Goal: Task Accomplishment & Management: Manage account settings

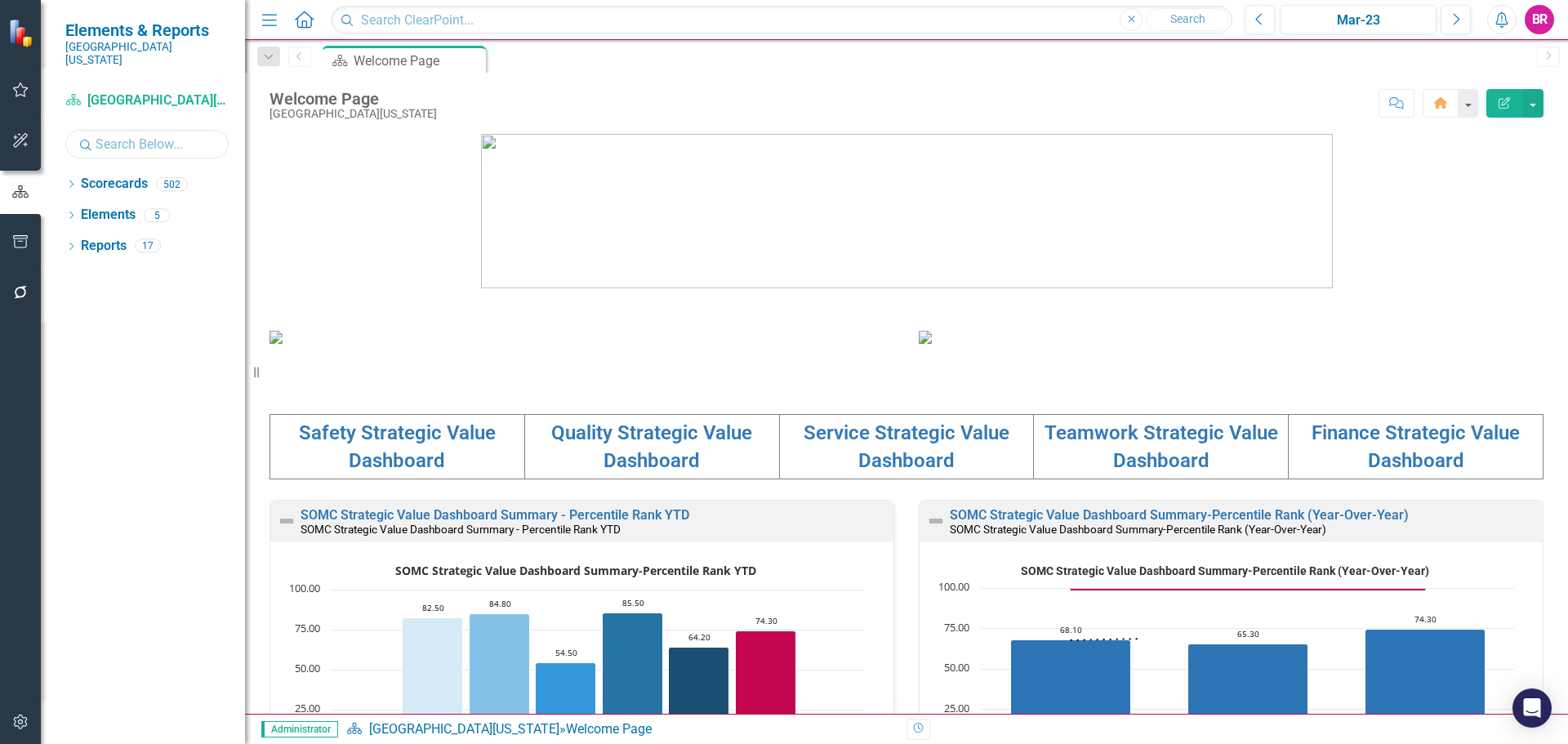
click at [98, 130] on input "text" at bounding box center [147, 144] width 163 height 29
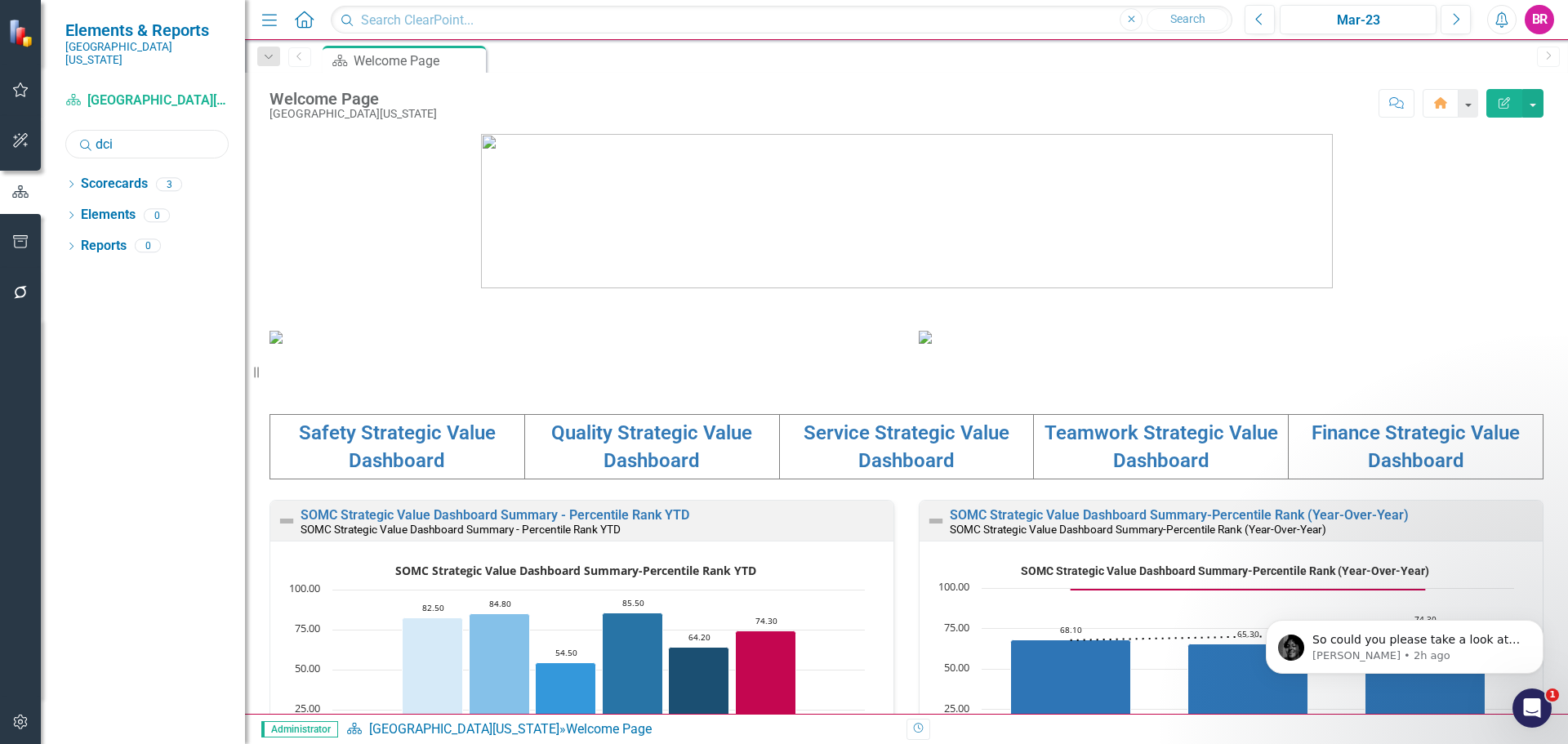
type input "dci"
click at [62, 171] on div "Dropdown Scorecards 3 Dropdown Southern [US_STATE] Medical Center Dropdown Crit…" at bounding box center [143, 457] width 205 height 573
click at [71, 182] on icon "Dropdown" at bounding box center [71, 186] width 12 height 9
click at [161, 268] on link "[MEDICAL_DATA] - DCI (Contracted Staff)" at bounding box center [183, 277] width 122 height 19
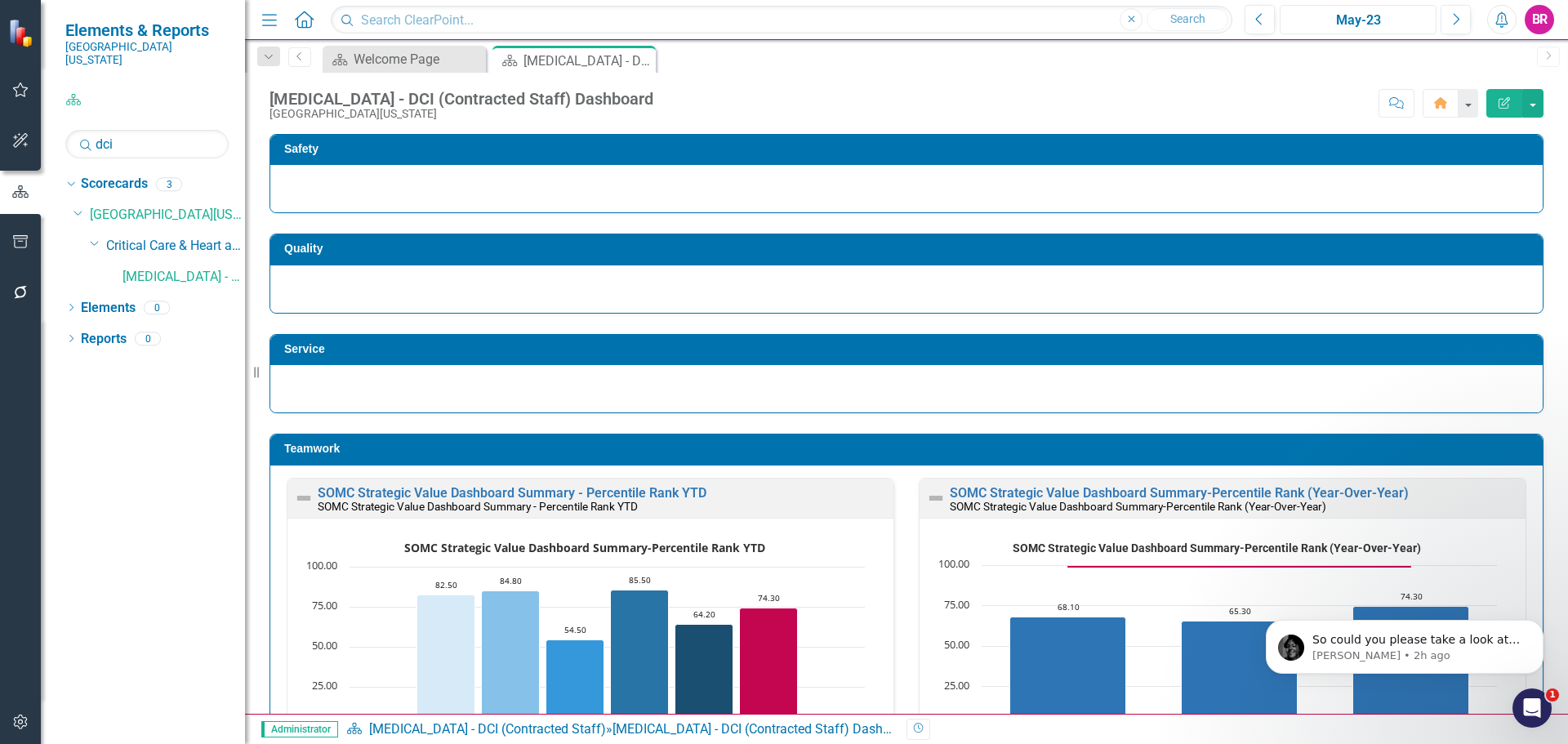
click at [1340, 21] on div "May-23" at bounding box center [1357, 21] width 145 height 20
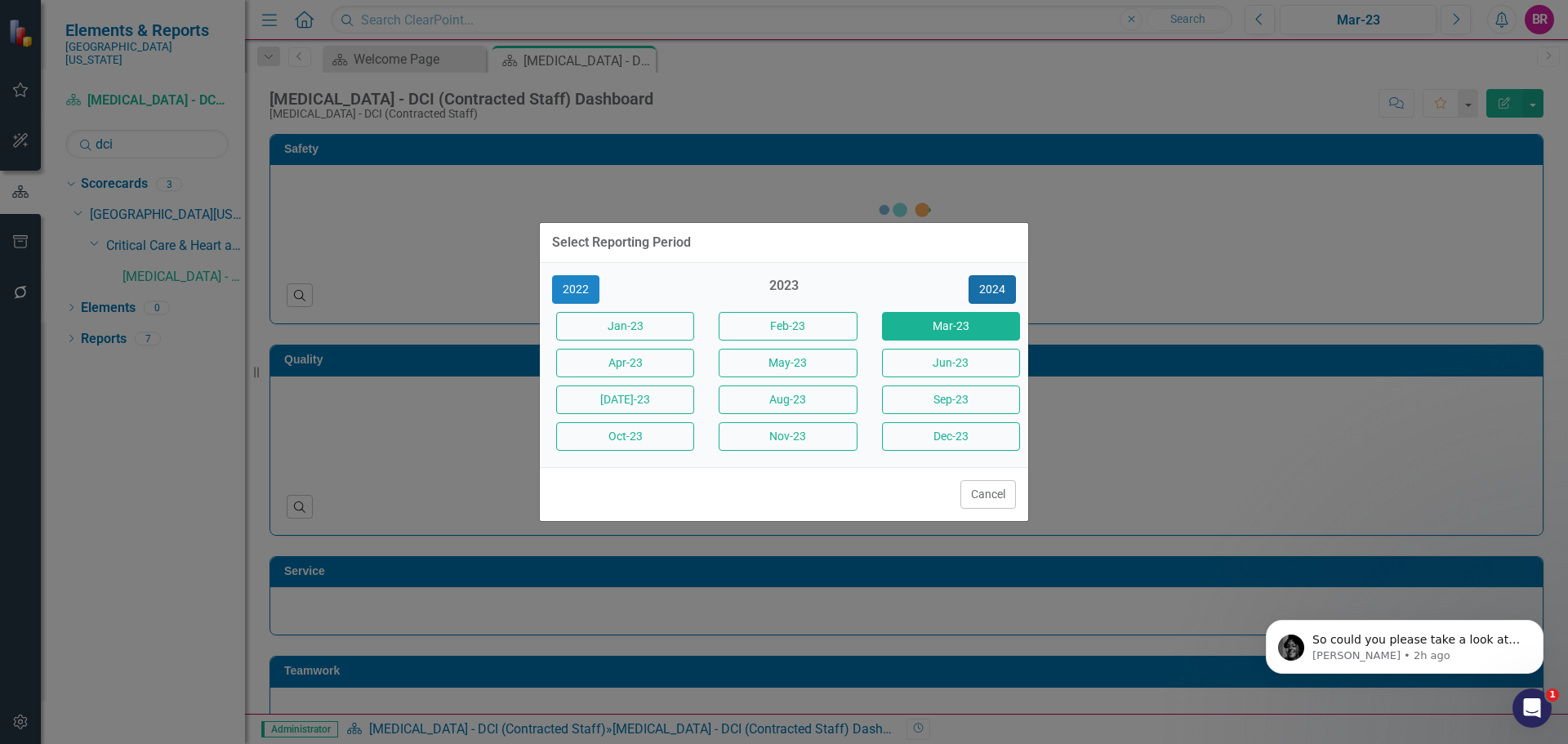
click at [1004, 287] on button "2024" at bounding box center [992, 289] width 48 height 29
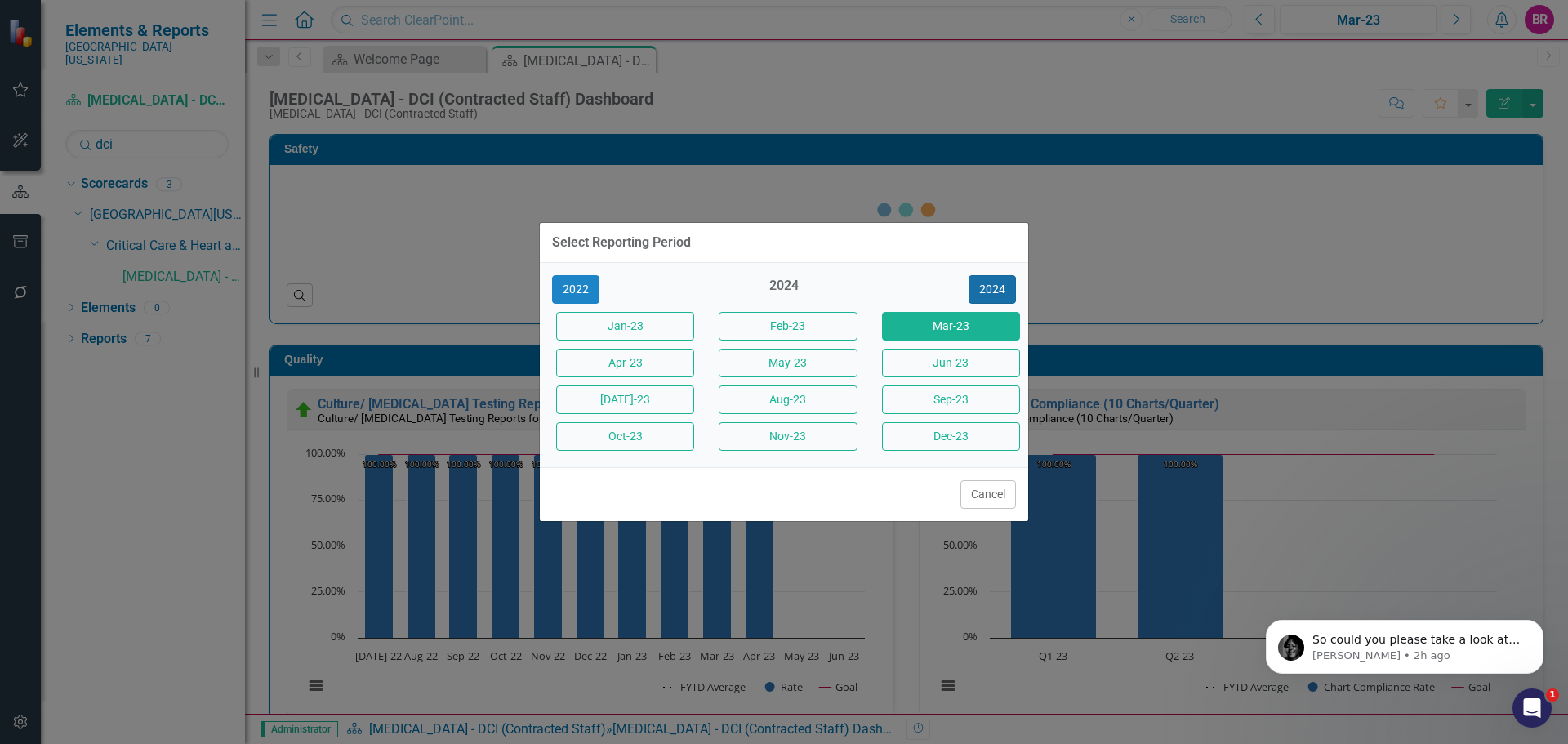
click at [1004, 286] on button "2024" at bounding box center [992, 289] width 48 height 29
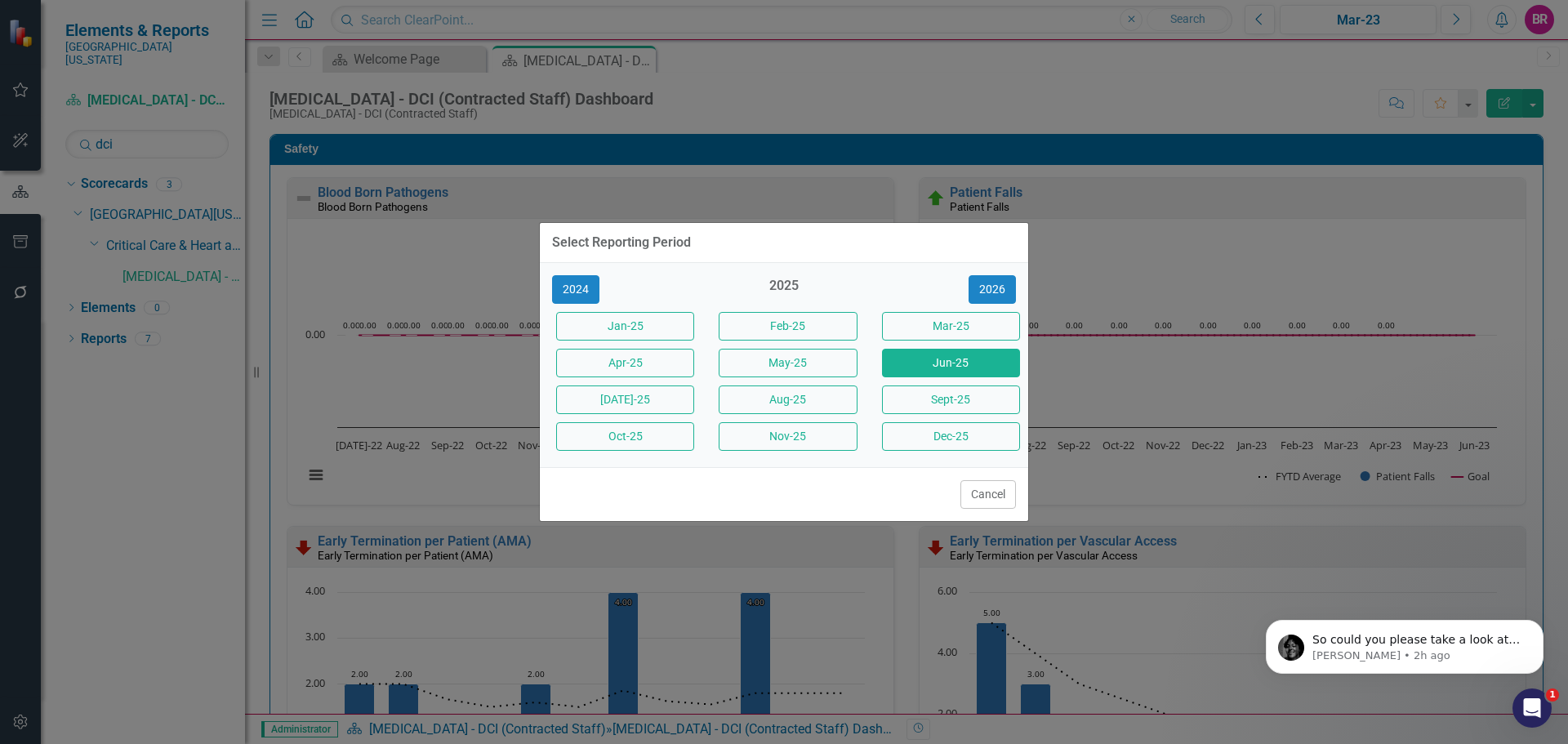
click at [962, 365] on button "Jun-25" at bounding box center [950, 363] width 138 height 29
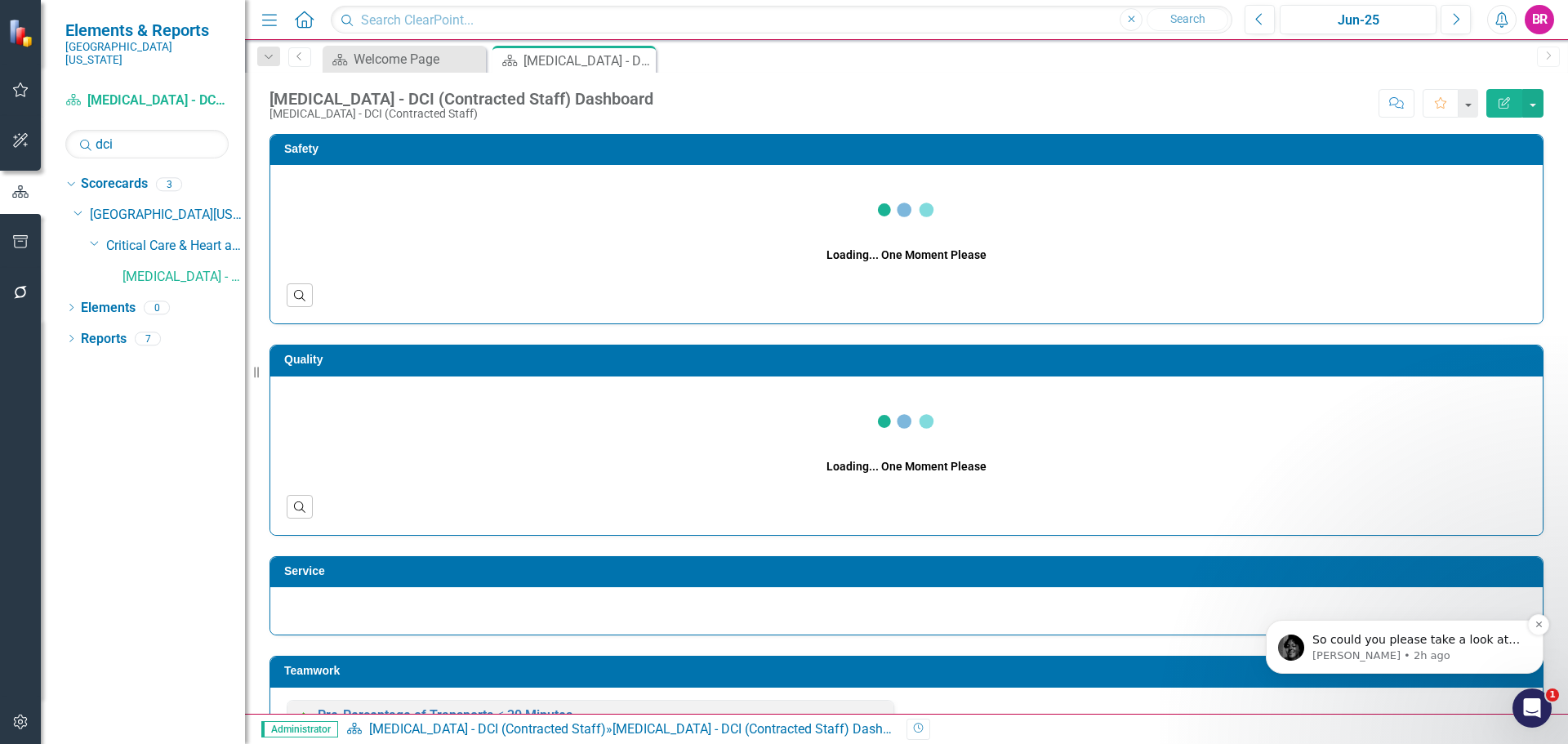
click at [1459, 654] on p "[PERSON_NAME] • 2h ago" at bounding box center [1417, 656] width 211 height 15
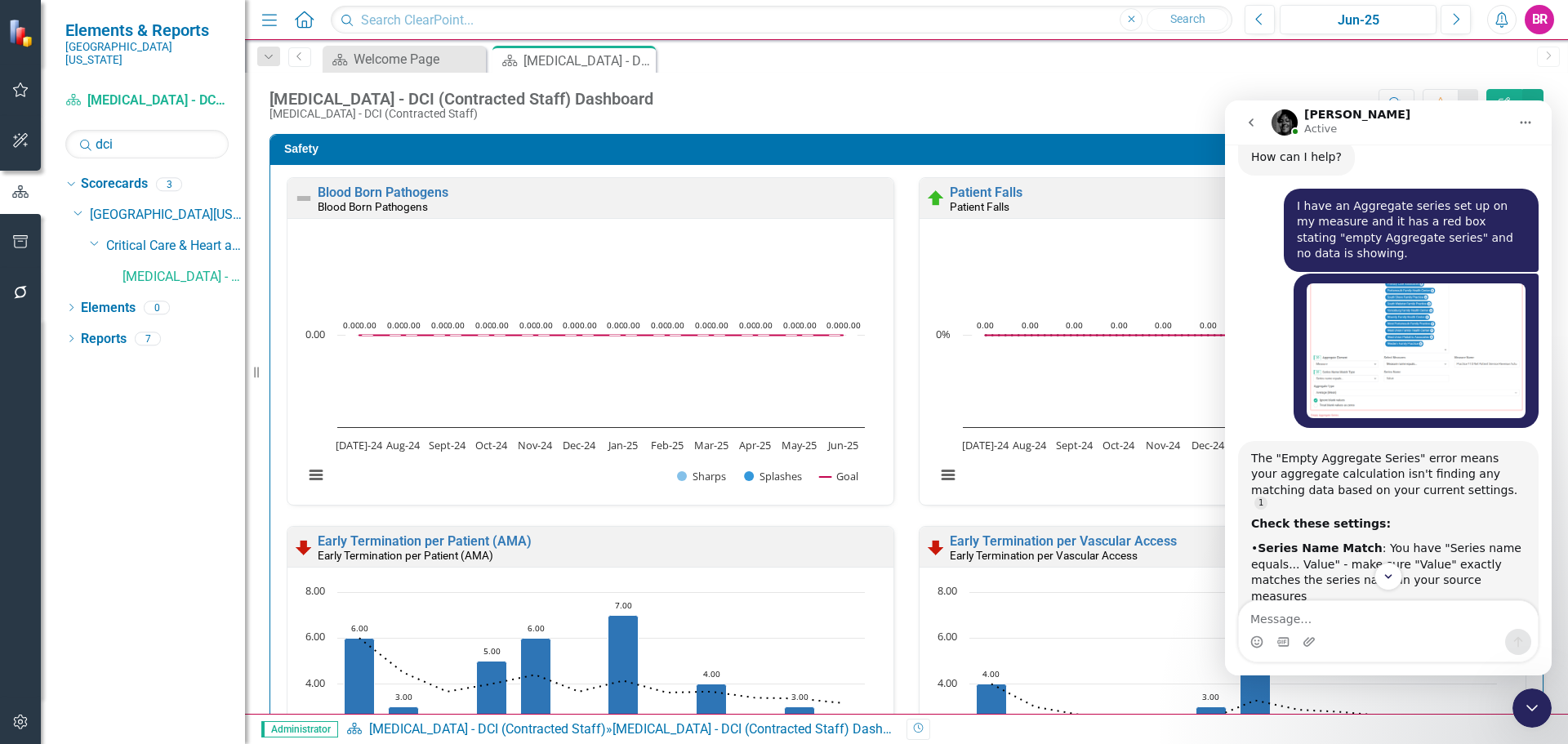
scroll to position [346, 0]
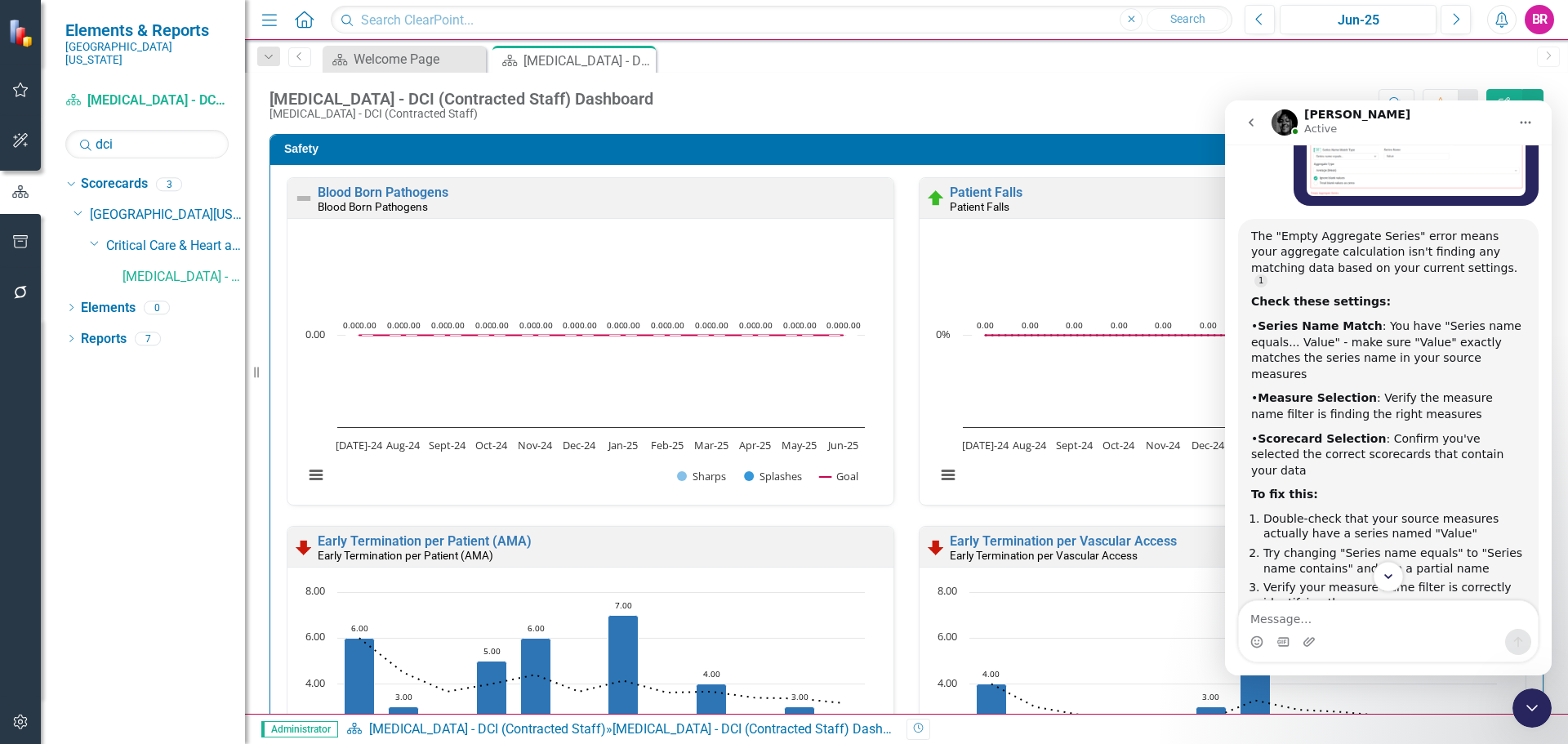
click at [1389, 570] on icon "Scroll to bottom" at bounding box center [1387, 576] width 15 height 15
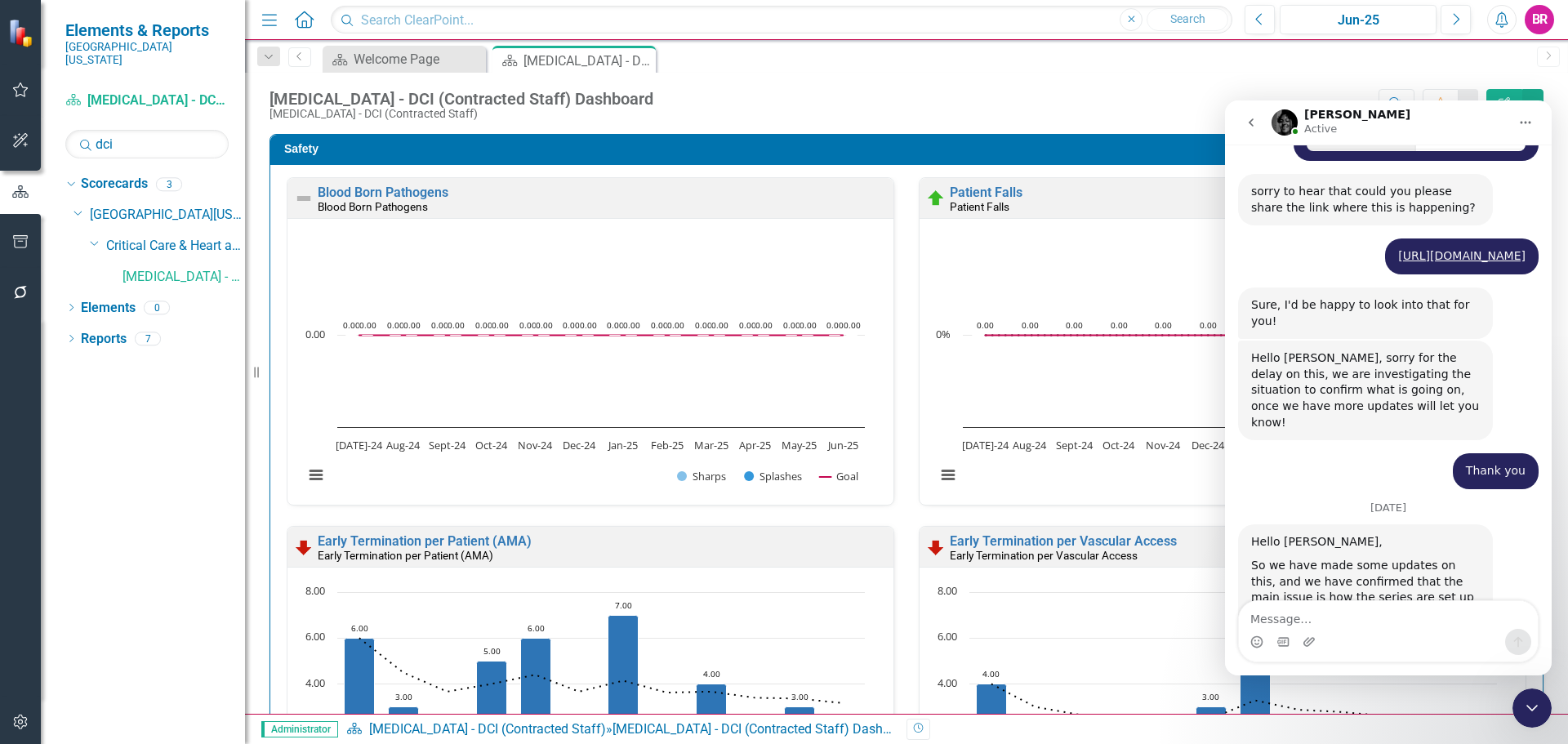
scroll to position [4043, 0]
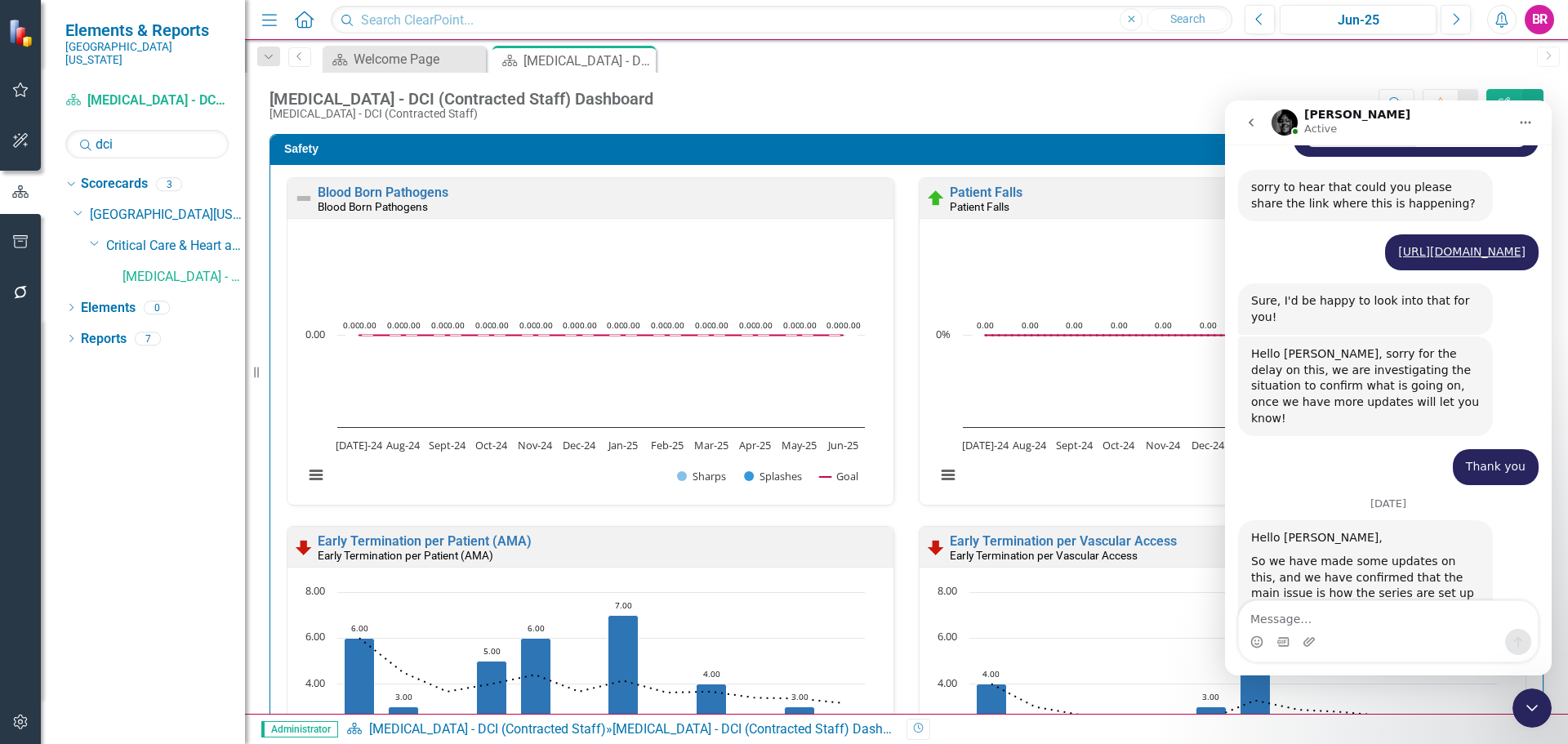
click at [1406, 666] on img "Jeff says…" at bounding box center [1360, 739] width 218 height 148
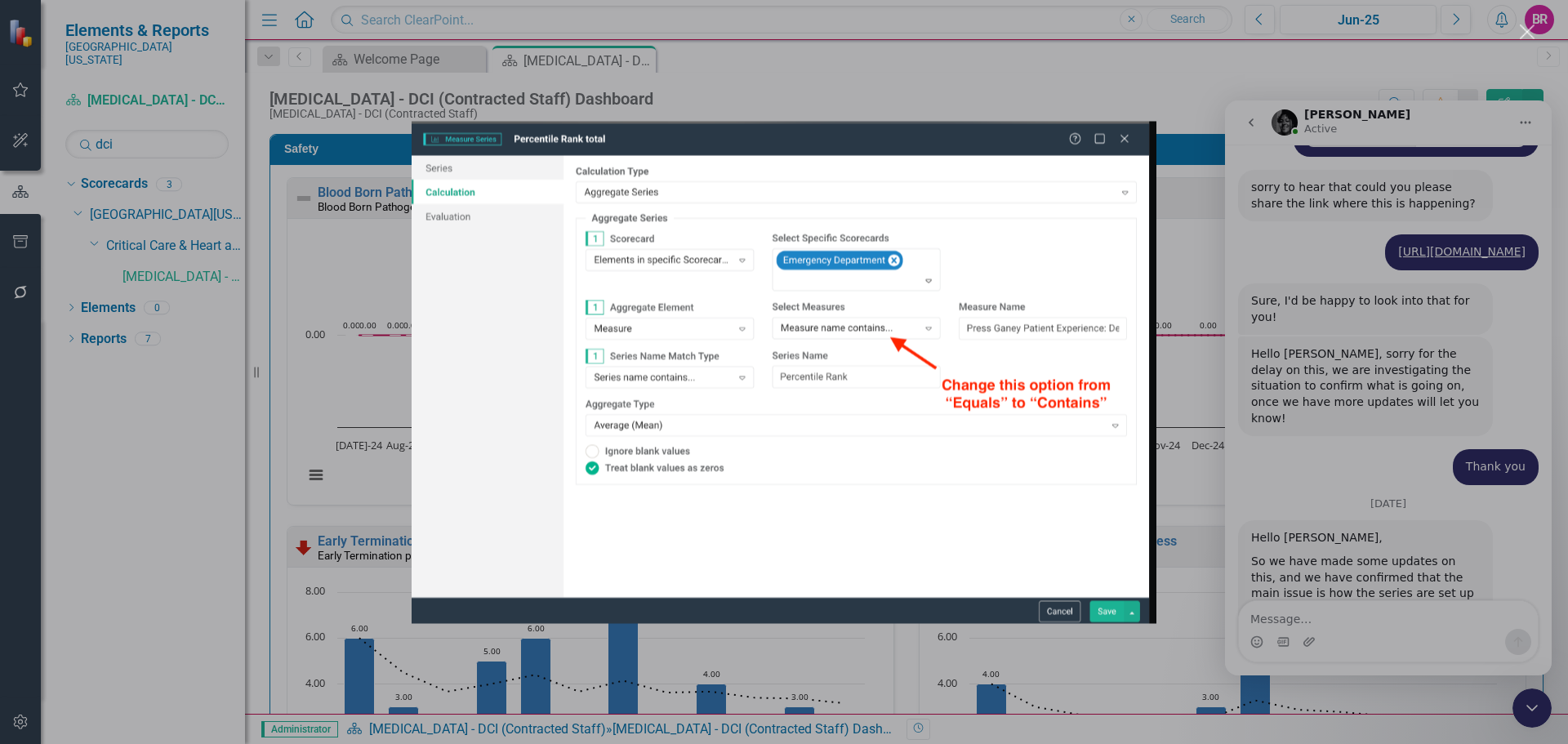
click at [1441, 577] on div "Intercom messenger" at bounding box center [784, 372] width 1568 height 744
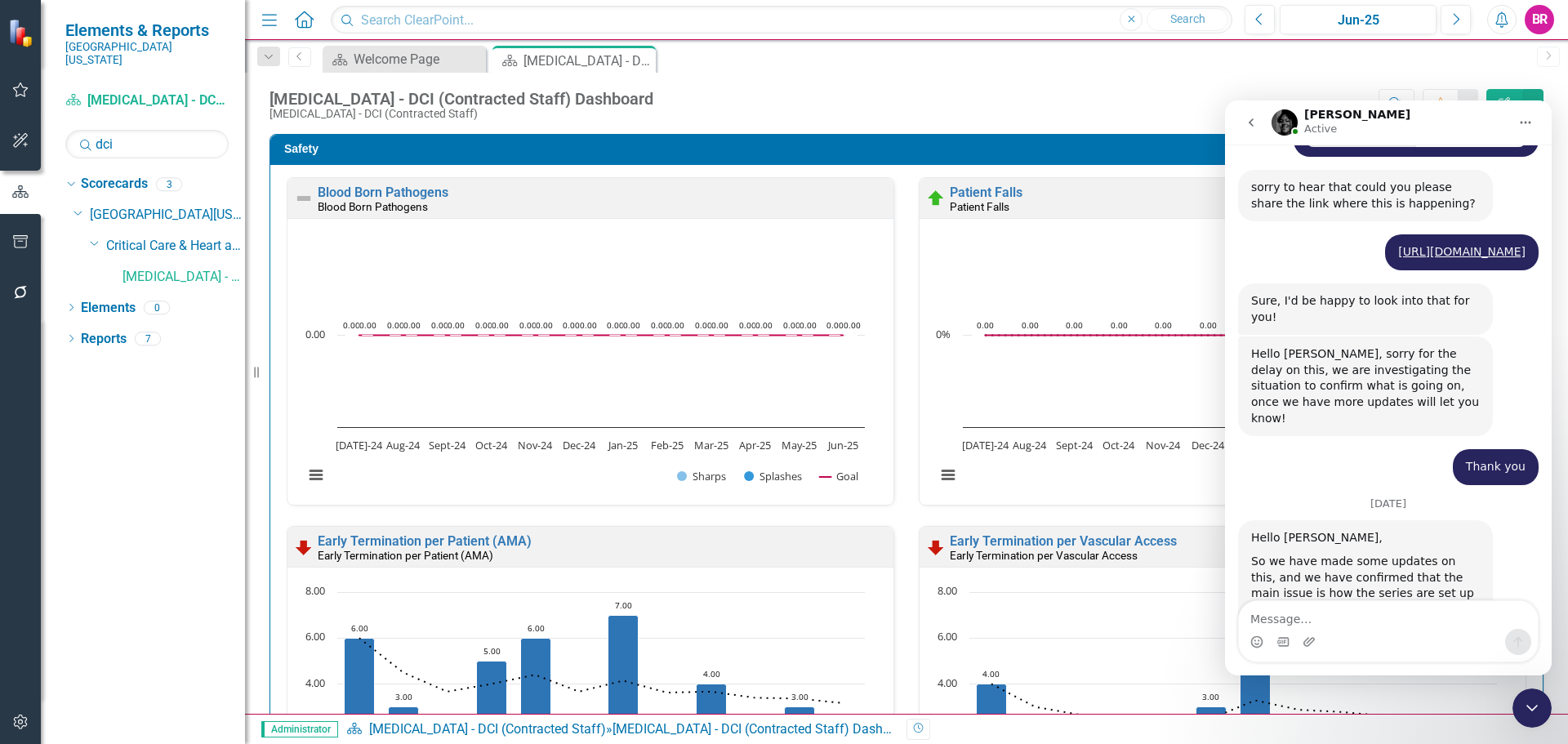
drag, startPoint x: 942, startPoint y: 94, endPoint x: 950, endPoint y: 108, distance: 16.1
click at [944, 96] on div "Score: N/A Jun-25 Completed Comment Favorite Edit Report" at bounding box center [1102, 103] width 882 height 28
click at [1073, 74] on div "Menu Home Search Close Search Previous Jun-25 Next Alerts BR User Edit Profile …" at bounding box center [907, 372] width 1323 height 744
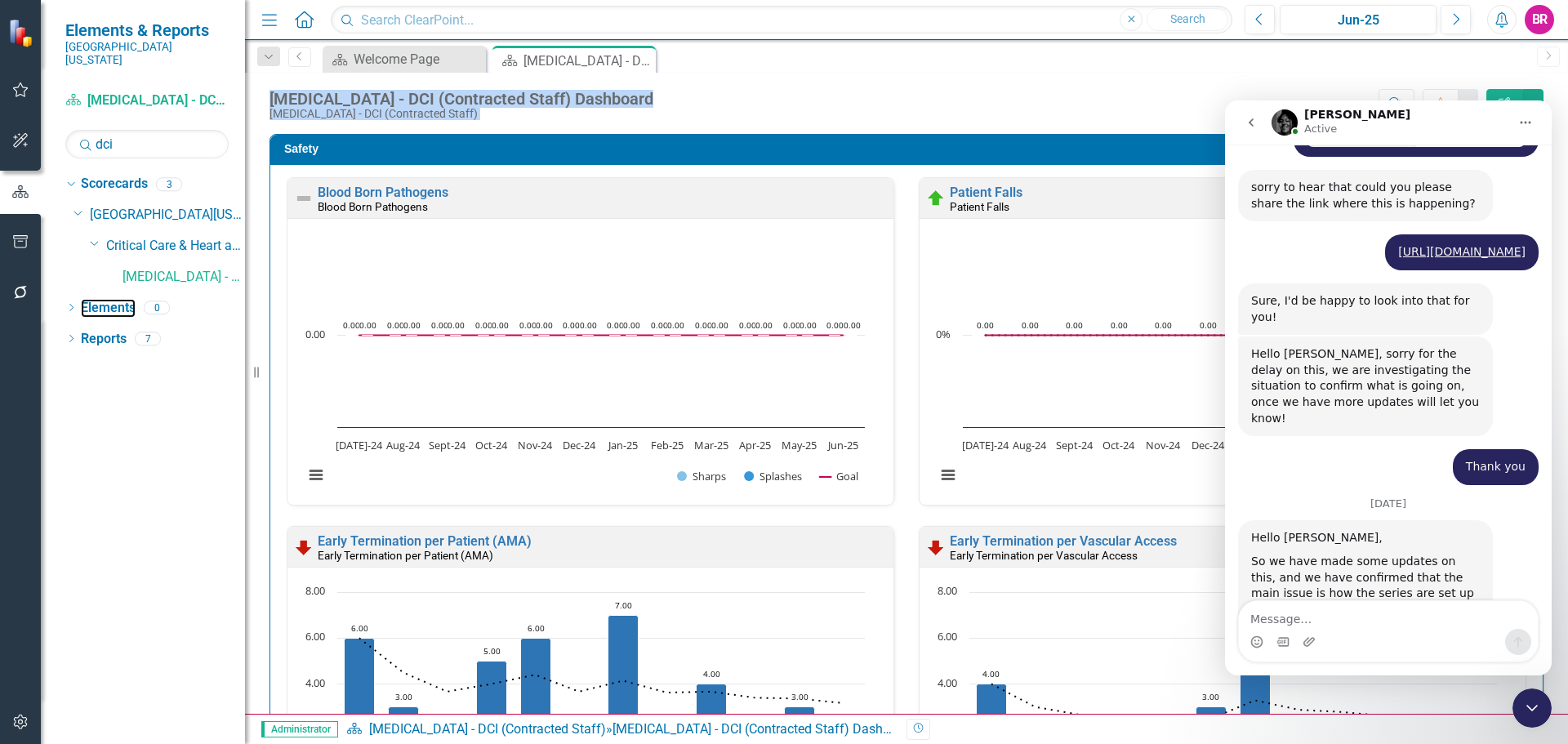
drag, startPoint x: 108, startPoint y: 296, endPoint x: 222, endPoint y: 280, distance: 115.1
click at [108, 299] on link "Elements" at bounding box center [107, 308] width 55 height 19
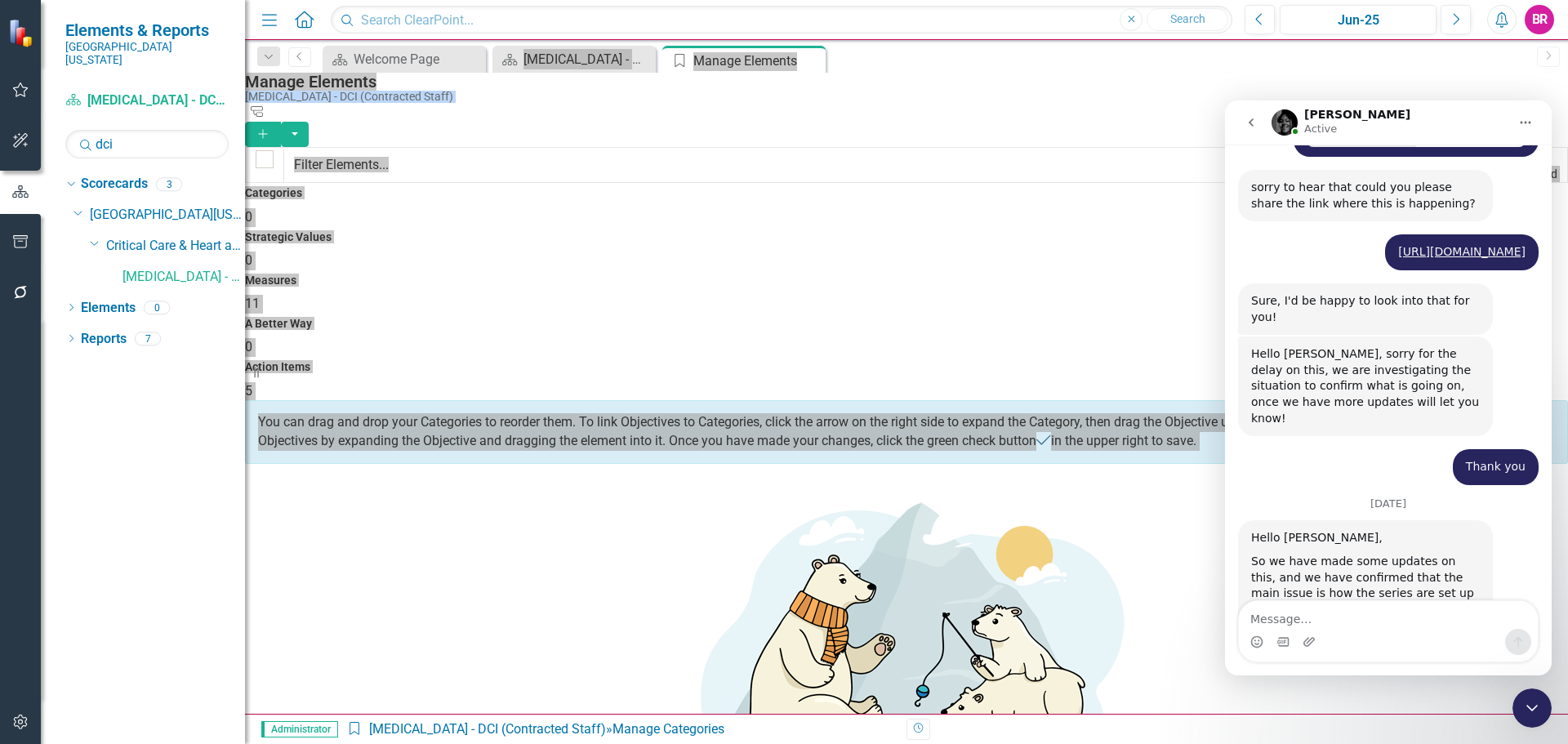
drag, startPoint x: 1537, startPoint y: 716, endPoint x: 2749, endPoint y: 1222, distance: 1313.4
click at [1537, 716] on icon "Close Intercom Messenger" at bounding box center [1532, 708] width 20 height 20
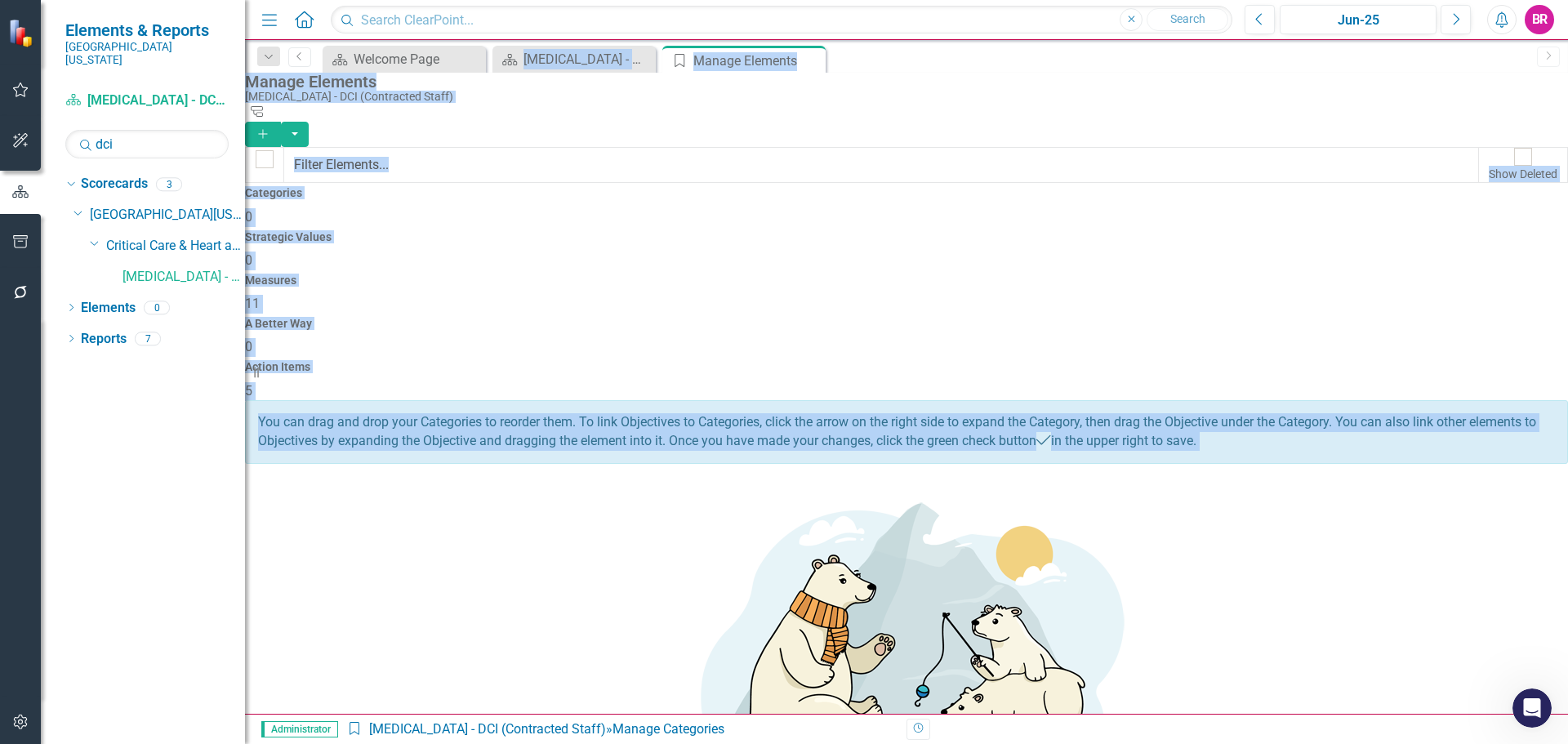
click at [259, 296] on span "11" at bounding box center [252, 304] width 15 height 16
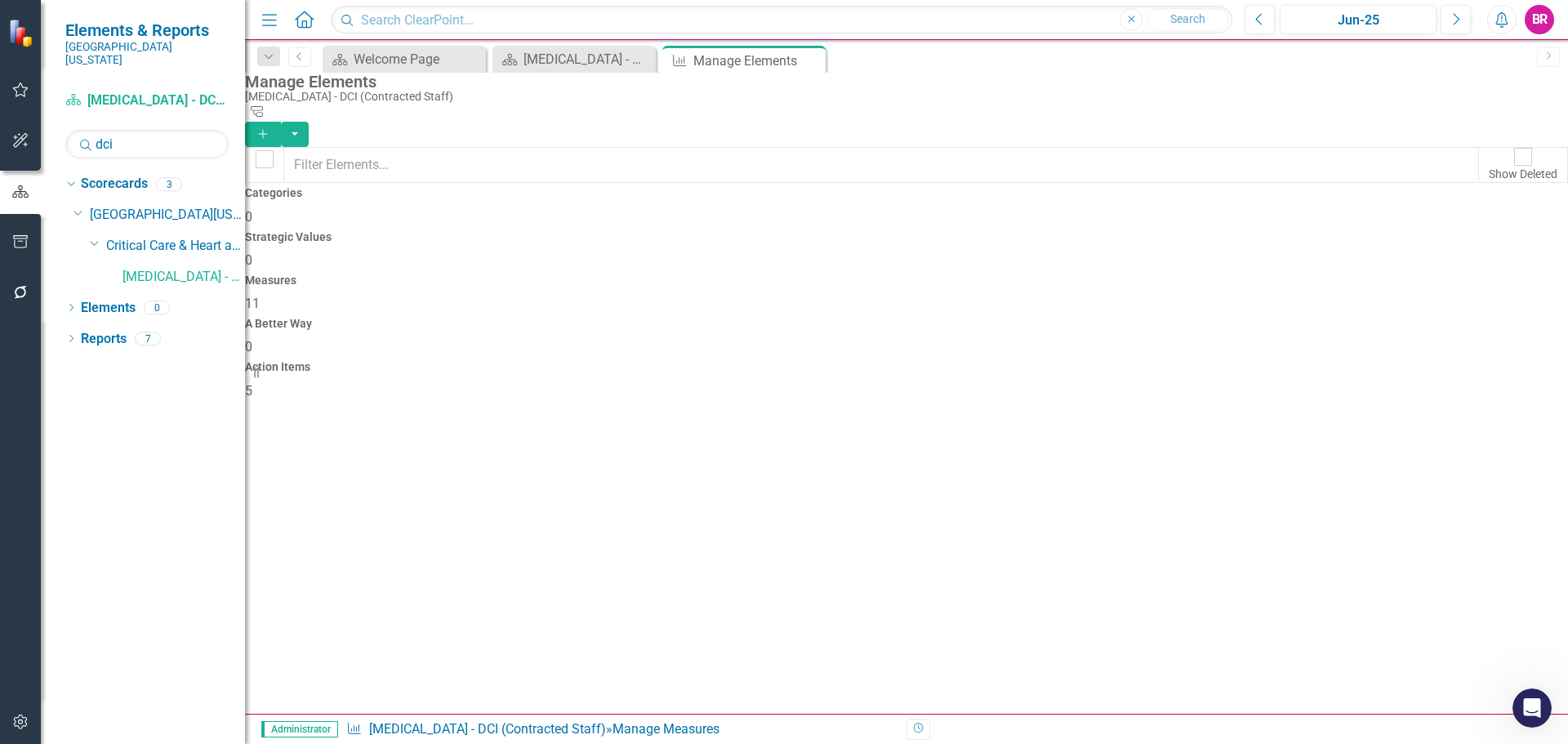
scroll to position [4043, 0]
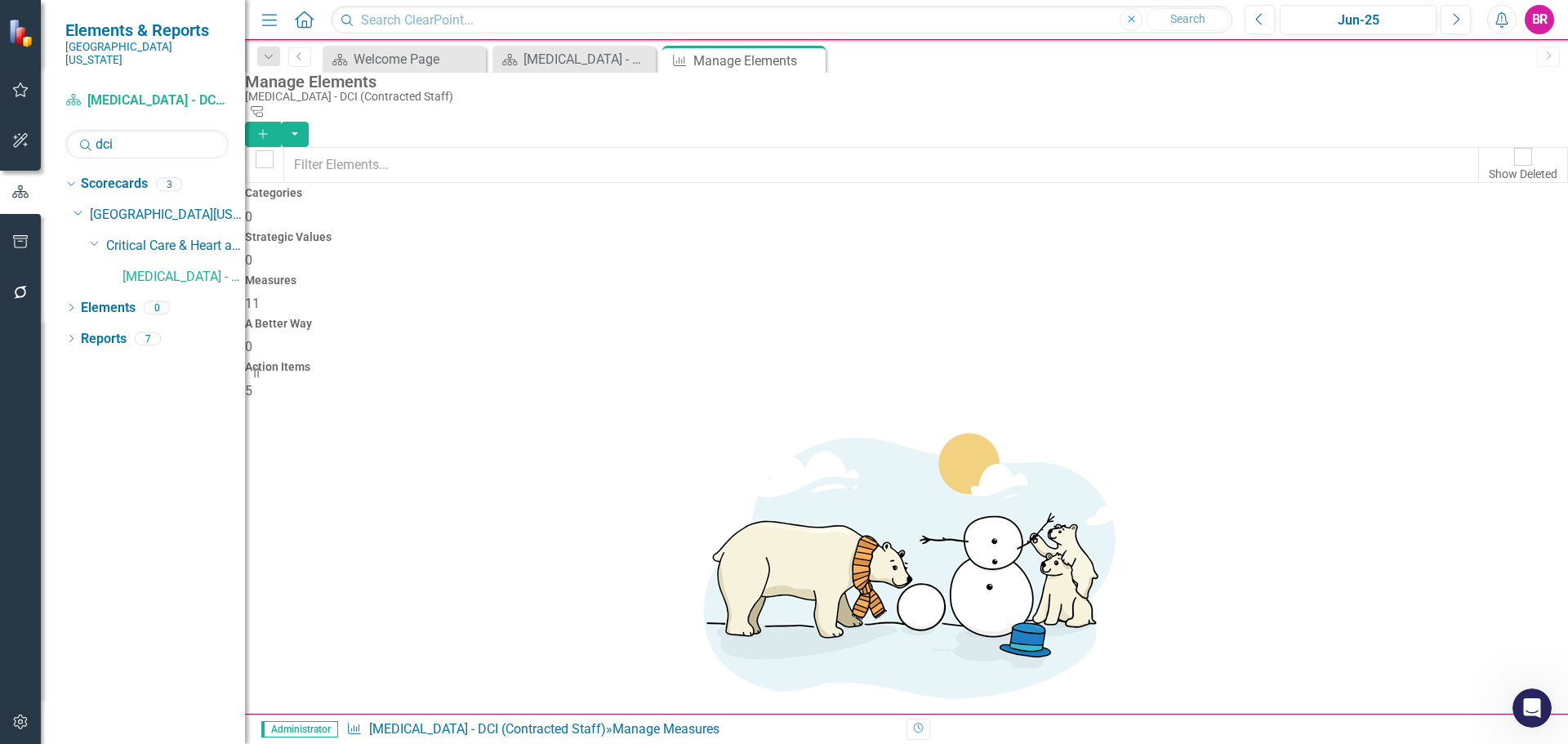
click at [270, 128] on icon "Add" at bounding box center [262, 134] width 15 height 12
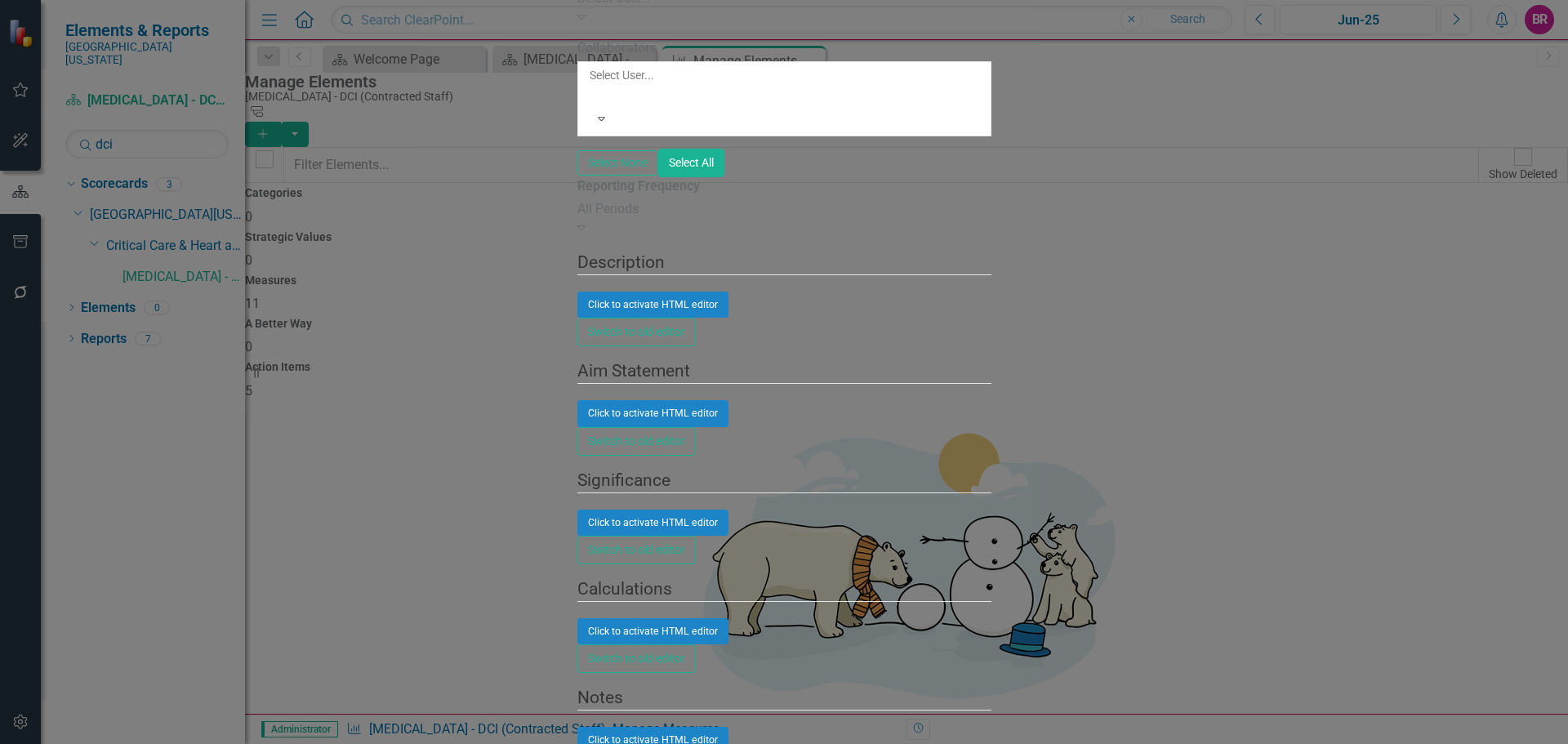
paste input "Waterlog daily documentation"
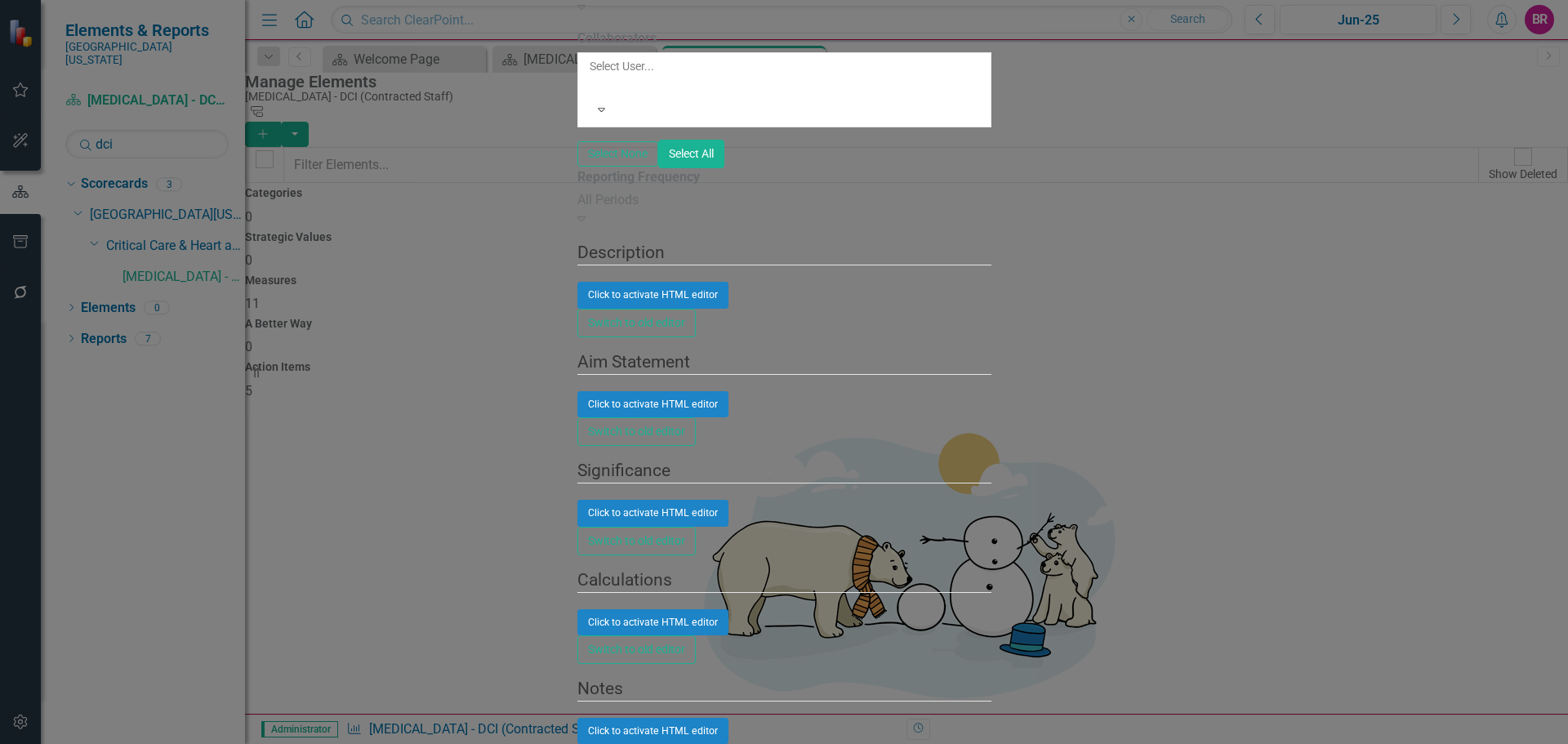
type input "Waterlog Daily Documentation"
click at [712, 228] on div "All Periods Expand" at bounding box center [784, 210] width 414 height 38
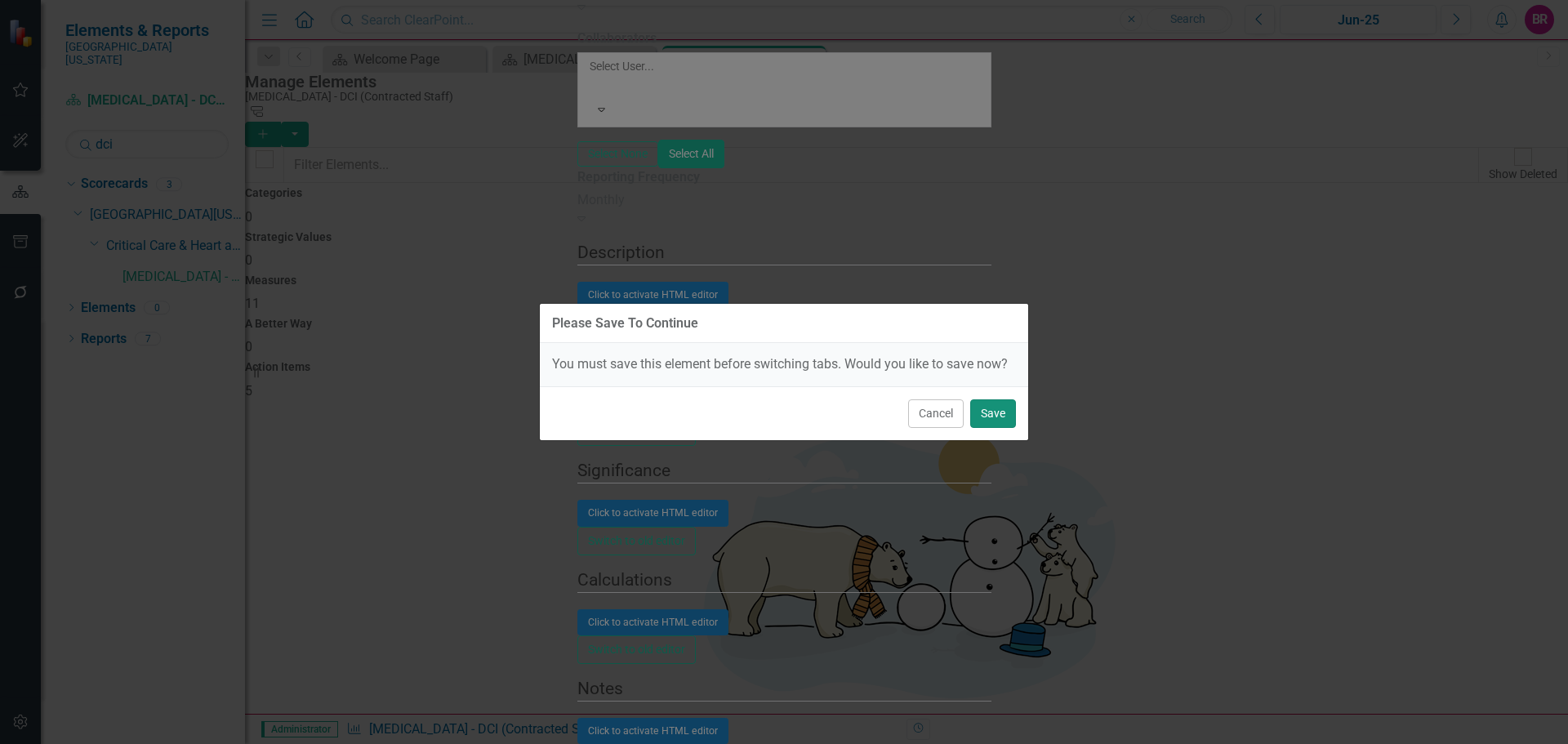
click at [992, 410] on button "Save" at bounding box center [993, 413] width 46 height 29
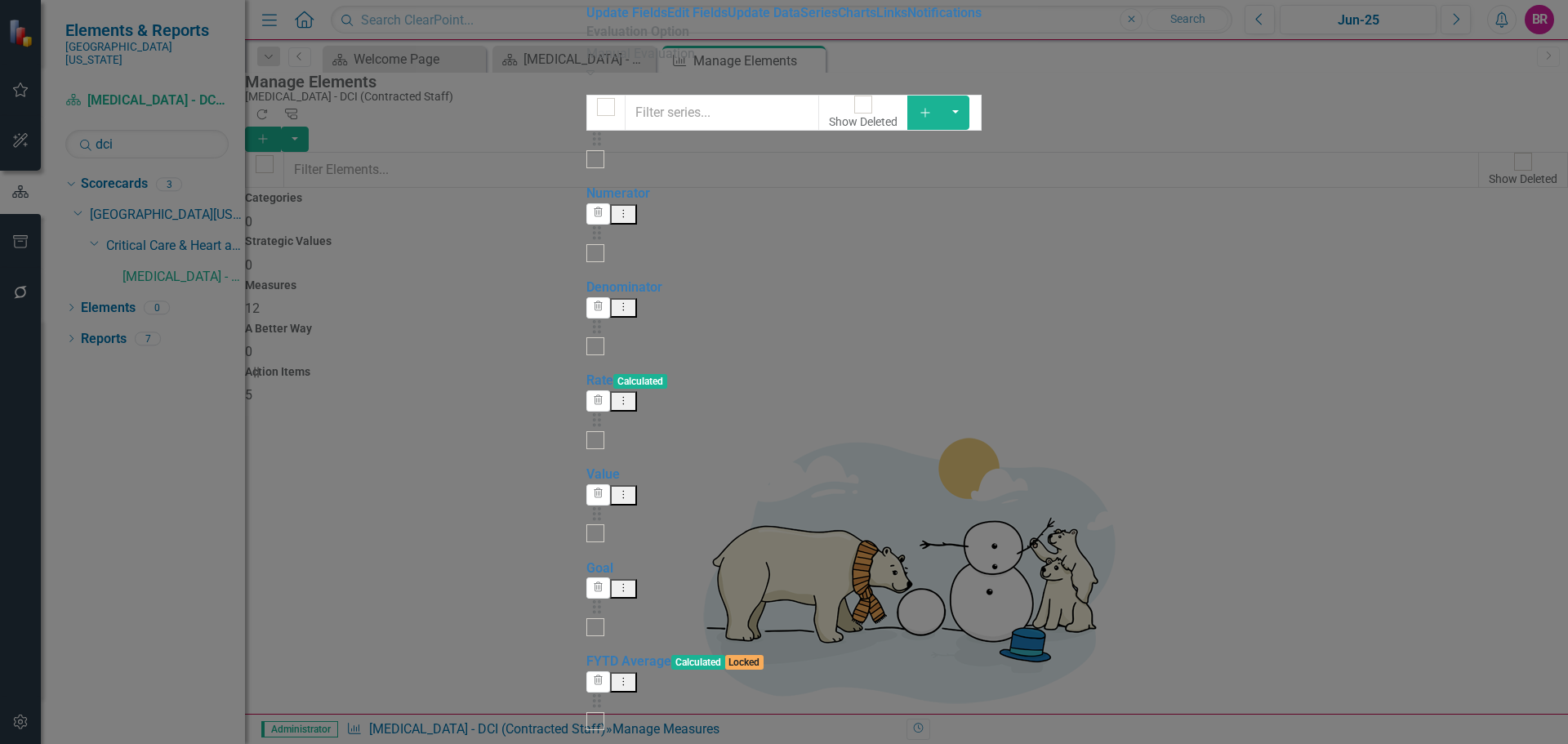
click at [583, 427] on input "checkbox" at bounding box center [595, 439] width 25 height 25
checkbox input "true"
click at [583, 708] on input "checkbox" at bounding box center [595, 720] width 25 height 25
checkbox input "true"
click at [969, 130] on button "button" at bounding box center [955, 112] width 28 height 35
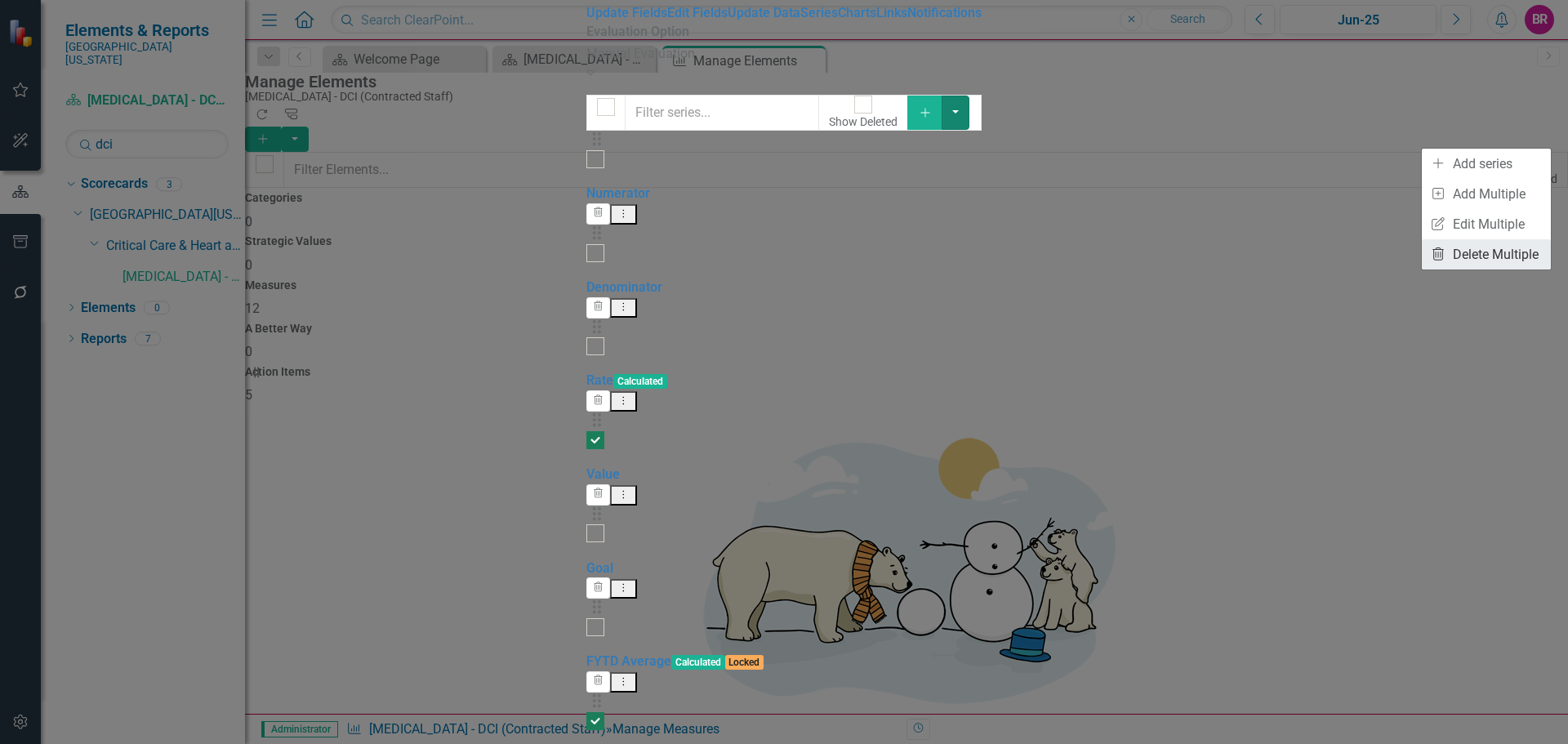
click at [1504, 250] on link "Trash Delete Multiple" at bounding box center [1487, 254] width 129 height 30
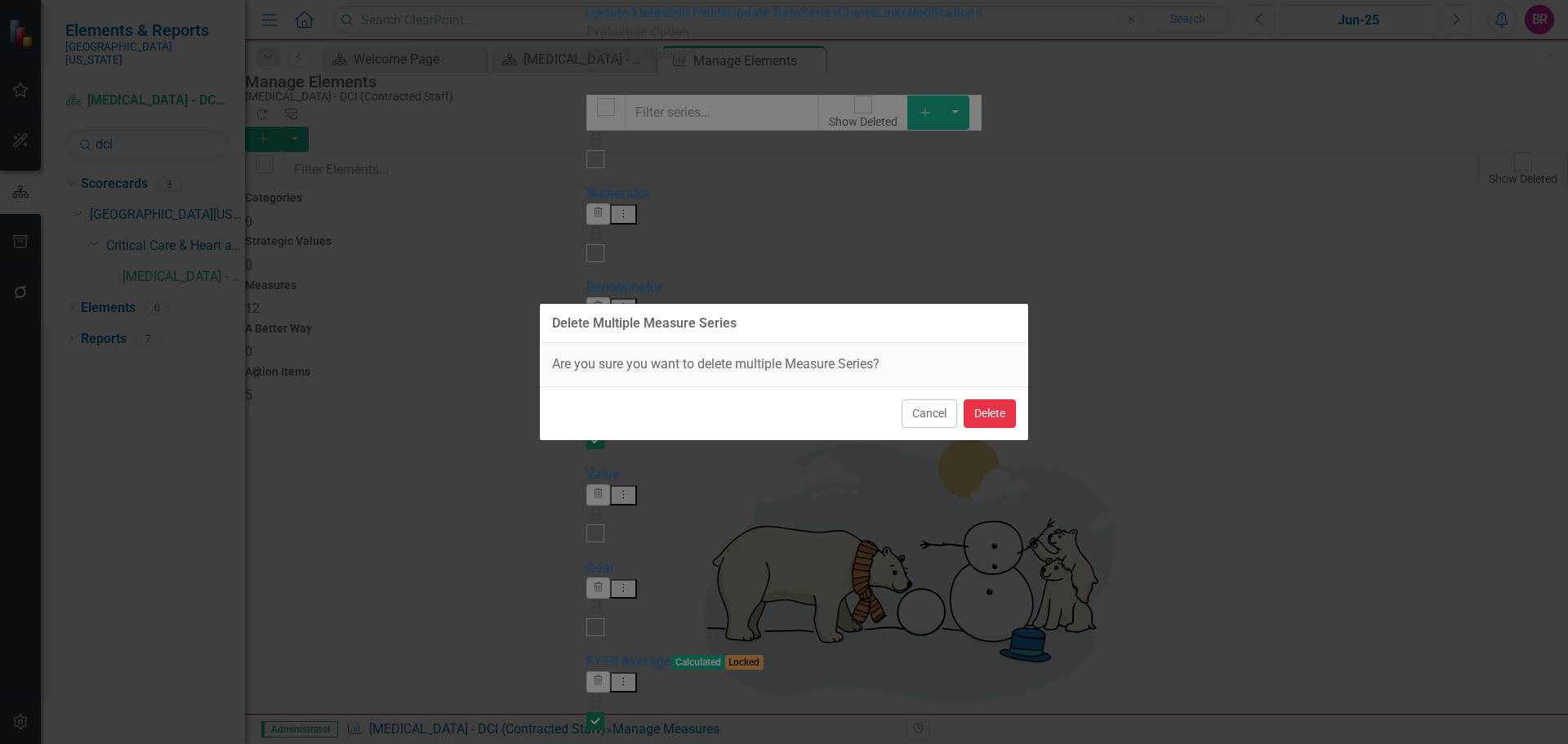
click at [995, 413] on button "Delete" at bounding box center [989, 413] width 53 height 29
checkbox input "false"
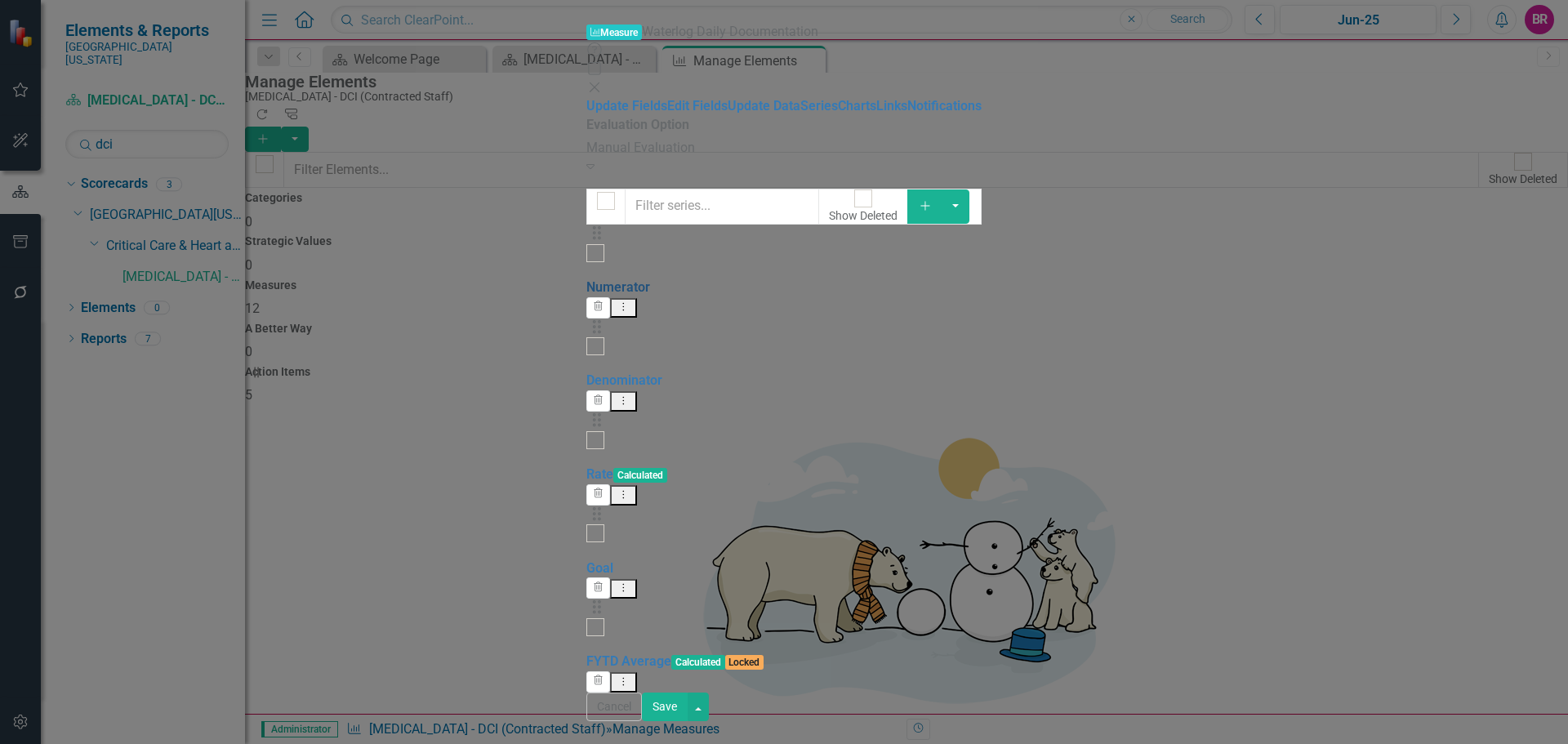
click at [586, 279] on link "Numerator" at bounding box center [618, 287] width 64 height 16
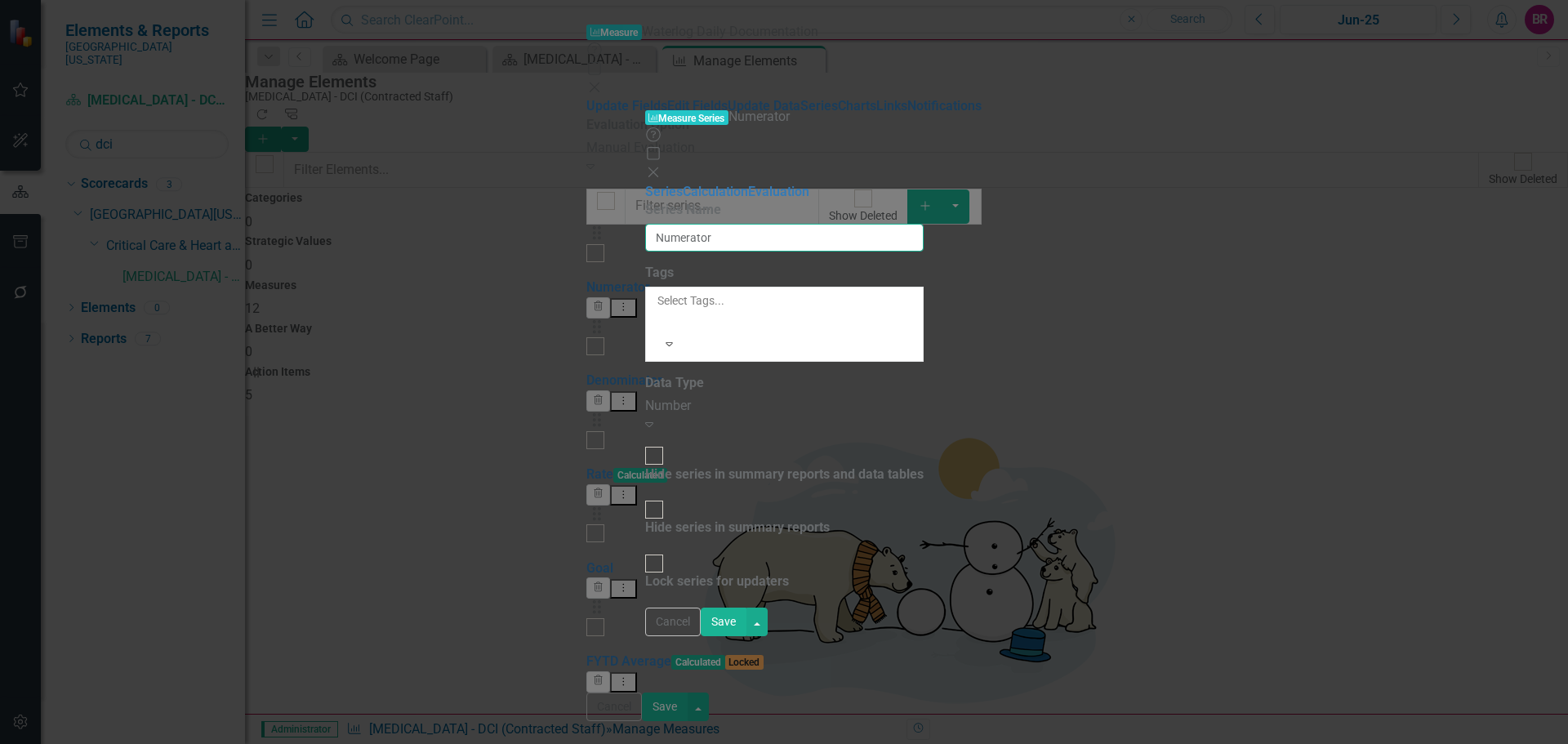
click at [659, 223] on input "Numerator" at bounding box center [784, 237] width 278 height 28
type input "Compliant"
click at [747, 637] on button "Save" at bounding box center [724, 622] width 46 height 29
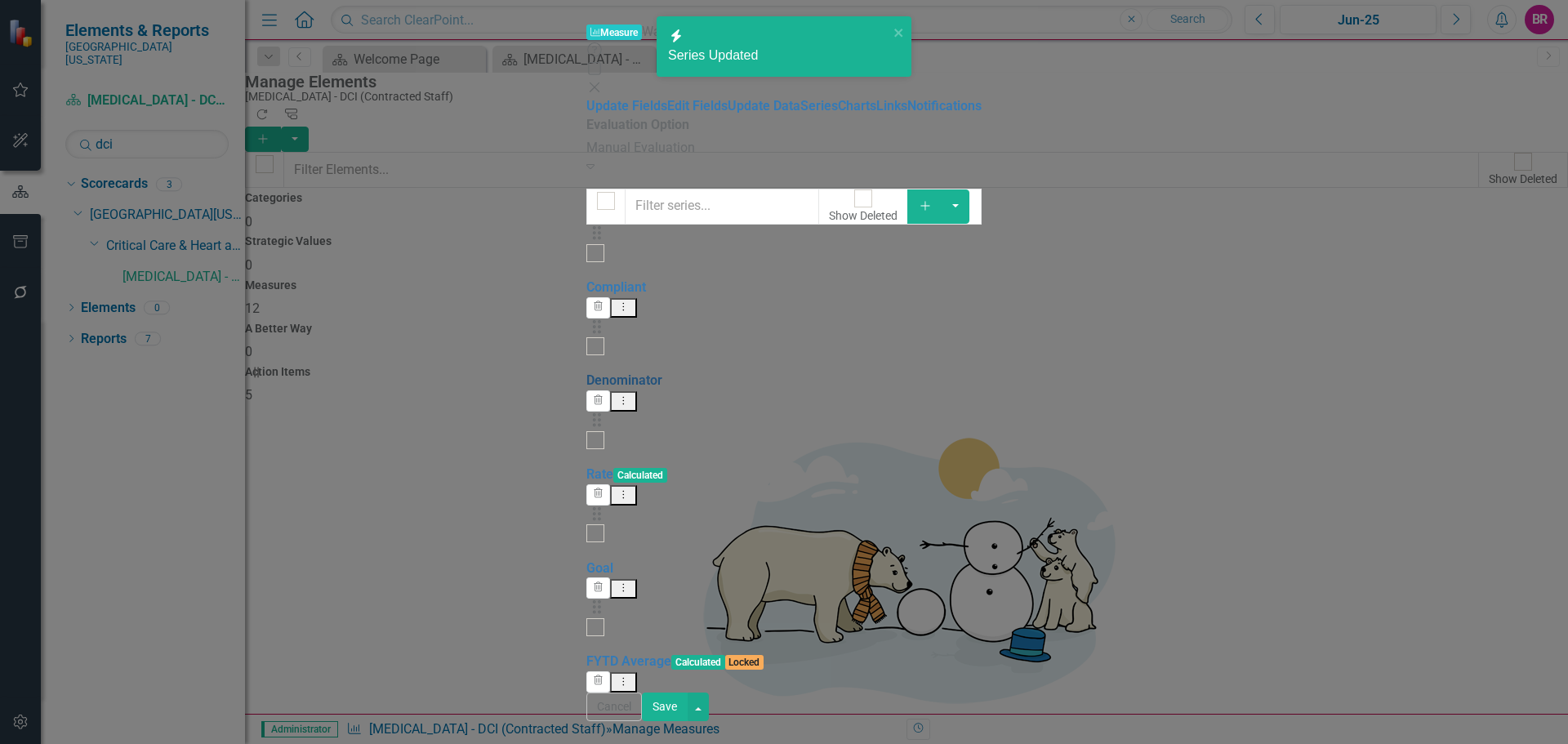
click at [586, 372] on link "Denominator" at bounding box center [624, 380] width 75 height 16
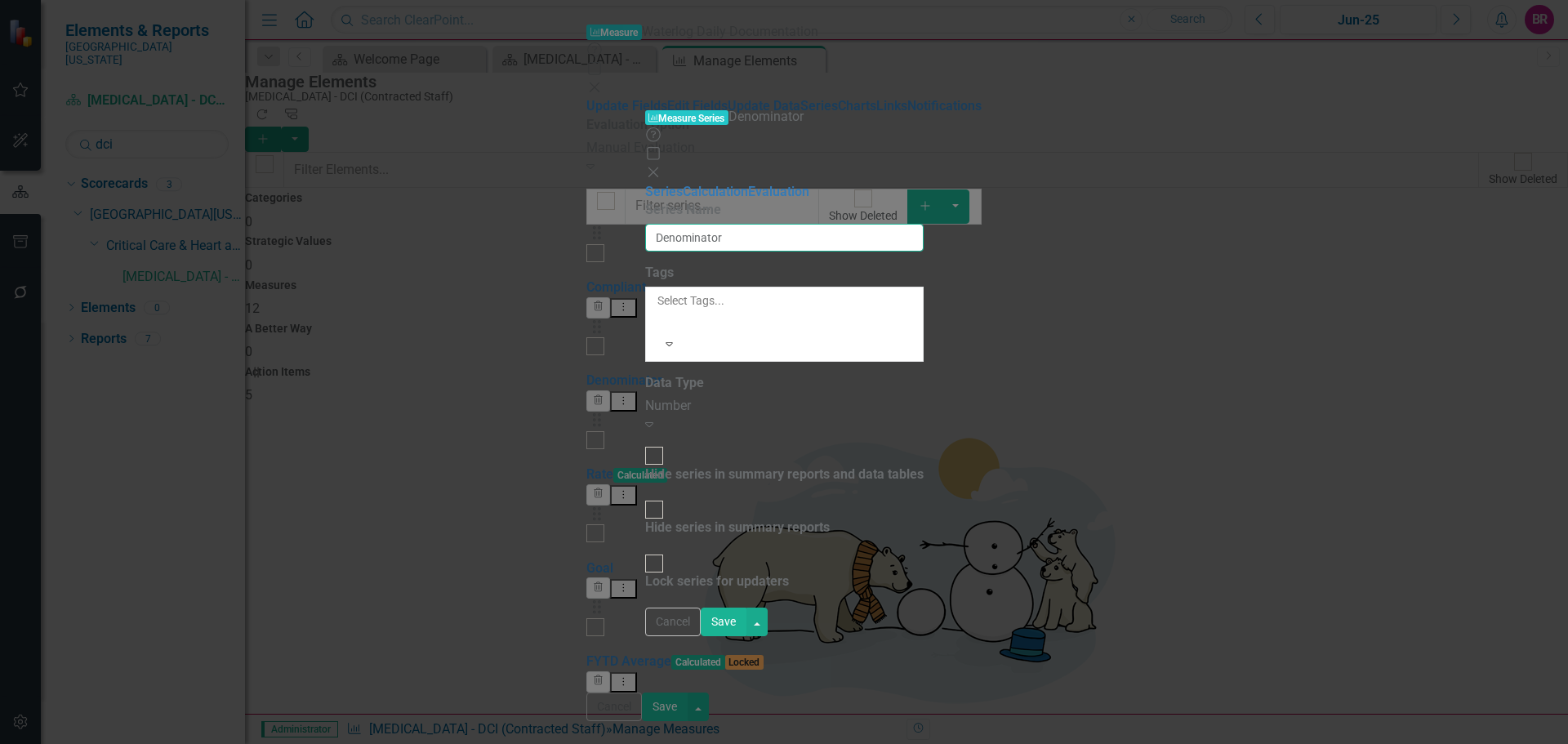
click at [669, 223] on input "Denominator" at bounding box center [784, 237] width 278 height 28
click at [672, 223] on input "Denominator" at bounding box center [784, 237] width 278 height 28
type input "Complete"
click at [747, 637] on button "Save" at bounding box center [724, 622] width 46 height 29
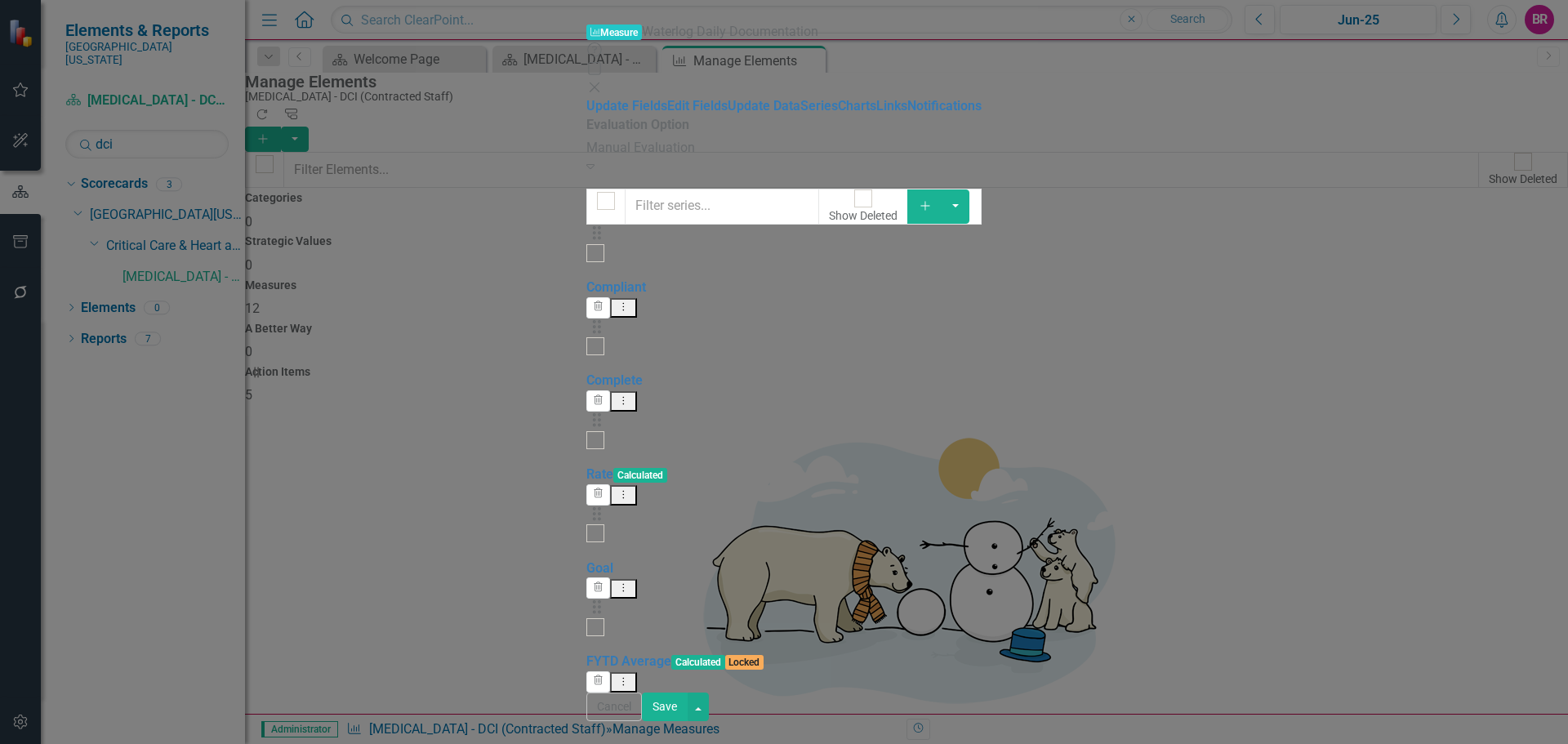
click at [687, 719] on button "Save" at bounding box center [664, 706] width 46 height 29
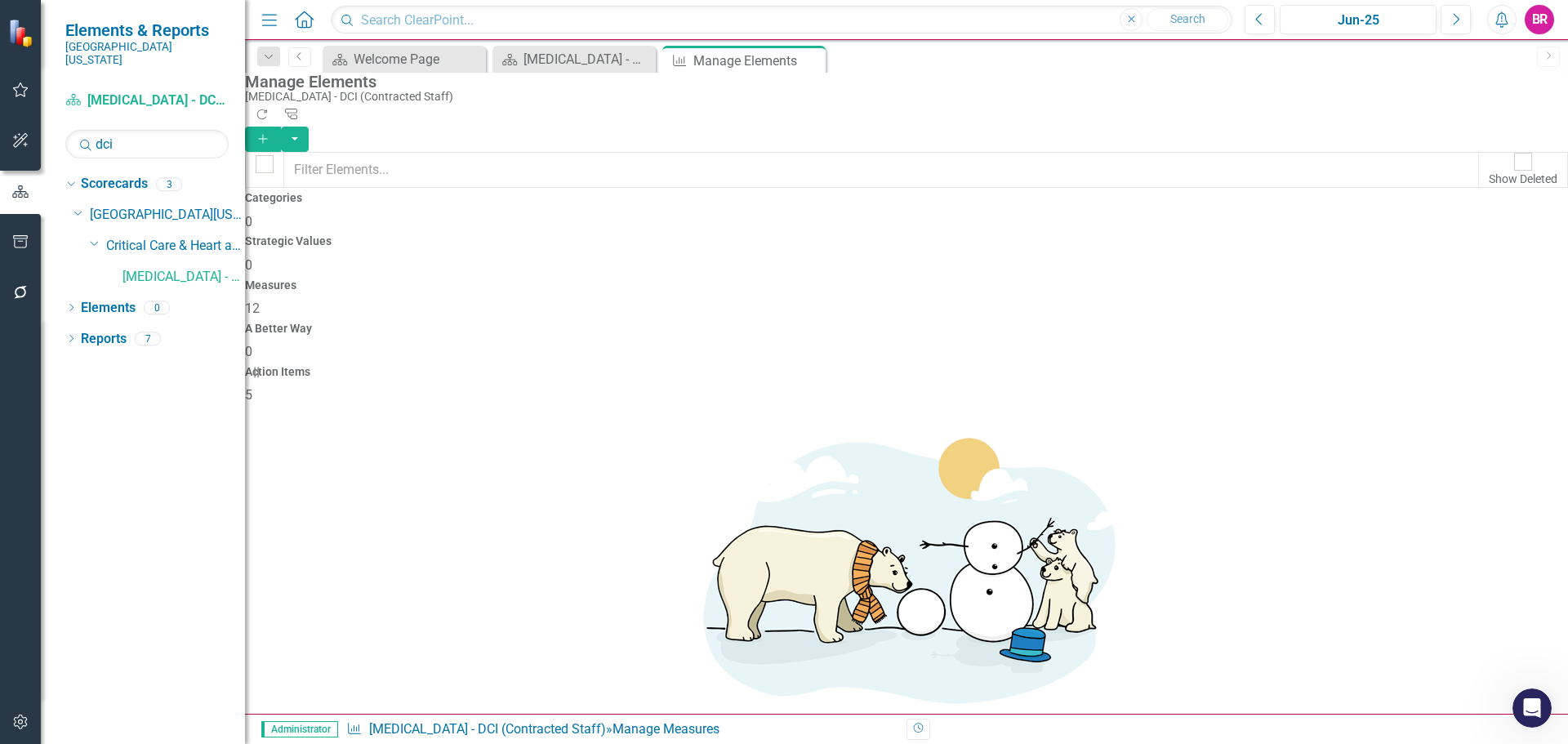
scroll to position [199, 0]
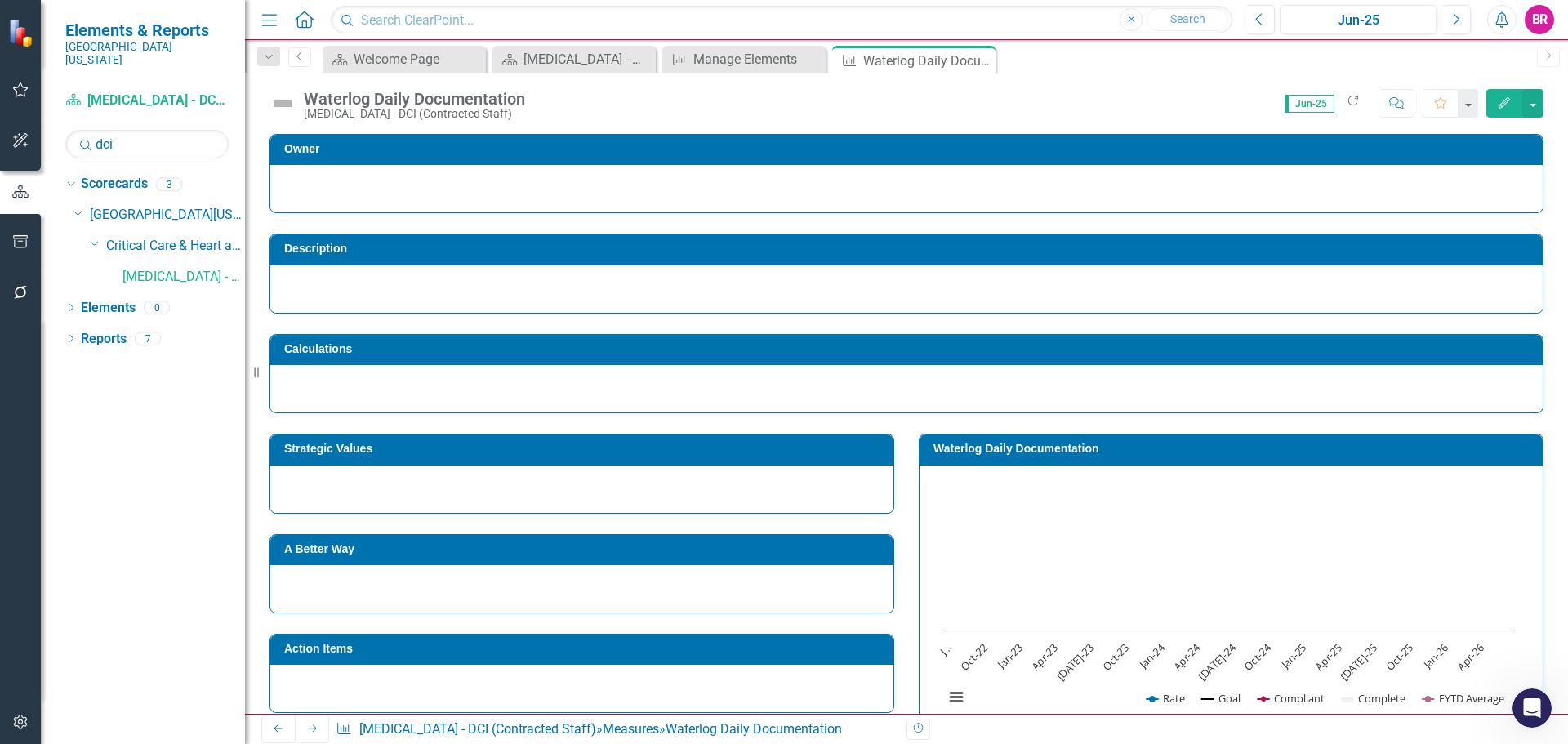
click at [1041, 453] on h3 "Waterlog Daily Documentation" at bounding box center [1233, 449] width 601 height 12
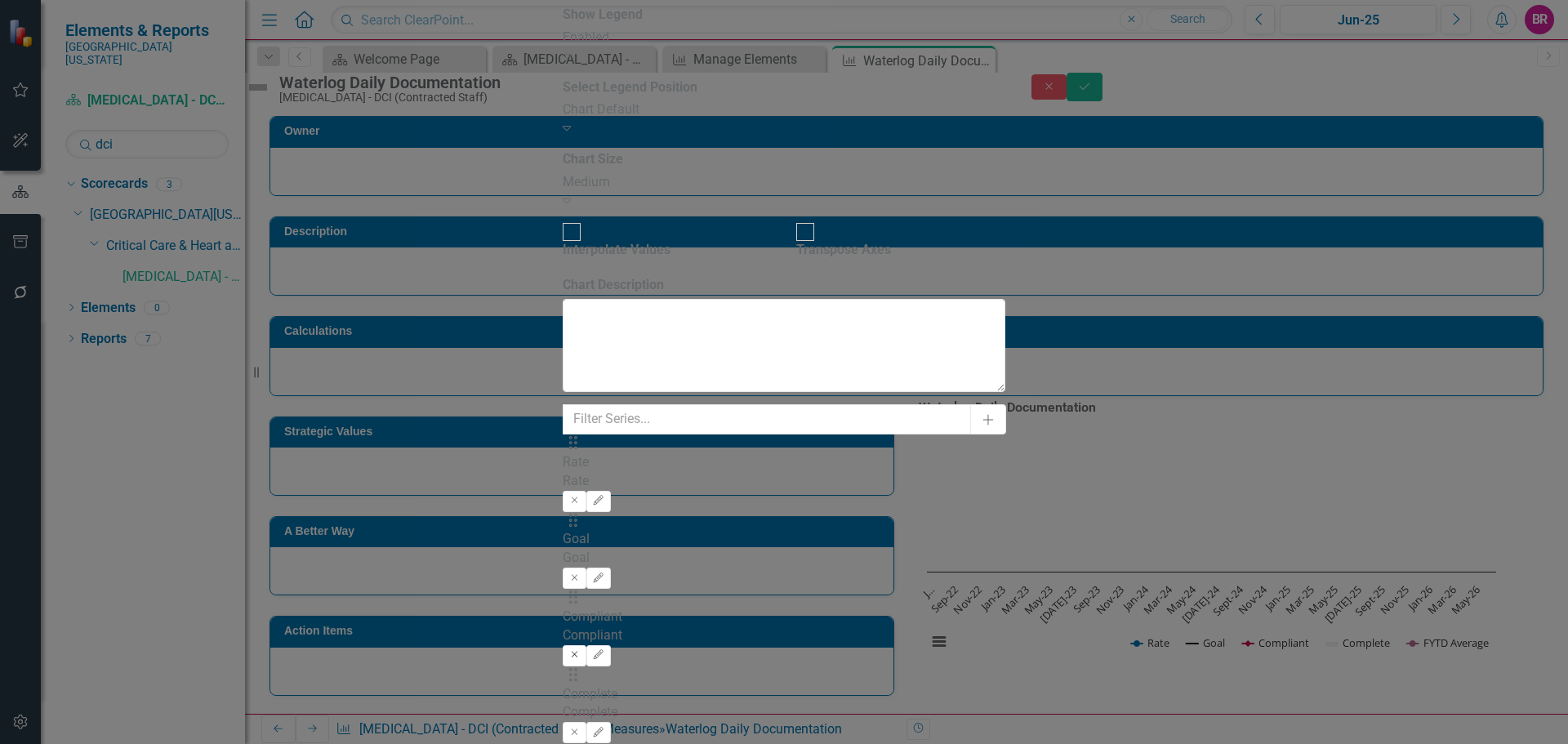
click at [586, 646] on button "Remove" at bounding box center [575, 656] width 24 height 21
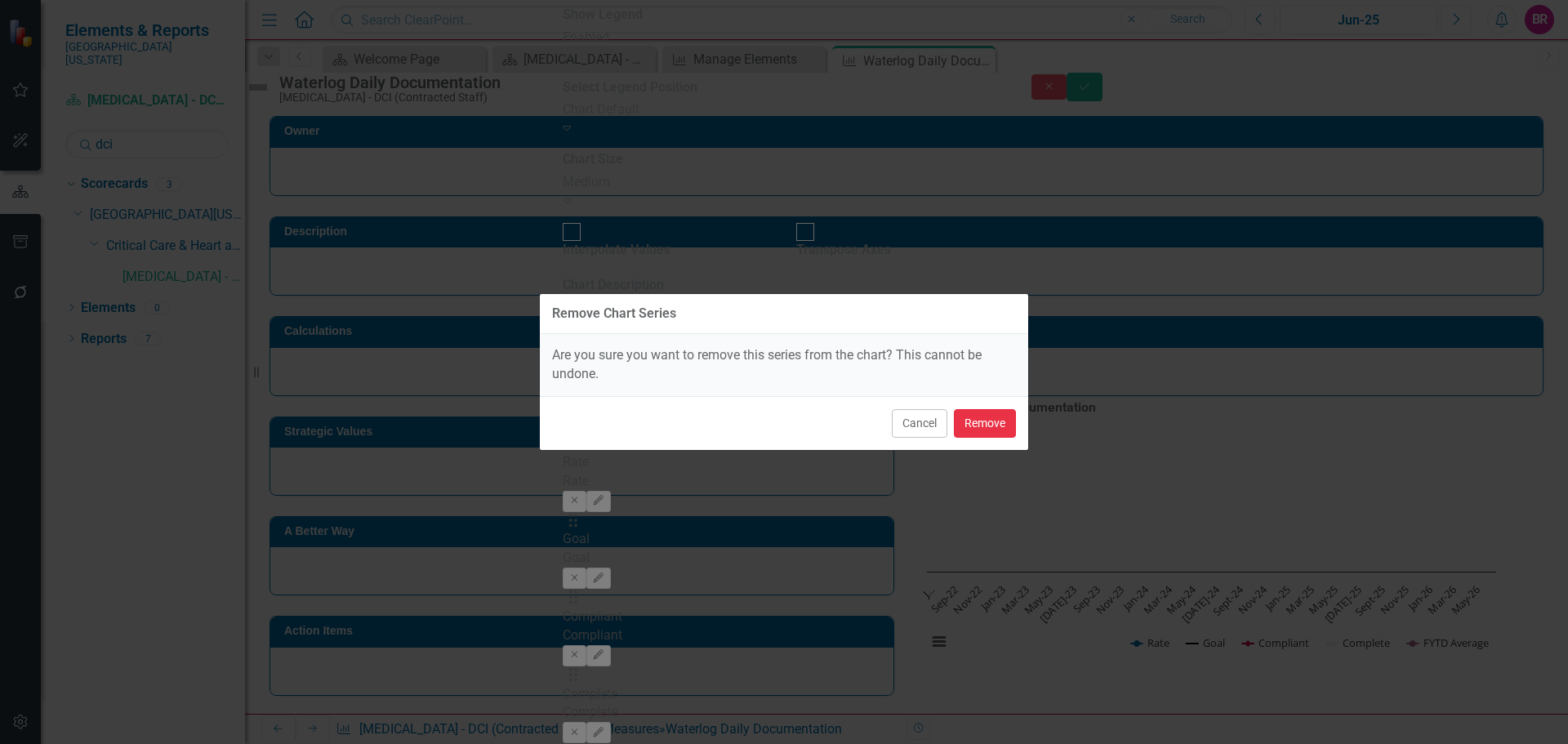
click at [999, 412] on button "Remove" at bounding box center [984, 423] width 62 height 29
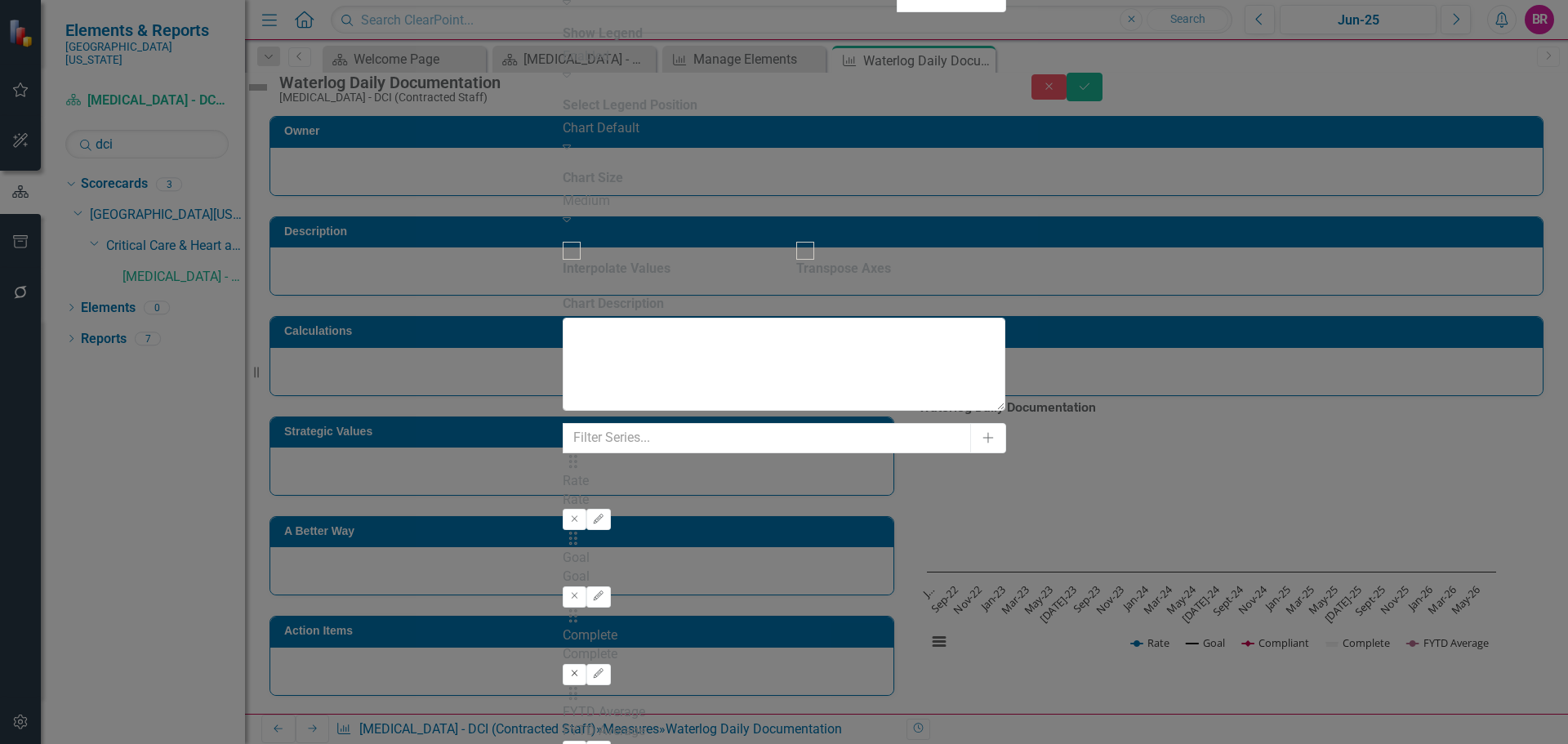
click at [581, 669] on icon "Remove" at bounding box center [574, 673] width 12 height 10
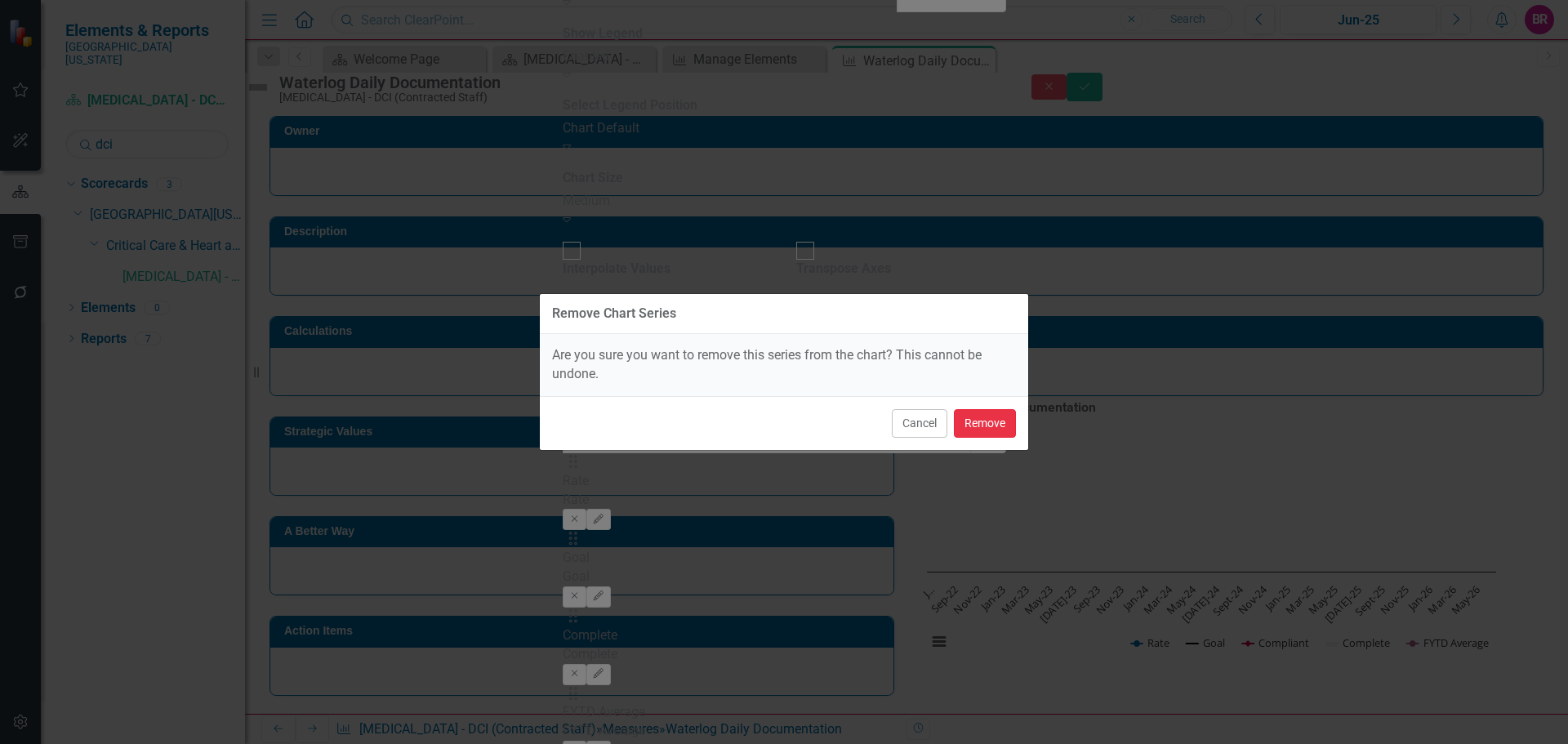
click at [986, 427] on button "Remove" at bounding box center [984, 423] width 62 height 29
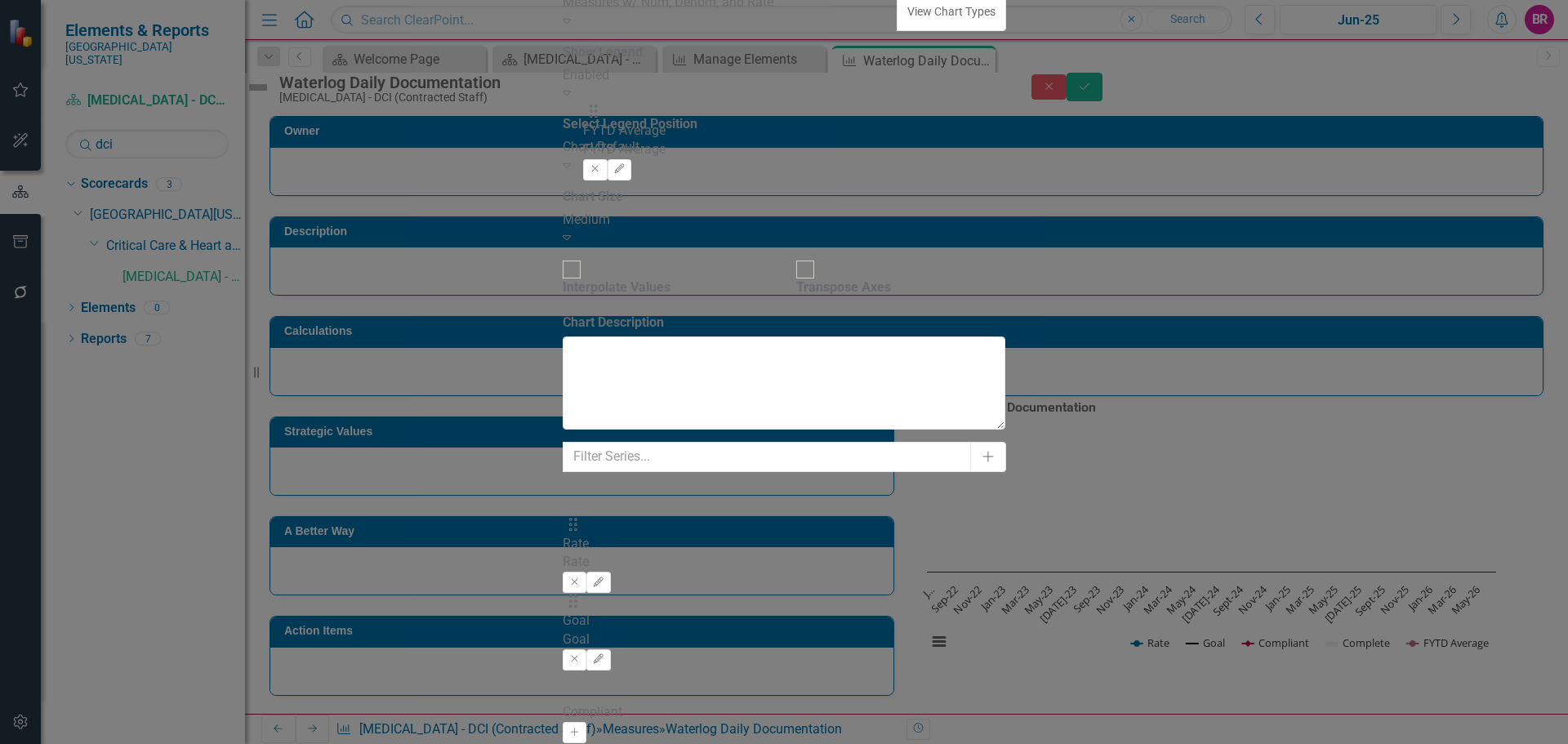
drag, startPoint x: 597, startPoint y: 232, endPoint x: 600, endPoint y: 124, distance: 108.0
click at [600, 472] on div "Drag Rate Rate Remove Edit Drag Goal Goal Remove Edit Drag FYTD Average FYTD Av…" at bounding box center [784, 588] width 443 height 232
click at [610, 527] on button "Edit" at bounding box center [598, 537] width 24 height 21
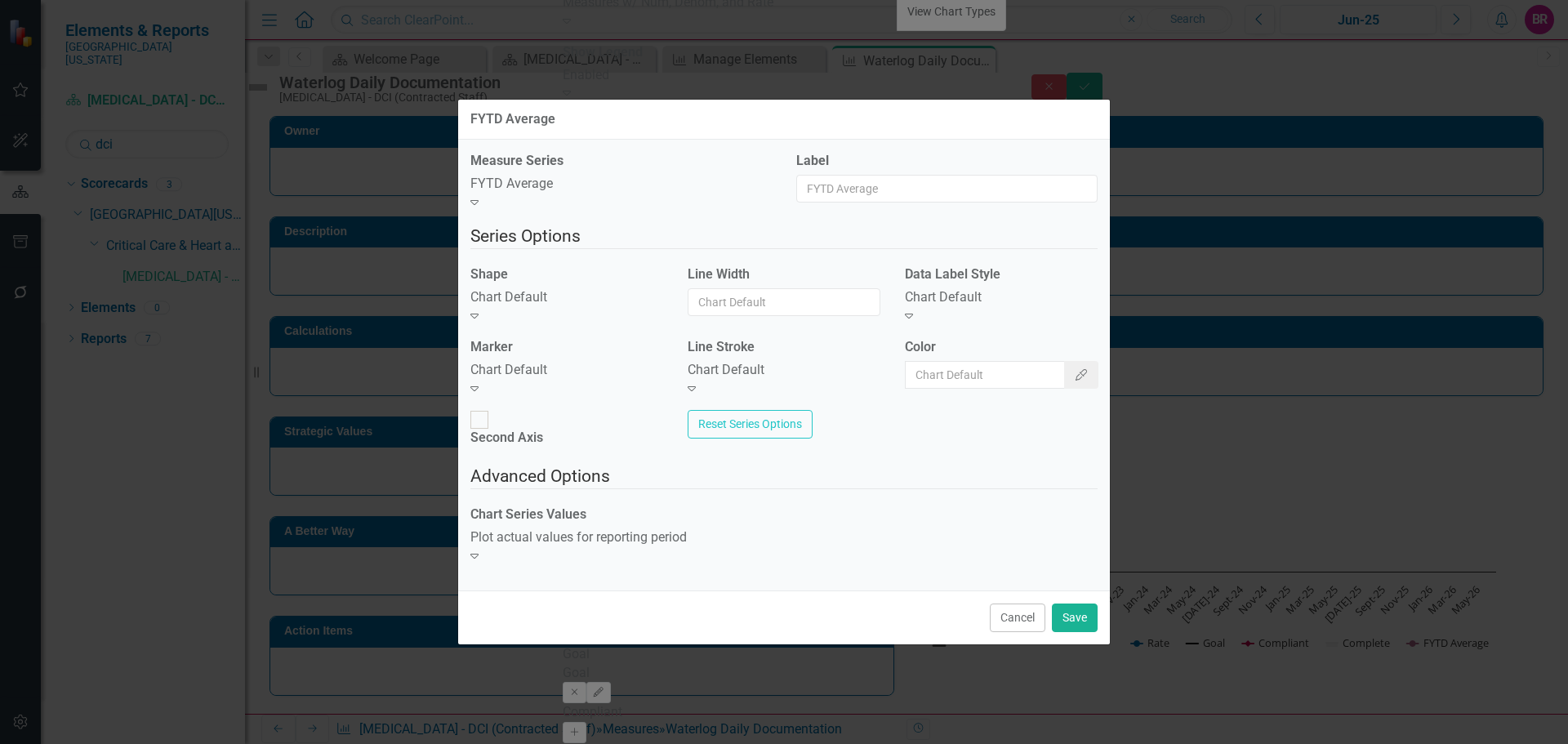
click at [540, 307] on div "Chart Default" at bounding box center [567, 297] width 193 height 19
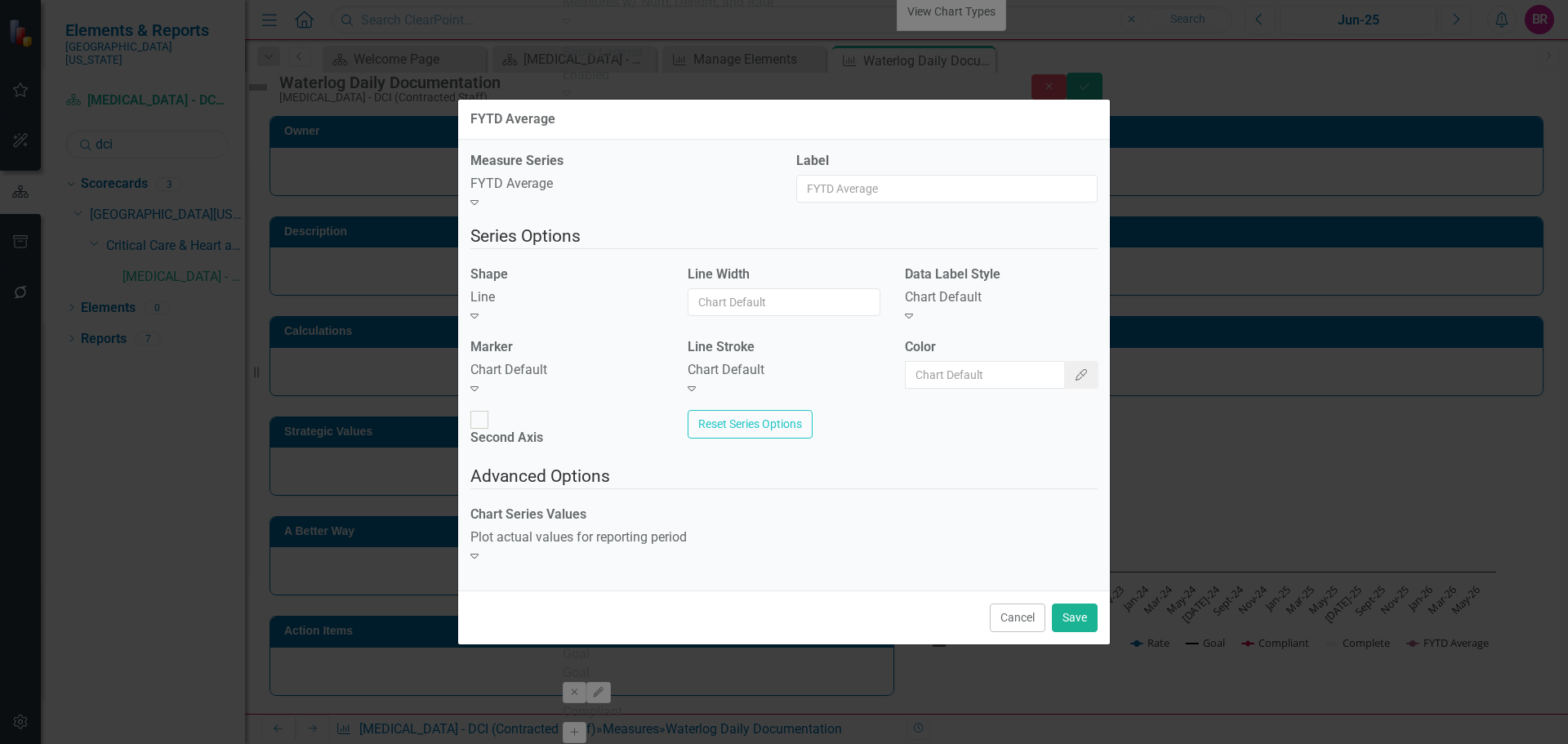
click at [629, 379] on div "Chart Default" at bounding box center [567, 370] width 193 height 19
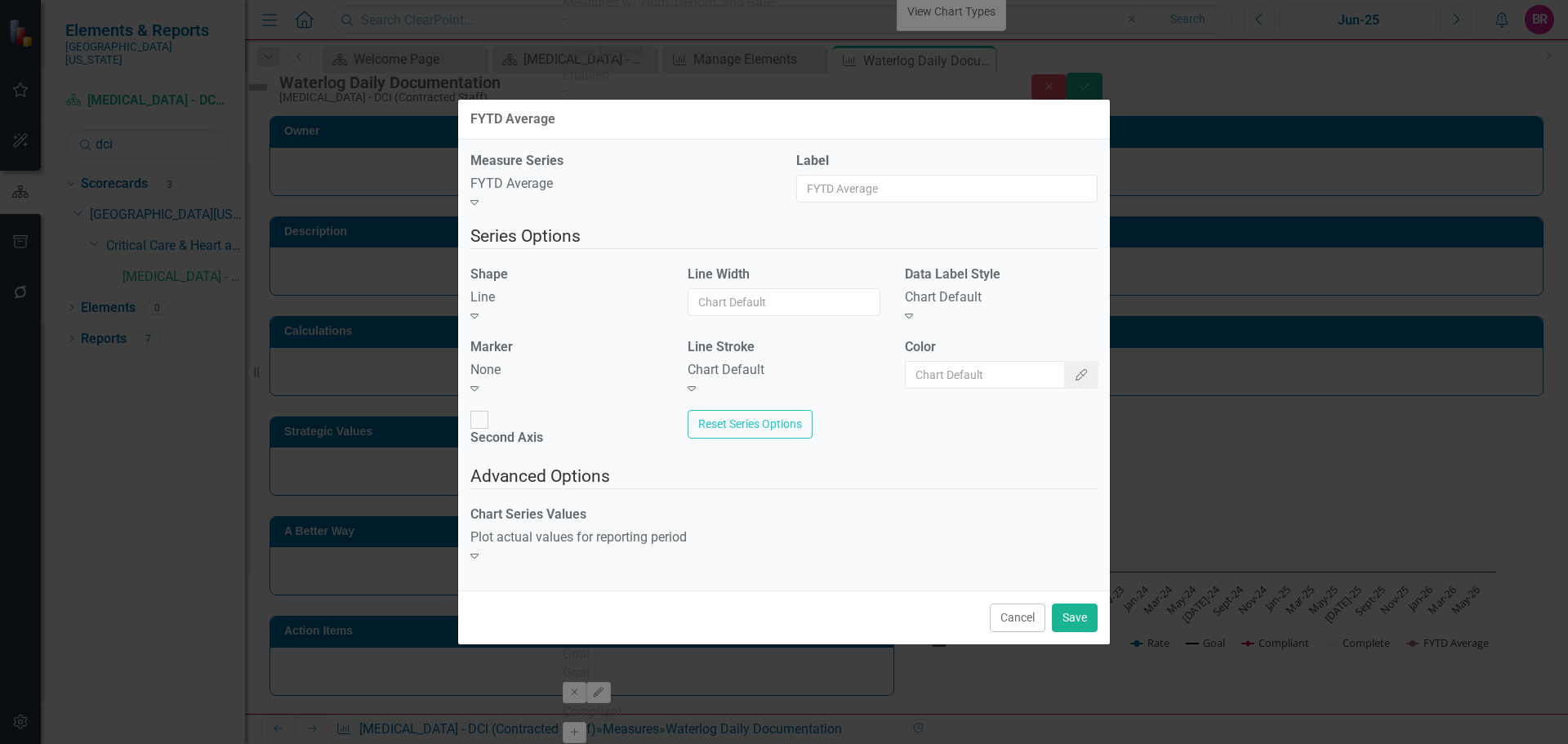
click at [720, 396] on div "Chart Default Expand" at bounding box center [784, 379] width 193 height 38
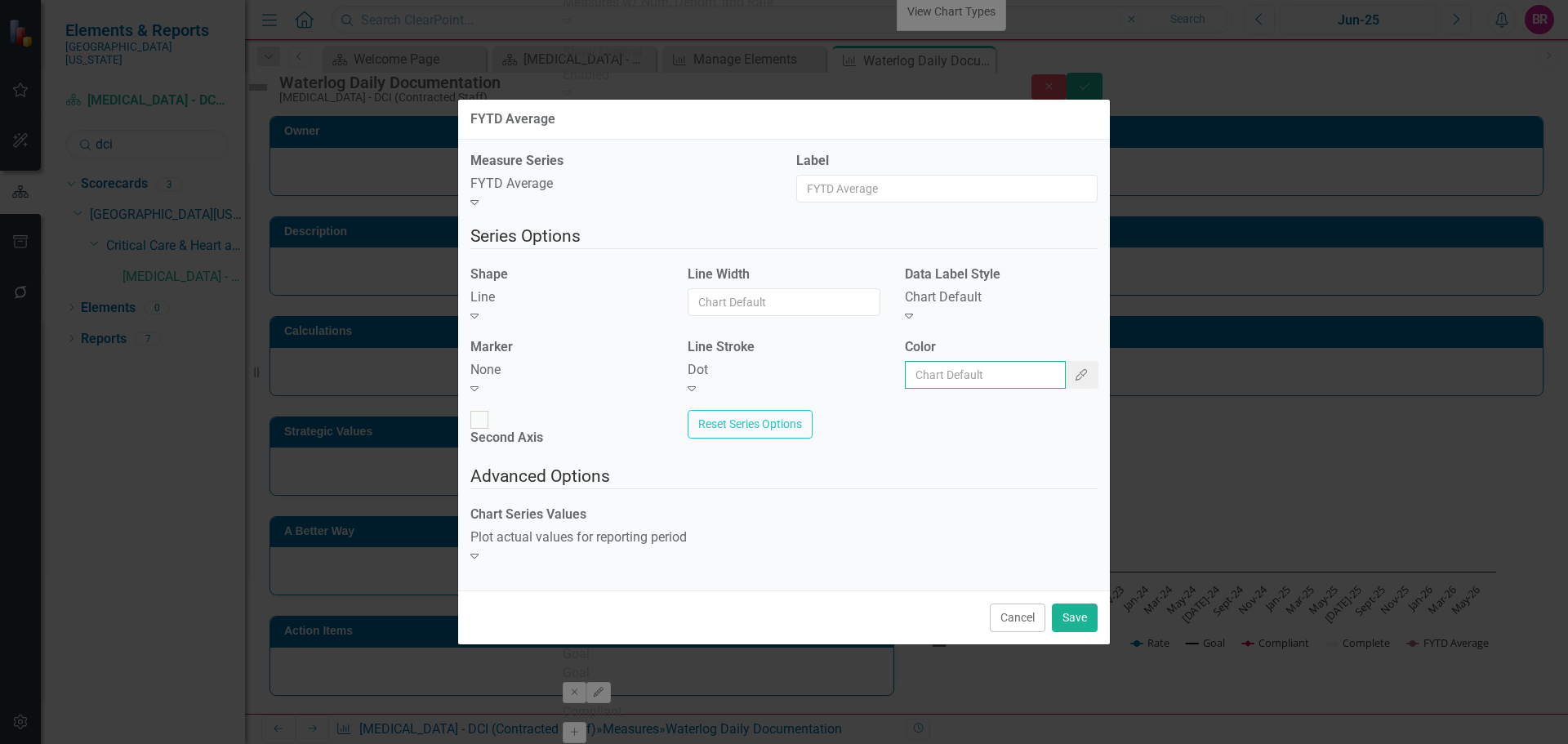
click at [994, 369] on input "Color" at bounding box center [985, 374] width 161 height 28
click at [1073, 378] on icon "Color Picker" at bounding box center [1080, 375] width 15 height 12
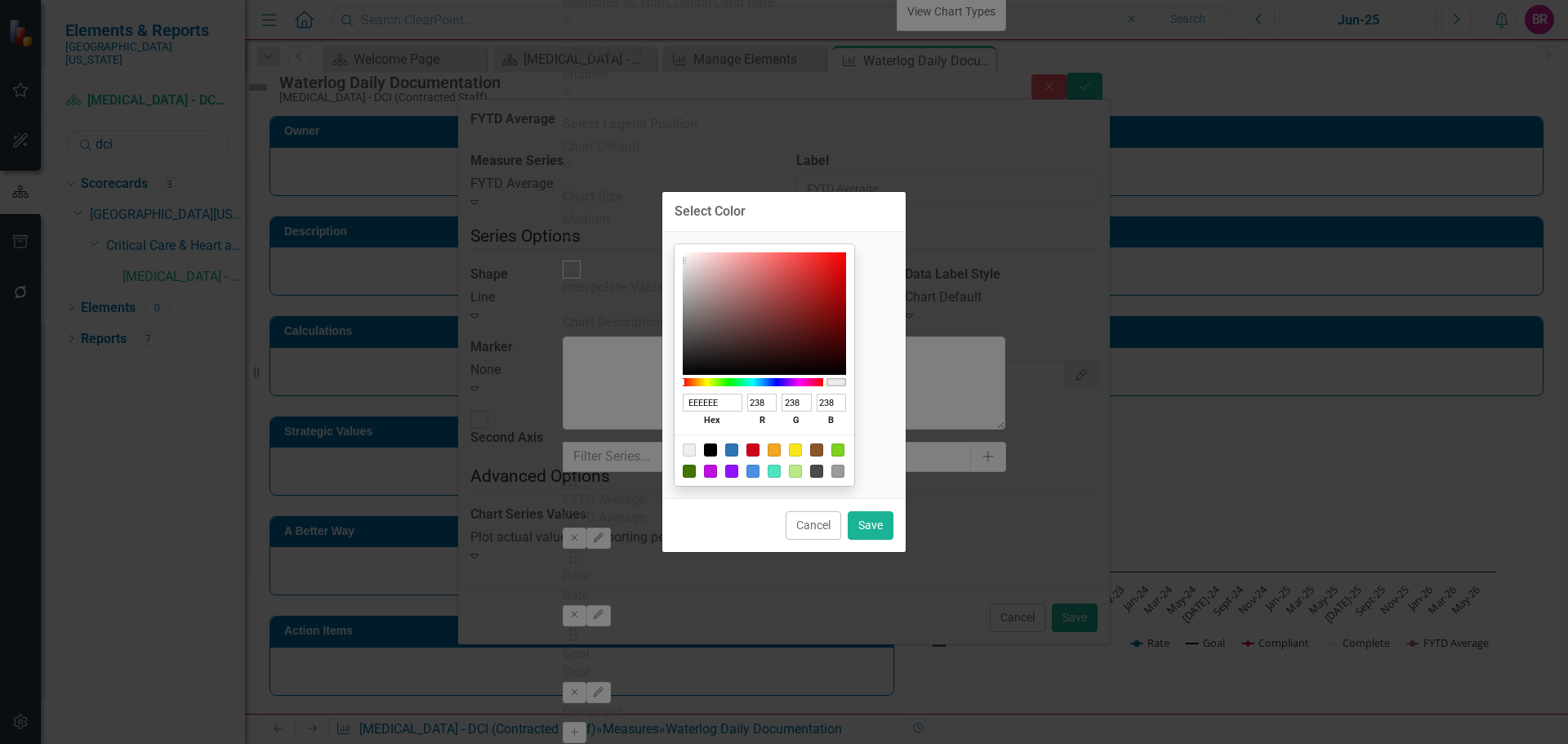
click at [738, 452] on div at bounding box center [764, 460] width 180 height 52
click at [717, 453] on div at bounding box center [710, 450] width 13 height 13
type input "000000"
type input "0"
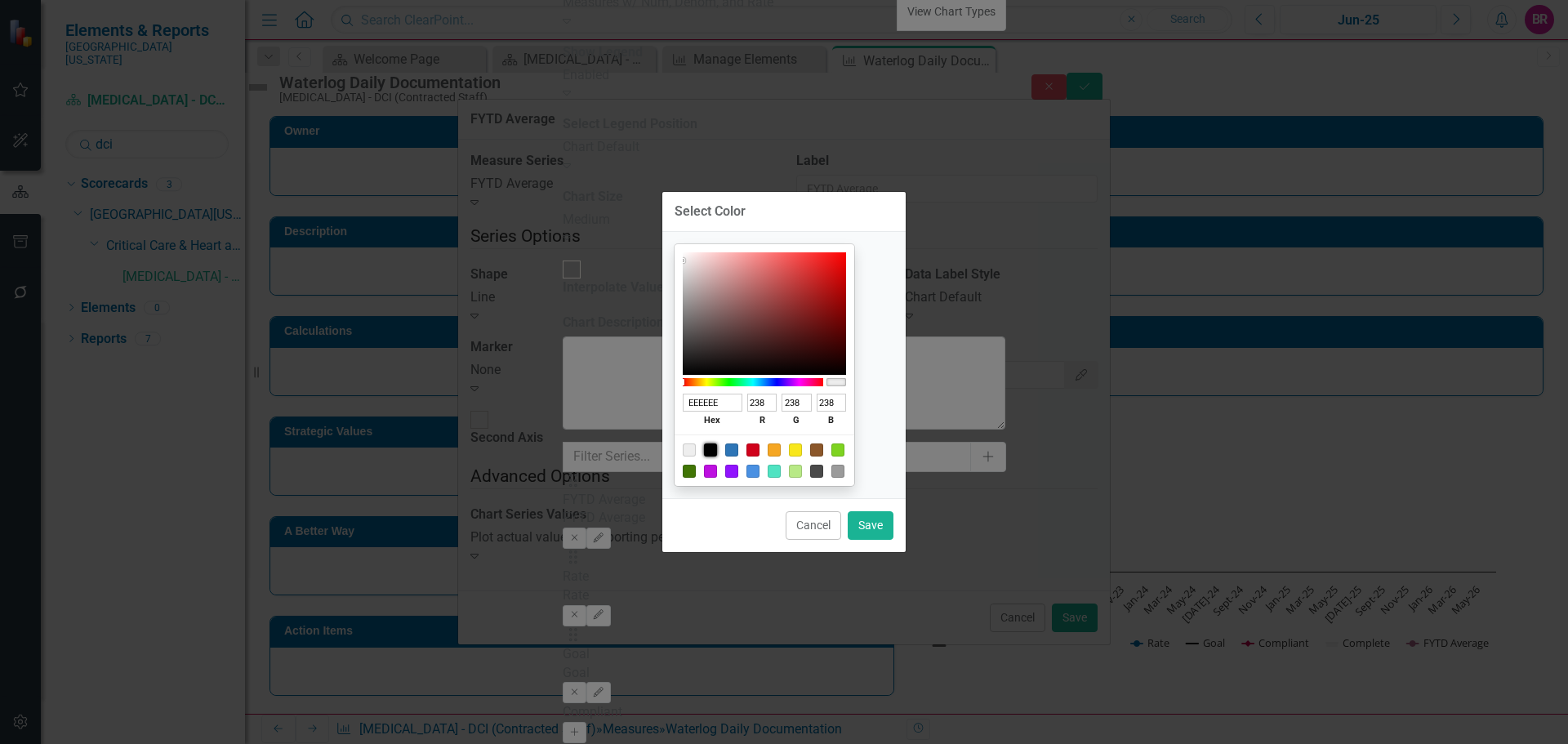
type input "0"
click at [866, 518] on button "Save" at bounding box center [871, 525] width 46 height 29
type input "#000000"
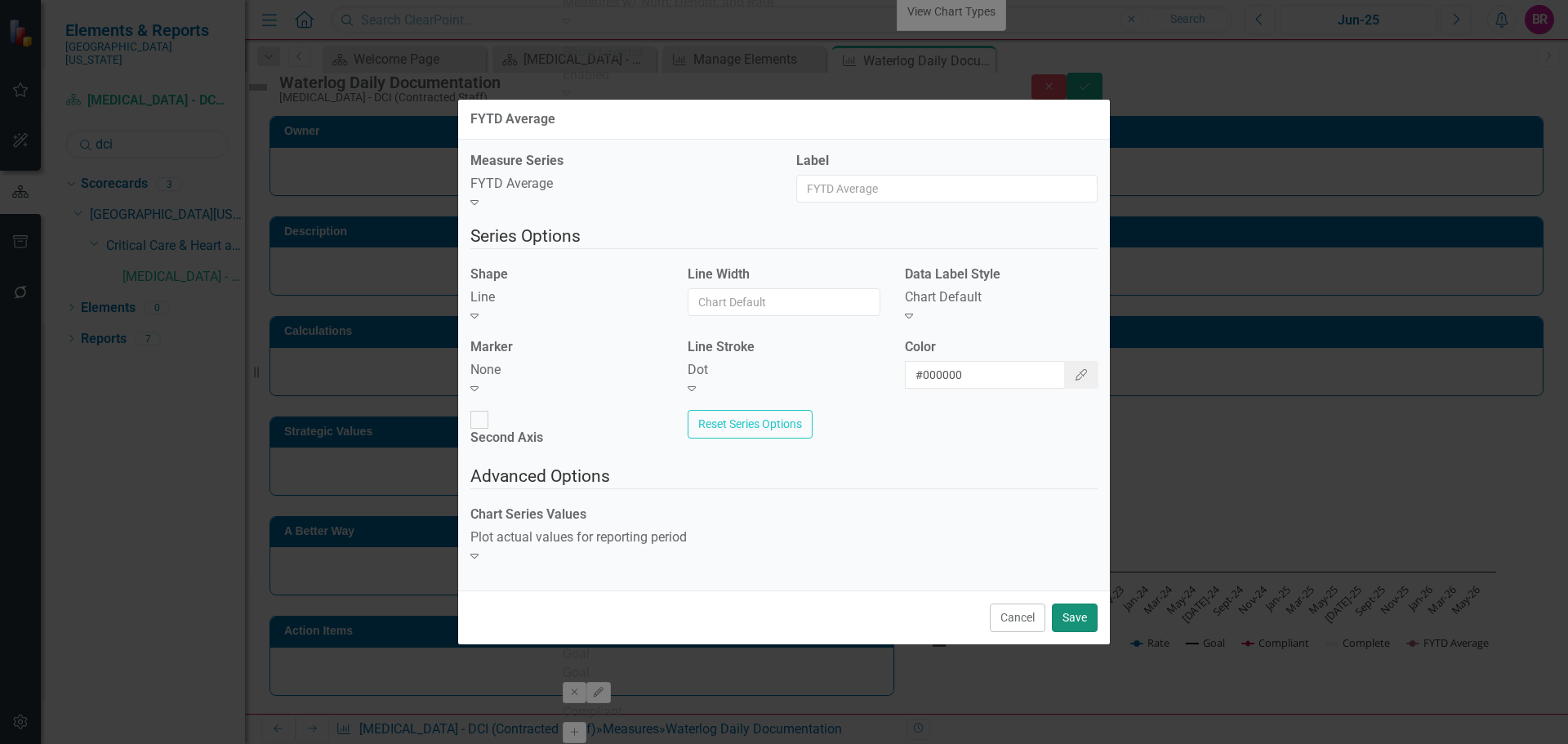
click at [1069, 604] on button "Save" at bounding box center [1074, 618] width 46 height 29
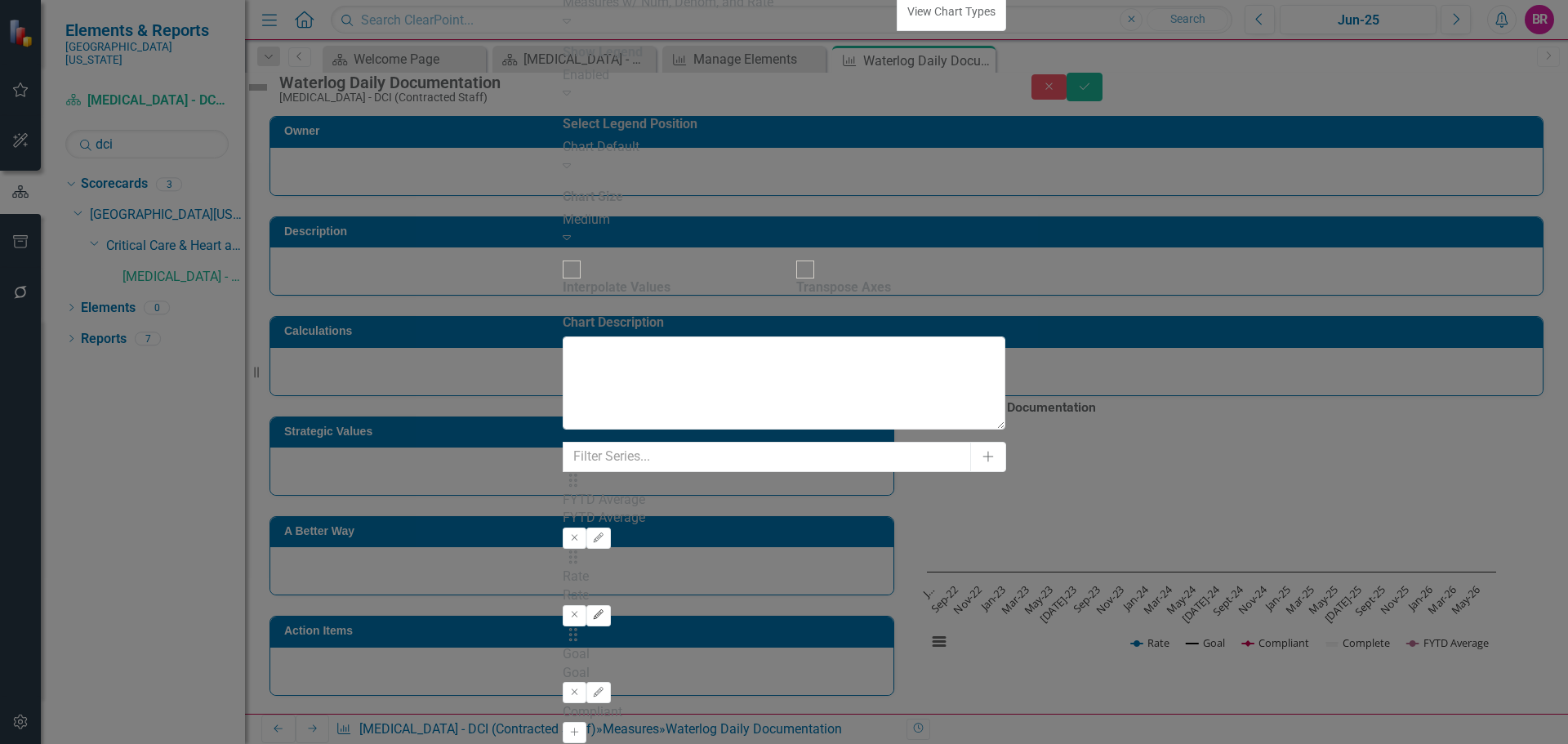
click at [604, 610] on icon "Edit" at bounding box center [598, 615] width 12 height 10
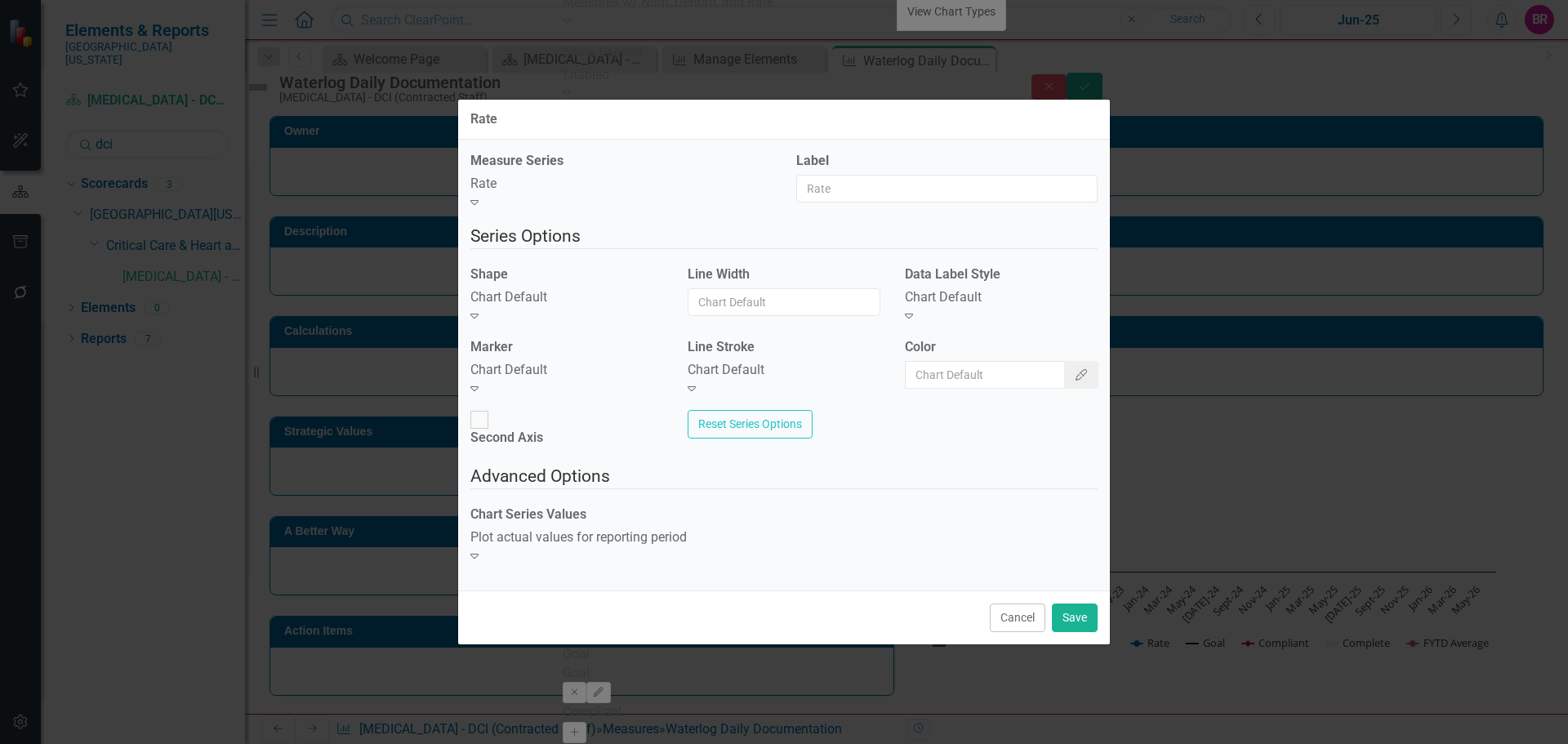
click at [577, 326] on div "Chart Default Expand" at bounding box center [567, 307] width 193 height 38
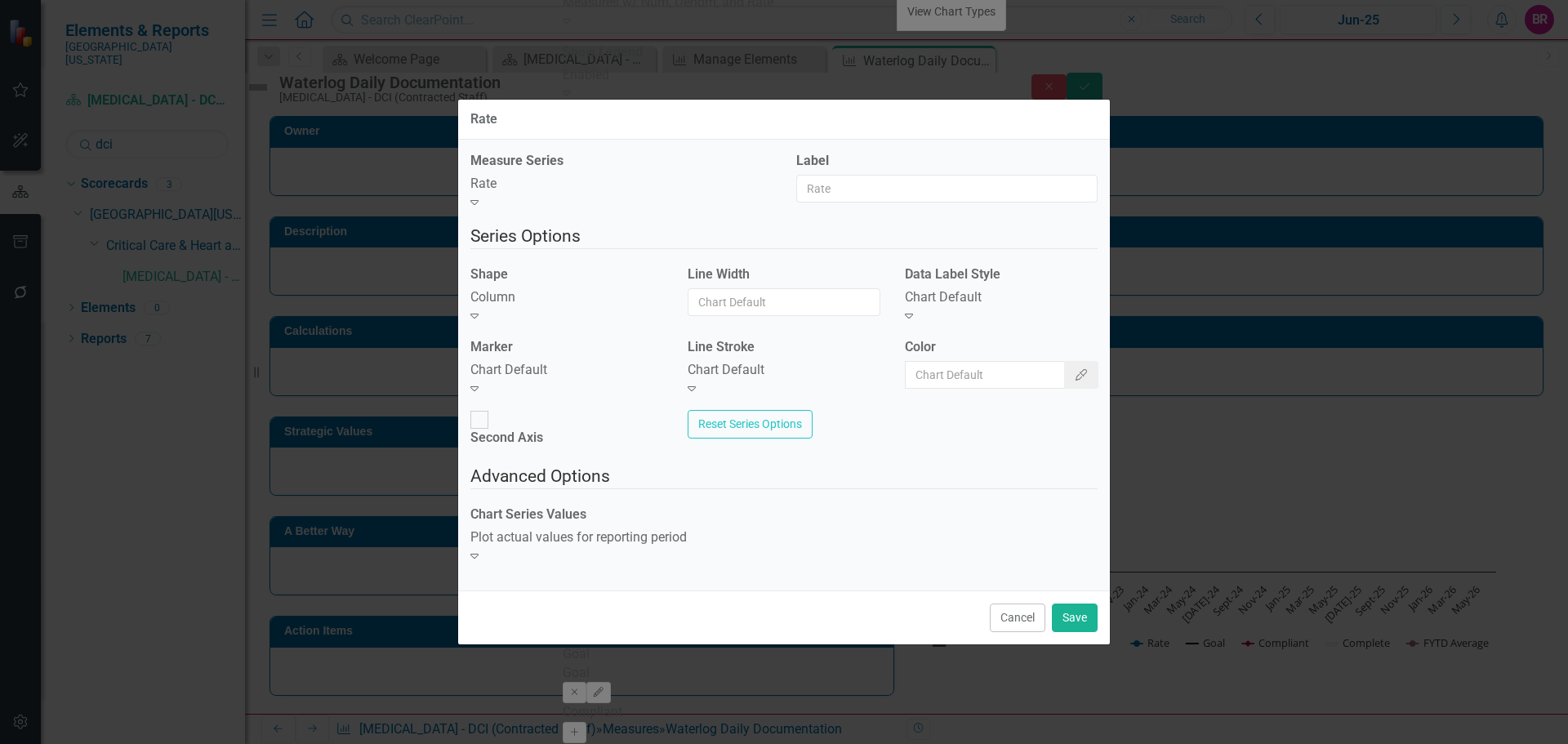
click at [586, 376] on div "Chart Default" at bounding box center [567, 370] width 193 height 19
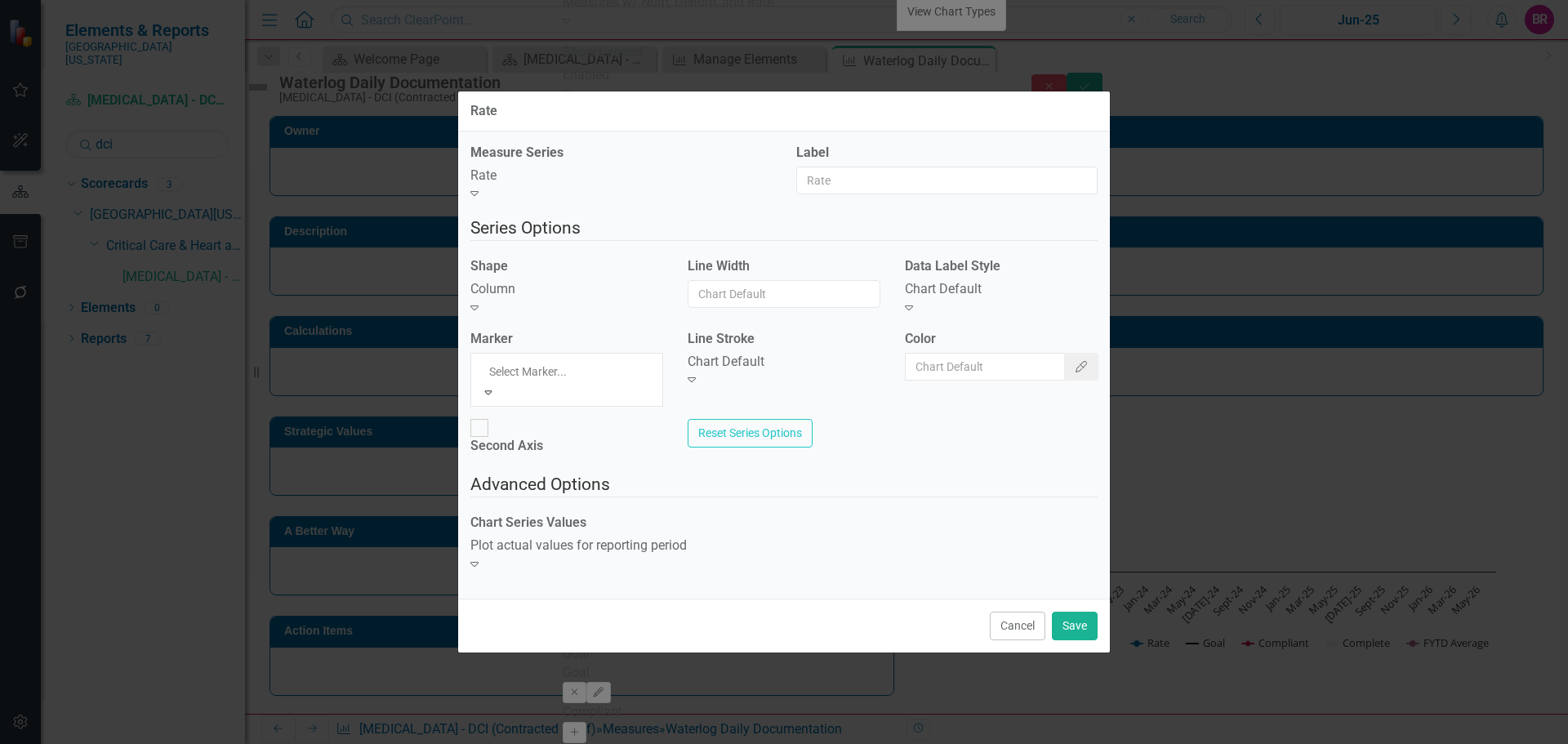
drag, startPoint x: 571, startPoint y: 442, endPoint x: 618, endPoint y: 435, distance: 47.5
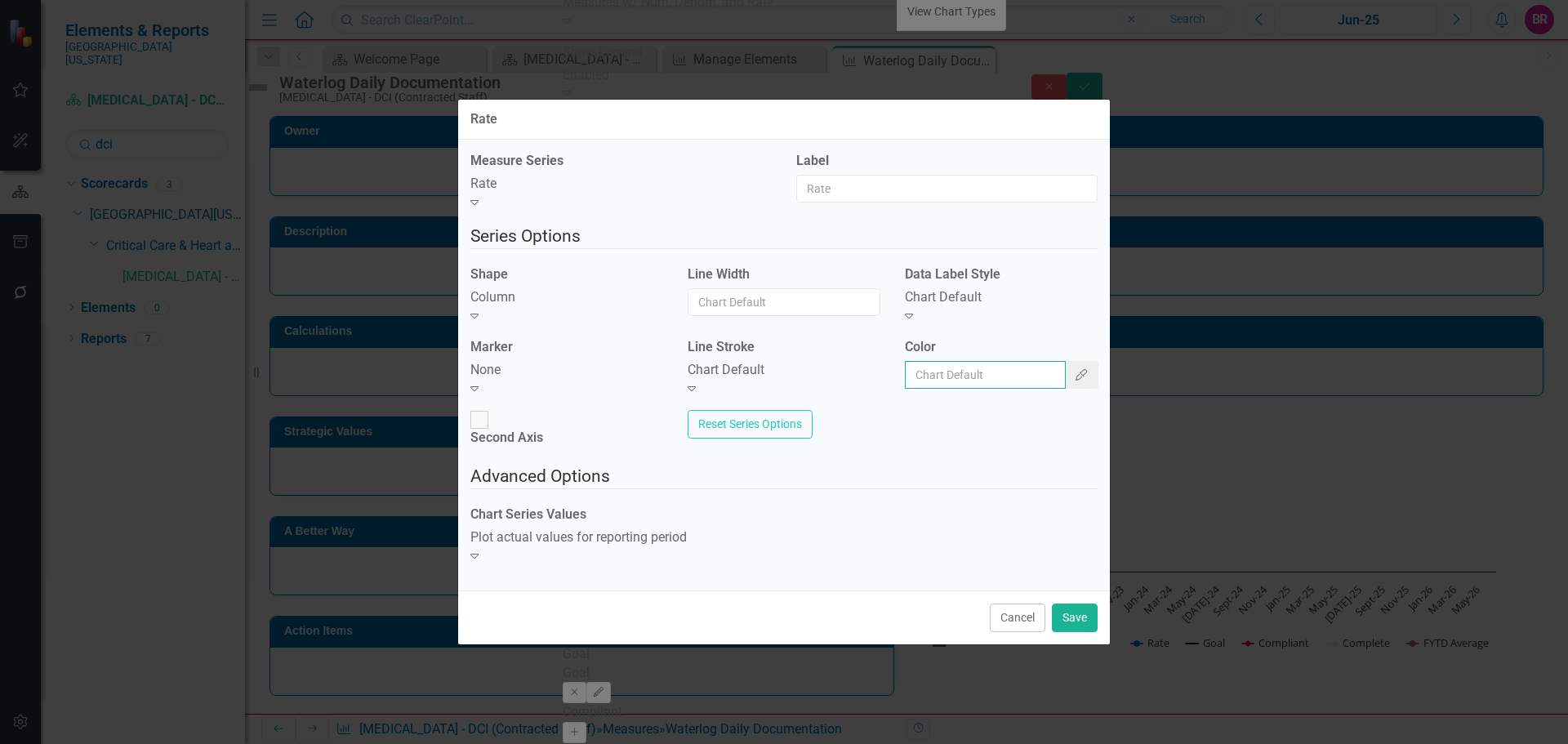
click at [936, 388] on input "Color" at bounding box center [985, 374] width 161 height 28
type input "#2e75b6"
click at [926, 307] on div "Chart Default" at bounding box center [1001, 297] width 193 height 19
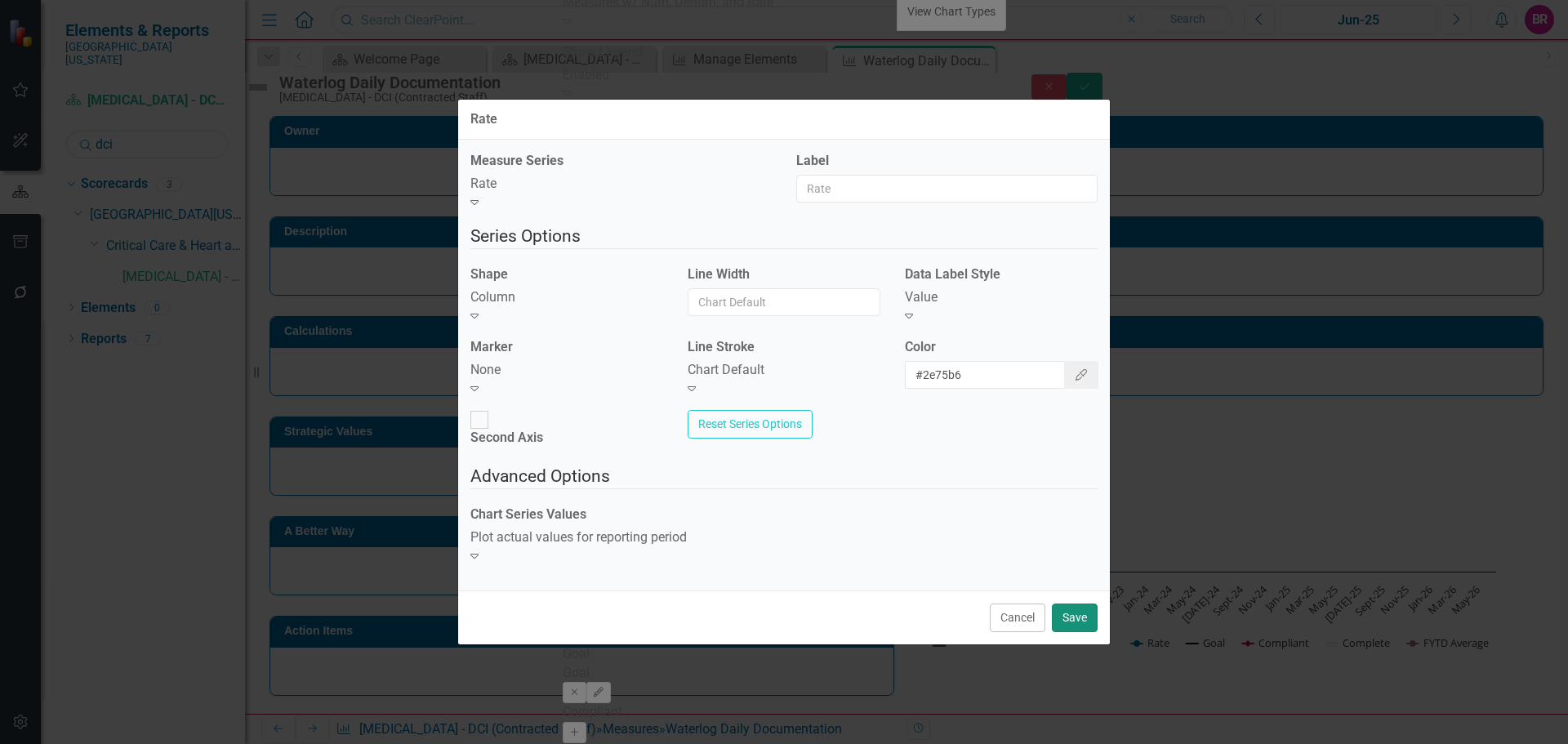
click at [1074, 605] on button "Save" at bounding box center [1074, 618] width 46 height 29
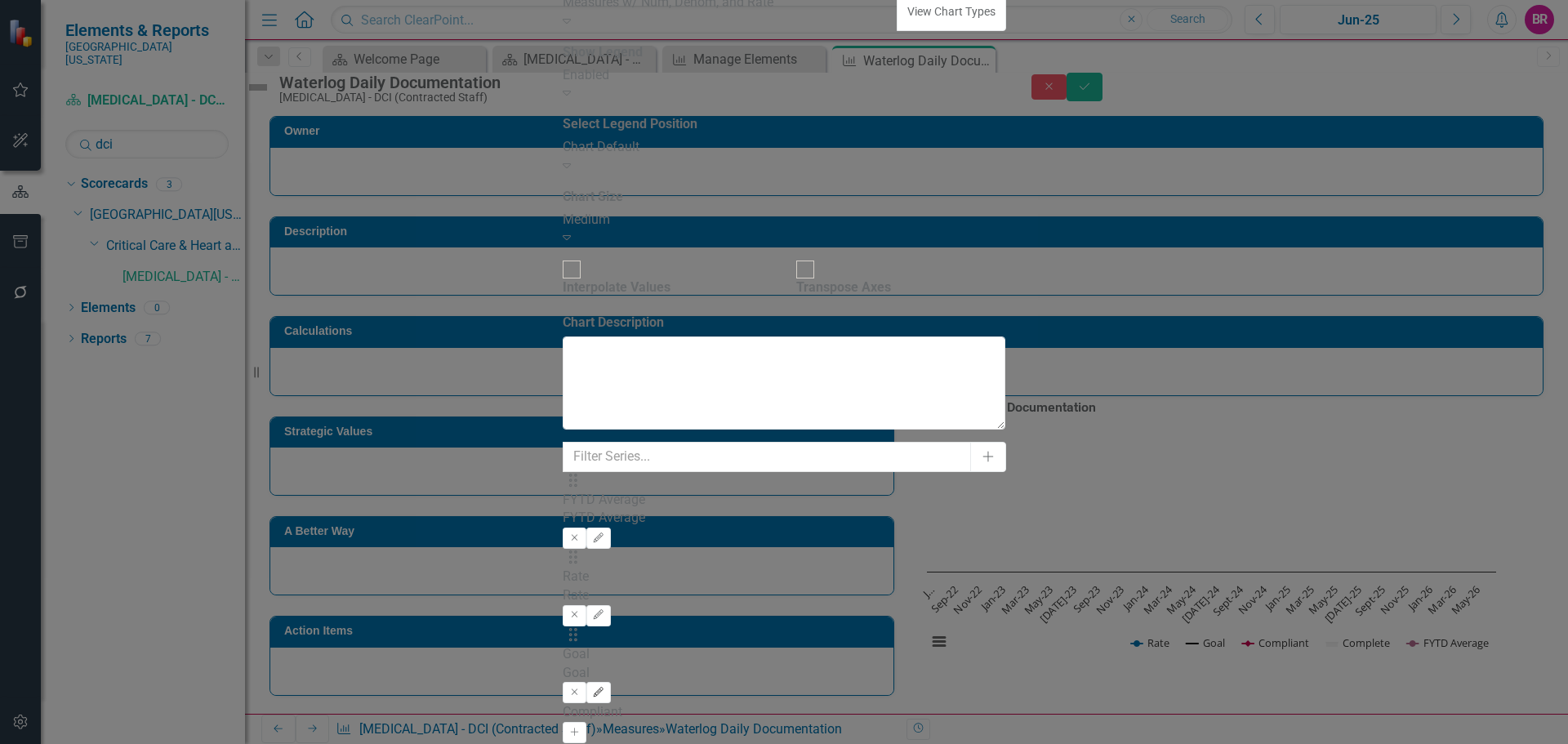
click at [604, 687] on icon "Edit" at bounding box center [598, 692] width 12 height 10
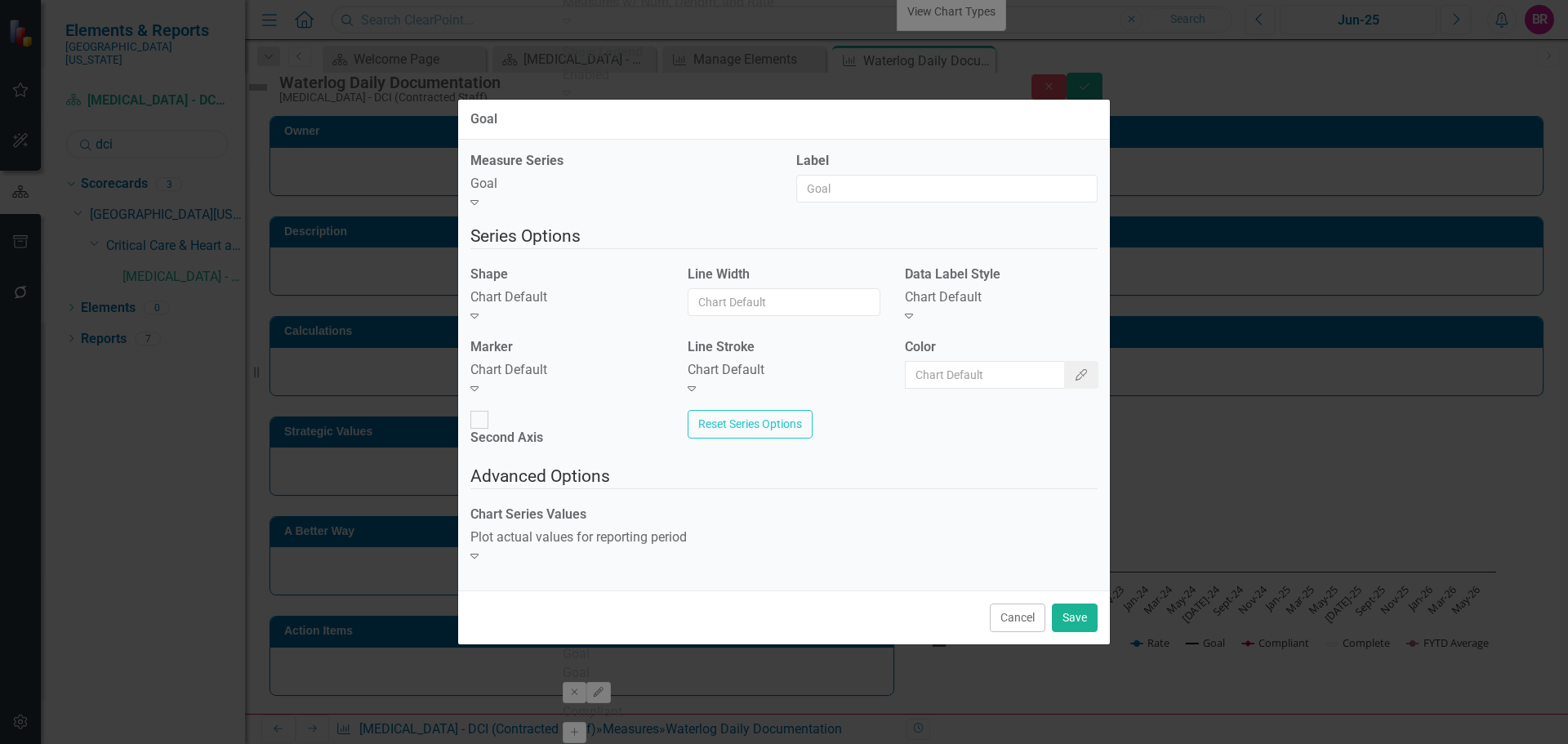
click at [641, 326] on div "Expand" at bounding box center [567, 316] width 193 height 19
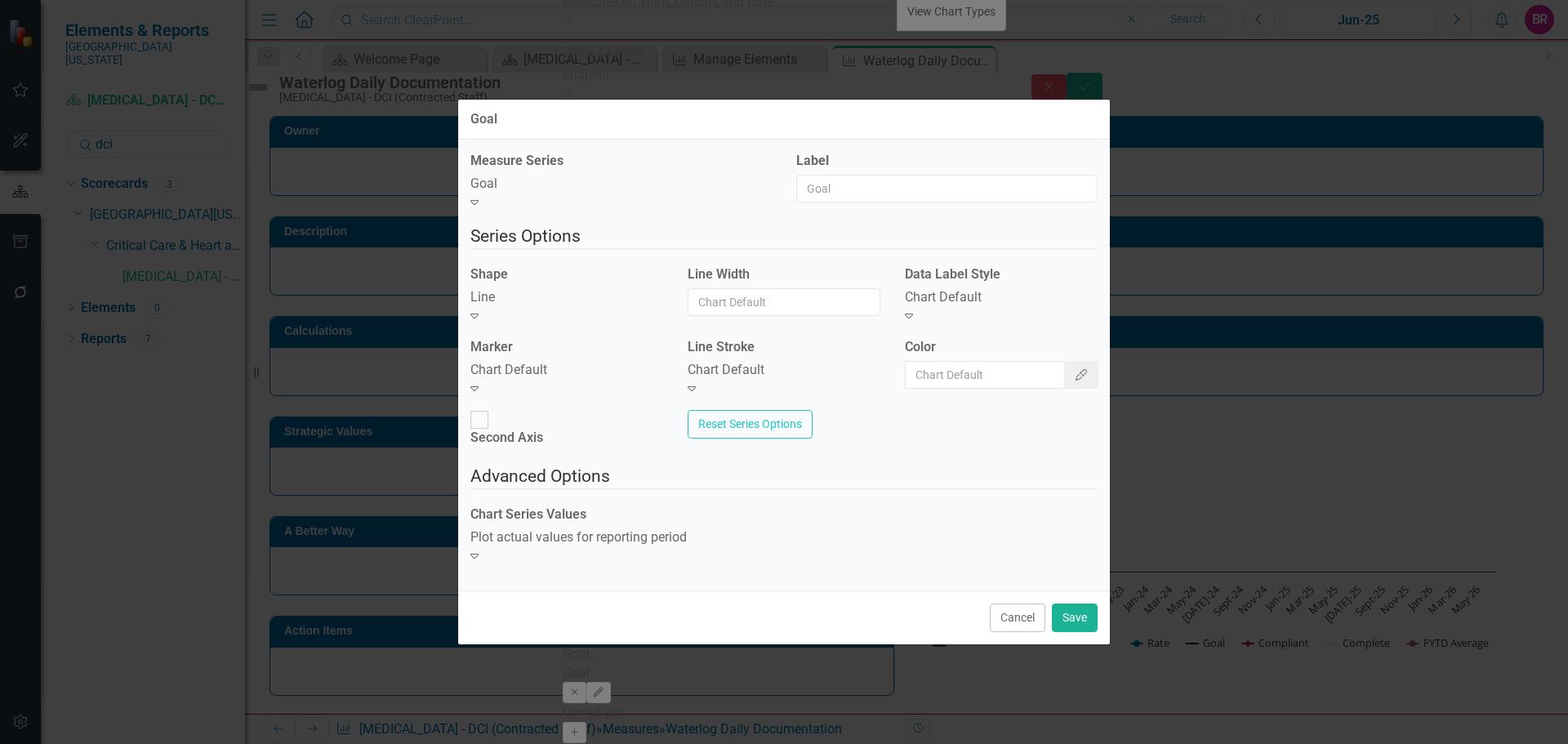
click at [608, 379] on div "Chart Default" at bounding box center [567, 370] width 193 height 19
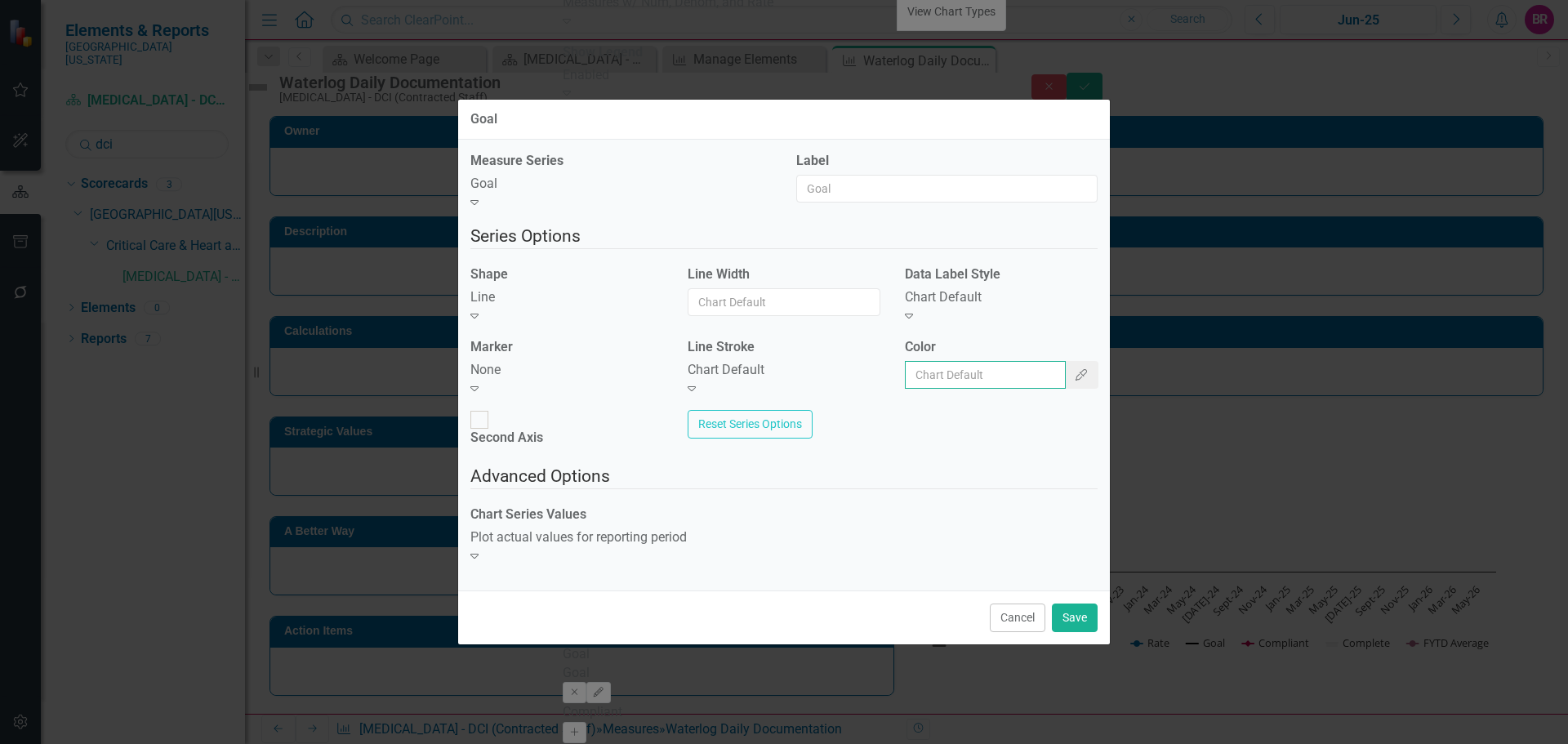
click at [992, 383] on input "Color" at bounding box center [985, 374] width 161 height 28
type input "#c40650"
drag, startPoint x: 1072, startPoint y: 592, endPoint x: 1075, endPoint y: 568, distance: 24.2
click at [1072, 604] on button "Save" at bounding box center [1074, 618] width 46 height 29
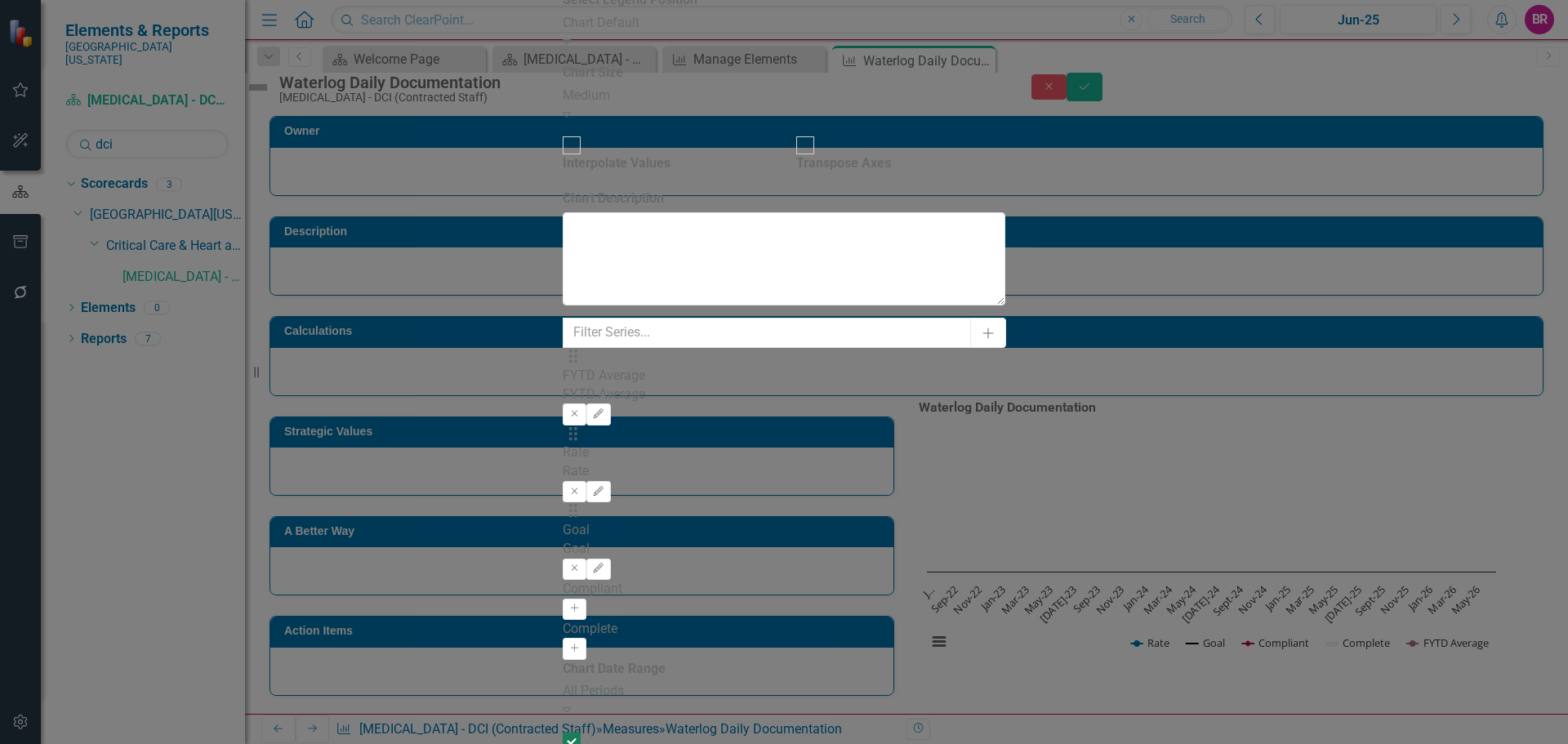
click at [733, 682] on div "All Periods" at bounding box center [784, 691] width 443 height 19
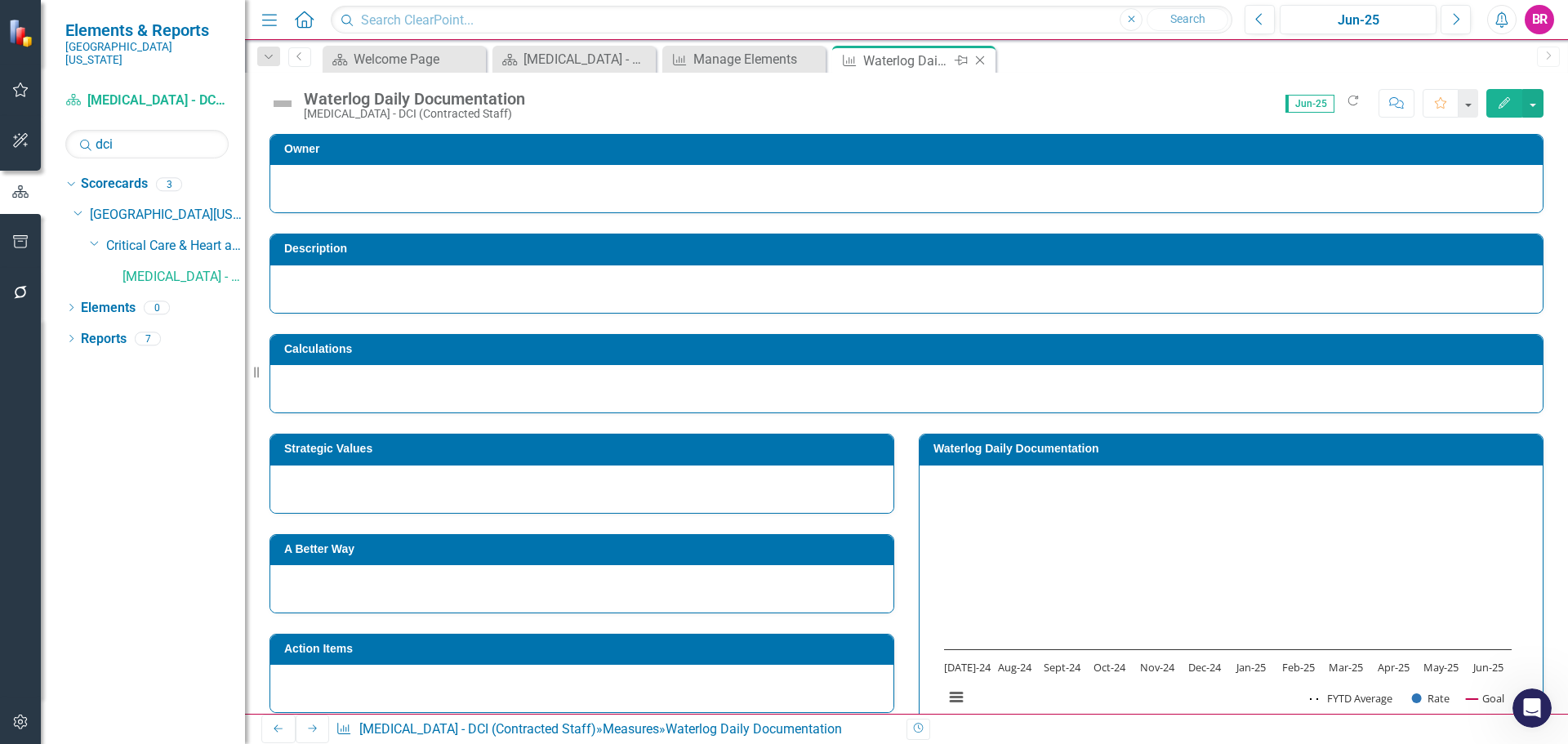
click at [982, 58] on icon "Close" at bounding box center [980, 60] width 16 height 13
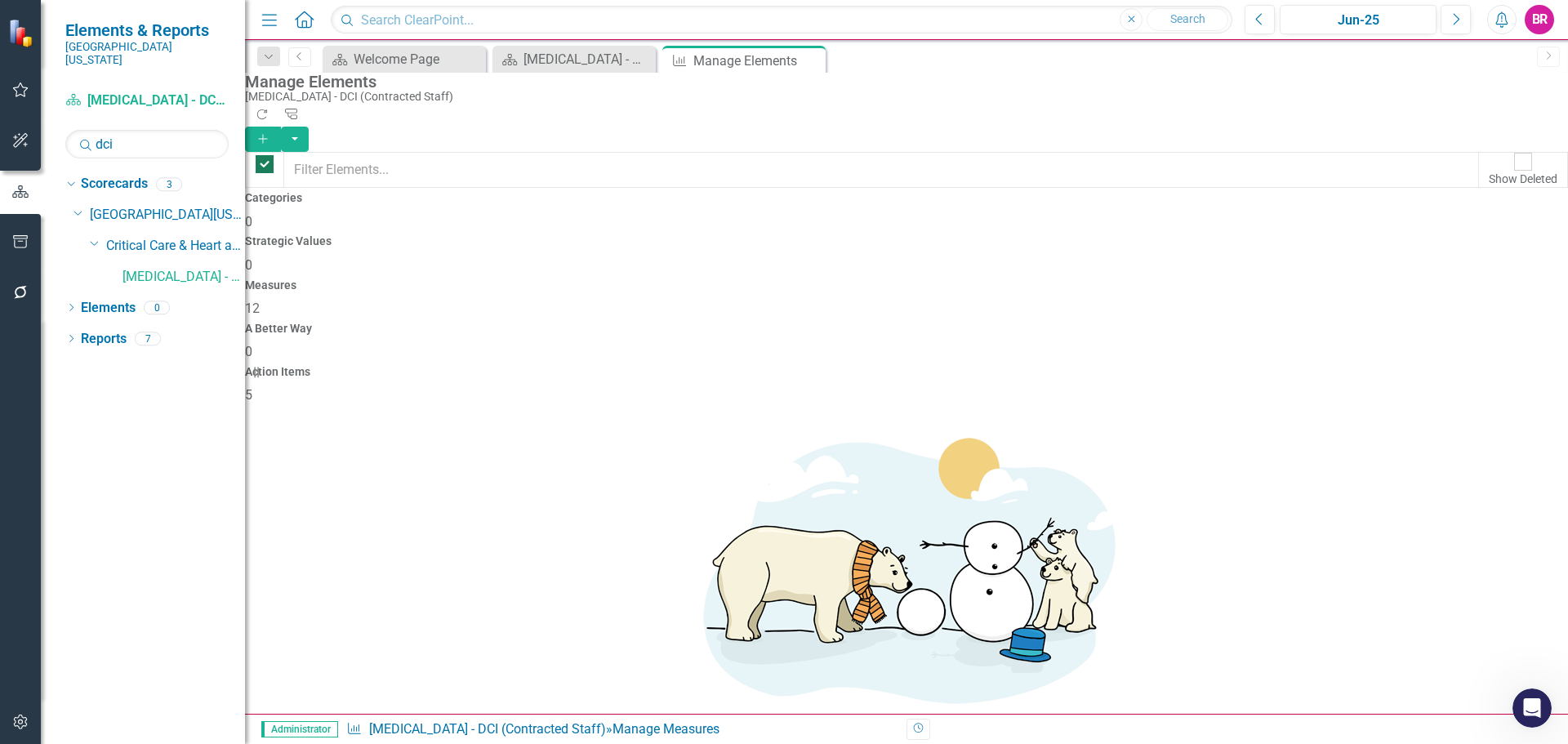
checkbox input "false"
click at [160, 135] on input "dci" at bounding box center [147, 144] width 163 height 29
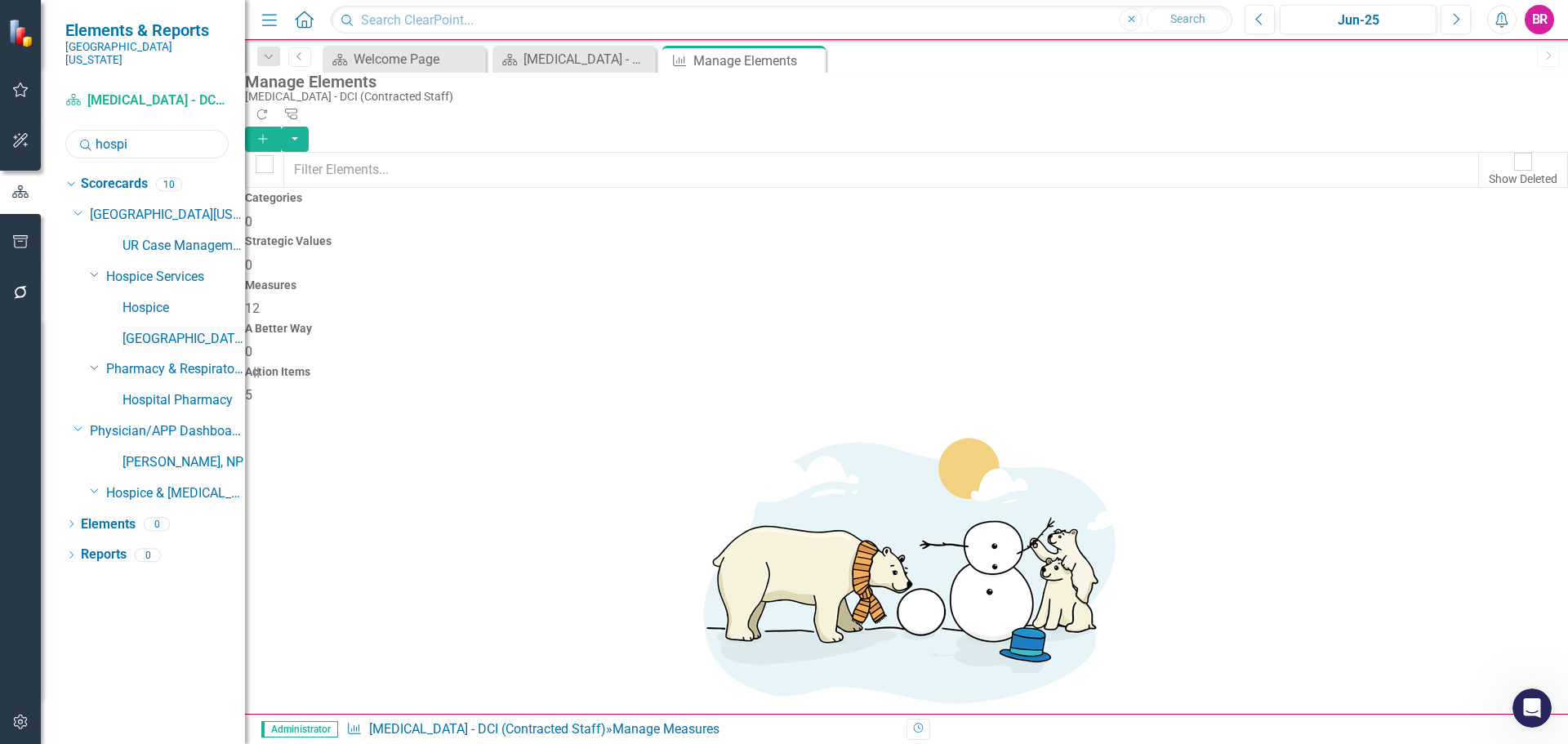
type input "hospi"
click at [193, 330] on link "[GEOGRAPHIC_DATA]" at bounding box center [183, 339] width 122 height 19
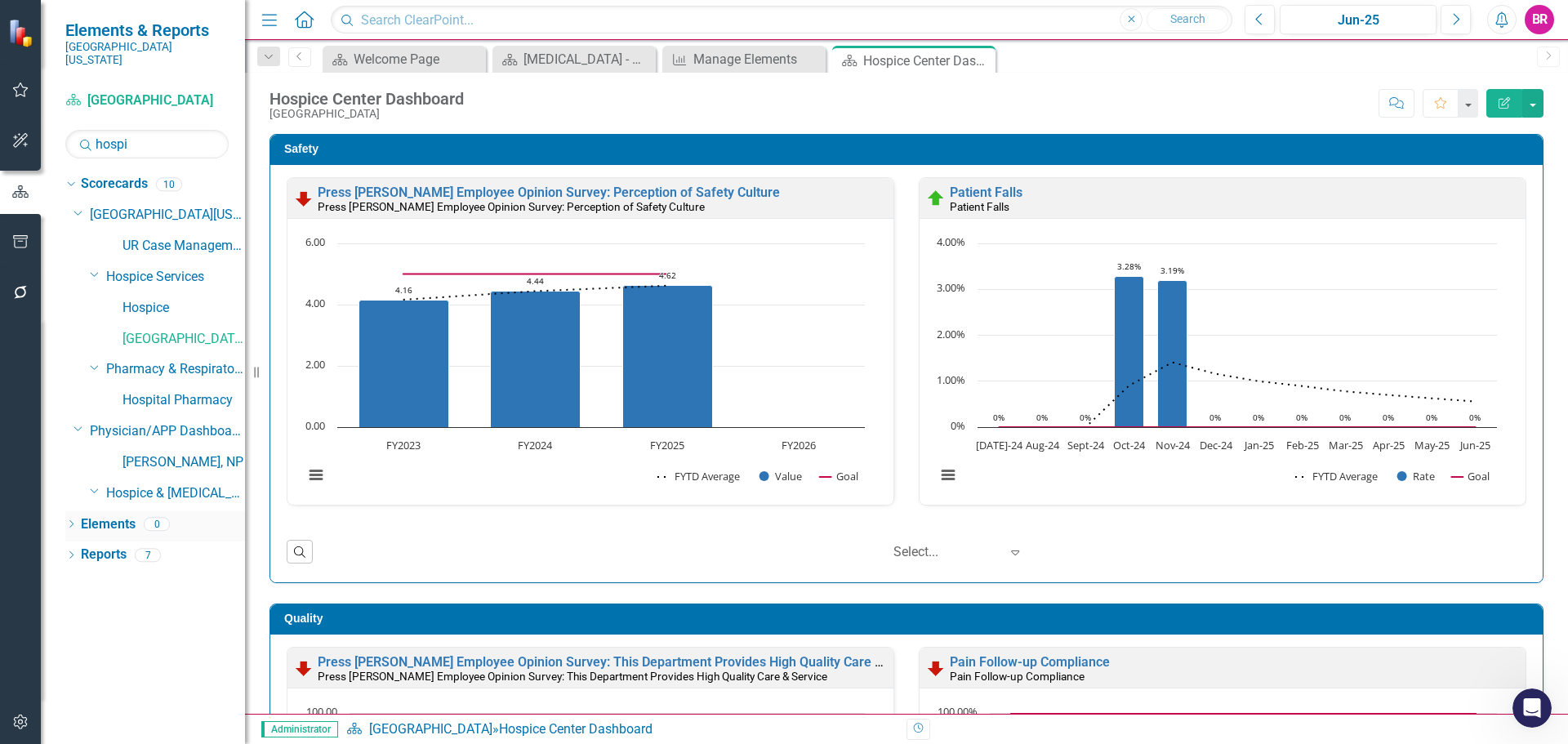
click at [110, 516] on link "Elements" at bounding box center [107, 524] width 55 height 19
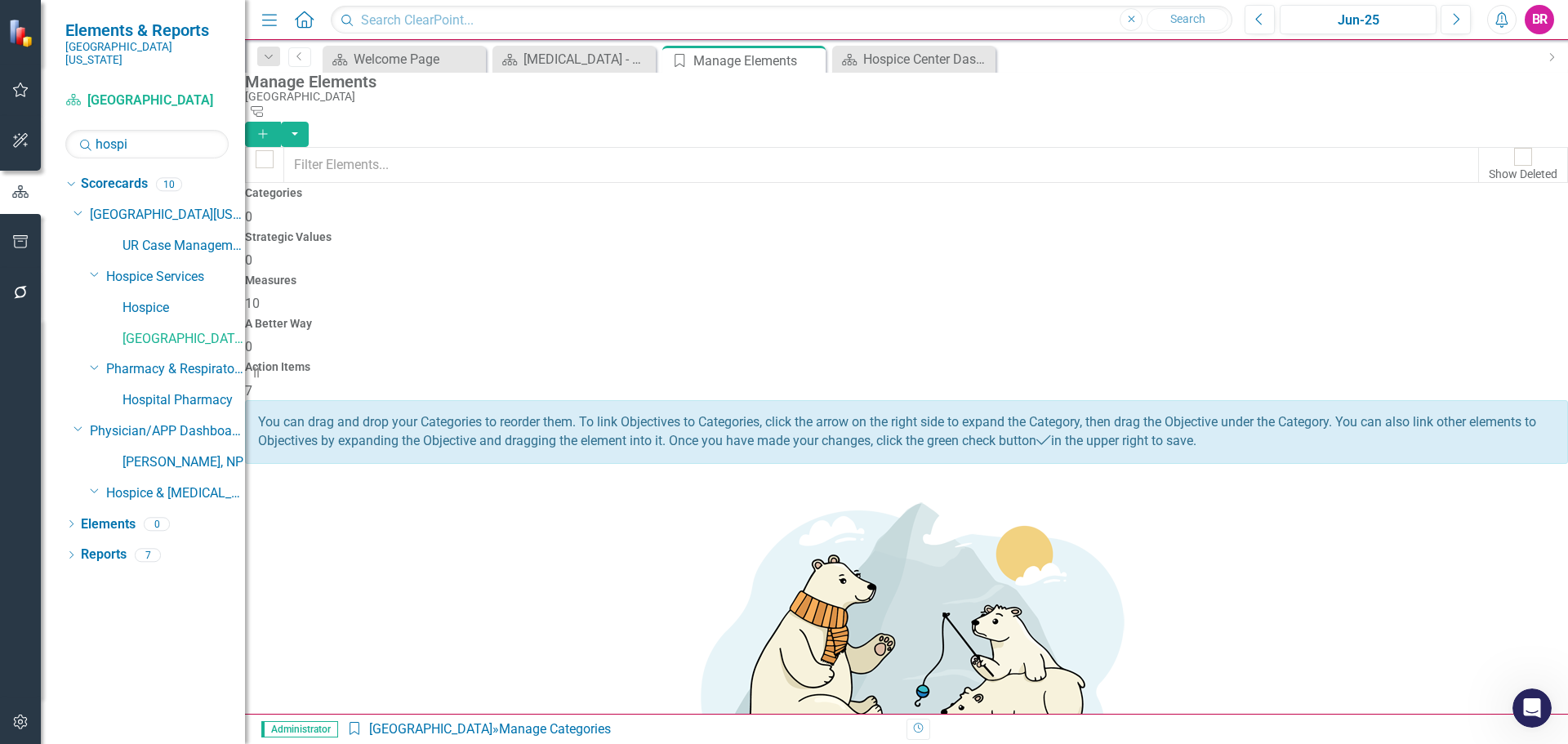
click at [926, 274] on h4 "Measures" at bounding box center [907, 280] width 1323 height 12
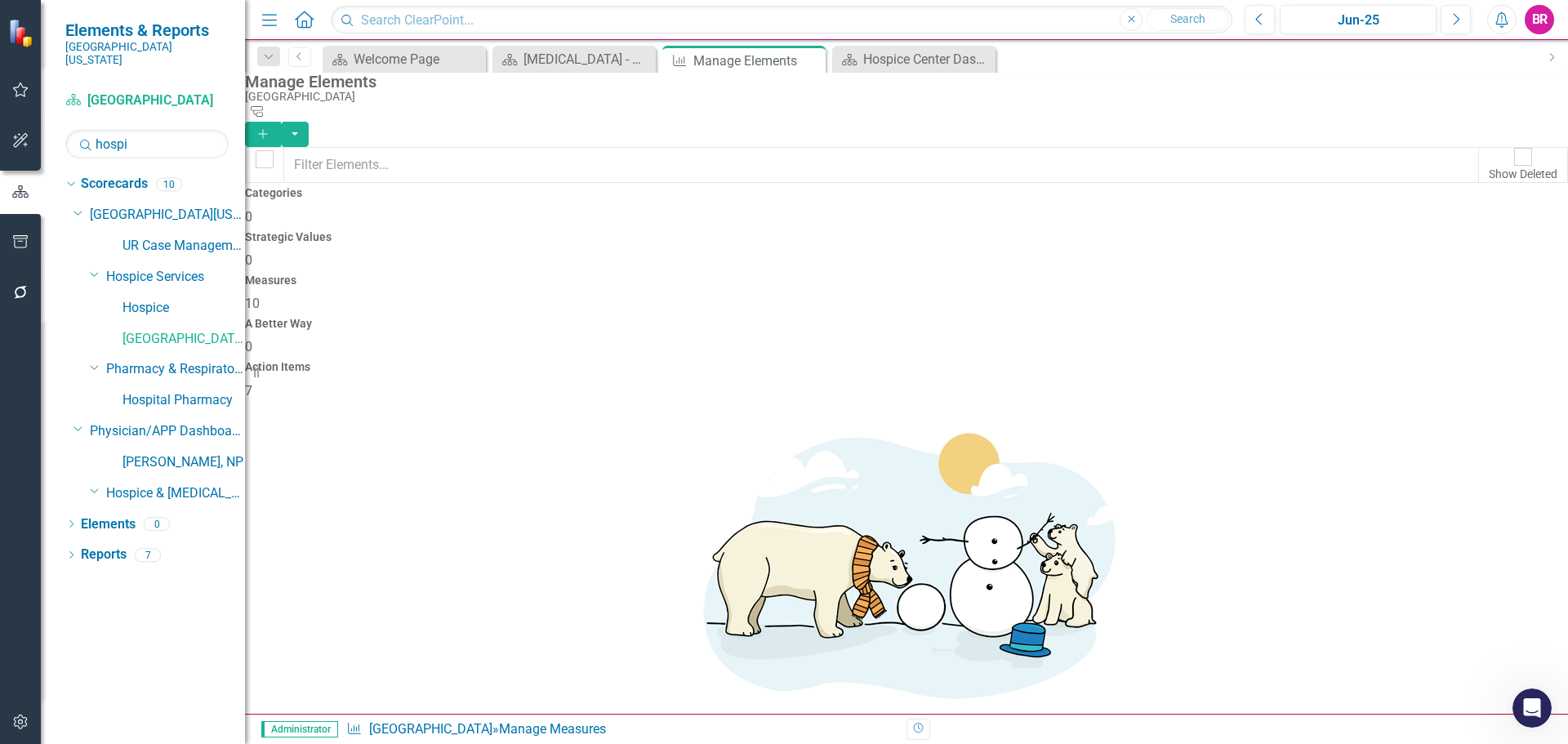
click at [270, 128] on icon "Add" at bounding box center [262, 134] width 15 height 12
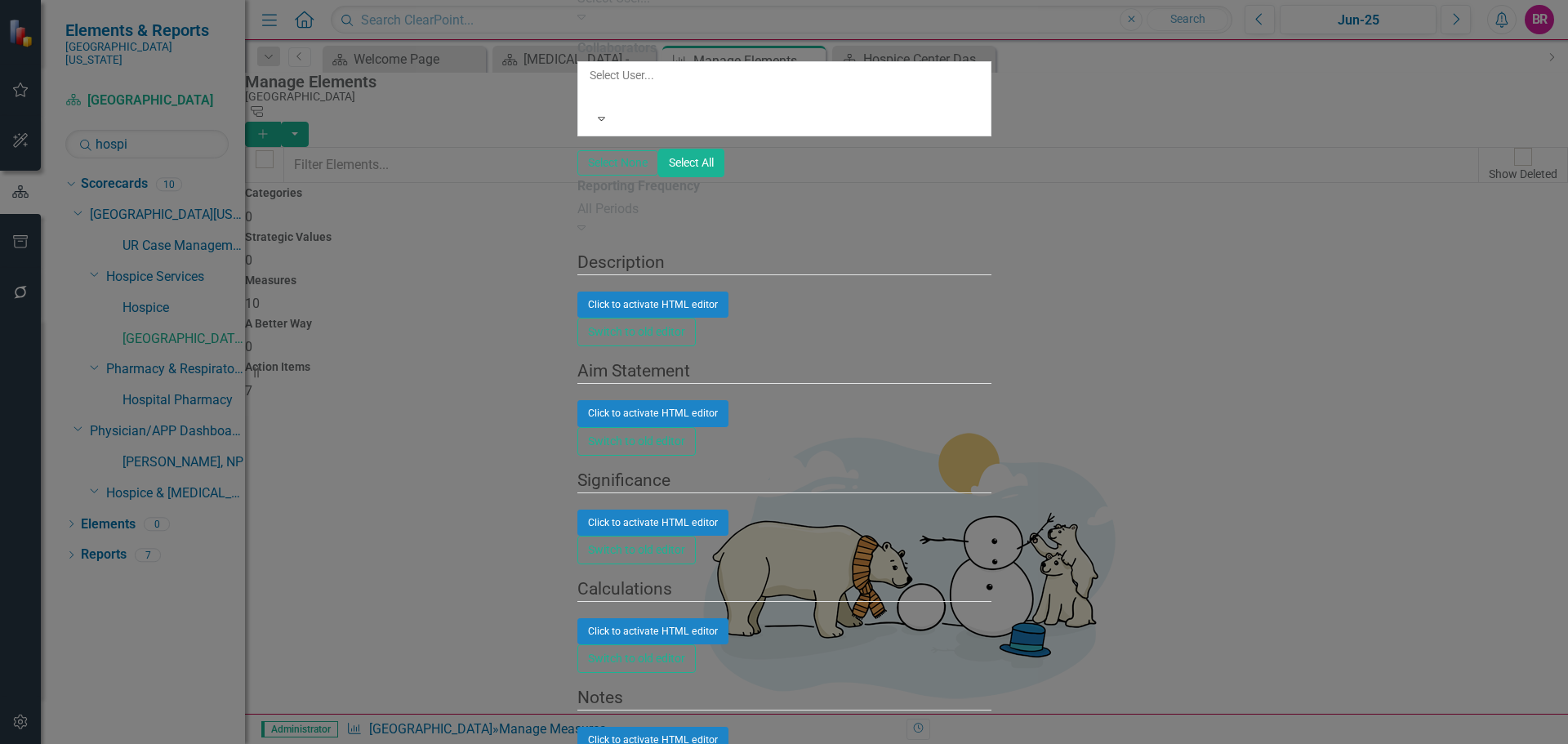
paste input "Patients With Acceptable Pain Within 48 Hours After Admission"
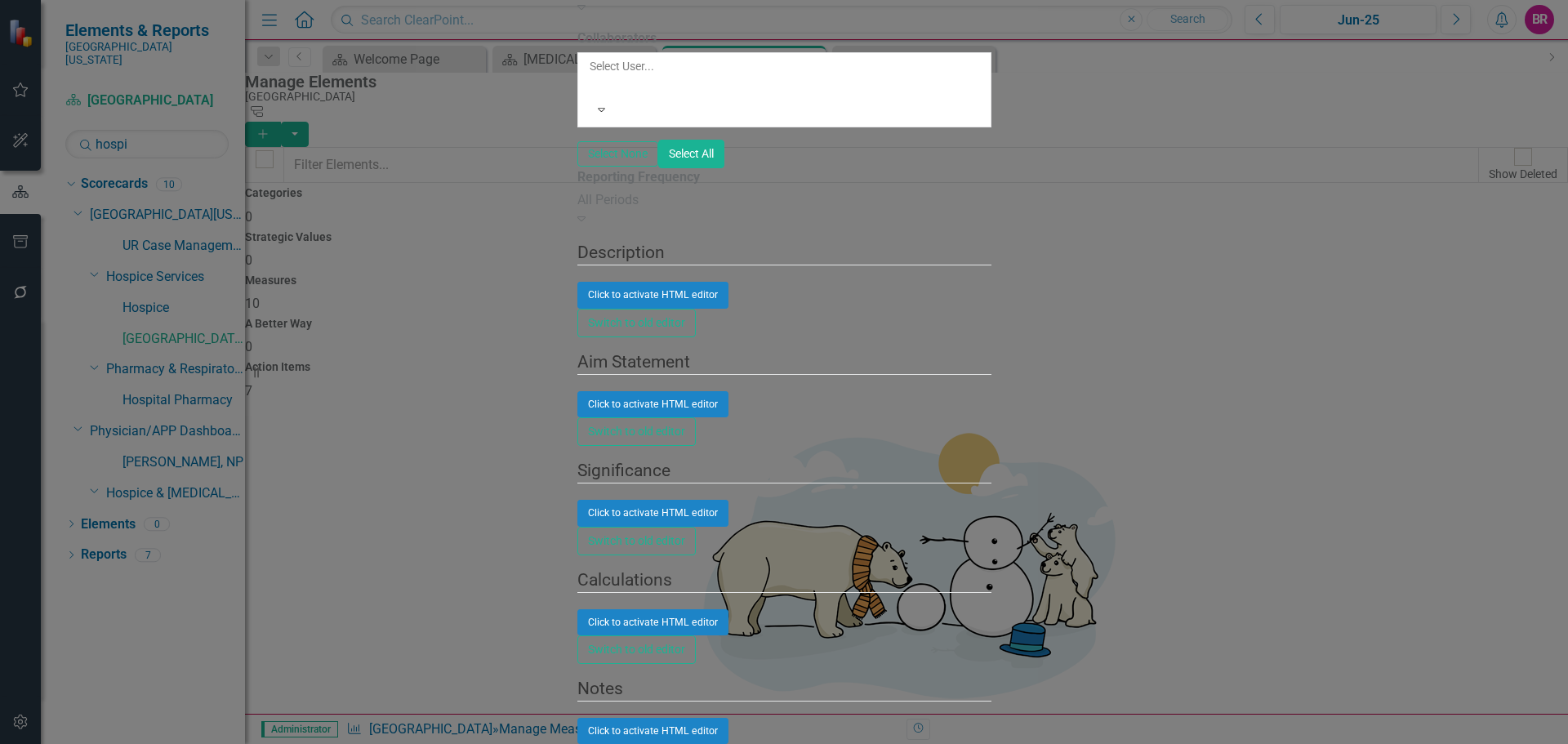
type input "Patients with Acceptable Pain Within 48 Hours After Admission"
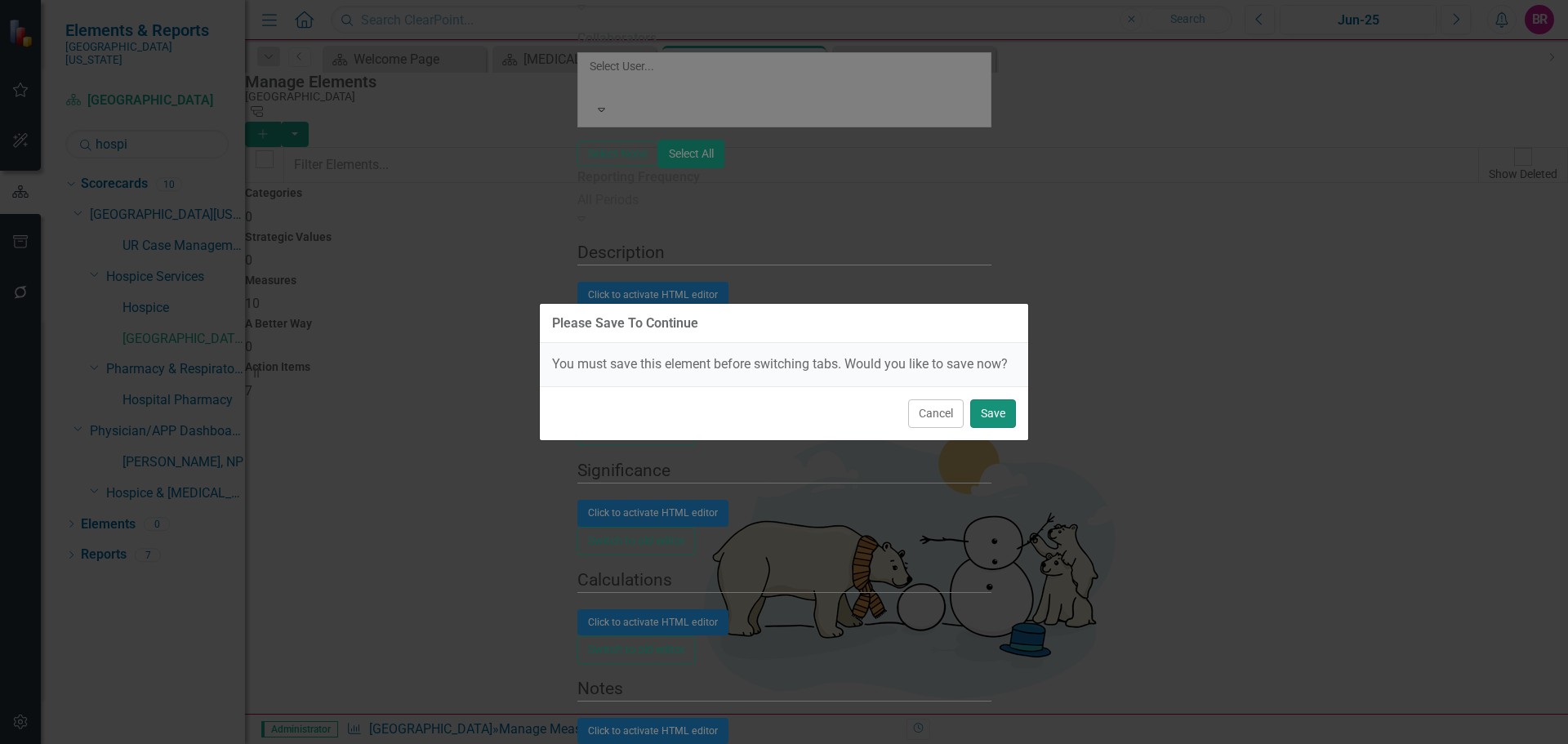
click at [1005, 419] on button "Save" at bounding box center [993, 413] width 46 height 29
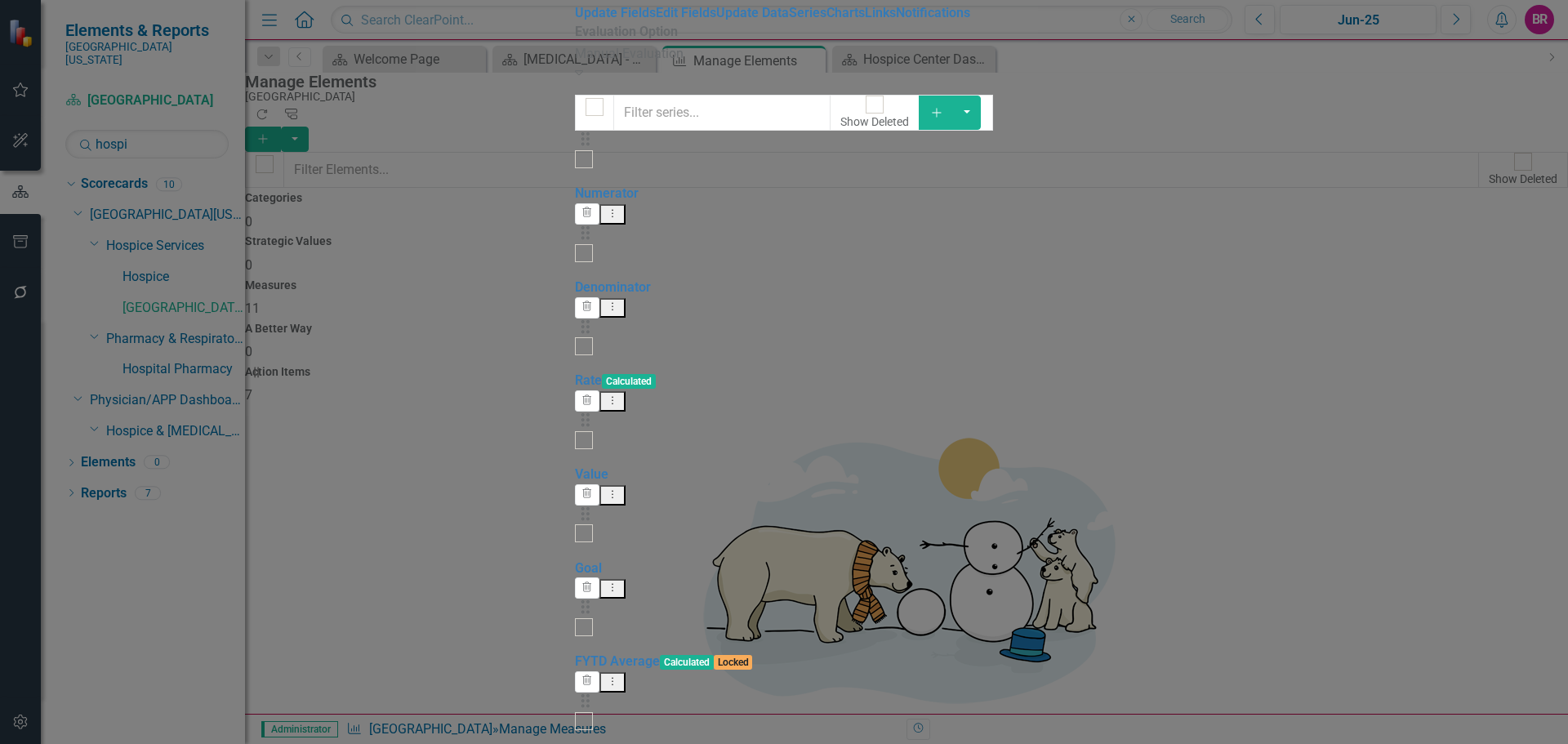
click at [575, 431] on div at bounding box center [584, 440] width 18 height 18
click at [572, 427] on input "checkbox" at bounding box center [584, 439] width 25 height 25
checkbox input "true"
click at [572, 708] on input "checkbox" at bounding box center [584, 720] width 25 height 25
checkbox input "true"
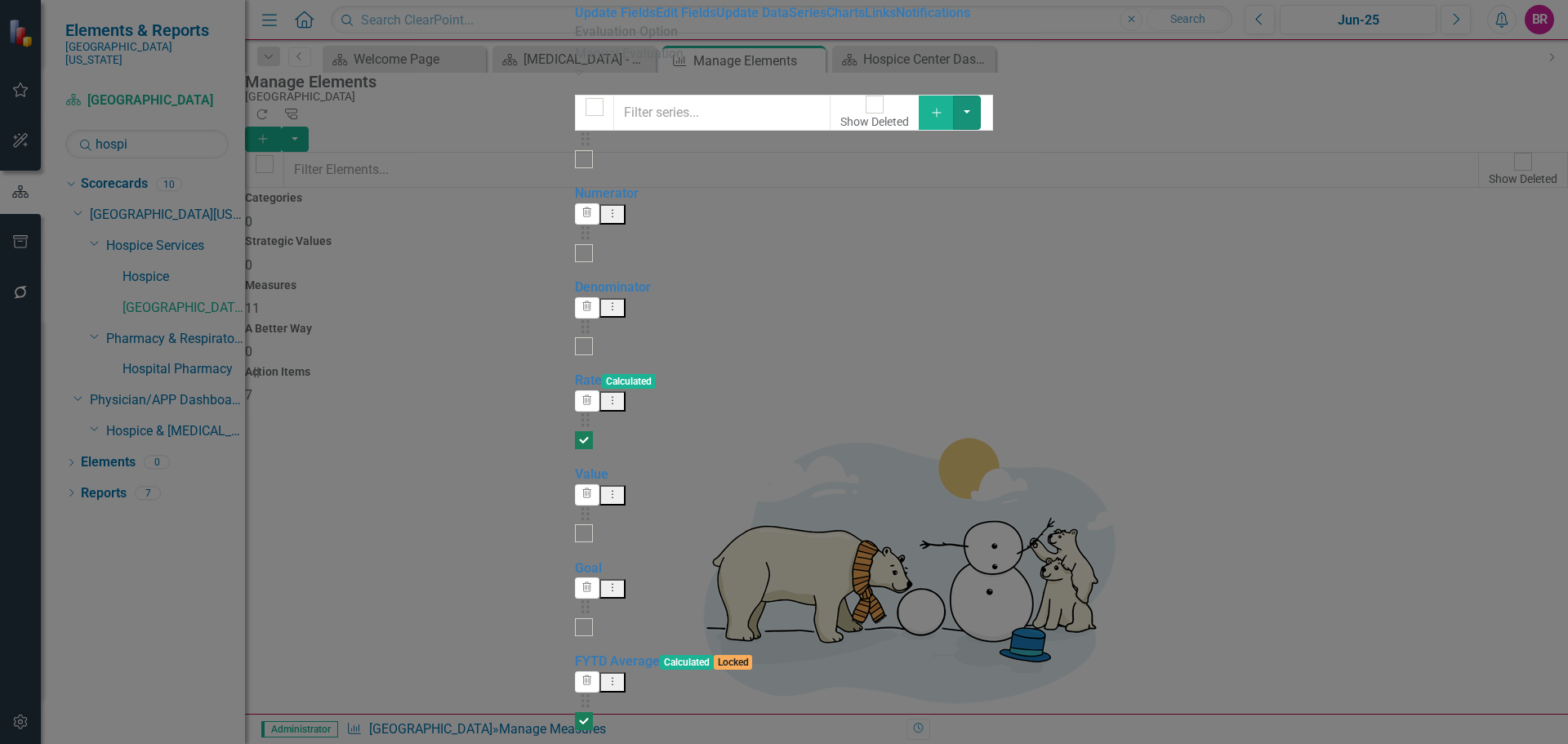
click at [981, 130] on button "button" at bounding box center [967, 112] width 28 height 35
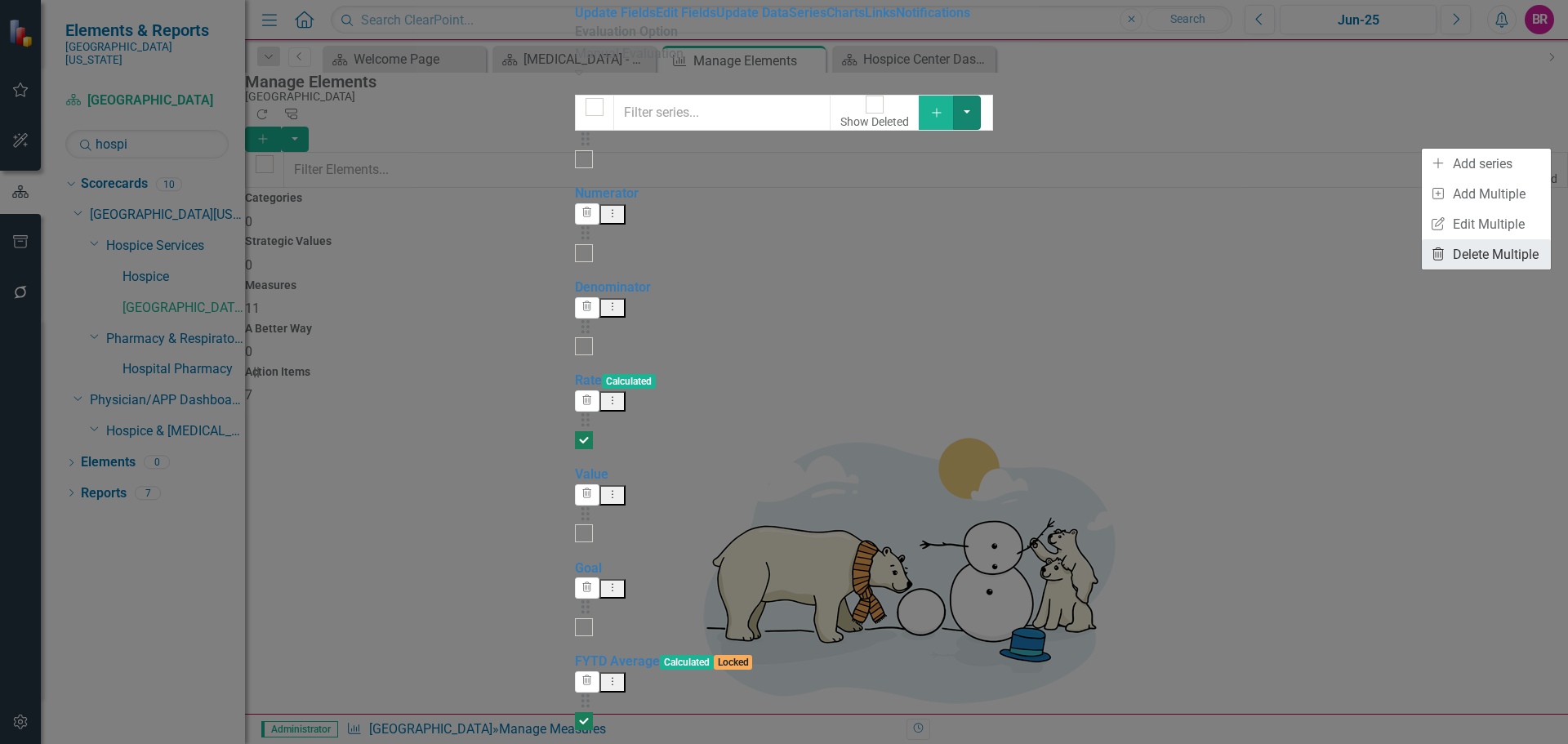
click at [1492, 256] on link "Trash Delete Multiple" at bounding box center [1487, 254] width 129 height 30
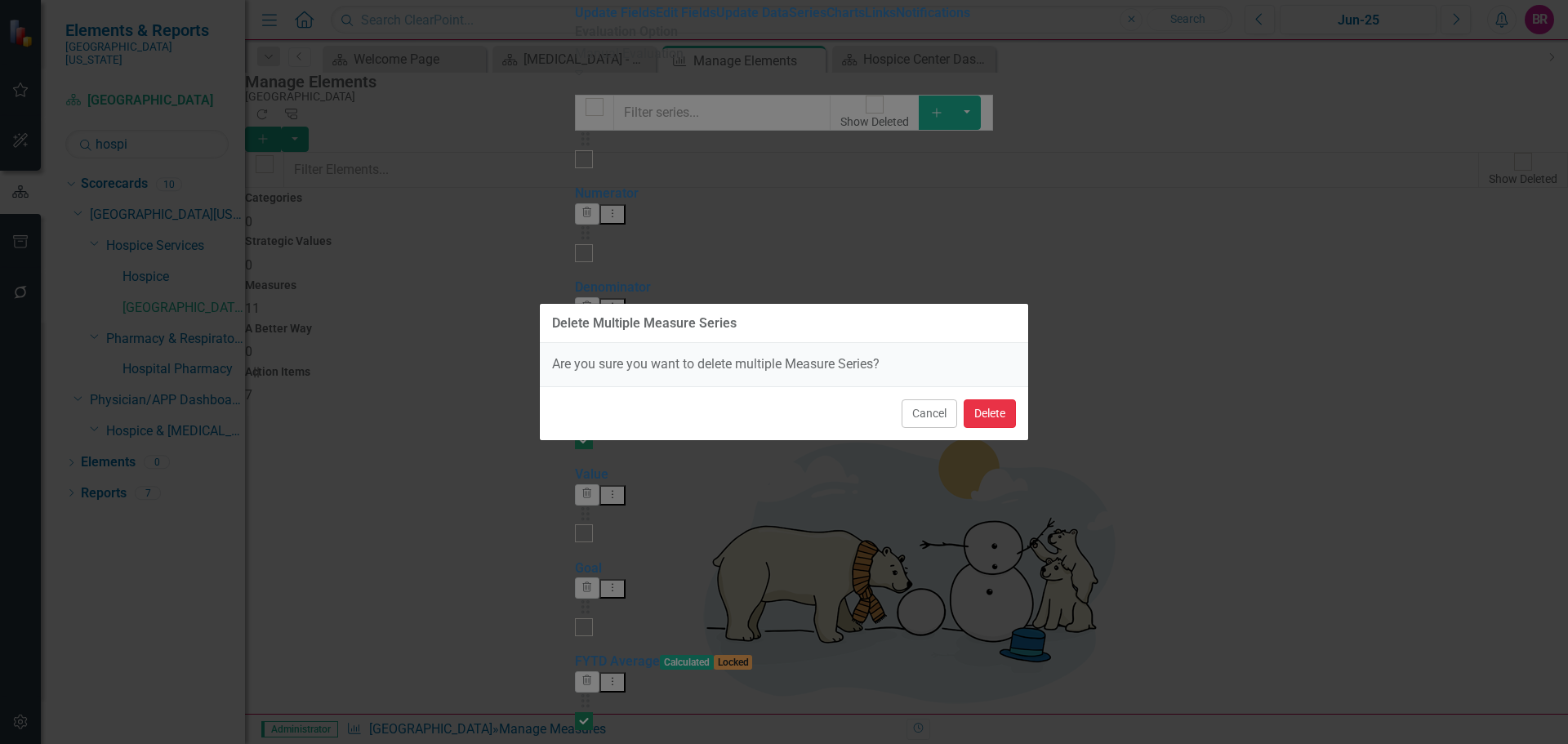
click at [998, 421] on button "Delete" at bounding box center [989, 413] width 53 height 29
checkbox input "false"
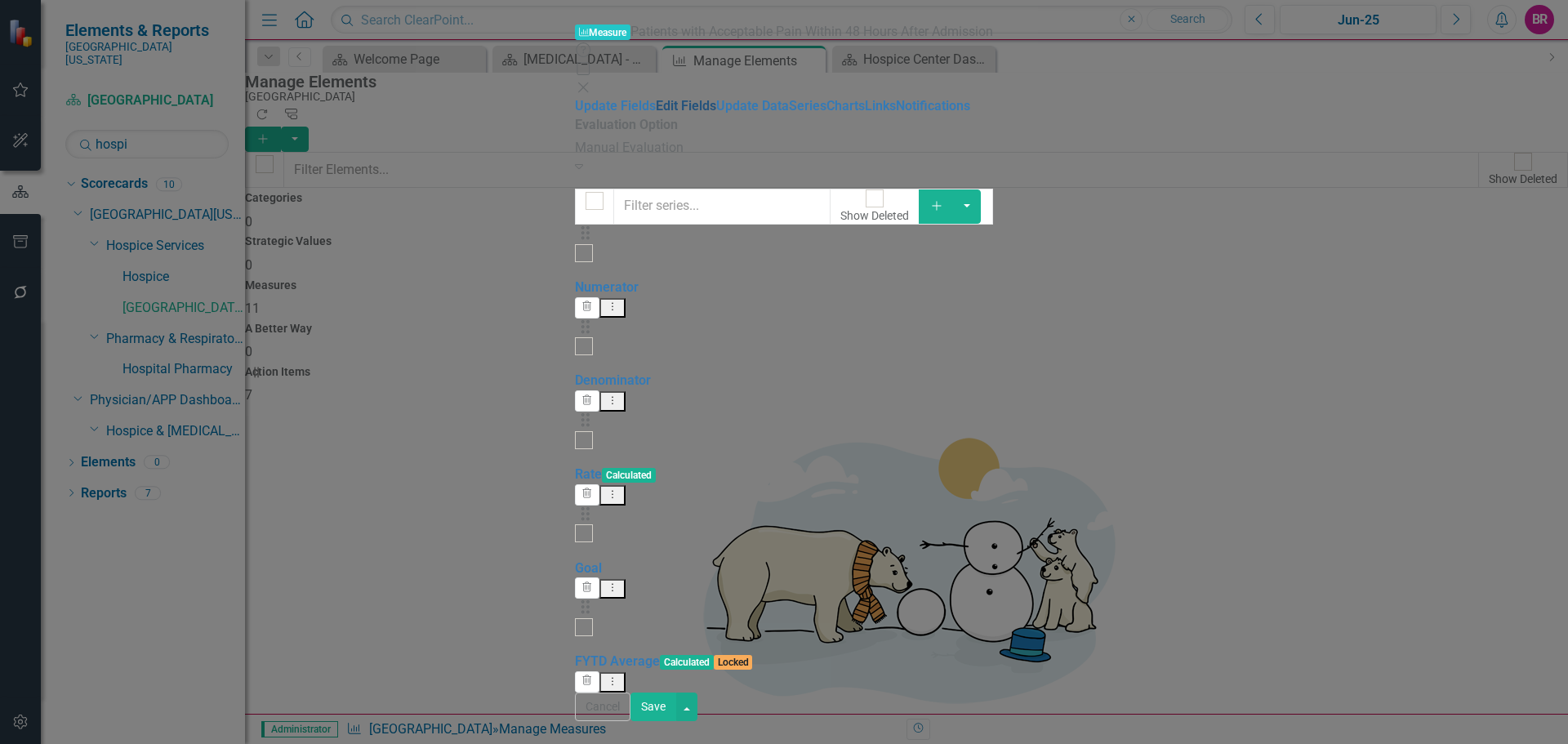
click at [655, 98] on link "Edit Fields" at bounding box center [685, 106] width 61 height 16
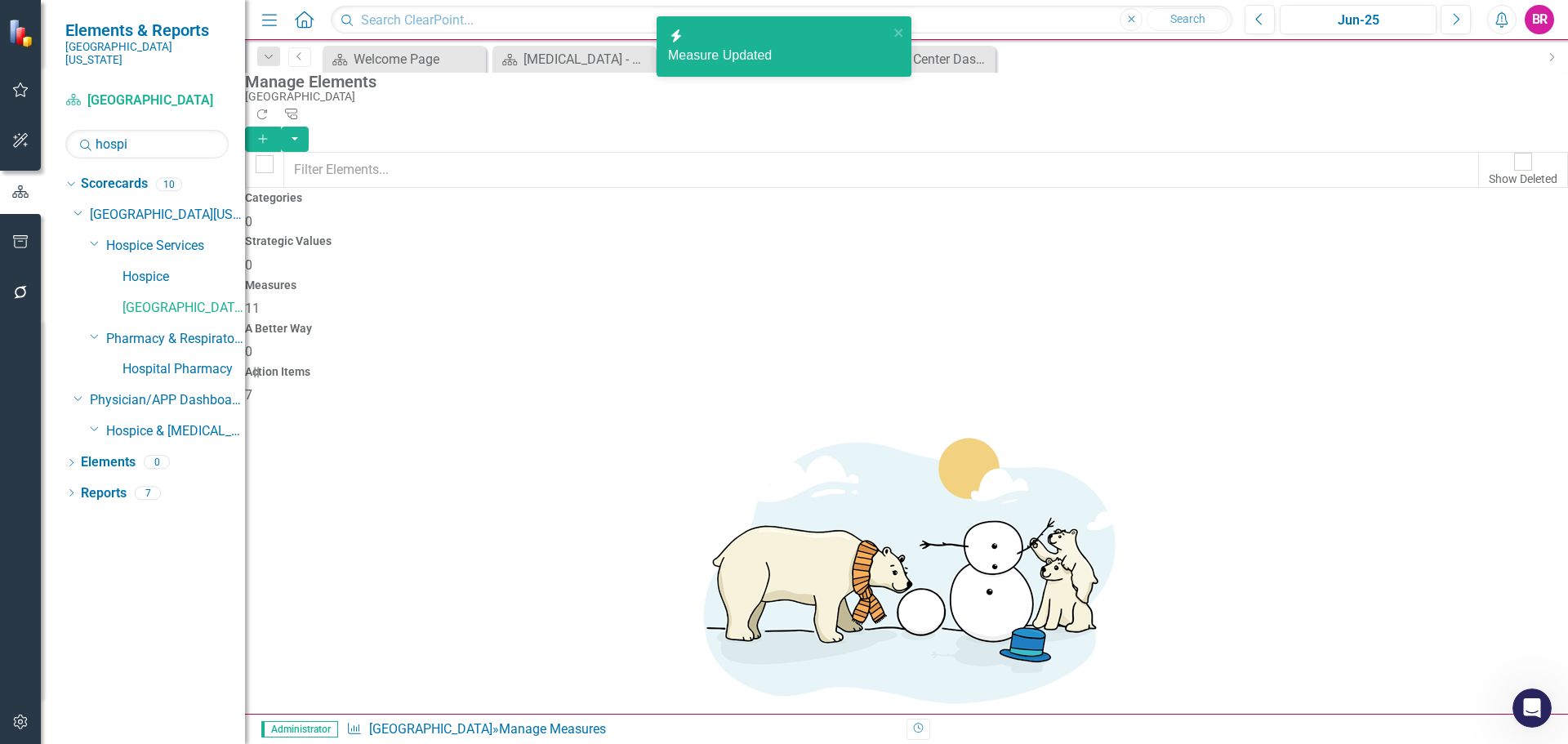
scroll to position [147, 0]
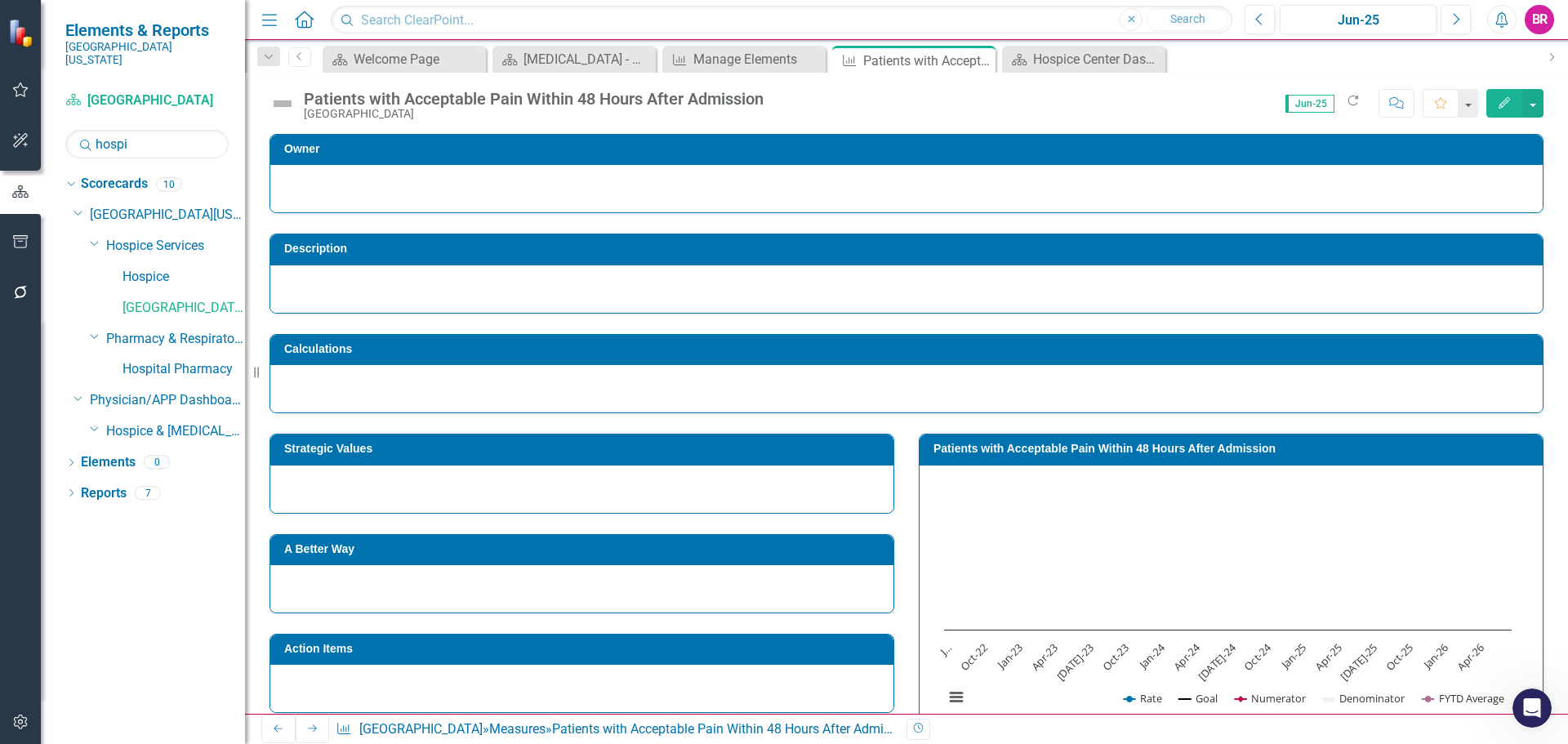
click at [1051, 452] on h3 "Patients with Acceptable Pain Within 48 Hours After Admission" at bounding box center [1233, 449] width 601 height 12
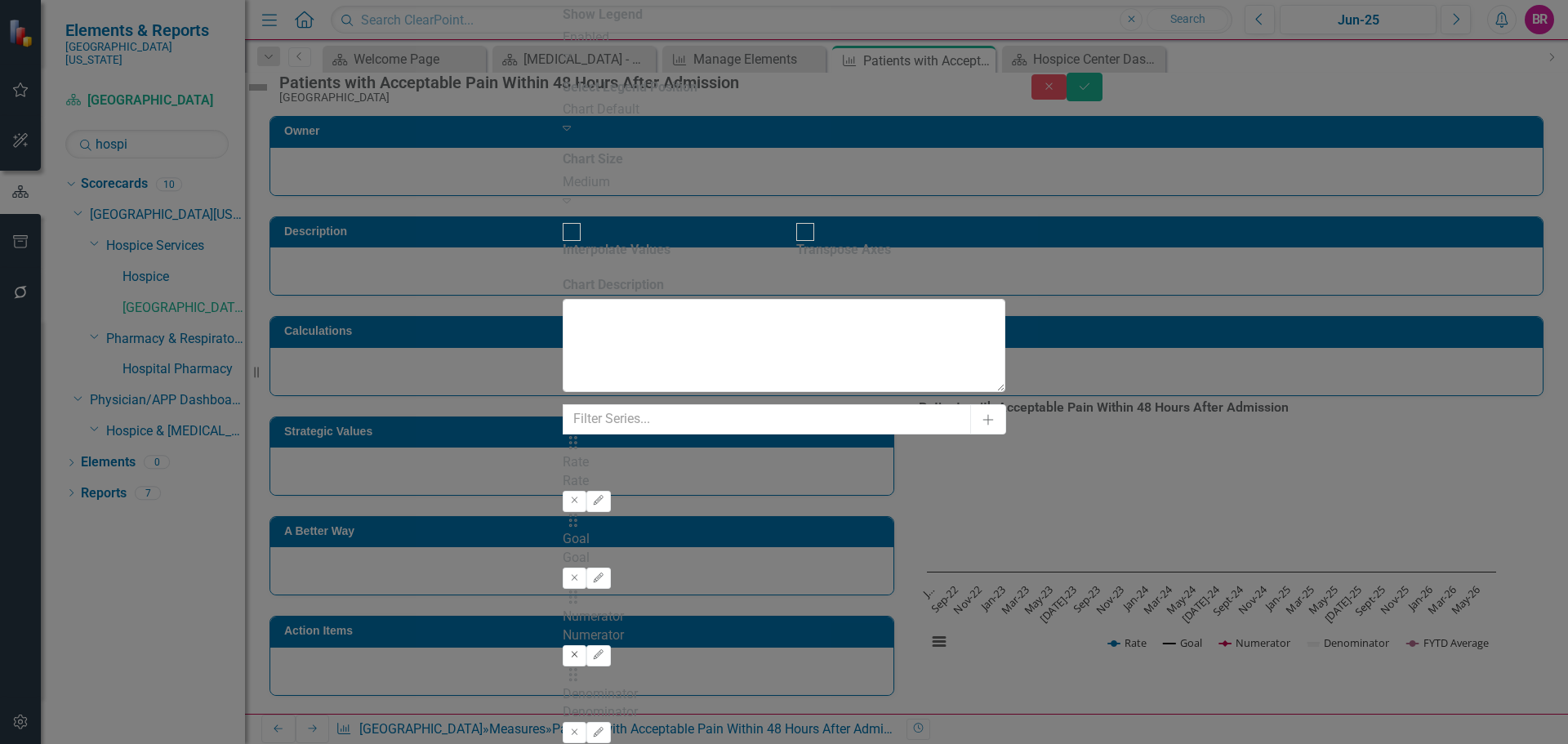
click at [581, 651] on icon "Remove" at bounding box center [574, 656] width 12 height 10
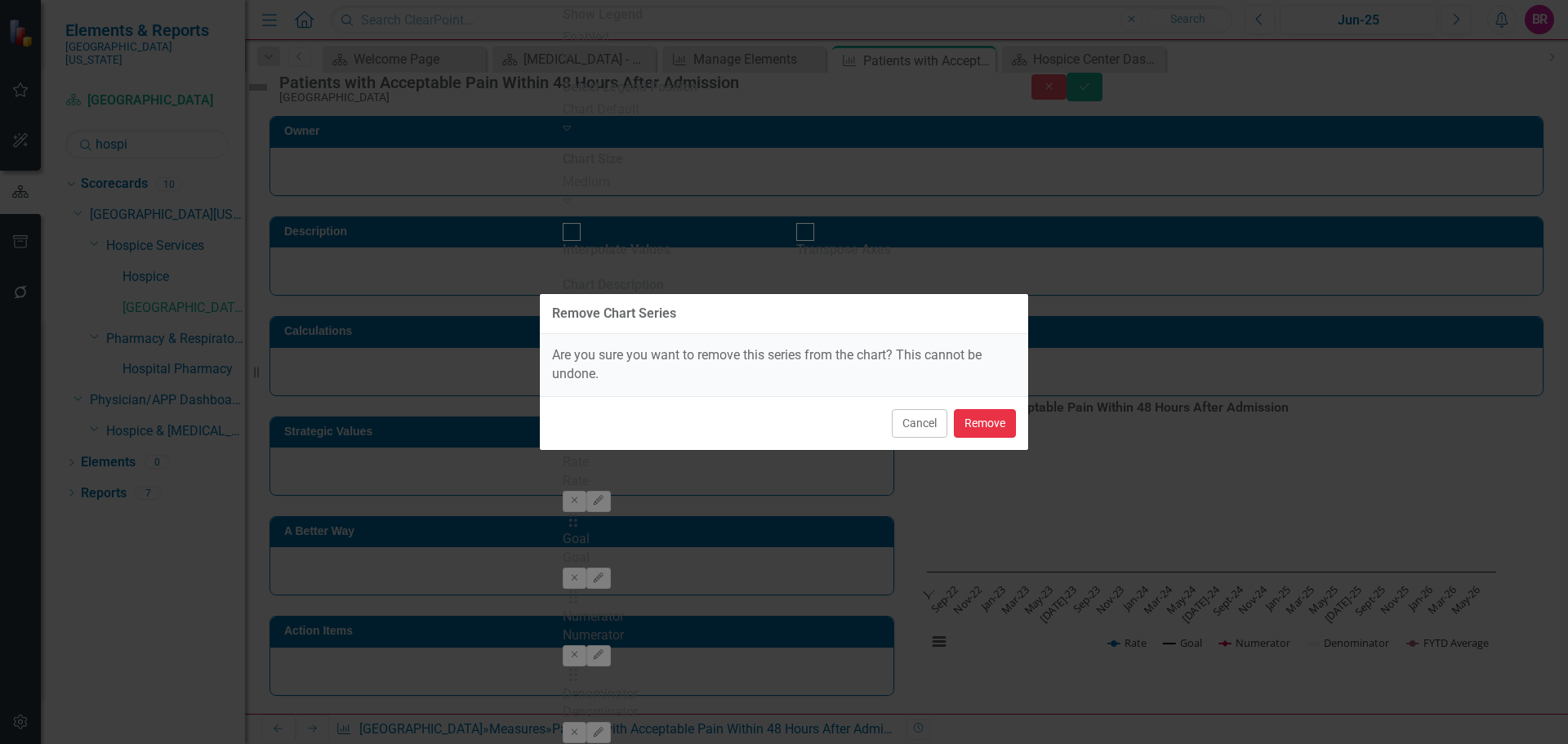
click at [990, 418] on button "Remove" at bounding box center [984, 423] width 62 height 29
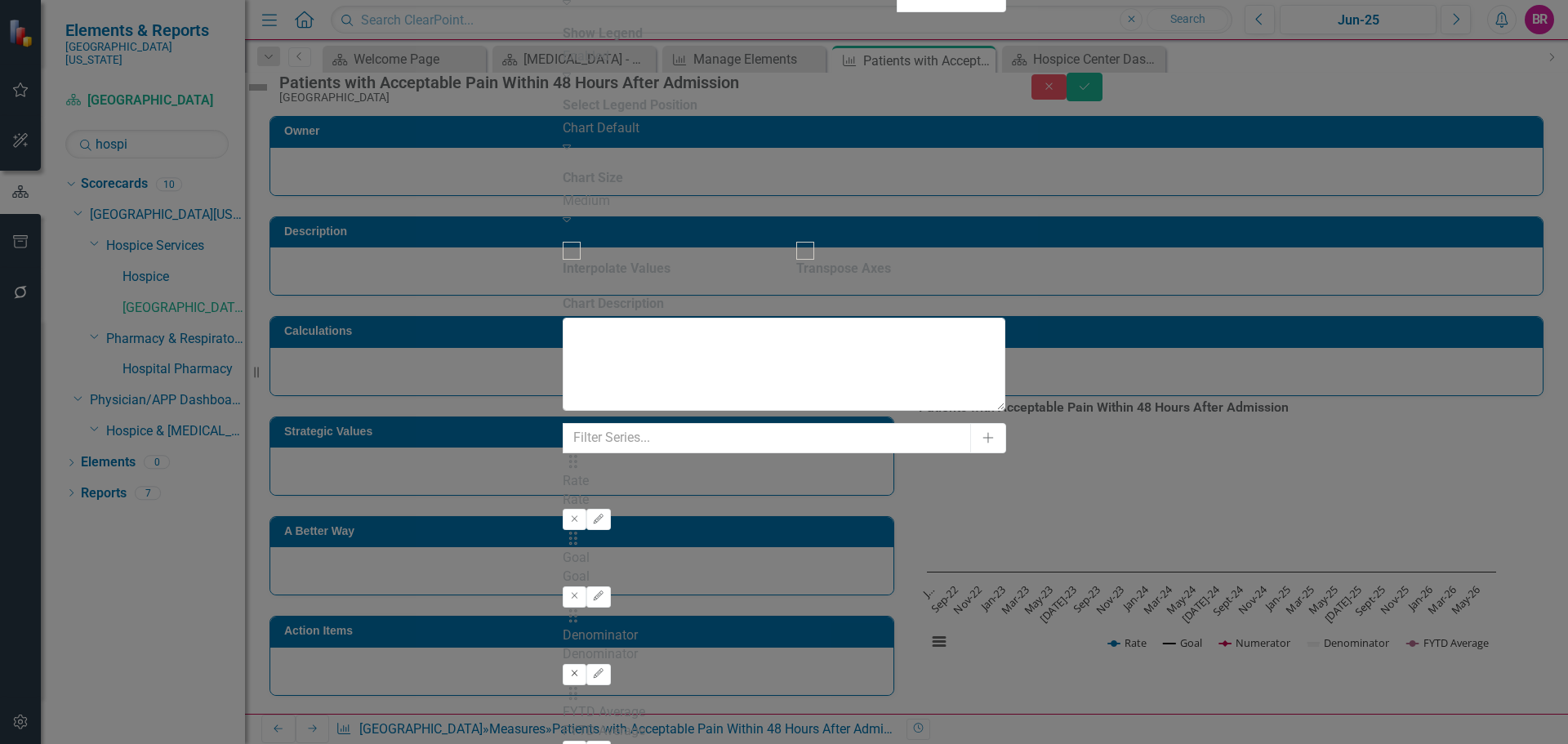
click at [586, 665] on button "Remove" at bounding box center [575, 674] width 24 height 21
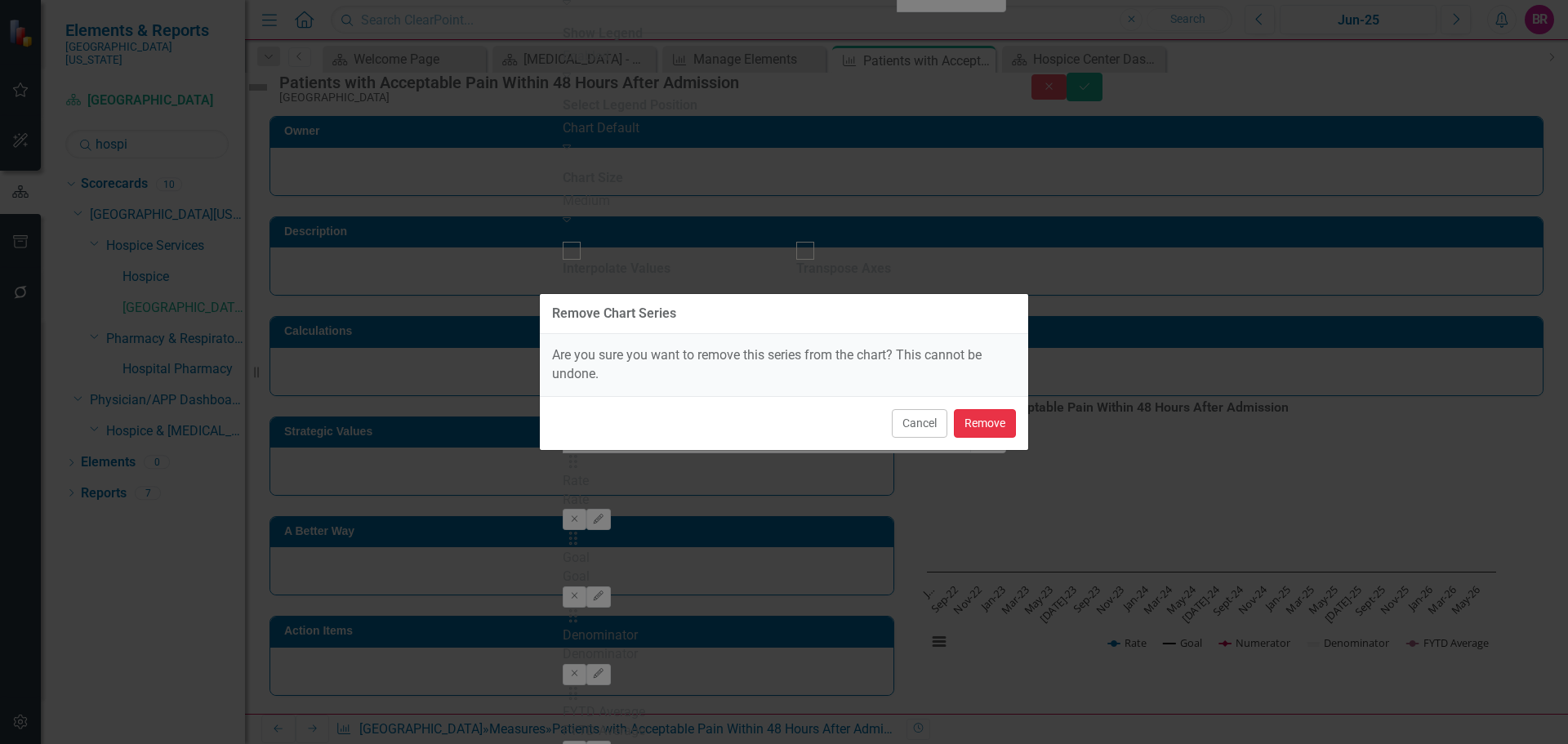
click at [980, 429] on button "Remove" at bounding box center [984, 423] width 62 height 29
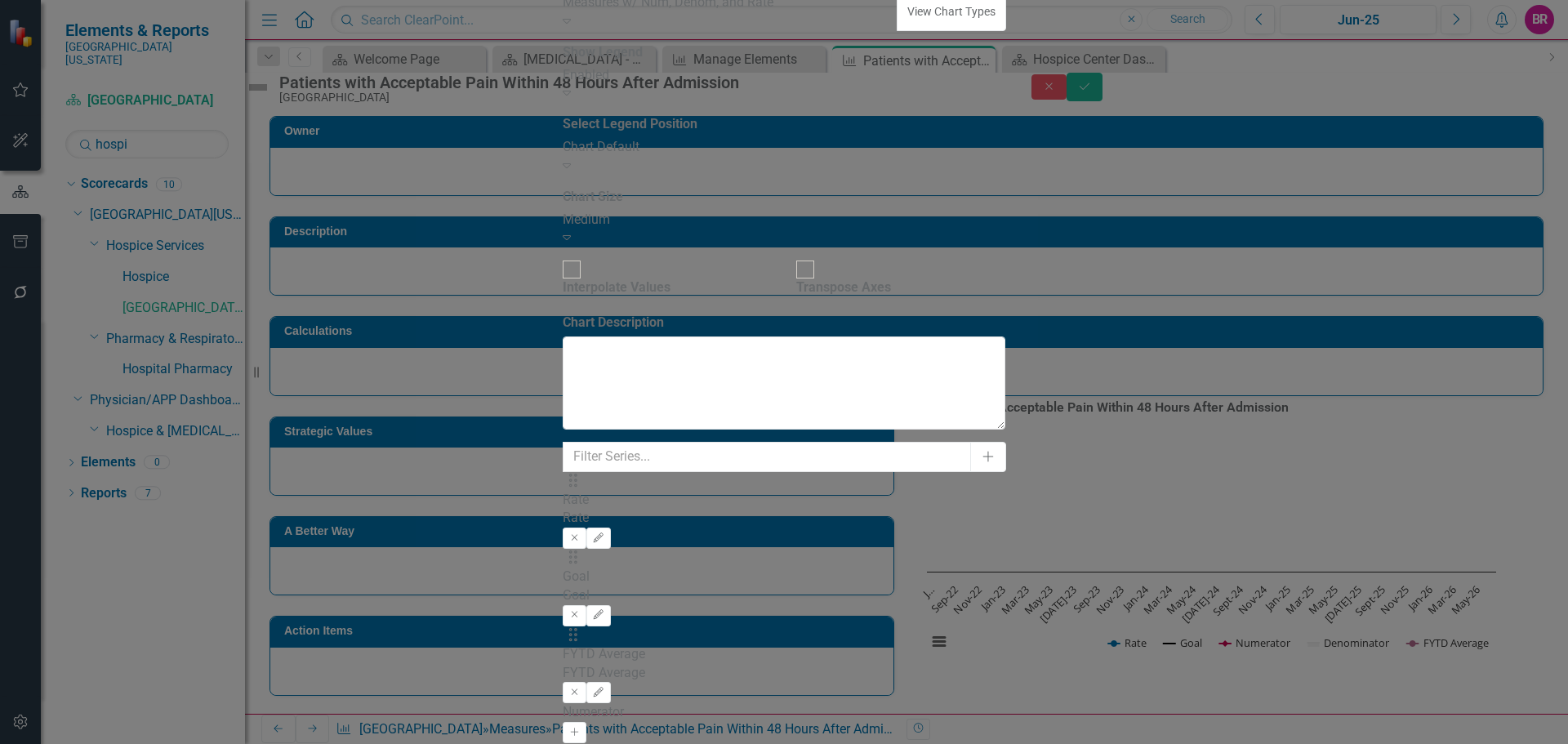
click at [604, 627] on div "Drag FYTD Average FYTD Average" at bounding box center [784, 655] width 443 height 57
drag, startPoint x: 600, startPoint y: 230, endPoint x: 603, endPoint y: 116, distance: 114.0
click at [603, 472] on div "Drag Rate Rate Remove Edit Drag Goal Goal Remove Edit Drag FYTD Average FYTD Av…" at bounding box center [784, 588] width 443 height 232
click at [1005, 472] on div "Drag FYTD Average FYTD Average Remove Edit" at bounding box center [784, 511] width 443 height 77
click at [604, 532] on icon "button" at bounding box center [599, 537] width 10 height 10
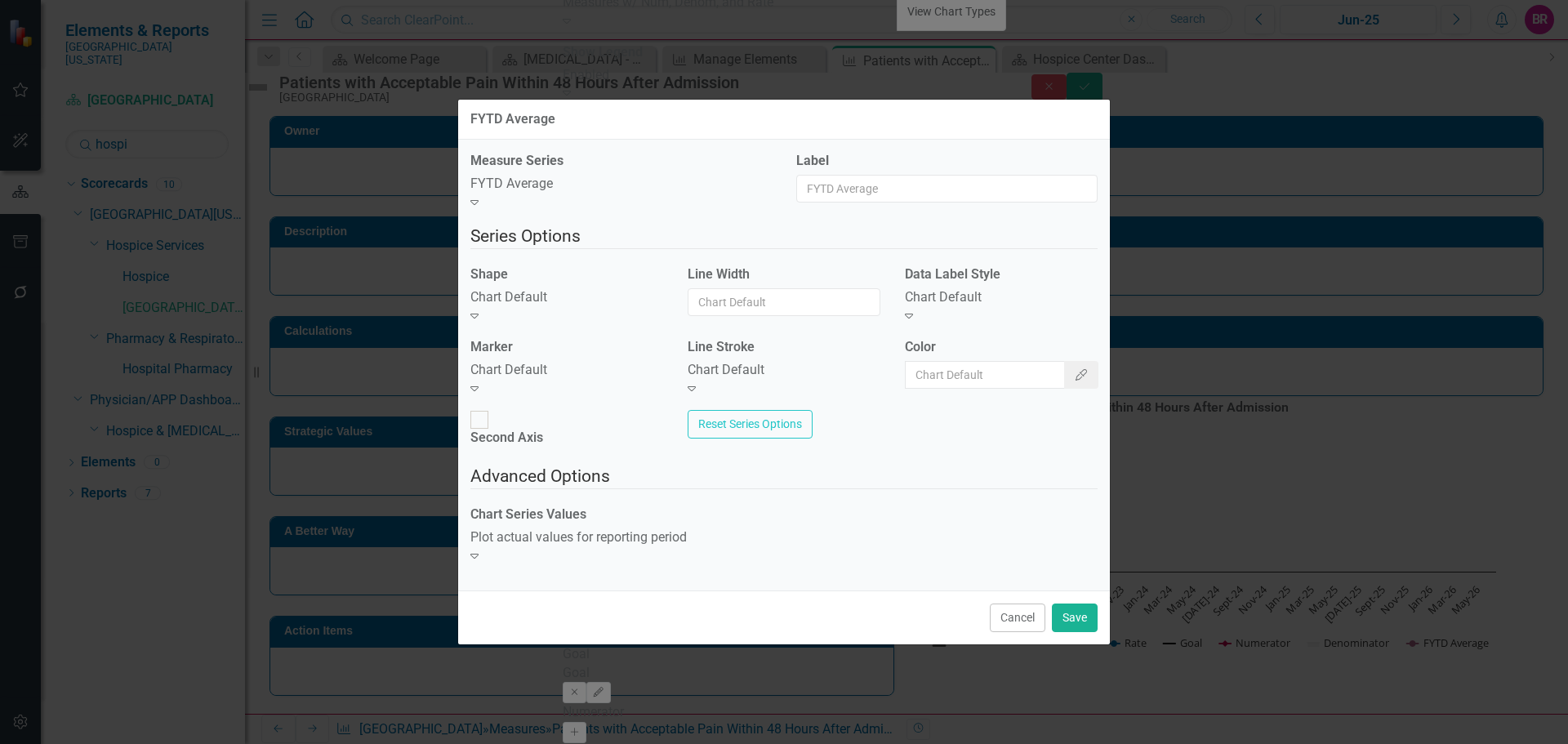
click at [567, 306] on div "Chart Default Expand" at bounding box center [567, 307] width 193 height 38
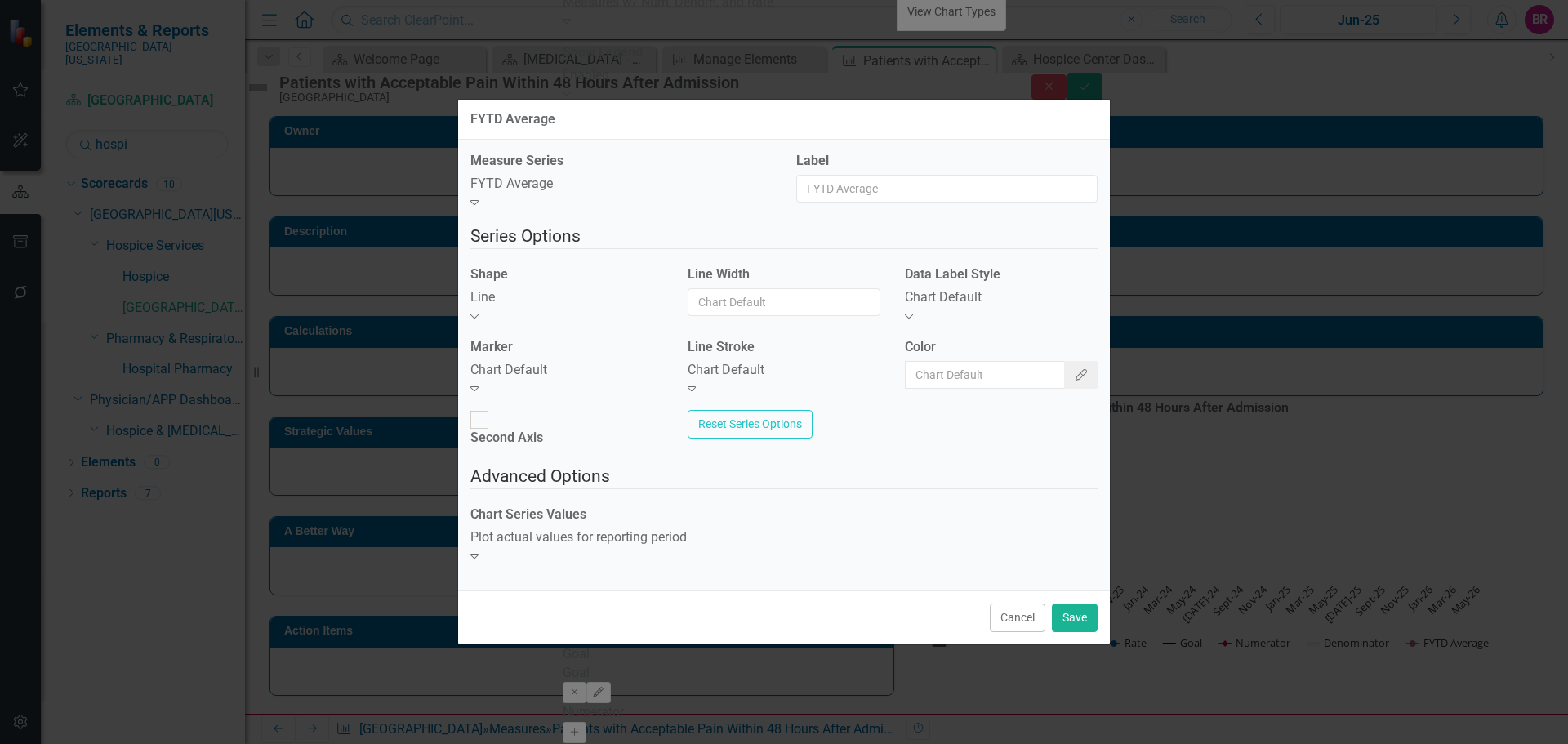
click at [583, 392] on div "Chart Default Expand" at bounding box center [567, 379] width 193 height 38
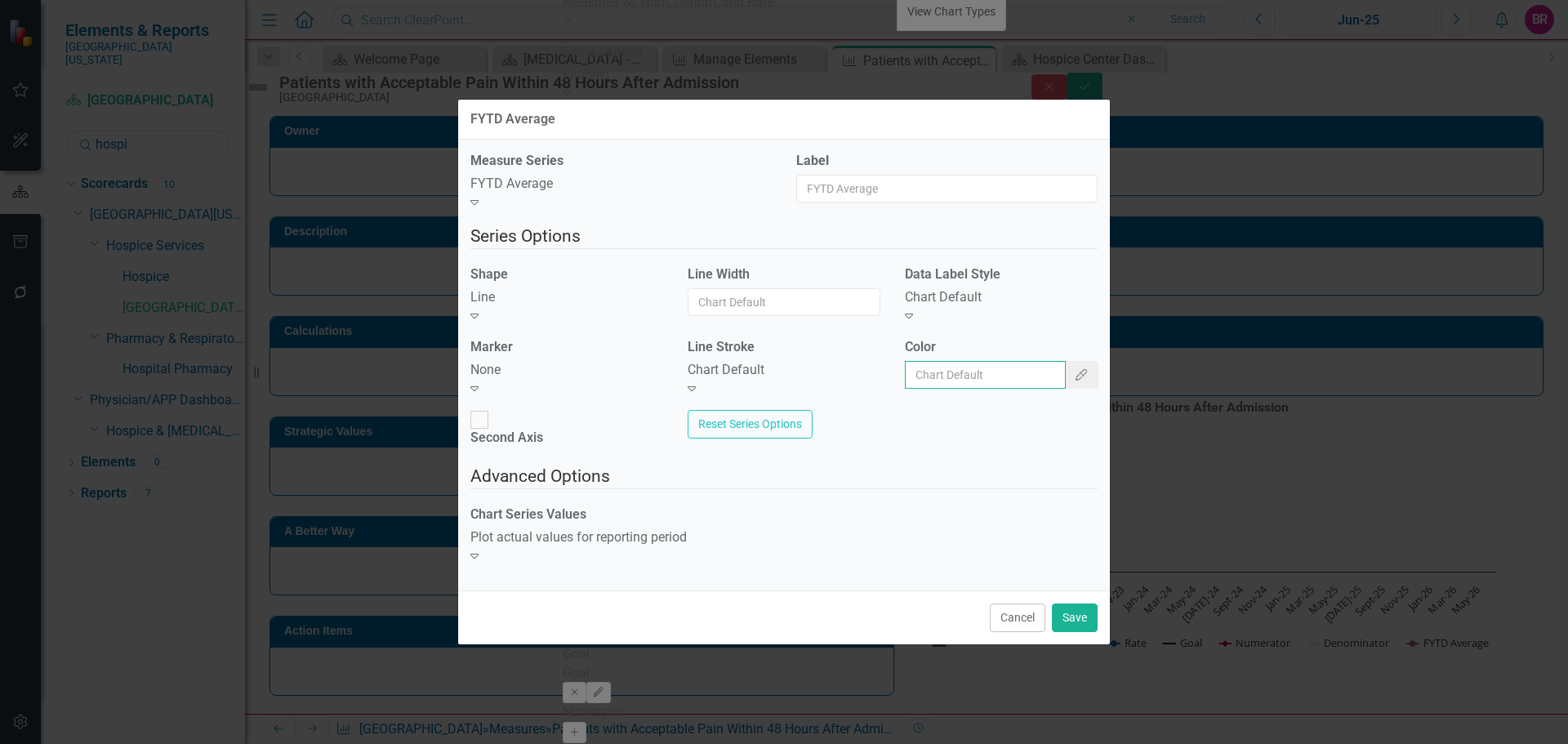
click at [966, 383] on input "Color" at bounding box center [985, 374] width 161 height 28
click at [1073, 378] on icon "Color Picker" at bounding box center [1080, 375] width 15 height 12
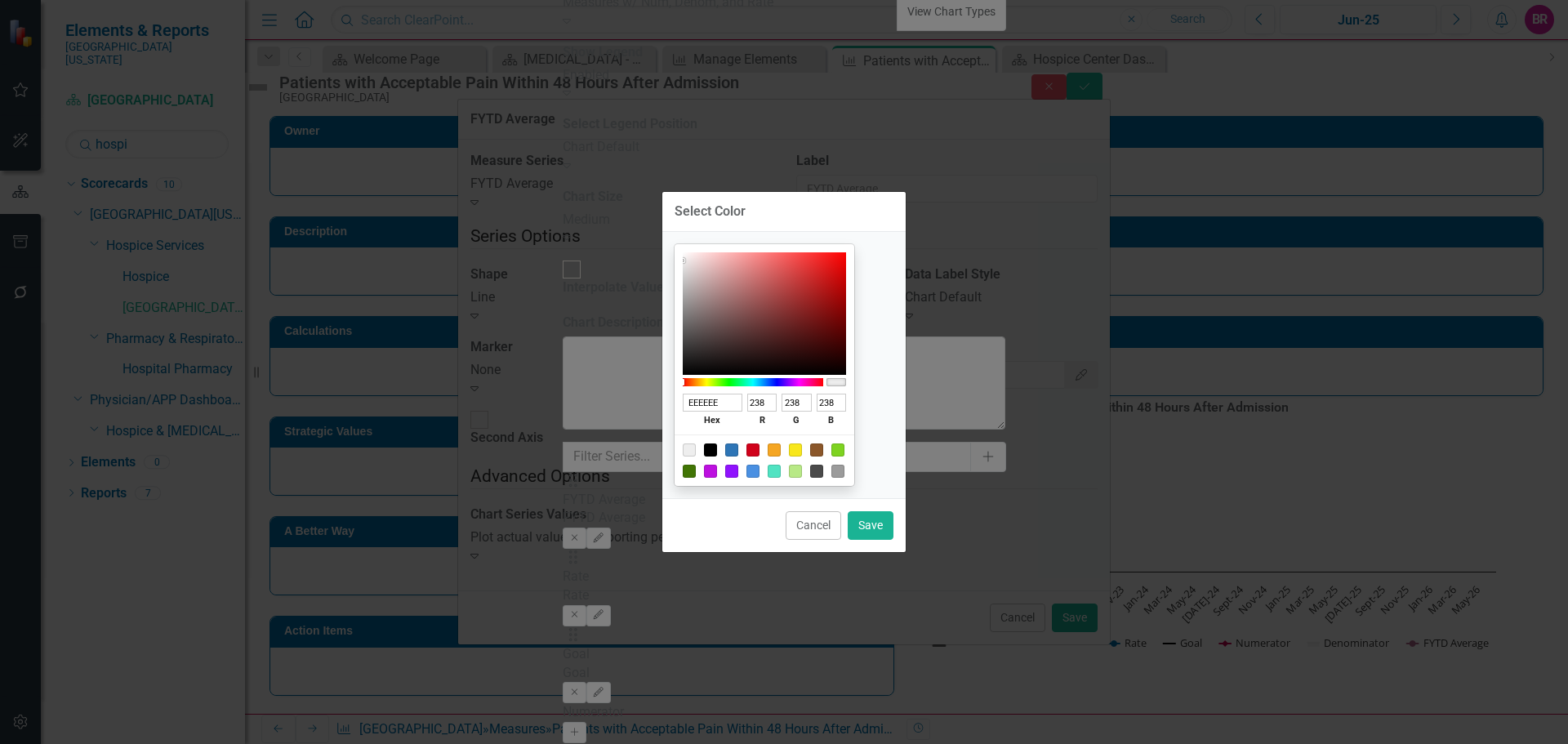
click at [723, 450] on div at bounding box center [764, 460] width 180 height 52
click at [717, 454] on div at bounding box center [710, 450] width 13 height 13
type input "000000"
type input "0"
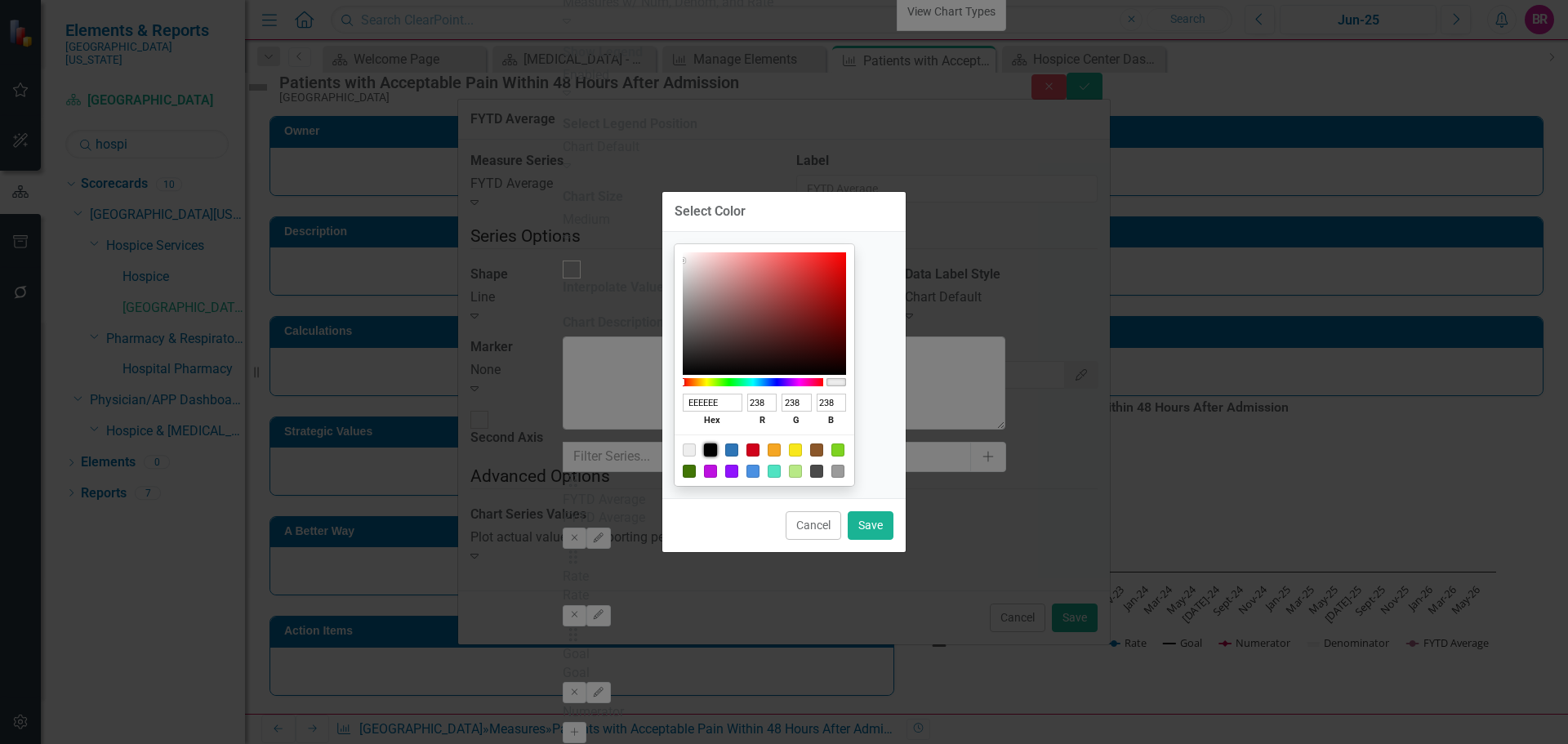
type input "0"
click at [866, 526] on button "Save" at bounding box center [871, 525] width 46 height 29
type input "#000000"
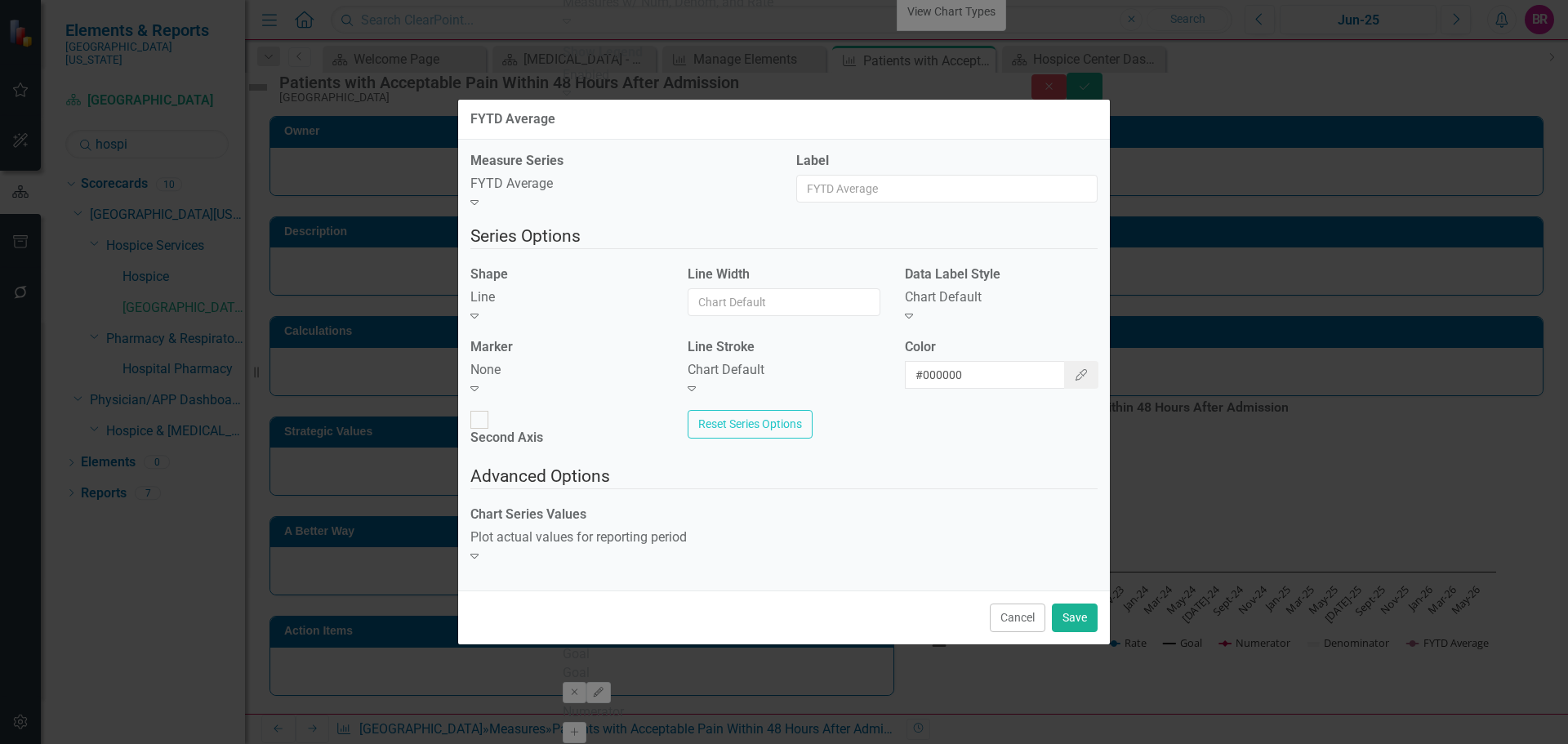
click at [760, 377] on div "Chart Default" at bounding box center [784, 370] width 193 height 19
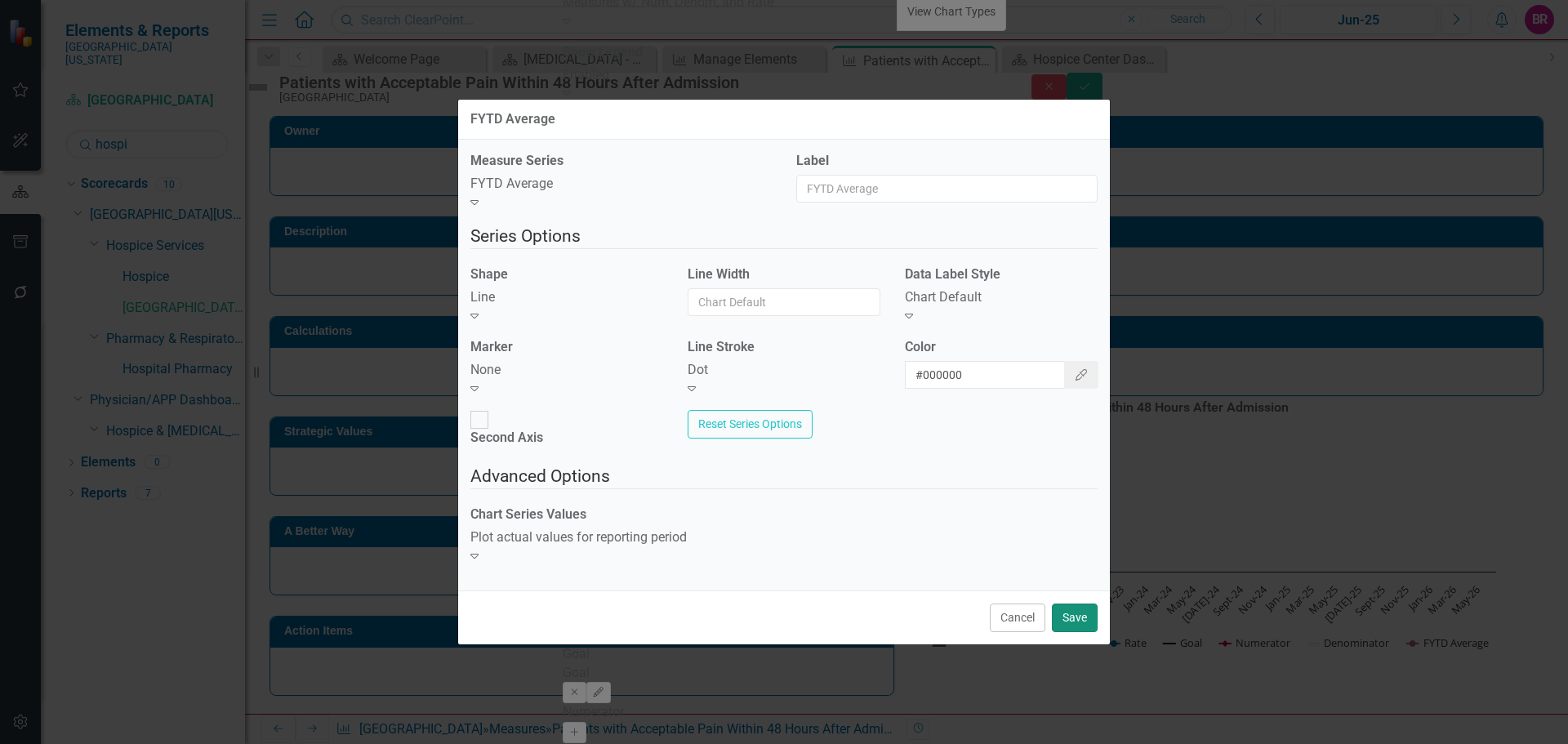
click at [1081, 604] on button "Save" at bounding box center [1074, 618] width 46 height 29
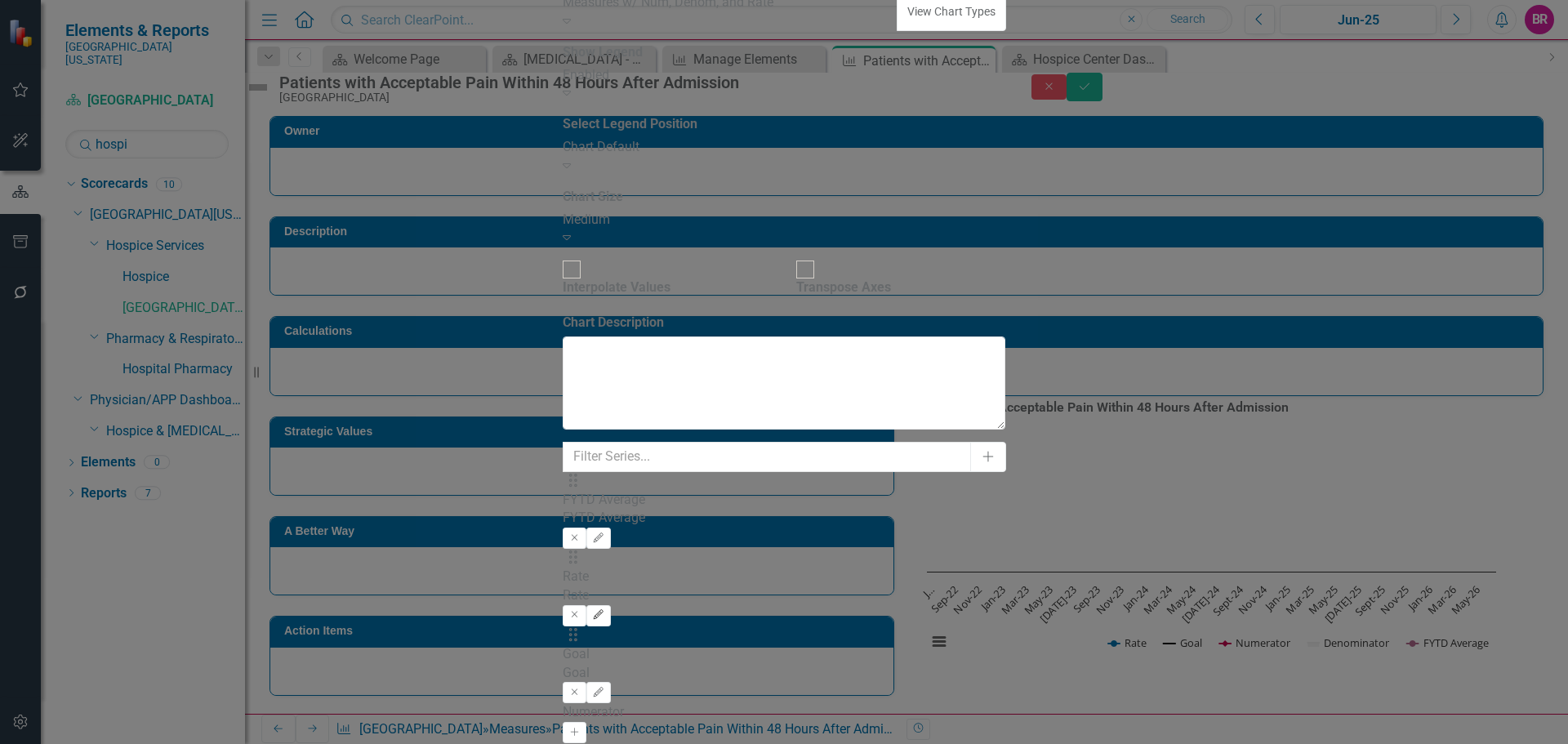
click at [610, 605] on button "Edit" at bounding box center [598, 615] width 24 height 21
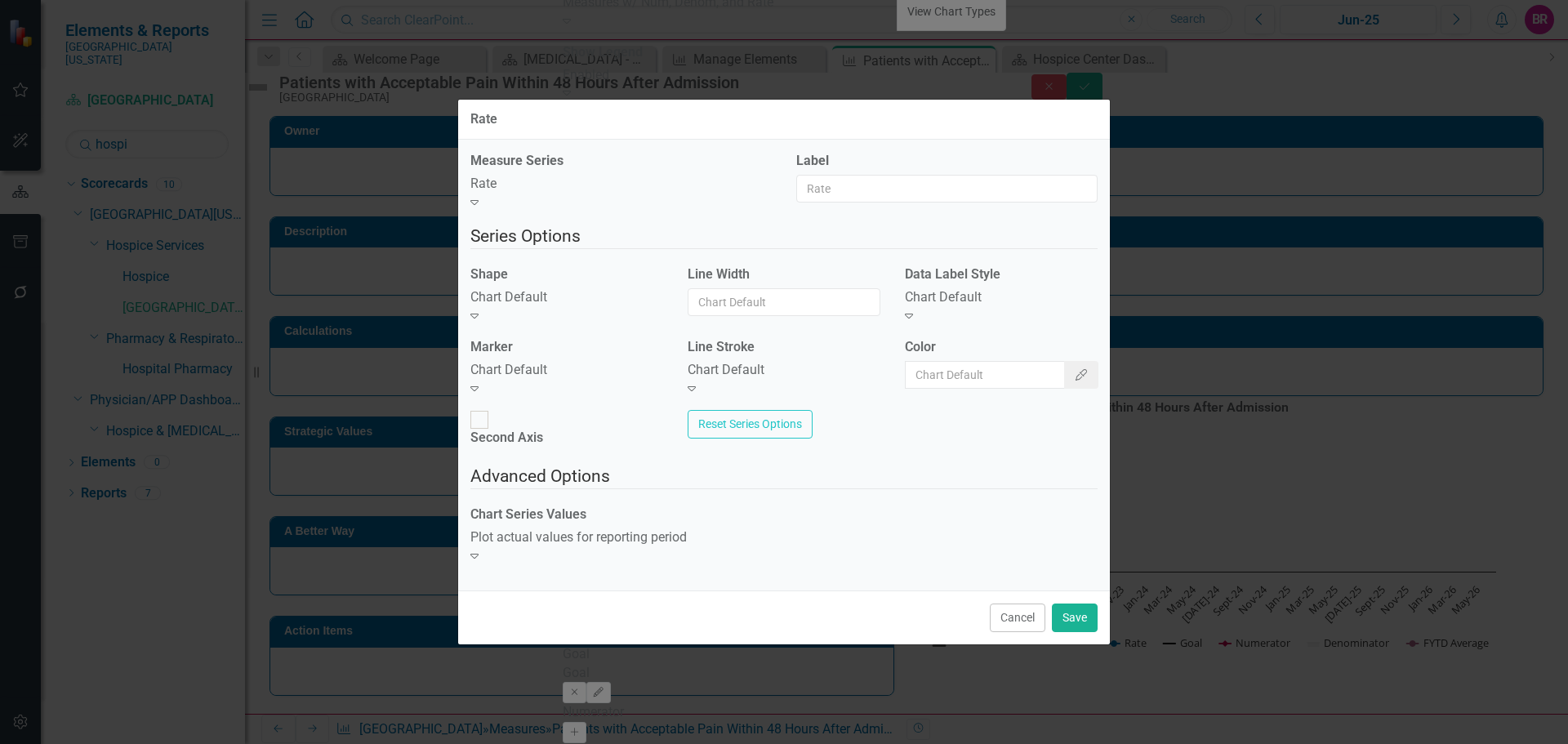
click at [596, 307] on div "Chart Default" at bounding box center [567, 297] width 193 height 19
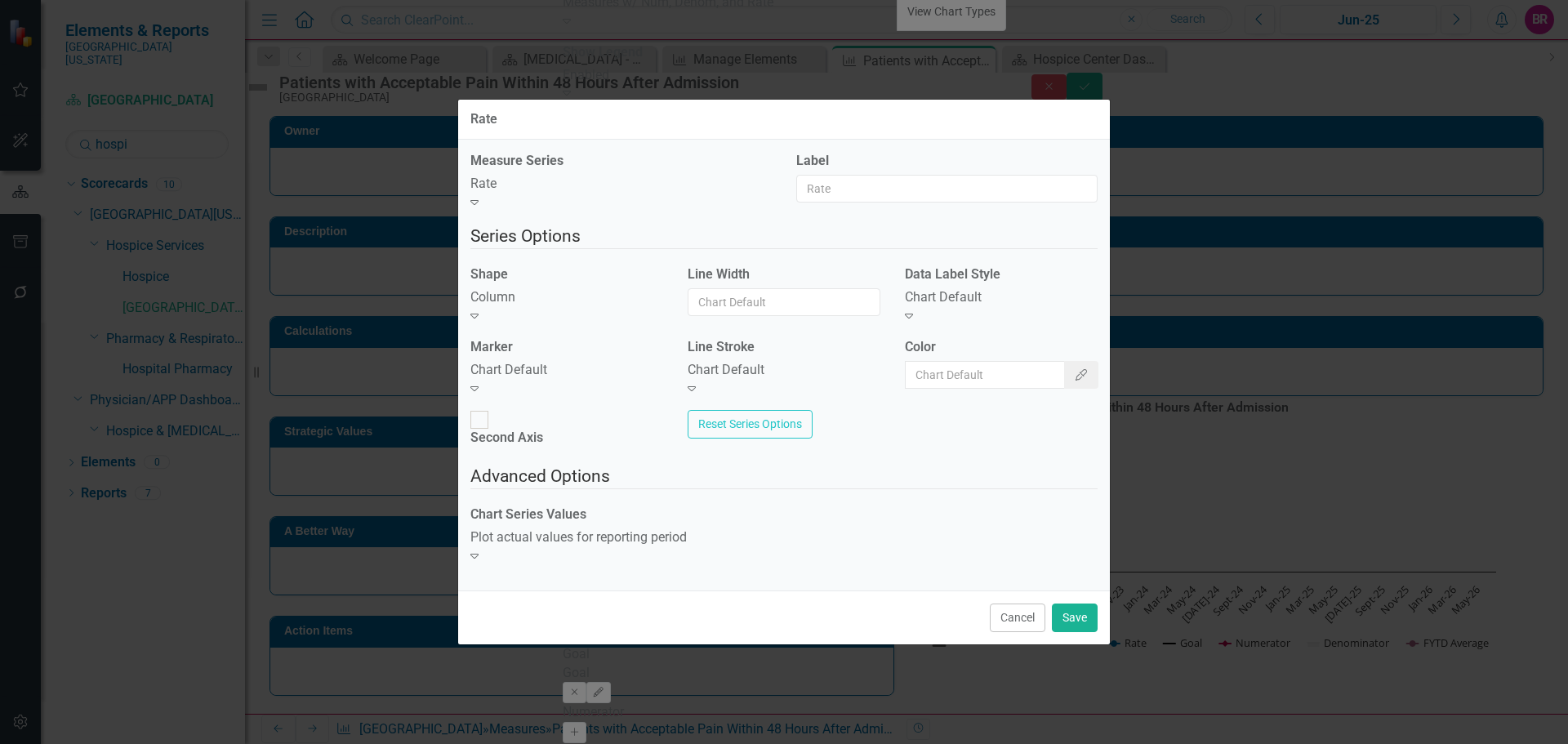
click at [542, 379] on div "Chart Default" at bounding box center [567, 370] width 193 height 19
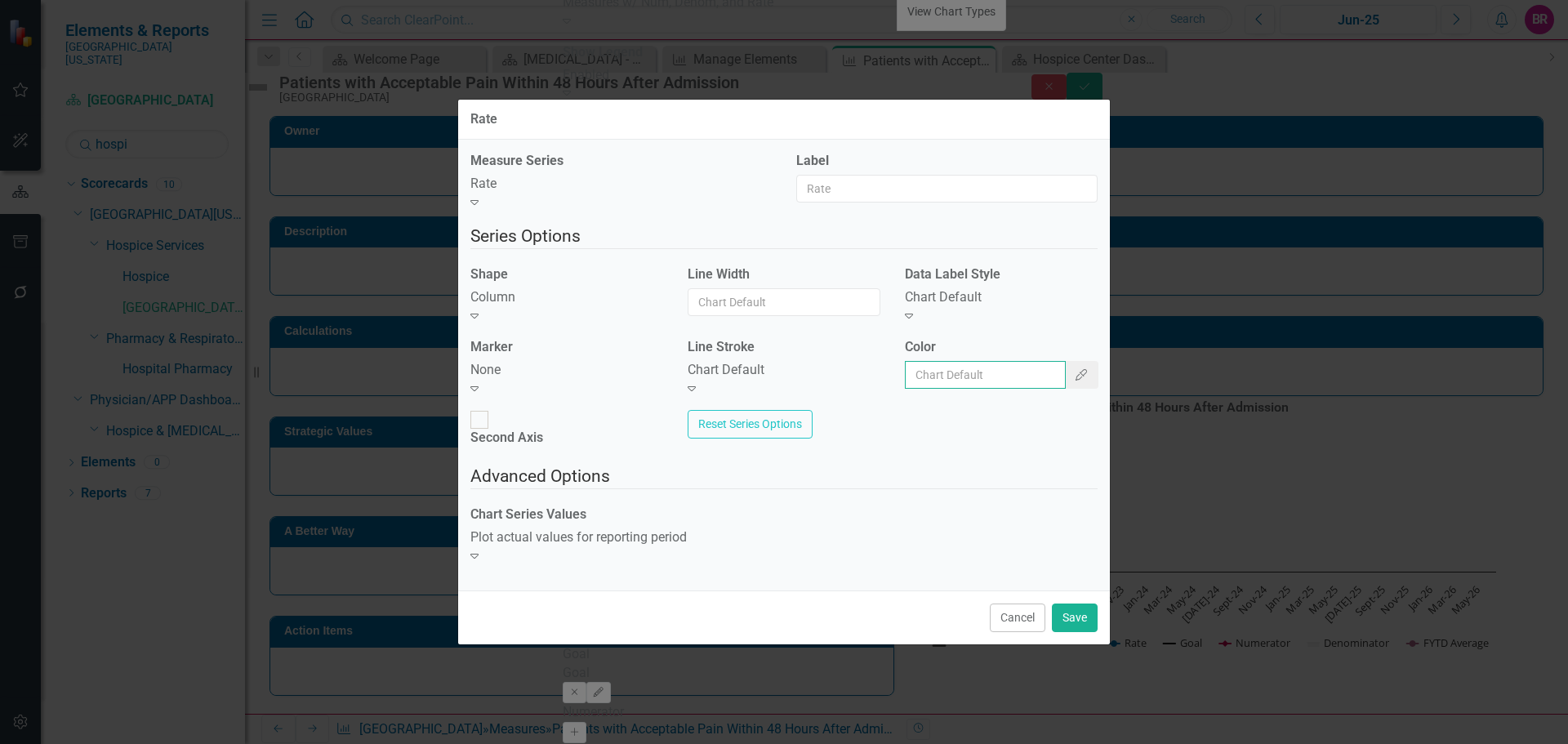
click at [941, 383] on input "Color" at bounding box center [985, 374] width 161 height 28
type input "#2e75b6"
click at [972, 307] on div "Chart Default" at bounding box center [1001, 297] width 193 height 19
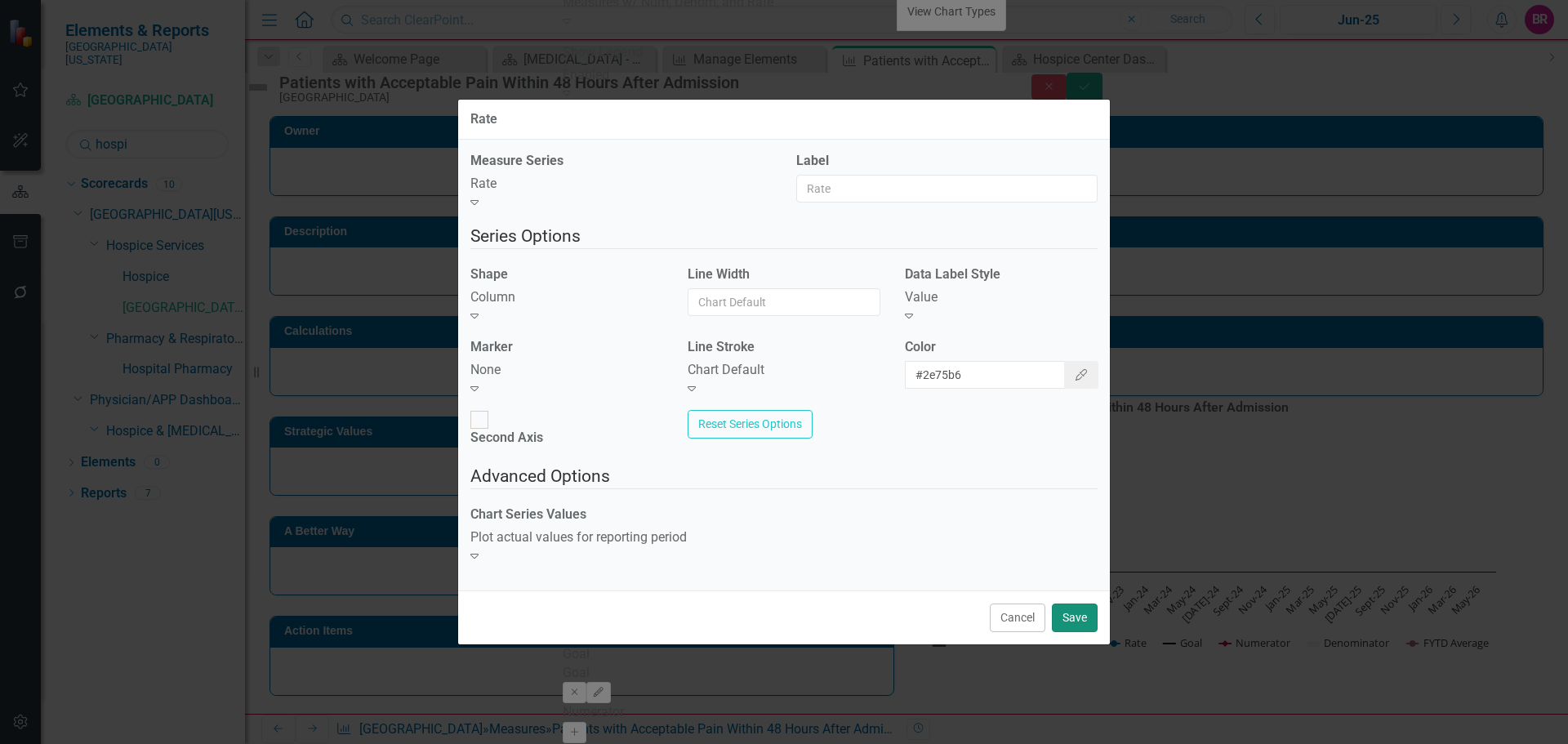
click at [1074, 604] on button "Save" at bounding box center [1074, 618] width 46 height 29
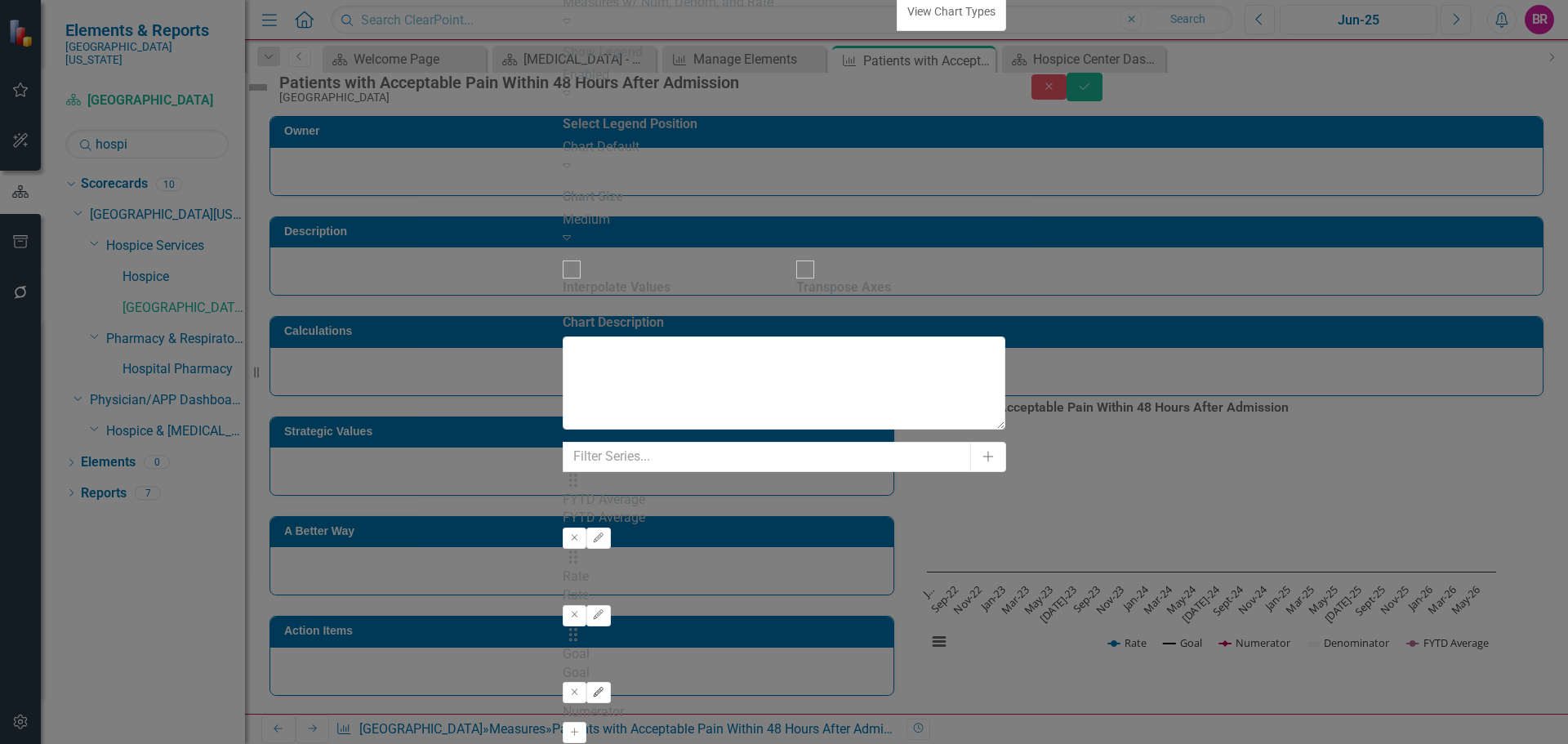
click at [604, 687] on icon "Edit" at bounding box center [598, 692] width 12 height 10
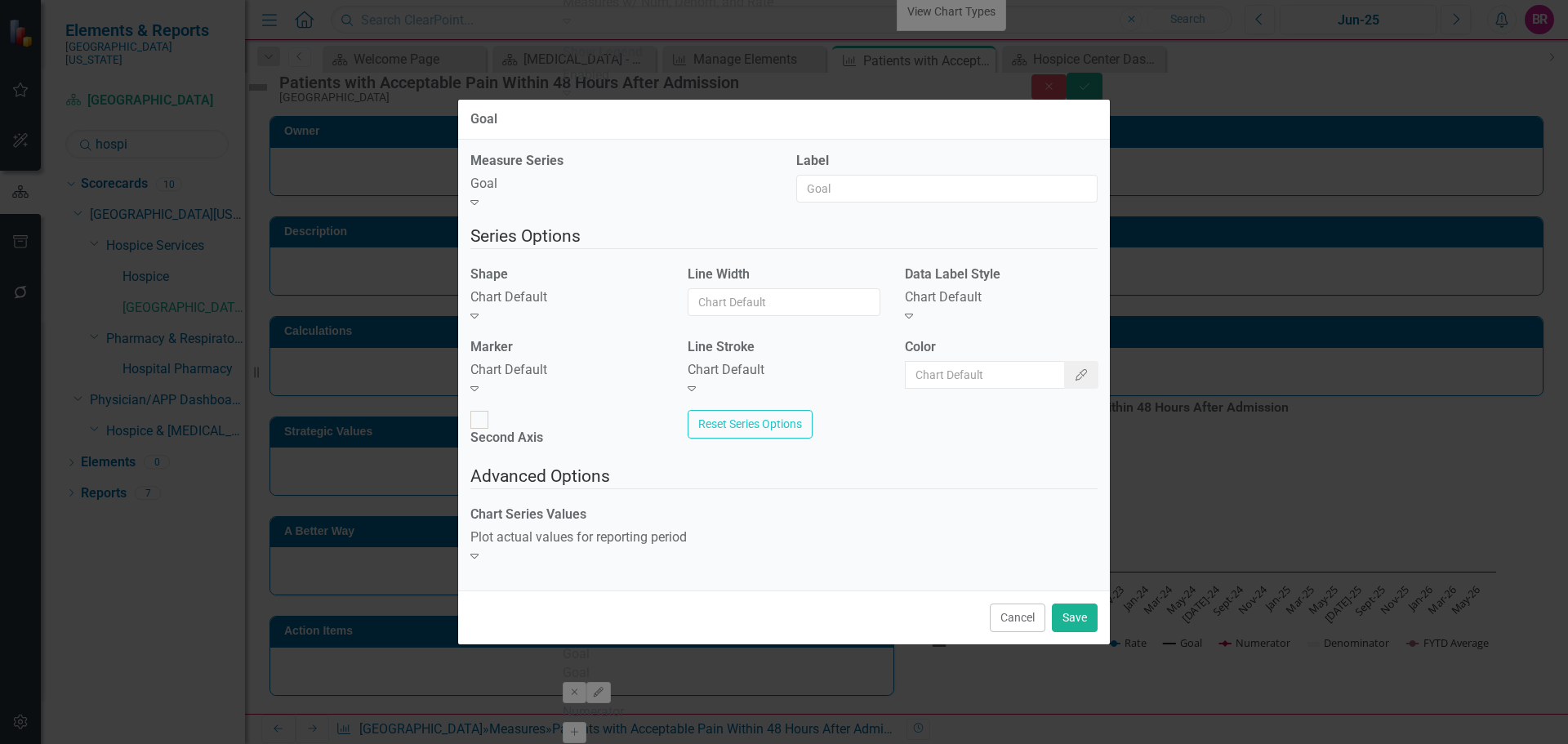
click at [558, 307] on div "Chart Default" at bounding box center [567, 297] width 193 height 19
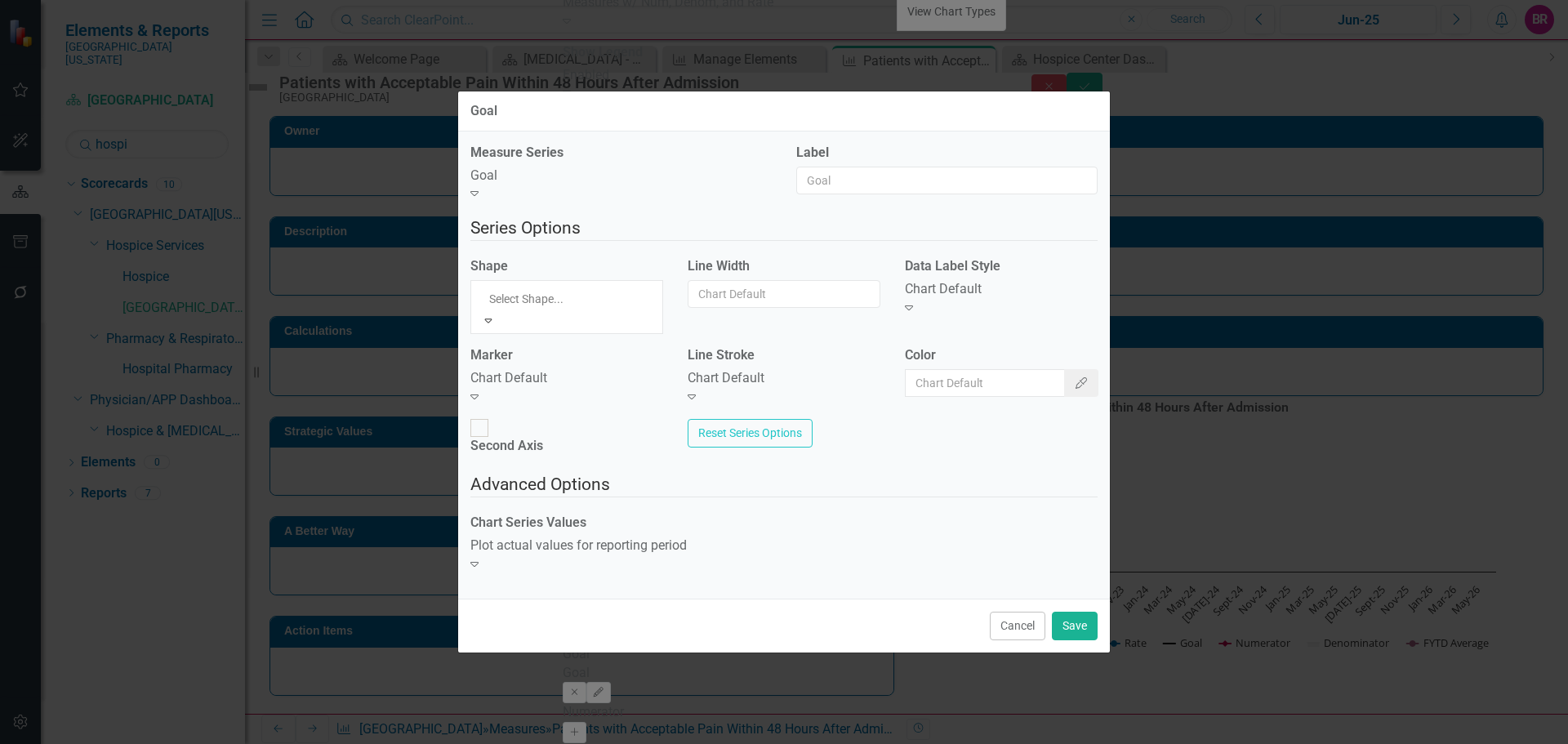
drag, startPoint x: 562, startPoint y: 394, endPoint x: 565, endPoint y: 357, distance: 37.1
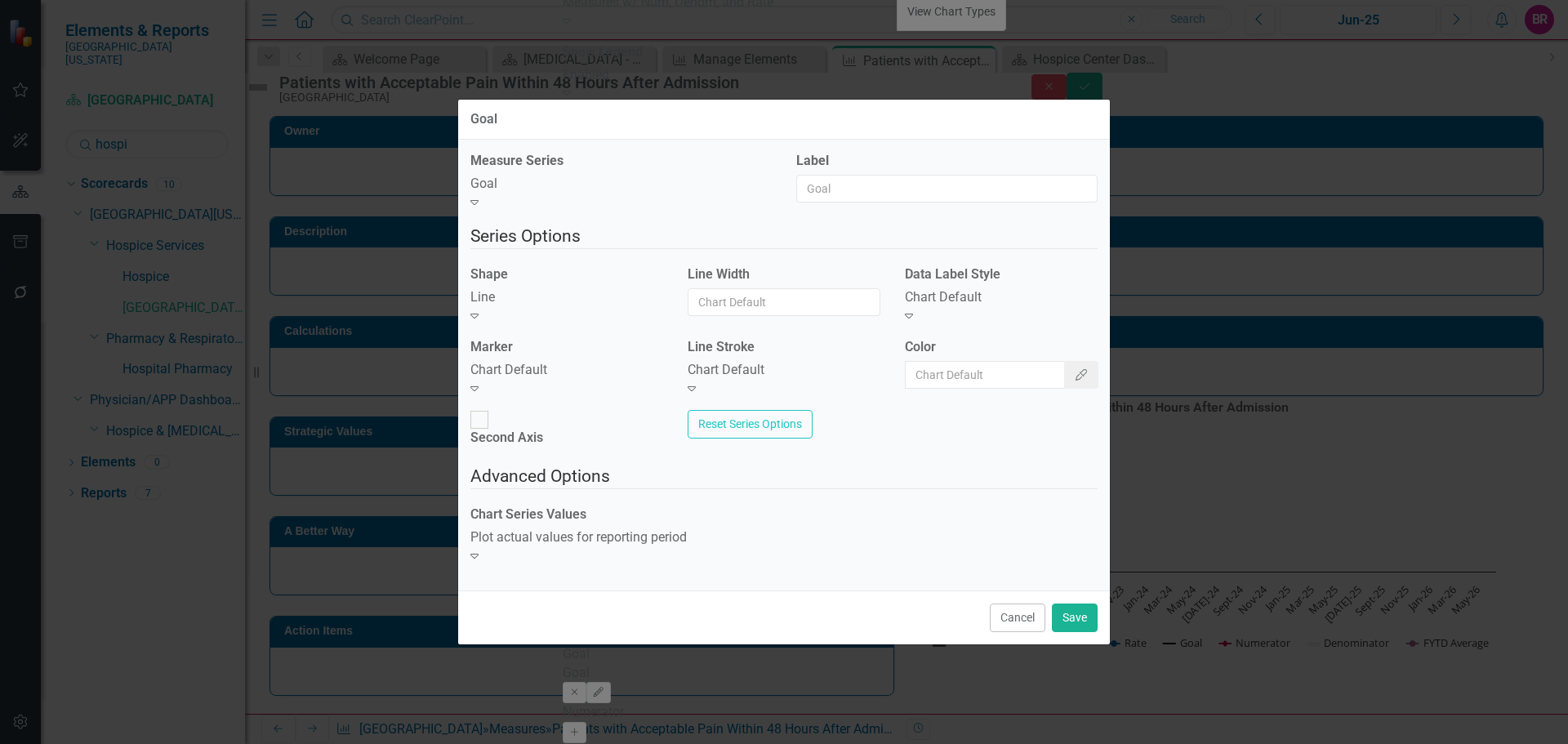
click at [579, 377] on div "Chart Default" at bounding box center [567, 370] width 193 height 19
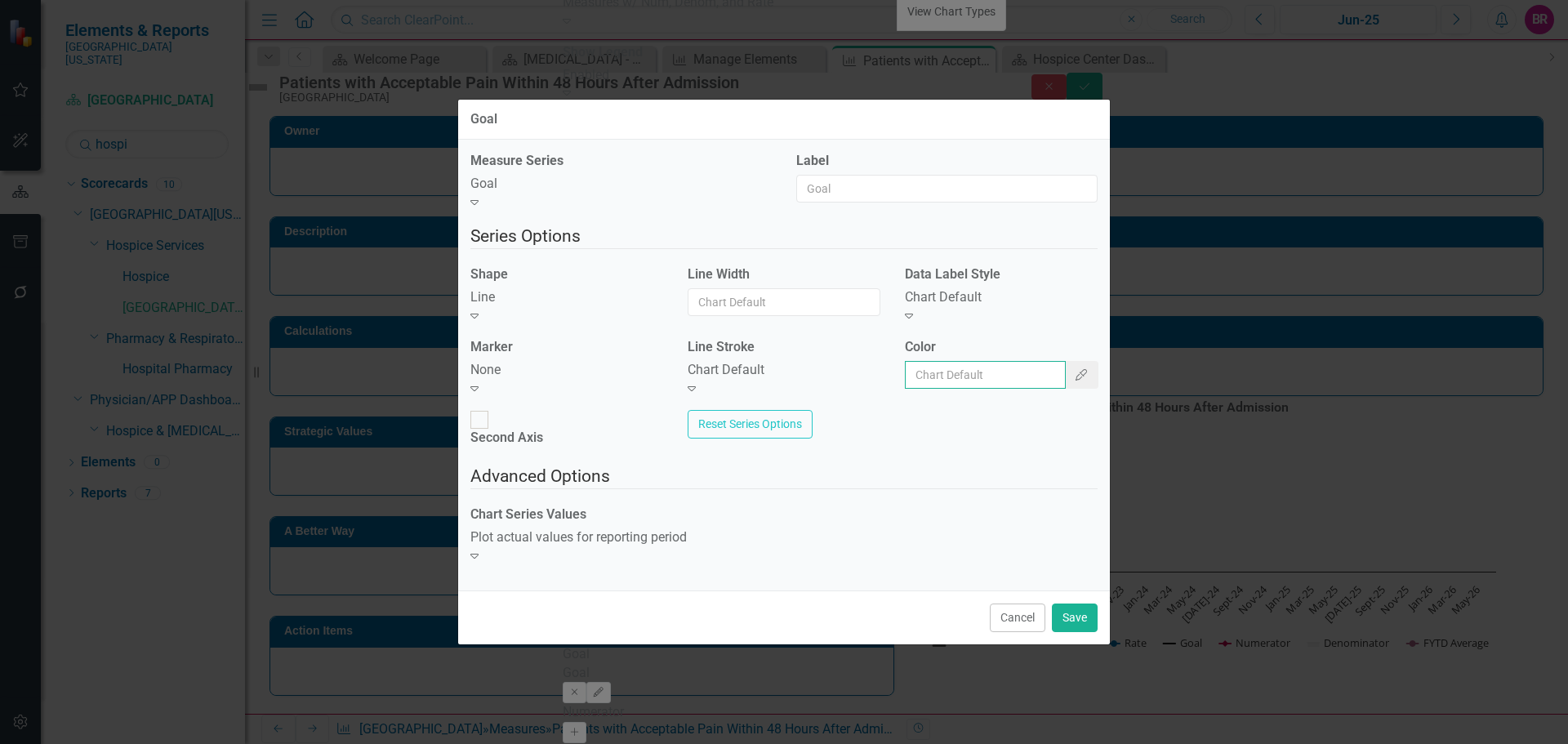
click at [981, 381] on input "Color" at bounding box center [985, 374] width 161 height 28
type input "#c40650"
click at [1081, 606] on button "Save" at bounding box center [1074, 618] width 46 height 29
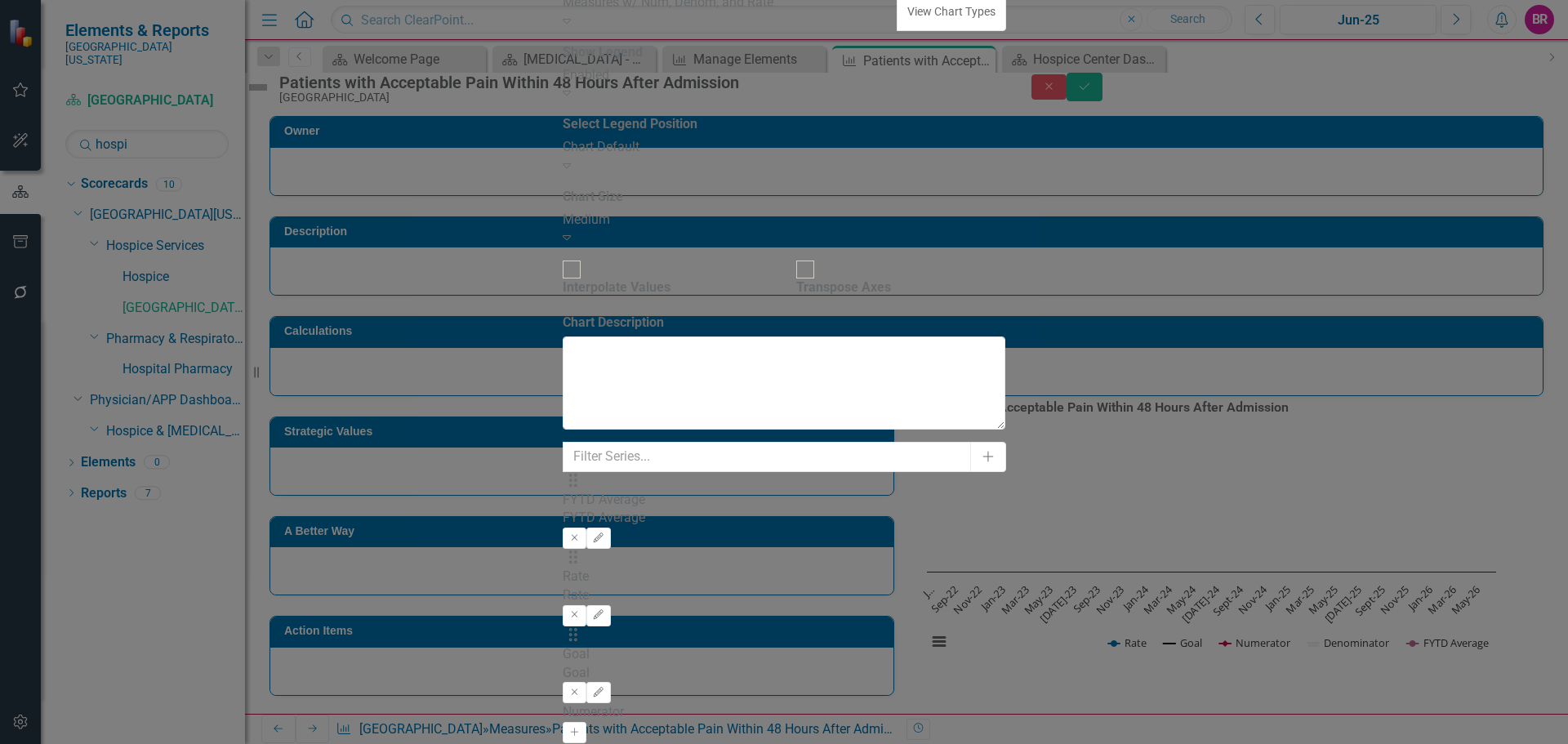
drag, startPoint x: 375, startPoint y: 114, endPoint x: 388, endPoint y: 114, distance: 13.0
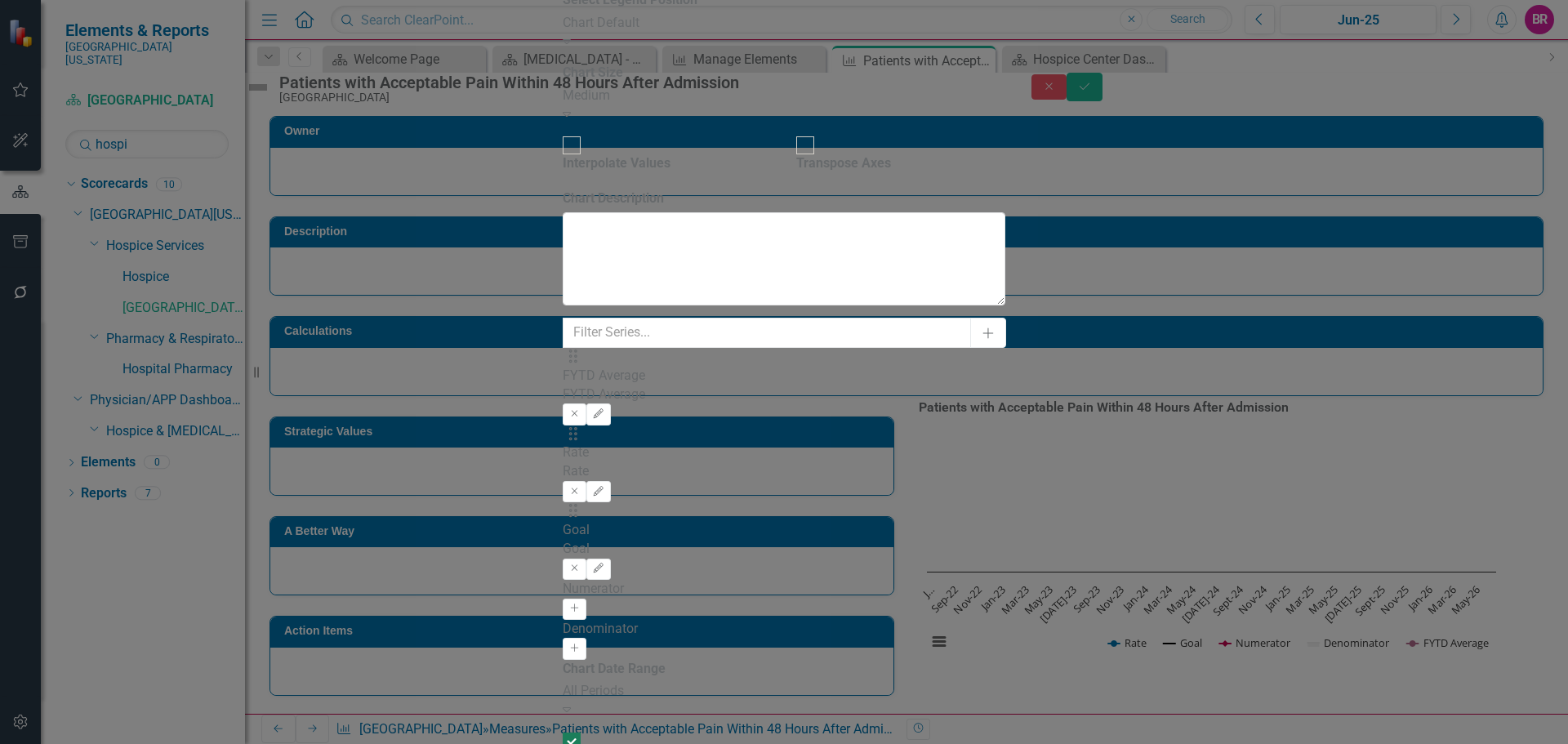
click at [787, 682] on div "All Periods" at bounding box center [784, 691] width 443 height 19
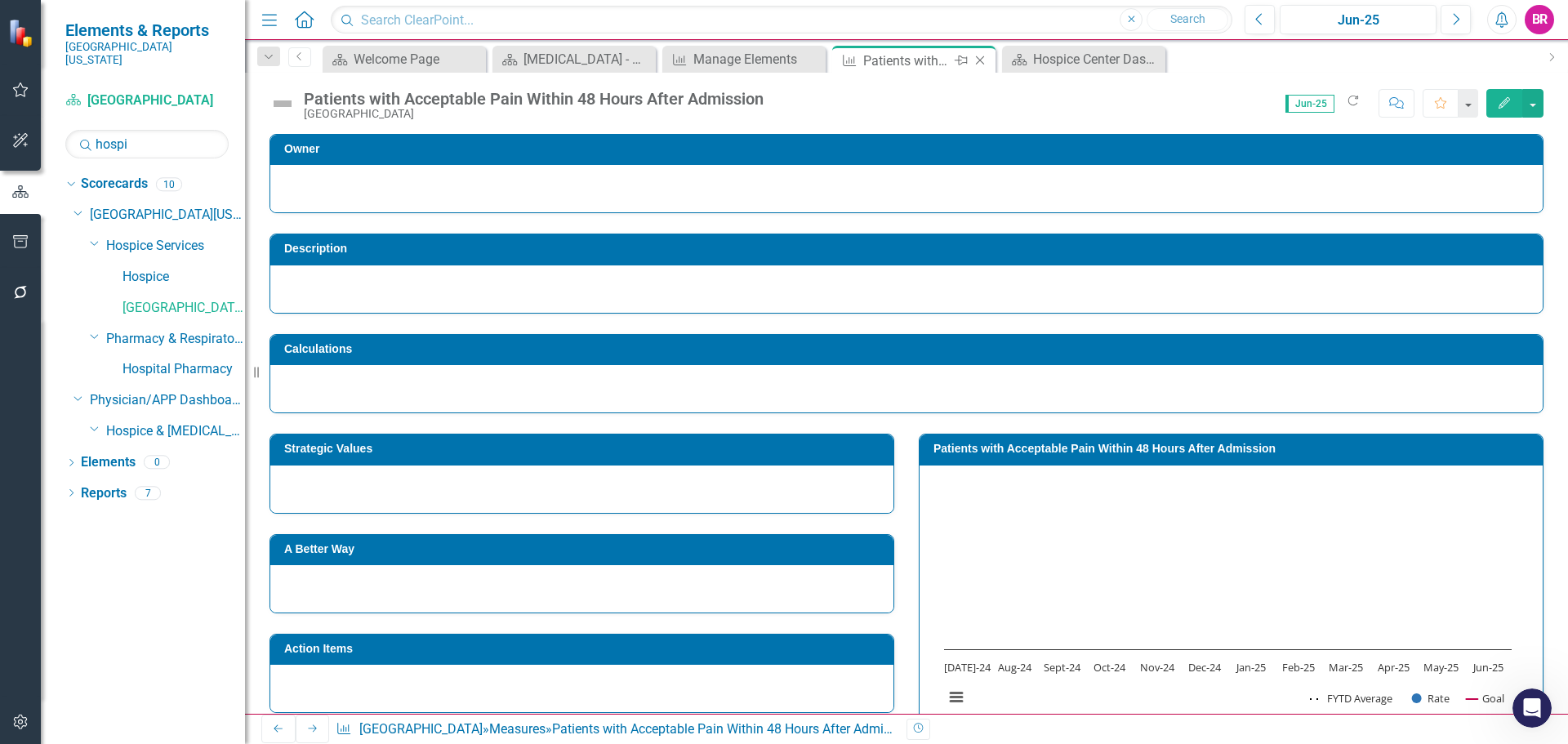
click at [983, 63] on icon "Close" at bounding box center [980, 60] width 16 height 13
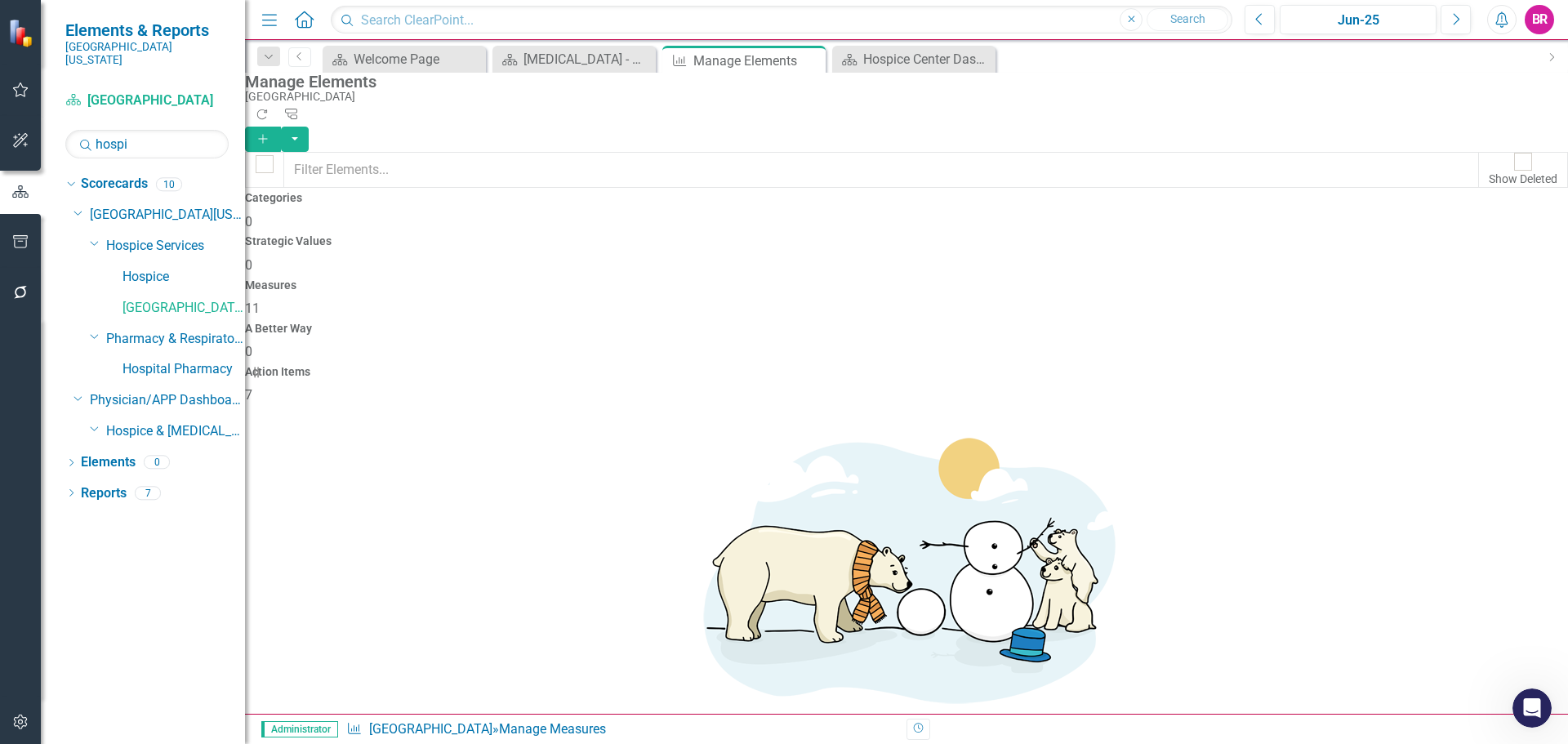
click at [281, 126] on button "Add" at bounding box center [263, 138] width 36 height 25
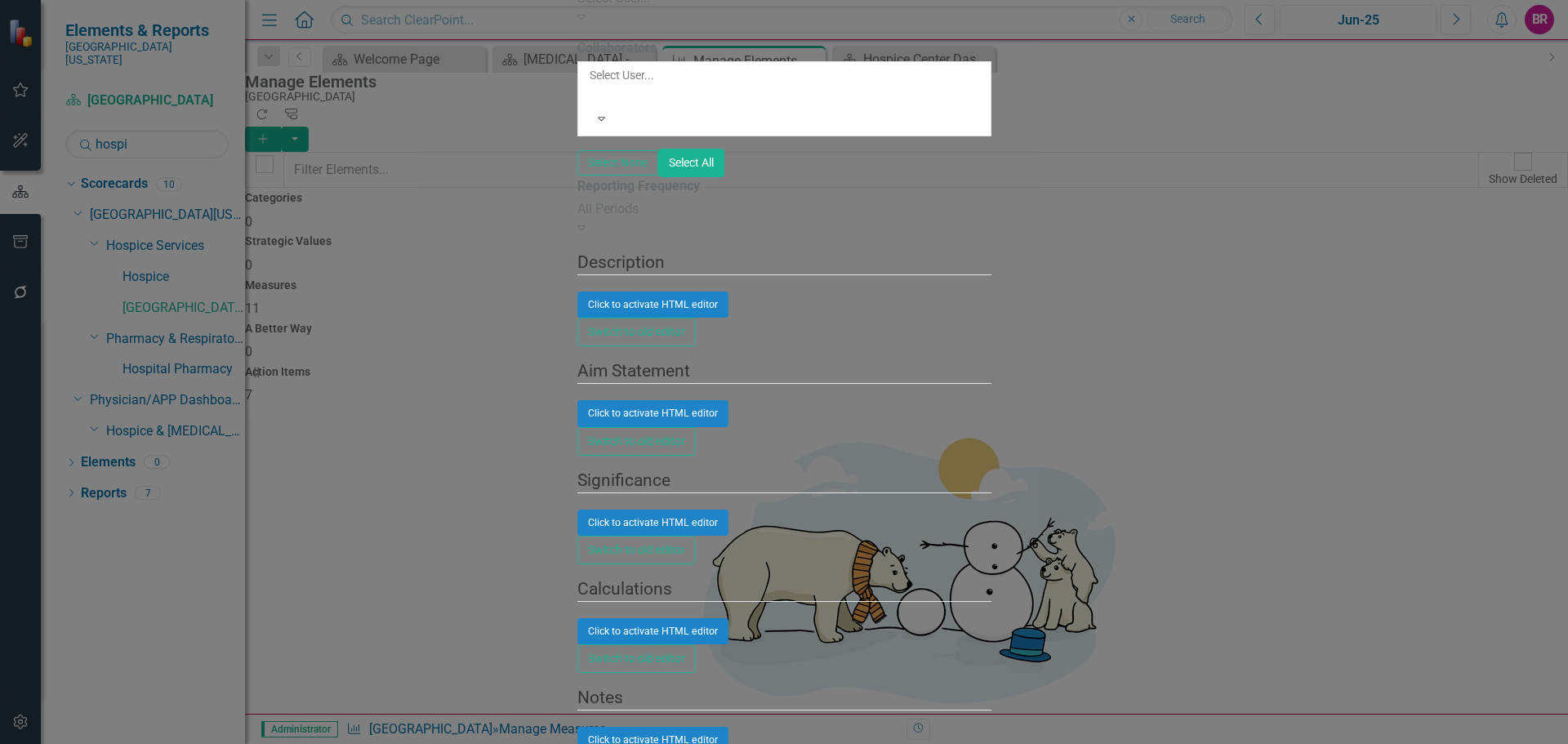
paste input "Daily Rounding on Patient/Family by Management Team"
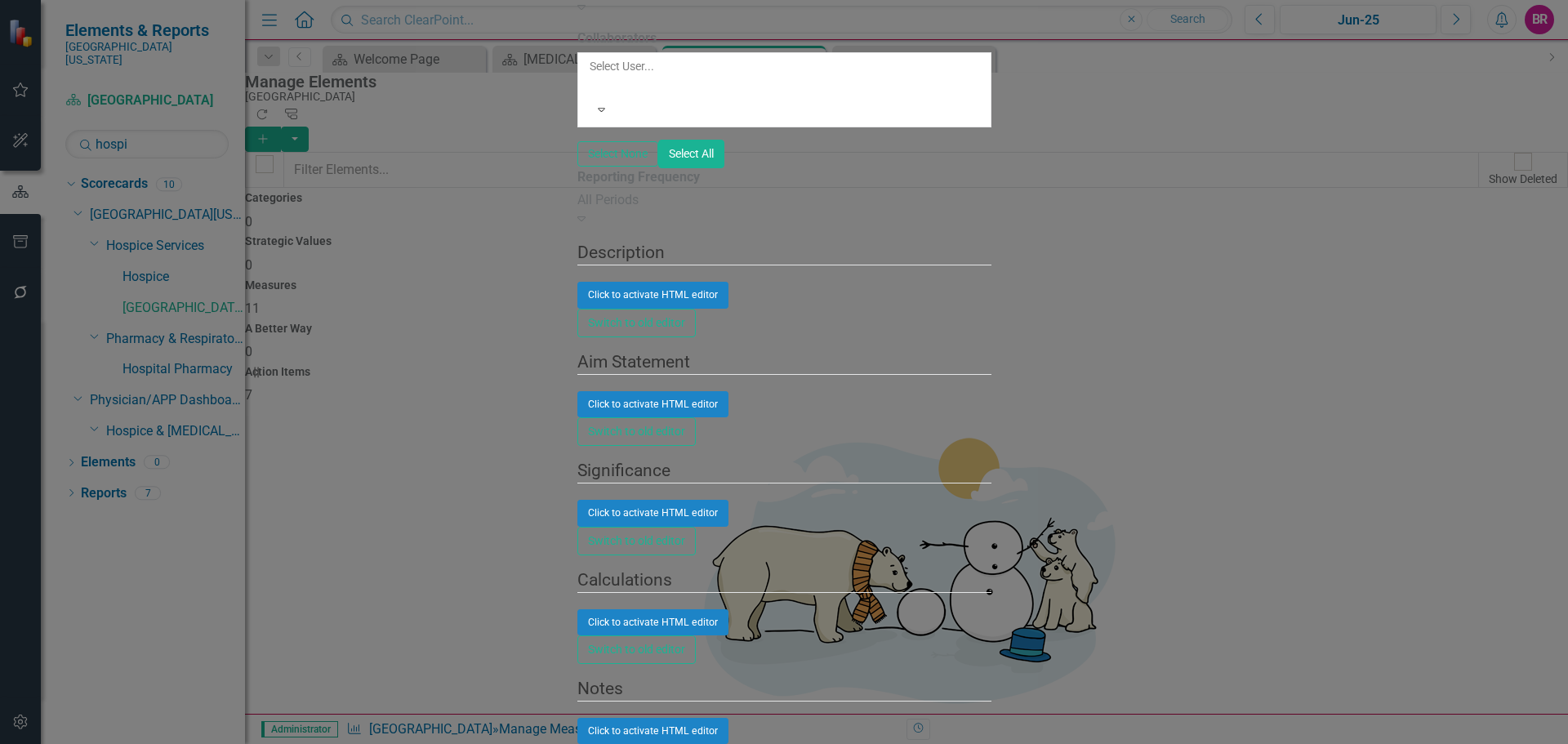
type input "Daily Rounding on Patient/Family by Management Team"
click at [577, 210] on div "All Periods" at bounding box center [784, 200] width 414 height 19
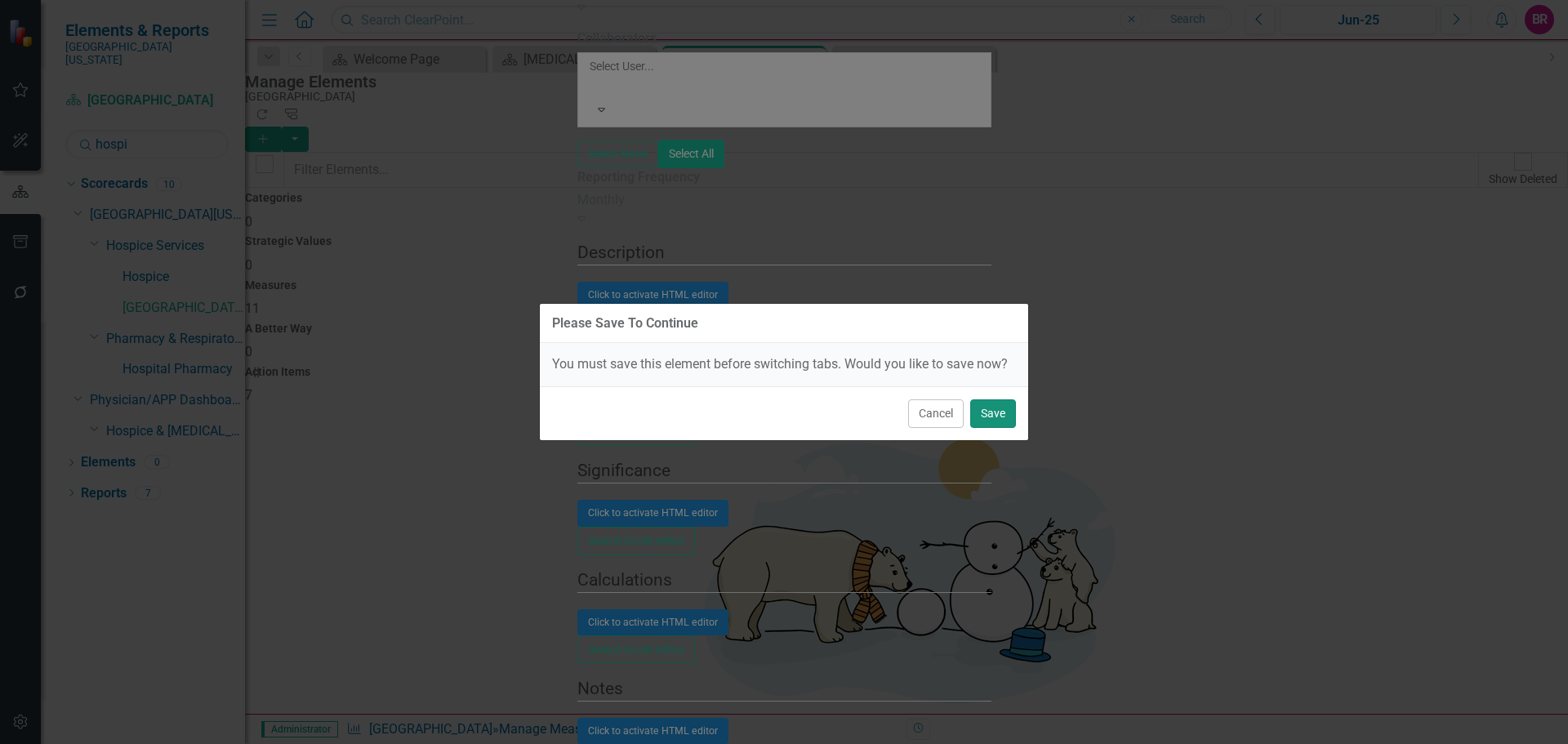
click at [1004, 415] on button "Save" at bounding box center [993, 413] width 46 height 29
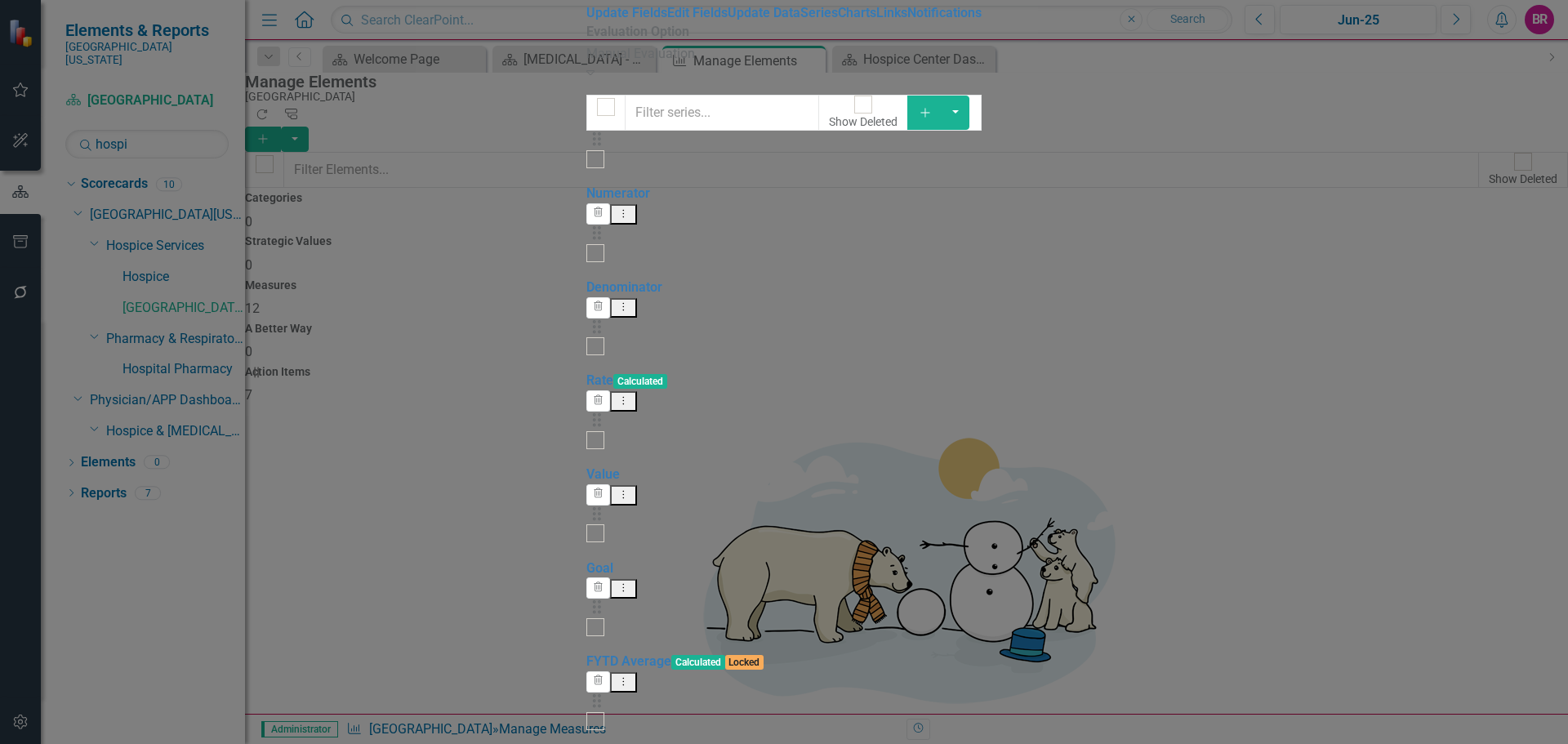
click at [586, 168] on div at bounding box center [595, 159] width 18 height 18
click at [583, 173] on input "checkbox" at bounding box center [595, 159] width 25 height 25
checkbox input "true"
click at [583, 240] on input "checkbox" at bounding box center [595, 252] width 25 height 25
checkbox input "true"
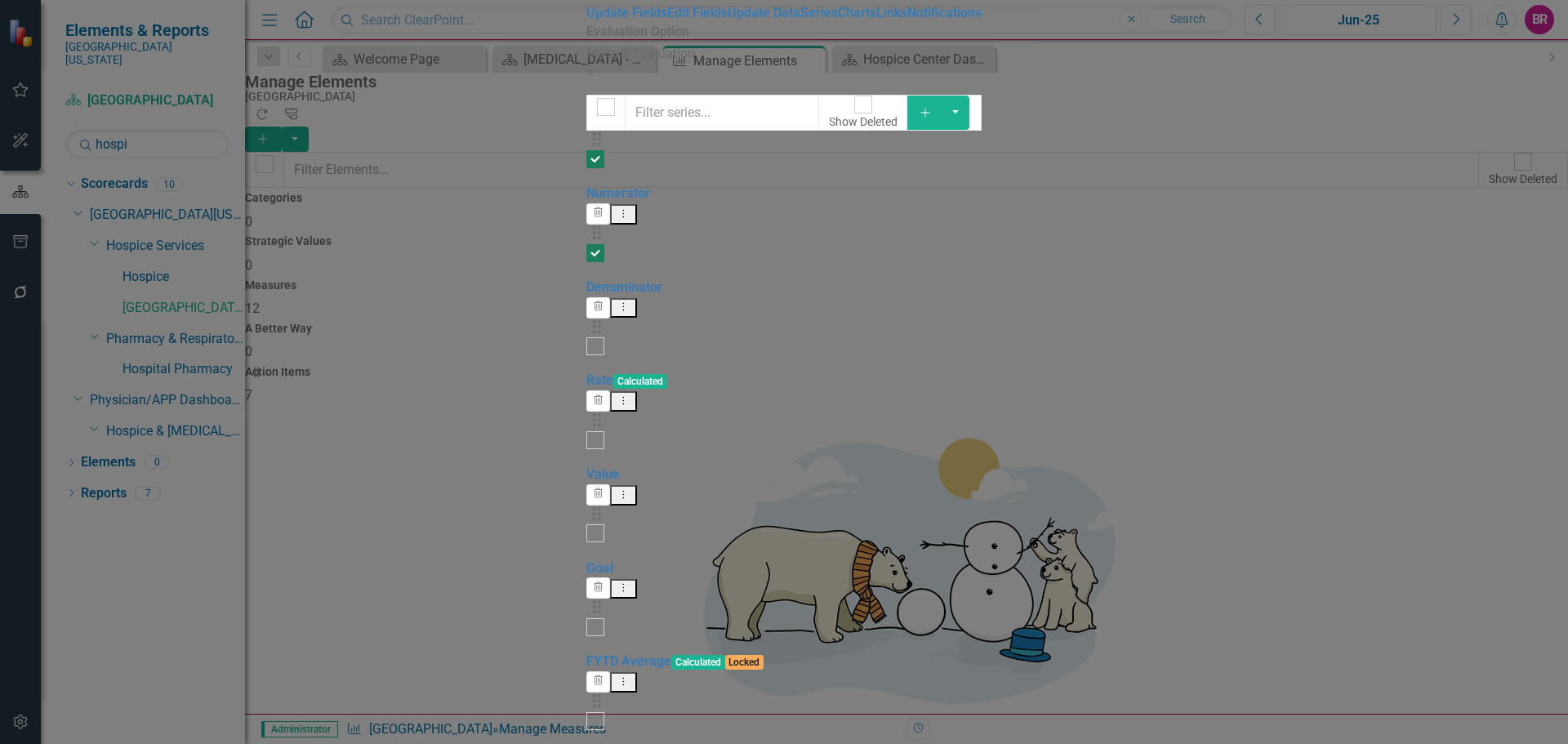
click at [586, 338] on div at bounding box center [595, 347] width 18 height 18
click at [583, 334] on input "checkbox" at bounding box center [595, 346] width 25 height 25
checkbox input "true"
drag, startPoint x: 494, startPoint y: 495, endPoint x: 529, endPoint y: 490, distance: 35.4
click at [586, 712] on div at bounding box center [595, 721] width 18 height 18
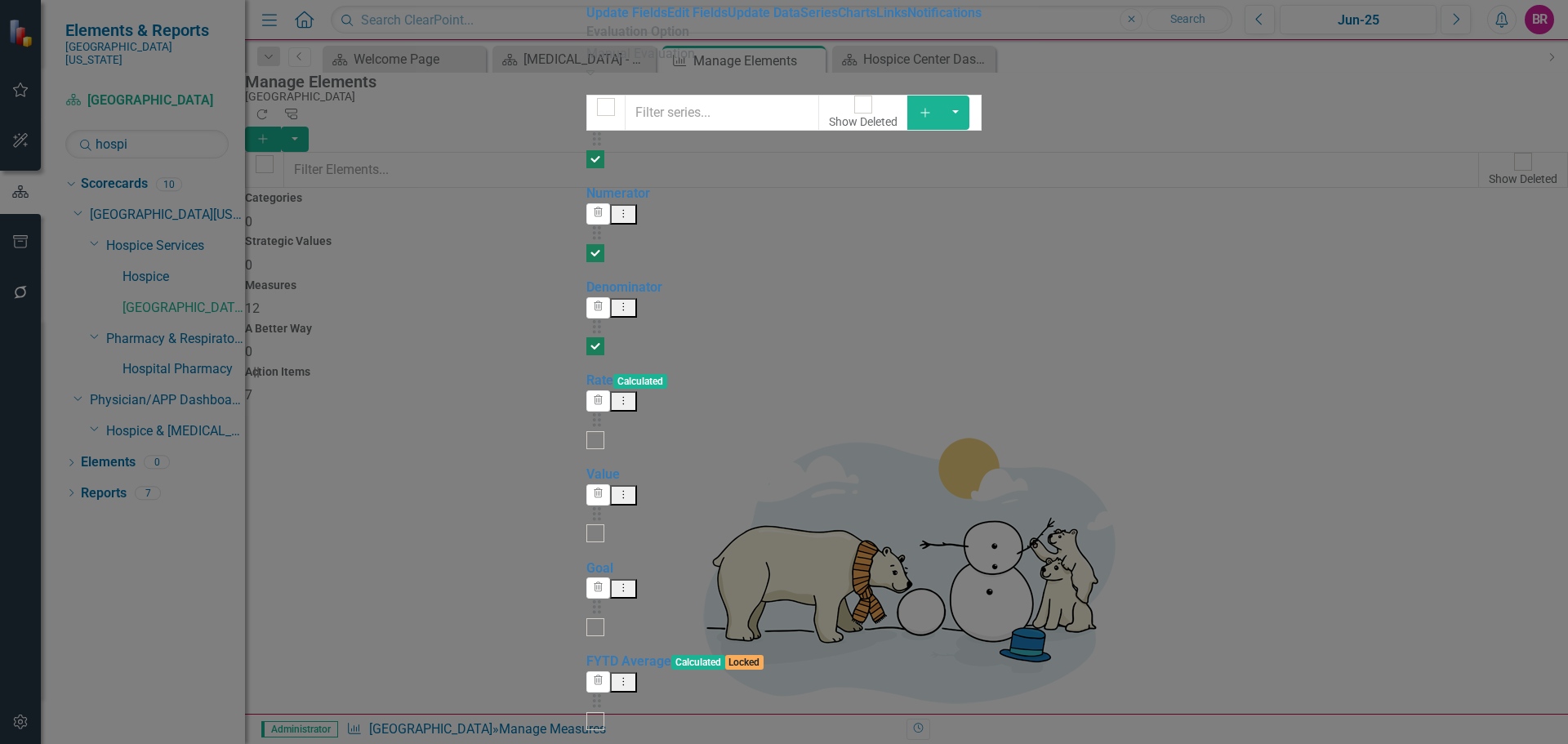
click at [583, 708] on input "checkbox" at bounding box center [595, 720] width 25 height 25
checkbox input "true"
click at [969, 130] on button "button" at bounding box center [955, 112] width 28 height 35
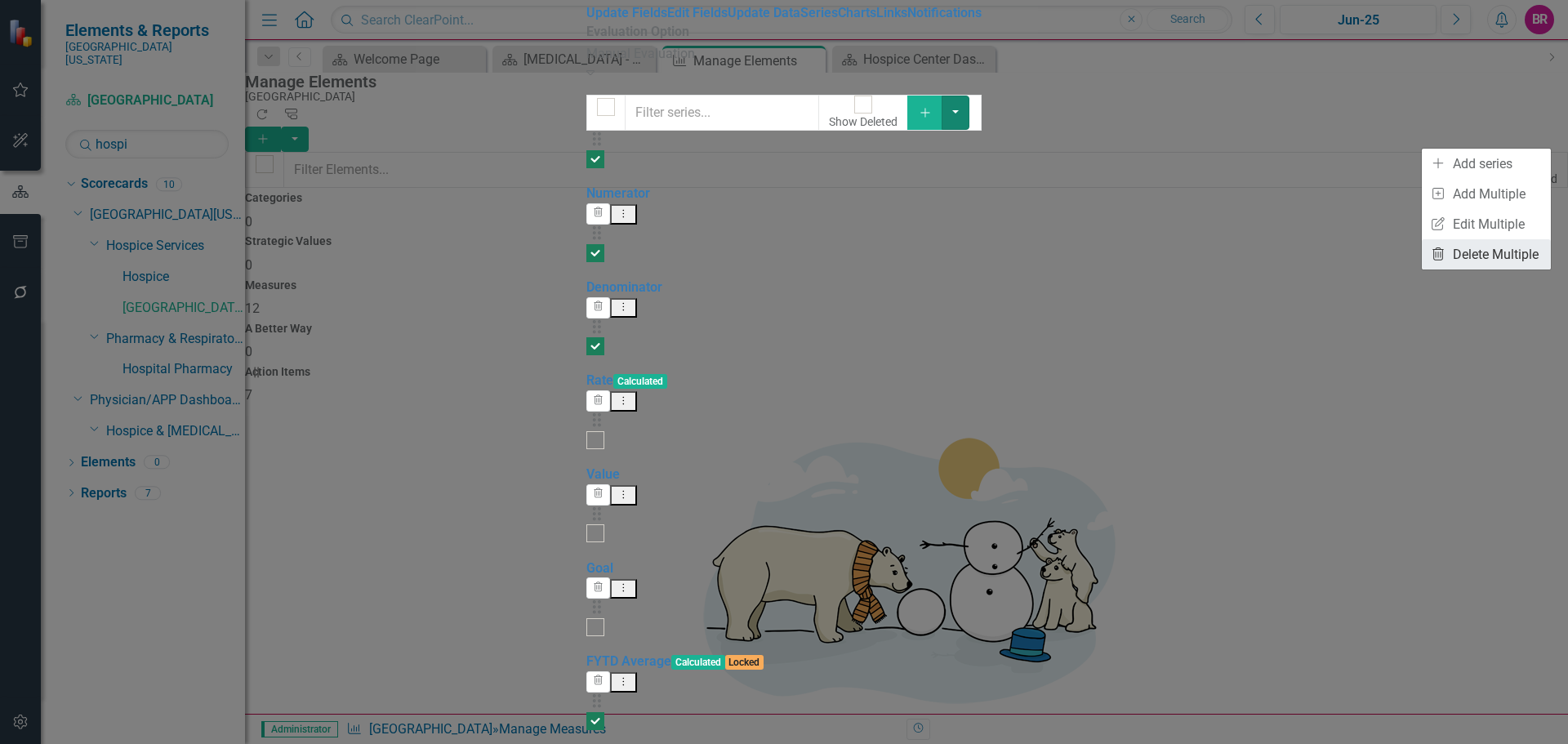
click at [1496, 250] on link "Trash Delete Multiple" at bounding box center [1487, 254] width 129 height 30
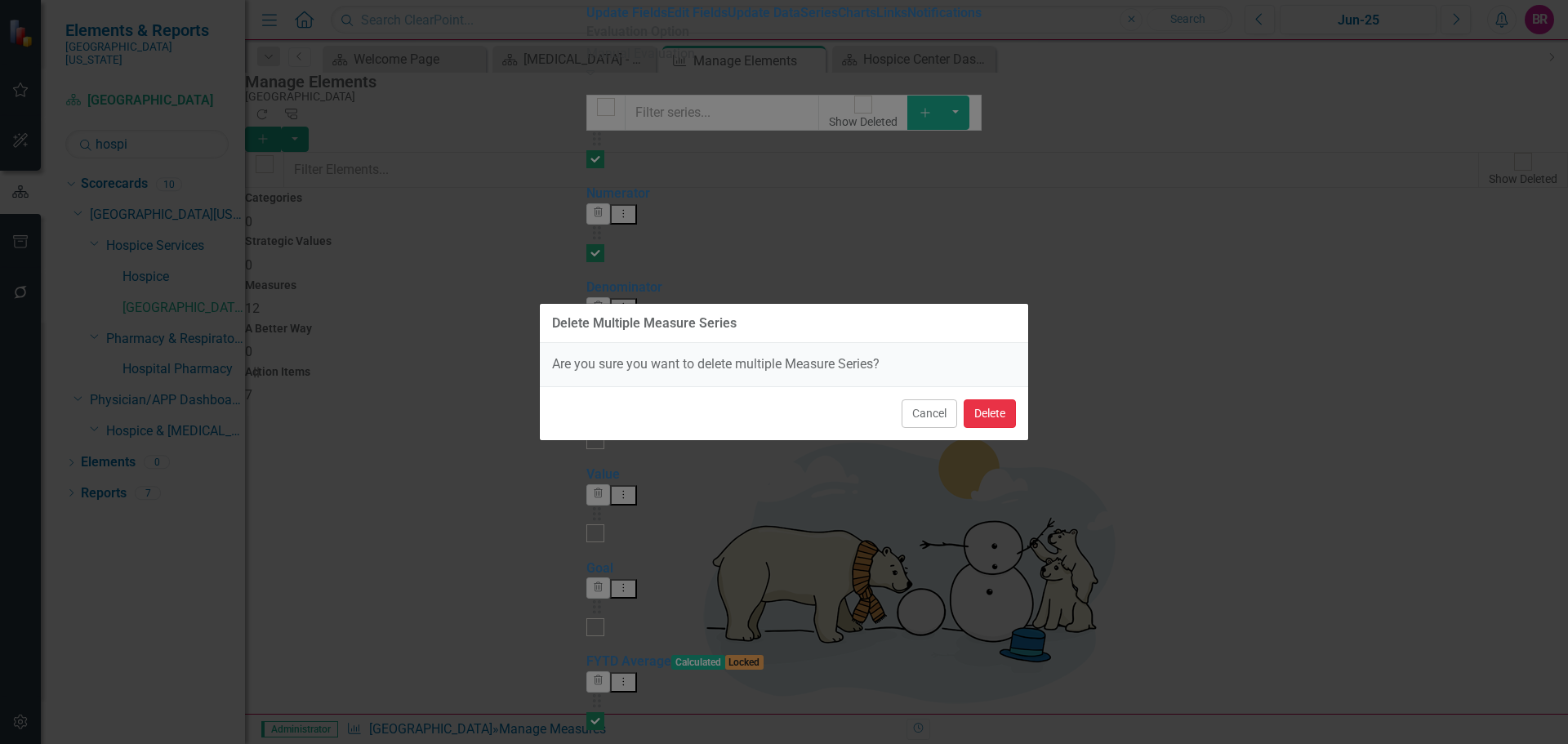
click at [995, 419] on button "Delete" at bounding box center [989, 413] width 53 height 29
checkbox input "false"
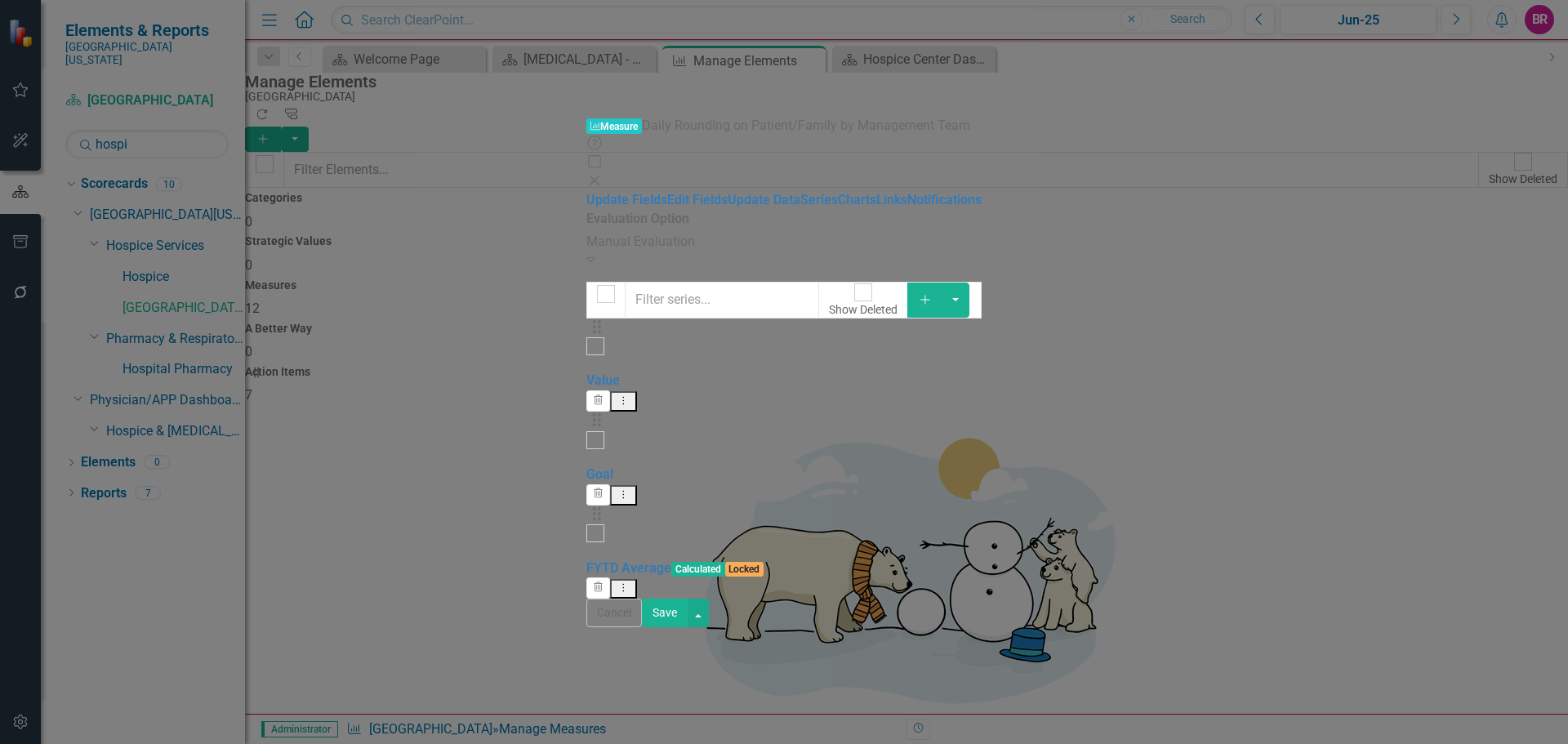
click at [687, 628] on button "Save" at bounding box center [664, 613] width 46 height 29
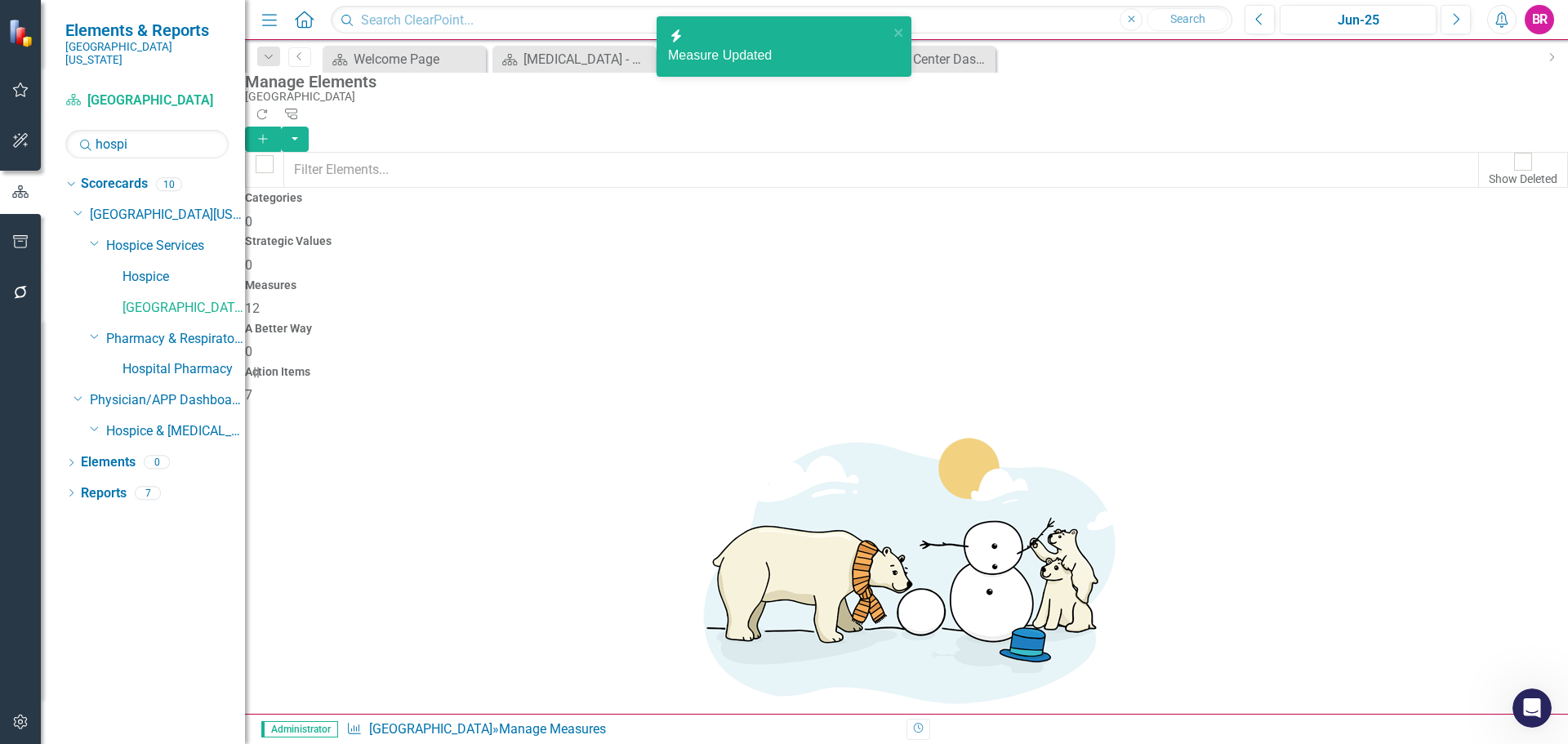
scroll to position [199, 0]
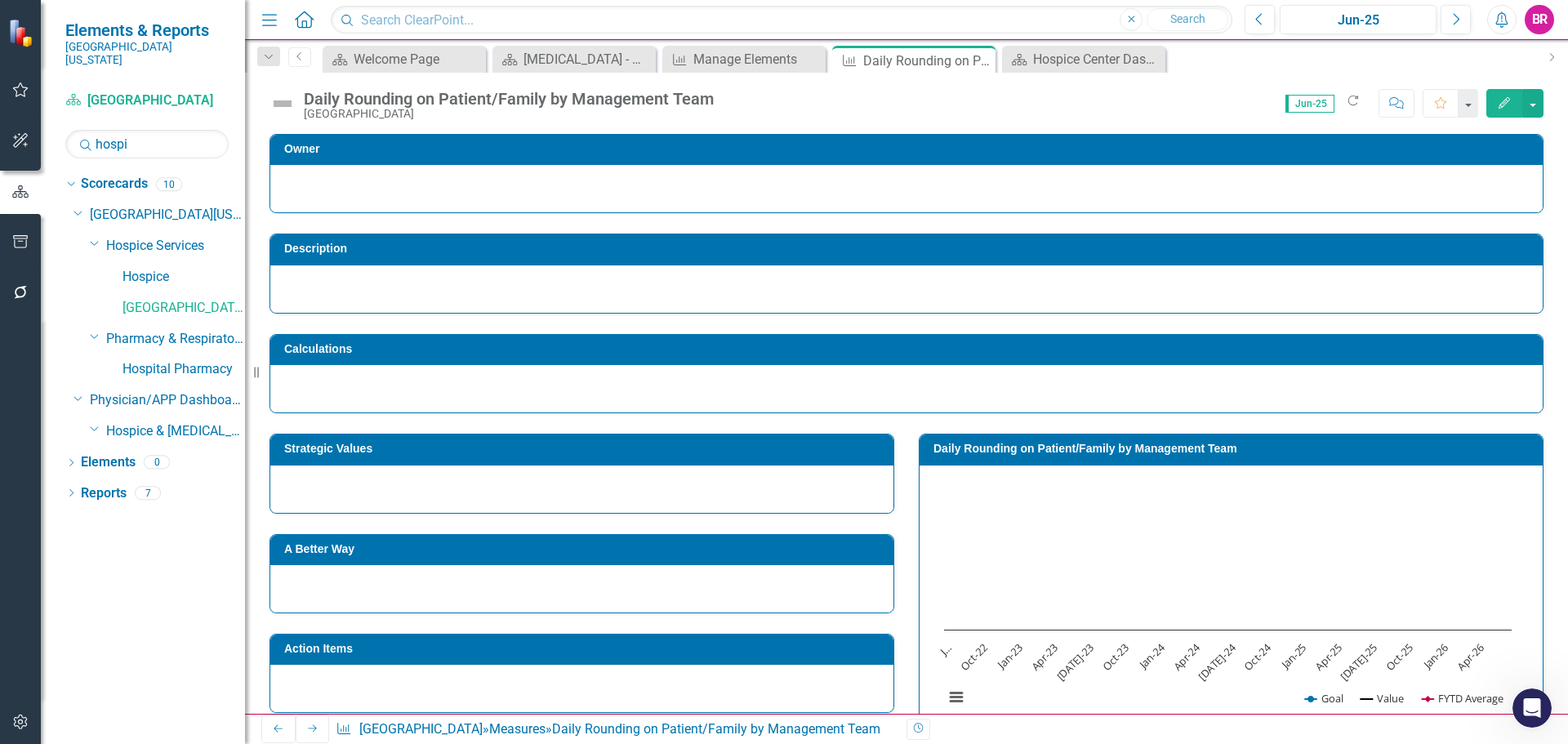
click at [1030, 453] on h3 "Daily Rounding on Patient/Family by Management Team" at bounding box center [1233, 449] width 601 height 12
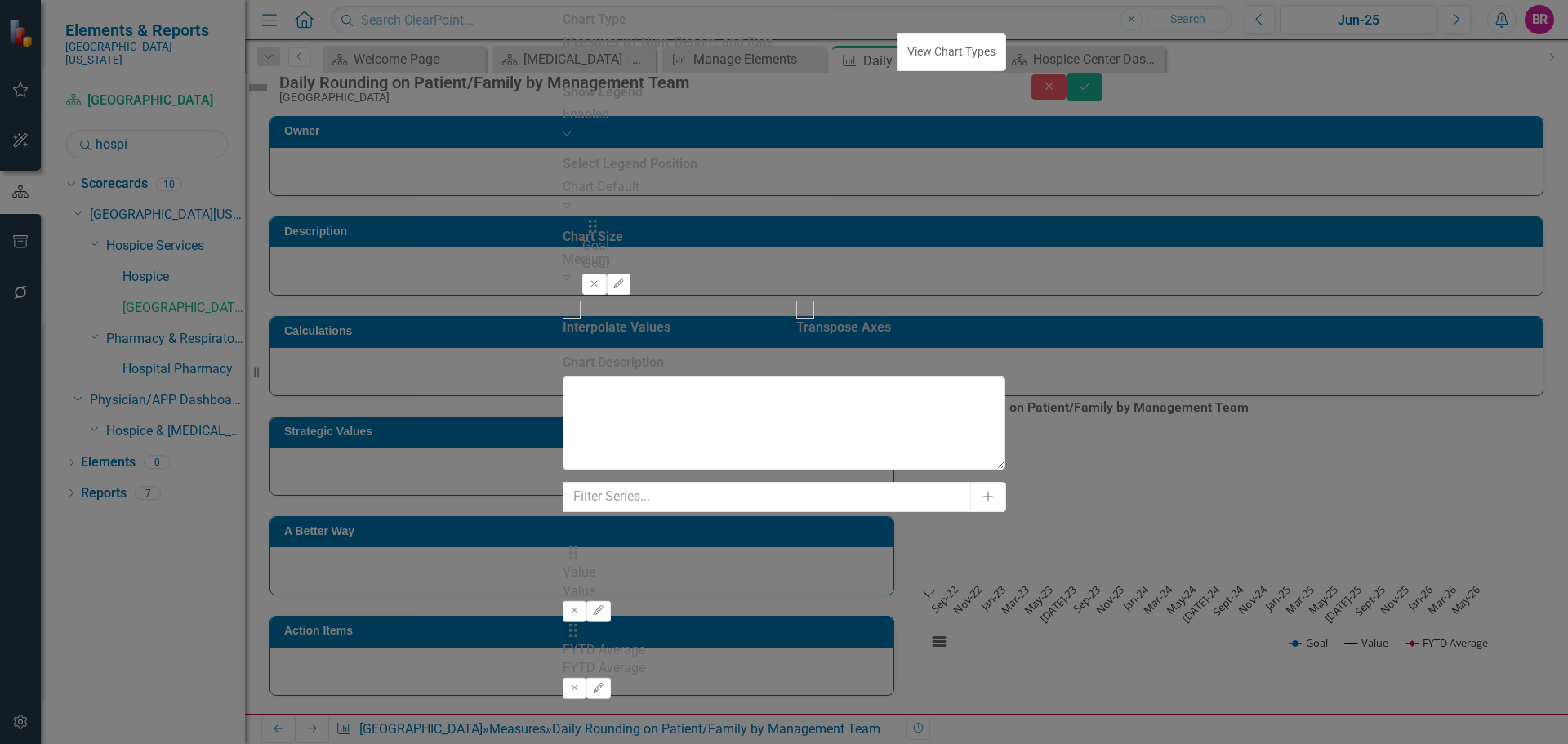
drag, startPoint x: 598, startPoint y: 122, endPoint x: 600, endPoint y: 247, distance: 125.0
click at [600, 513] on div "Drag Goal Goal Remove Edit Drag Value Value Remove Edit Drag FYTD Average FYTD …" at bounding box center [784, 629] width 443 height 232
drag, startPoint x: 602, startPoint y: 184, endPoint x: 603, endPoint y: 124, distance: 60.0
click at [603, 513] on div "Drag Value Value Remove Edit Drag FYTD Average FYTD Average Remove Edit Drag Go…" at bounding box center [784, 629] width 443 height 232
click at [604, 573] on icon "Edit" at bounding box center [598, 578] width 12 height 10
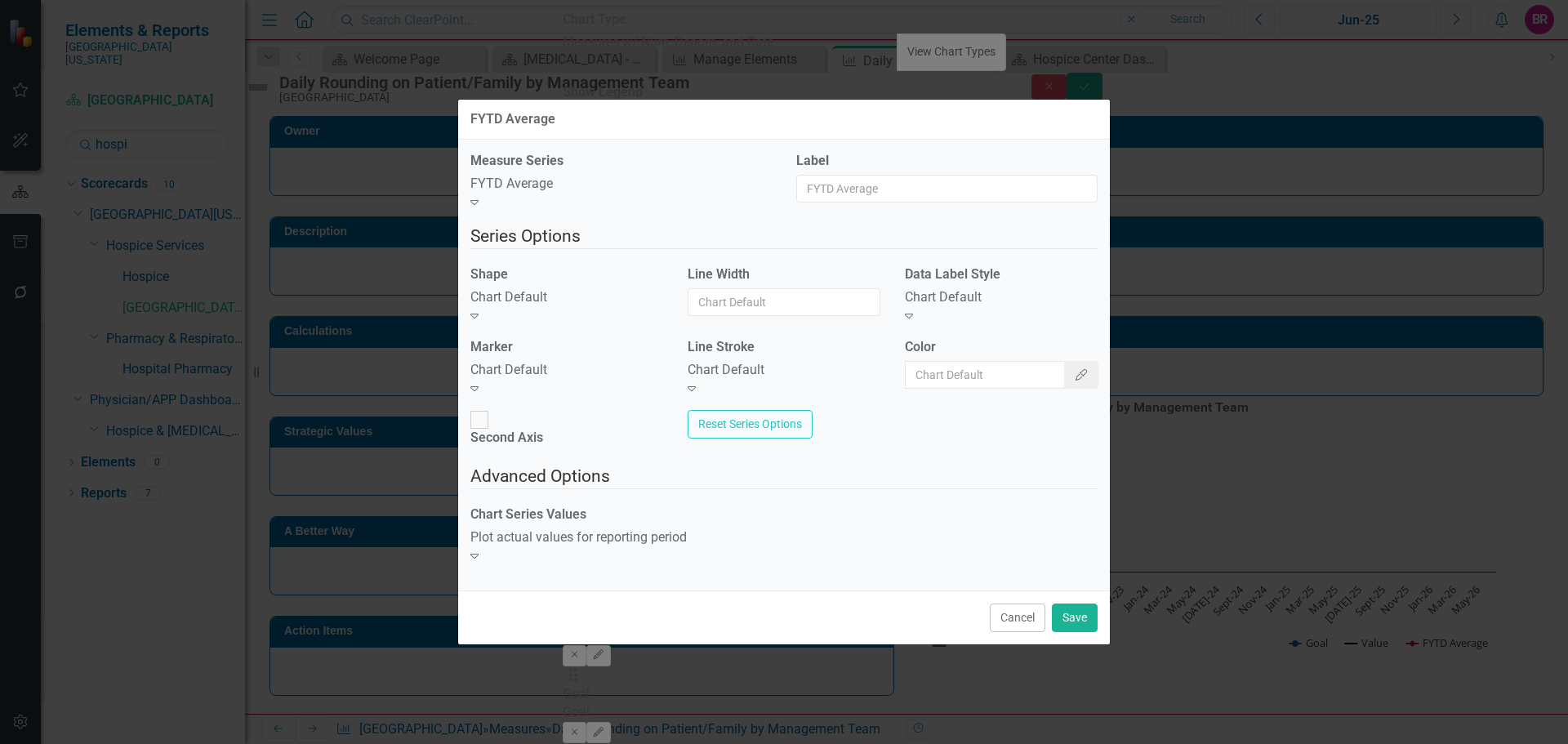
click at [569, 307] on div "Chart Default" at bounding box center [567, 297] width 193 height 19
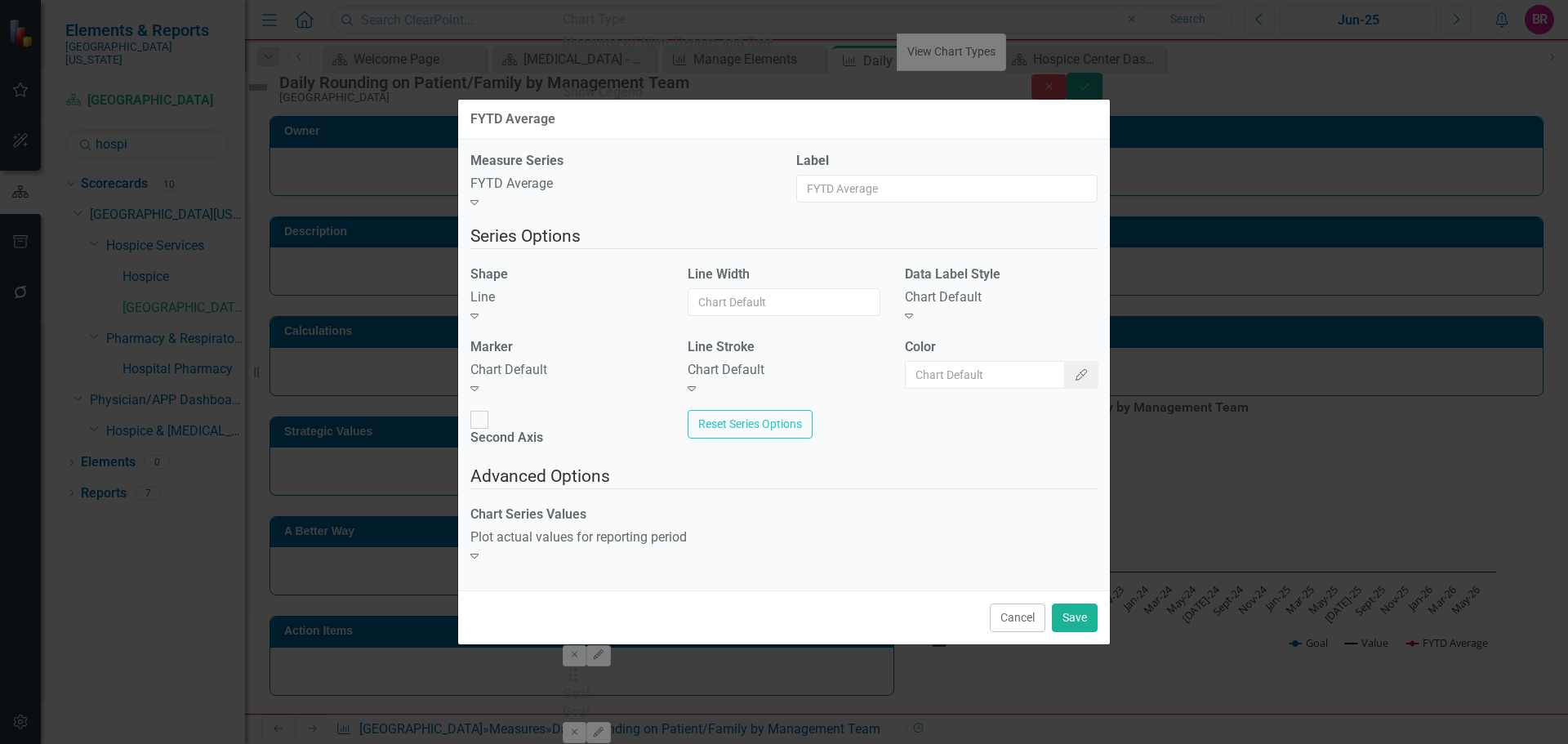
click at [551, 392] on div "Chart Default Expand" at bounding box center [567, 379] width 193 height 38
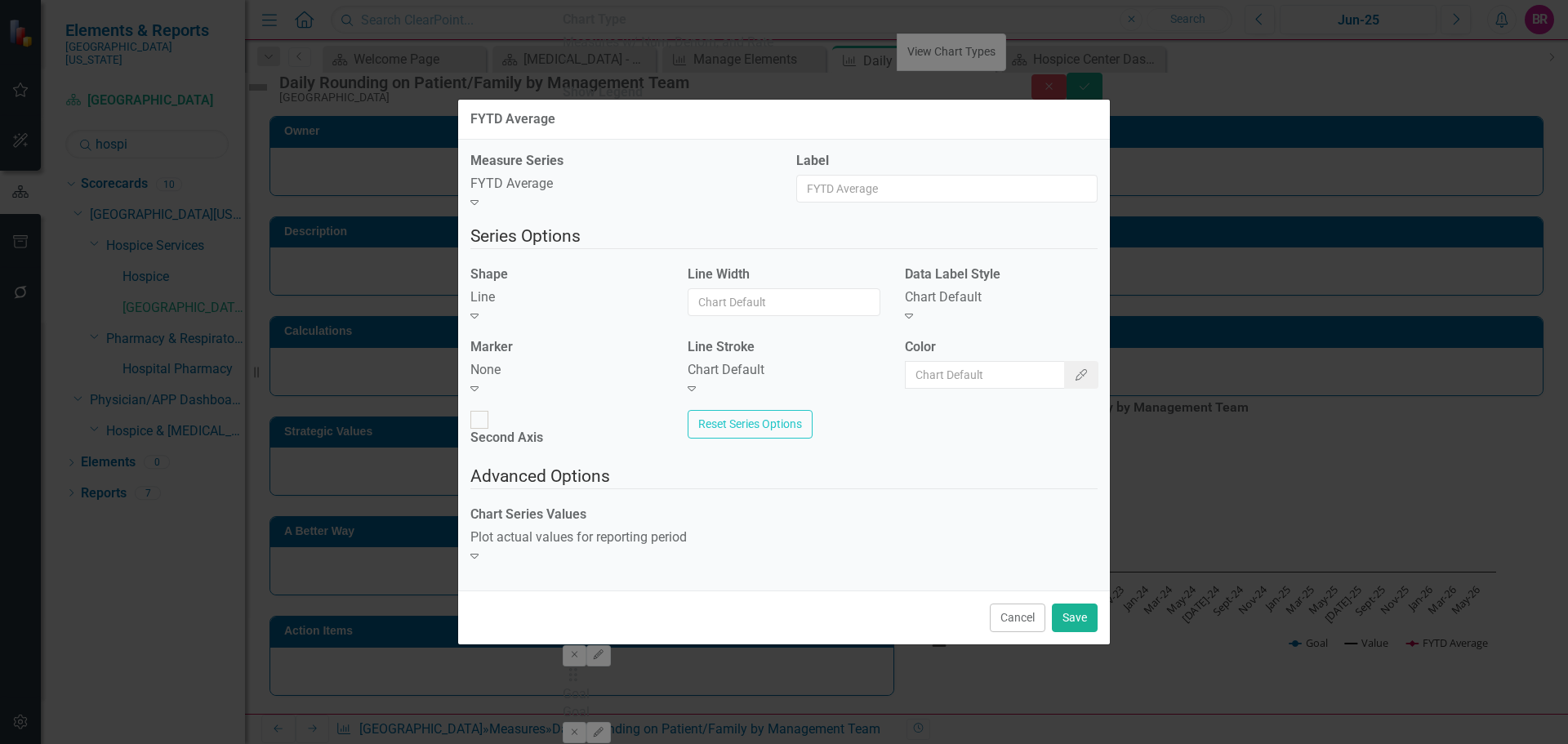
click at [756, 370] on div "Chart Default Expand" at bounding box center [784, 379] width 193 height 38
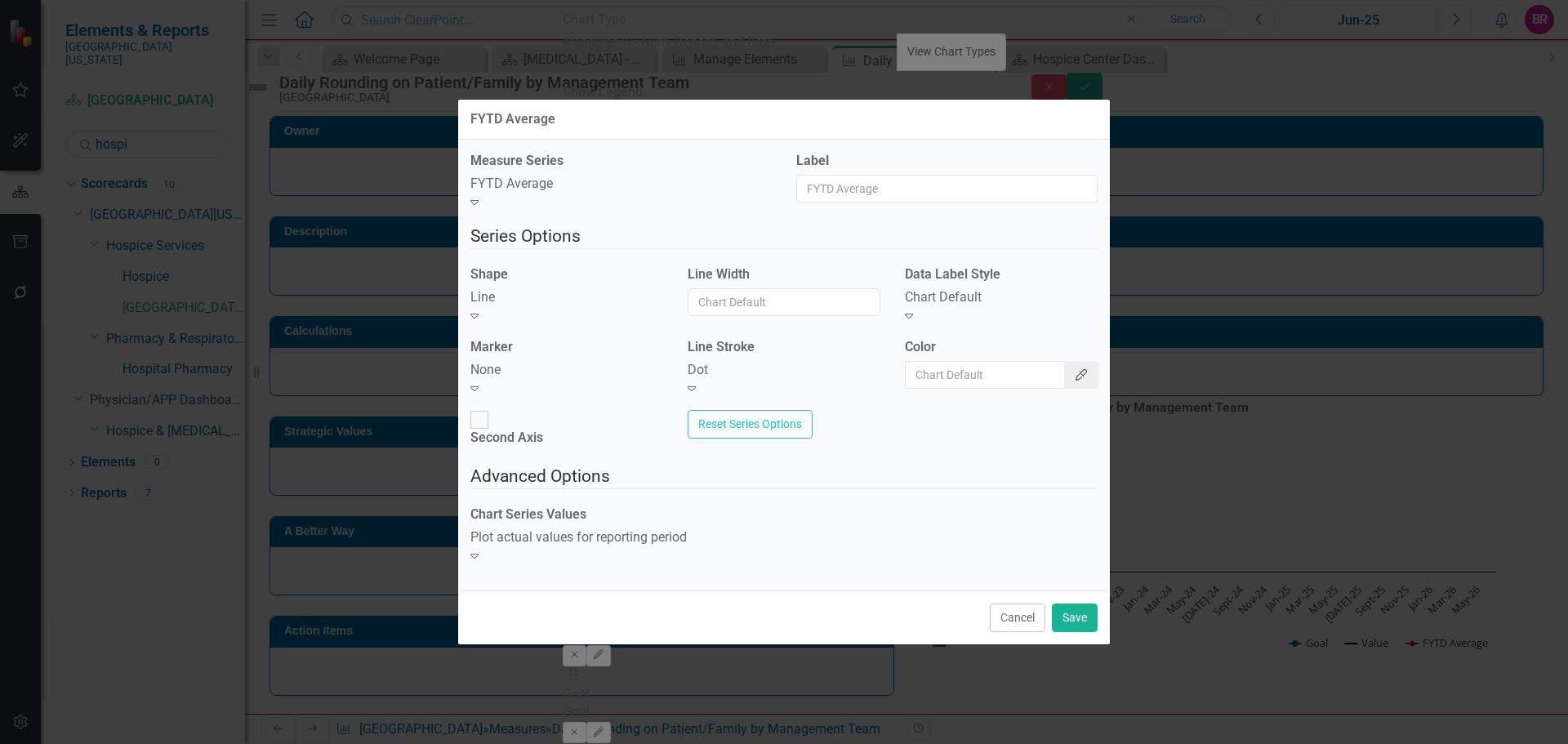
click at [1064, 372] on button "Color Picker" at bounding box center [1080, 374] width 35 height 28
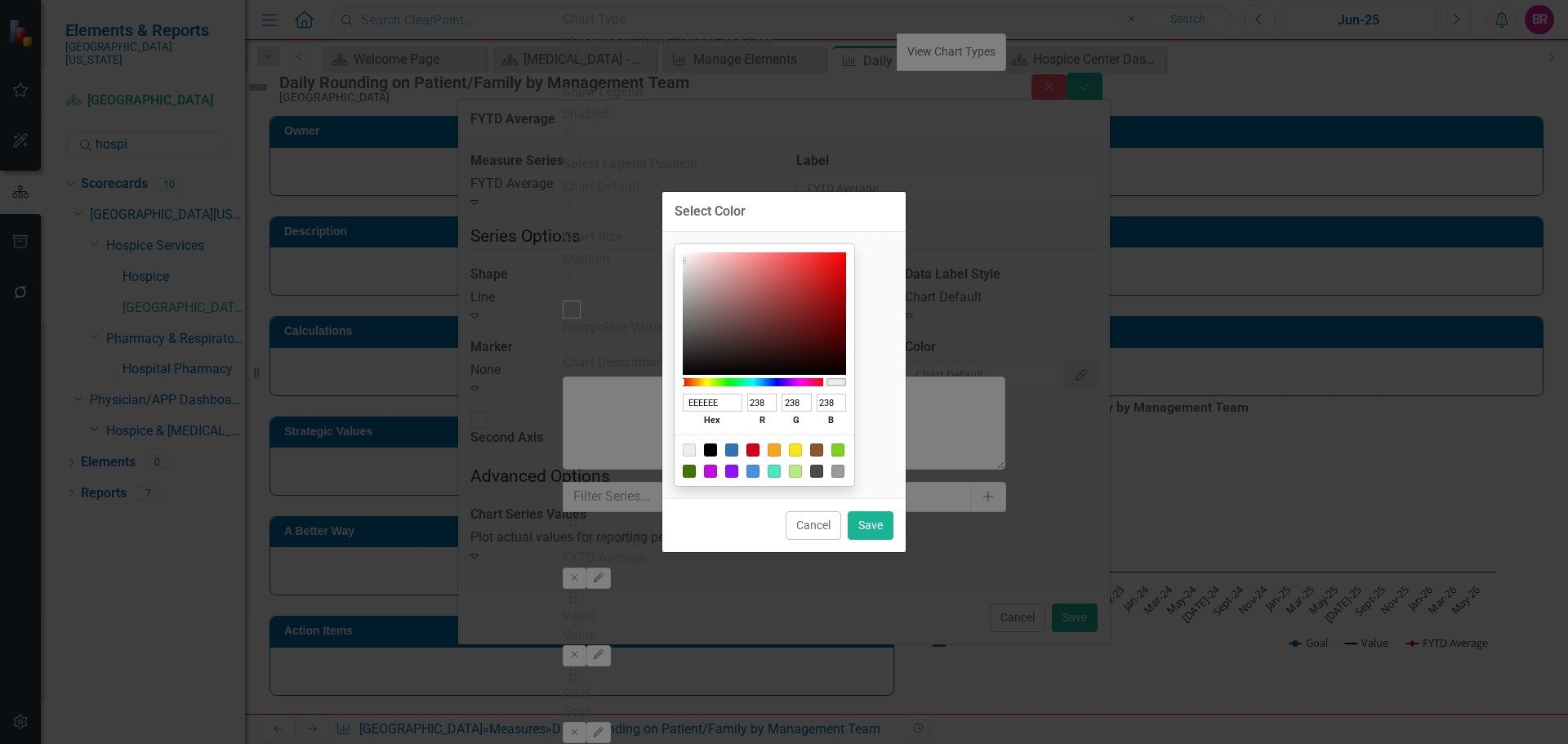
click at [717, 447] on div at bounding box center [710, 450] width 13 height 13
type input "000000"
type input "0"
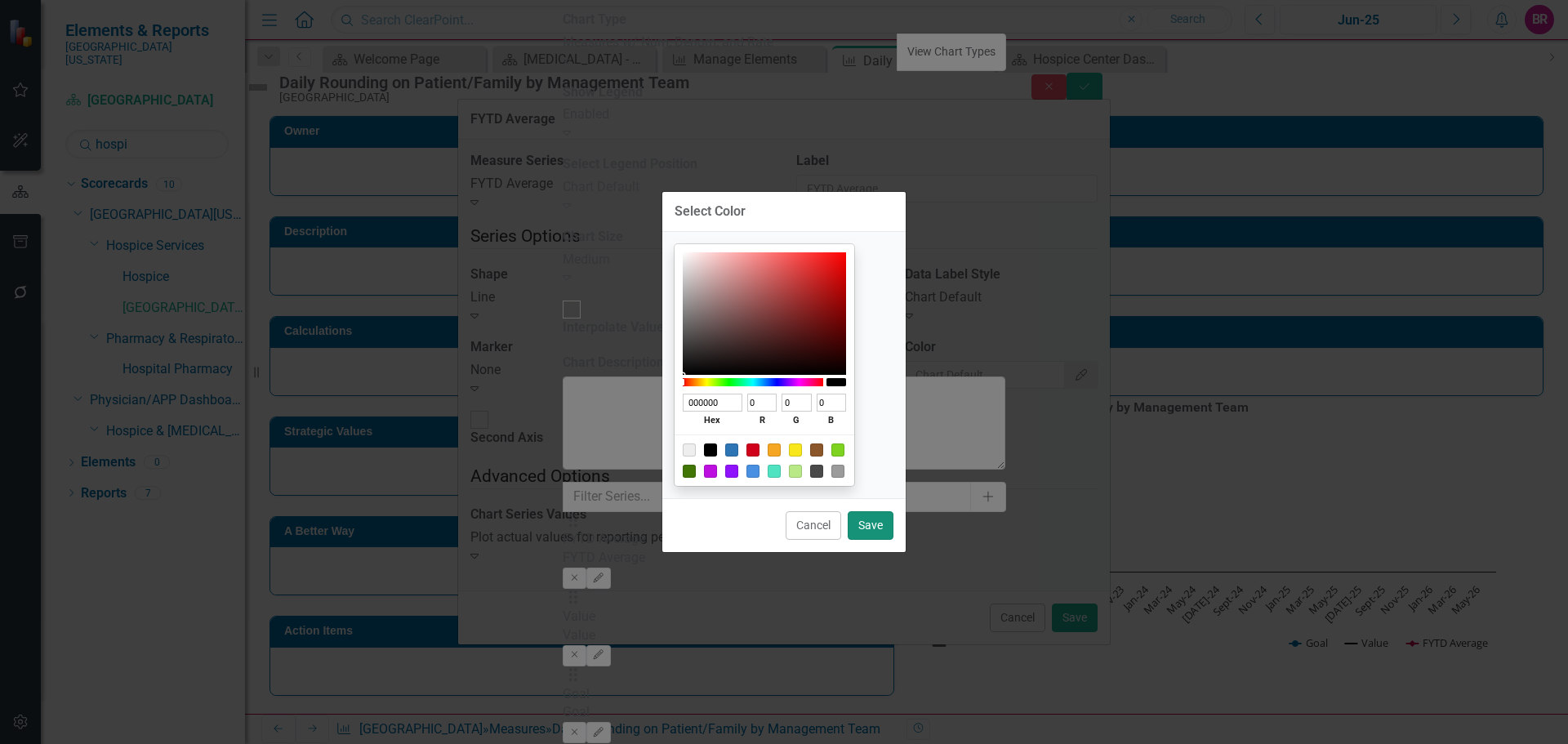
drag, startPoint x: 875, startPoint y: 522, endPoint x: 940, endPoint y: 551, distance: 71.2
click at [875, 522] on button "Save" at bounding box center [871, 525] width 46 height 29
type input "#000000"
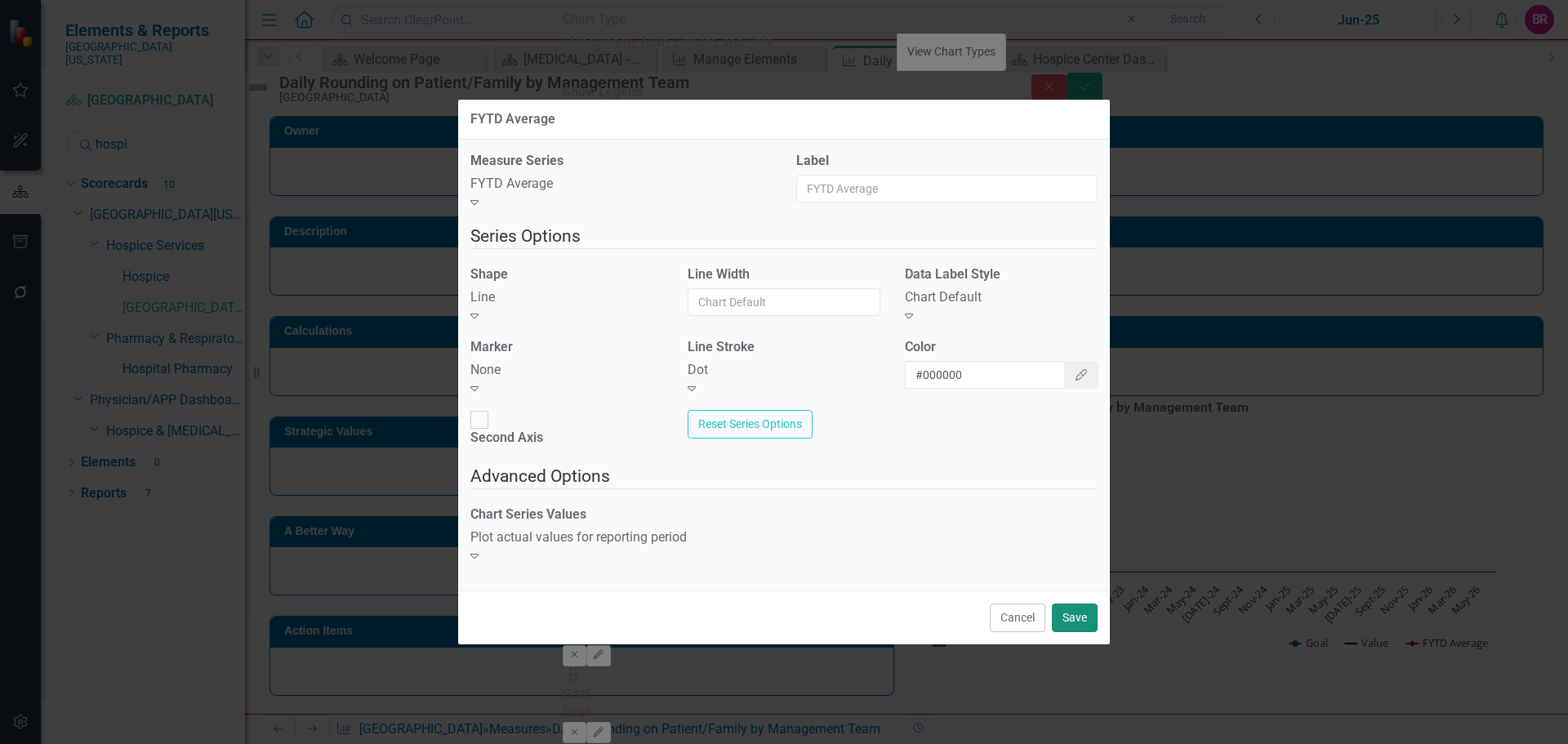
click at [1082, 604] on button "Save" at bounding box center [1074, 618] width 46 height 29
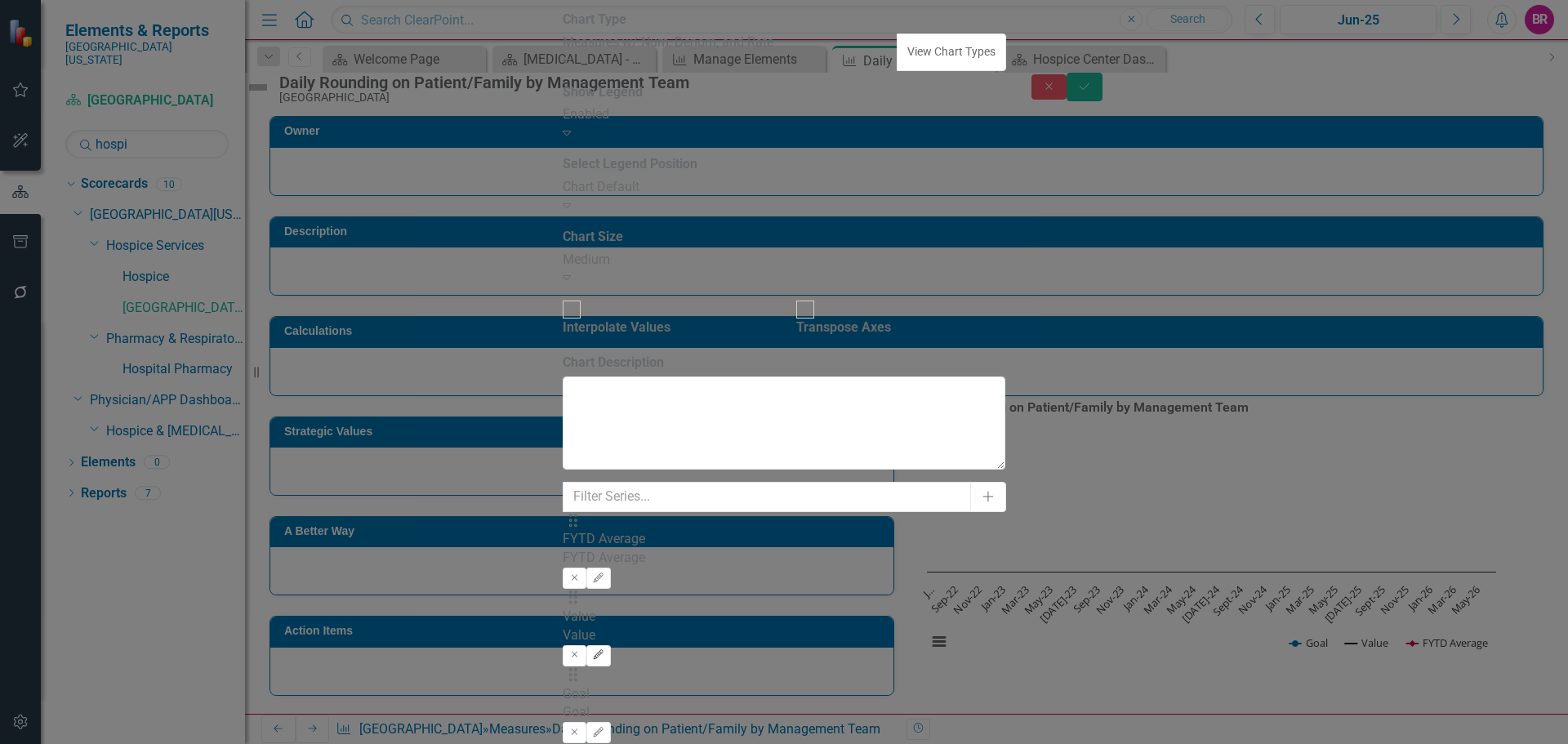
click at [610, 646] on button "Edit" at bounding box center [598, 656] width 24 height 21
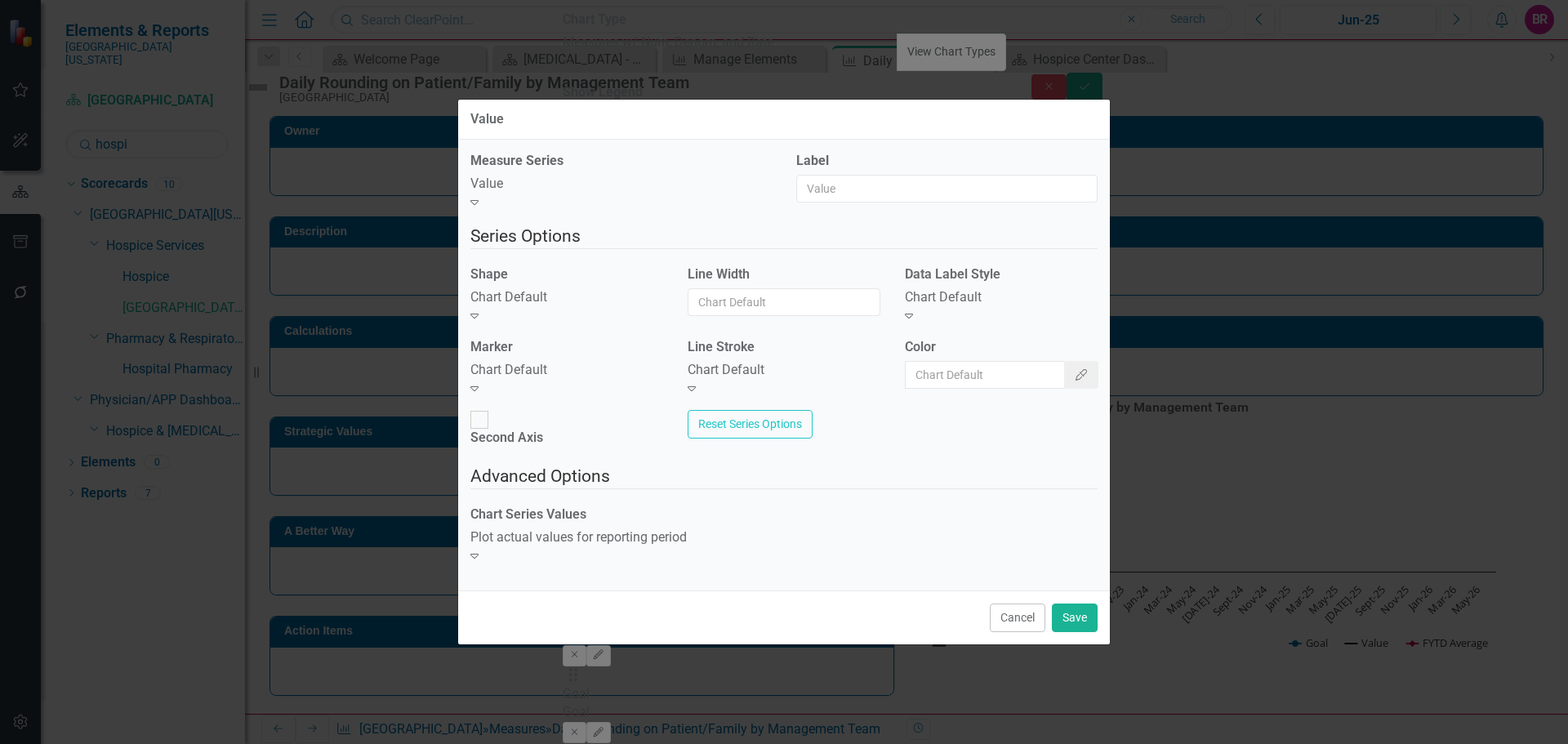
click at [573, 307] on div "Chart Default" at bounding box center [567, 297] width 193 height 19
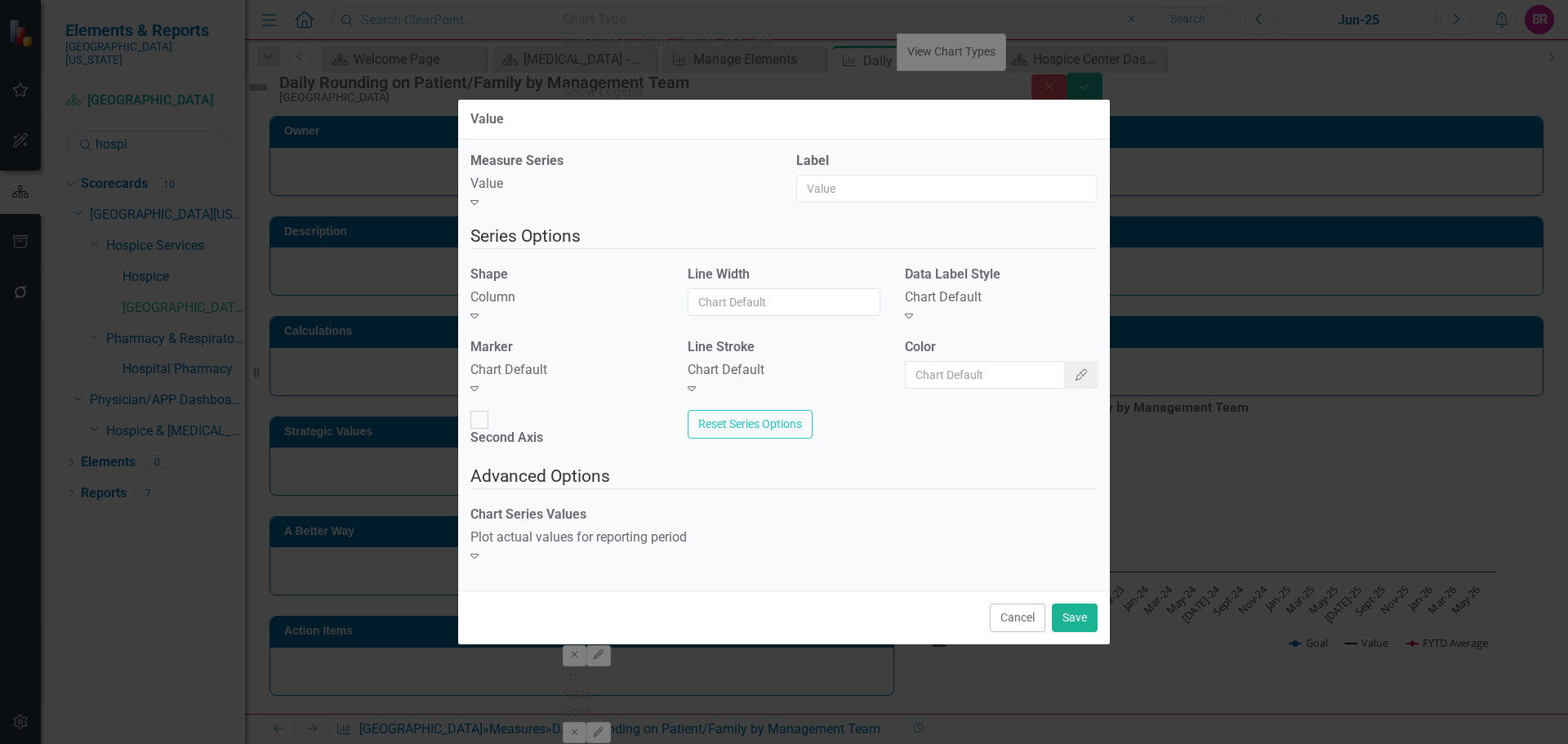
click at [572, 376] on div "Chart Default" at bounding box center [567, 370] width 193 height 19
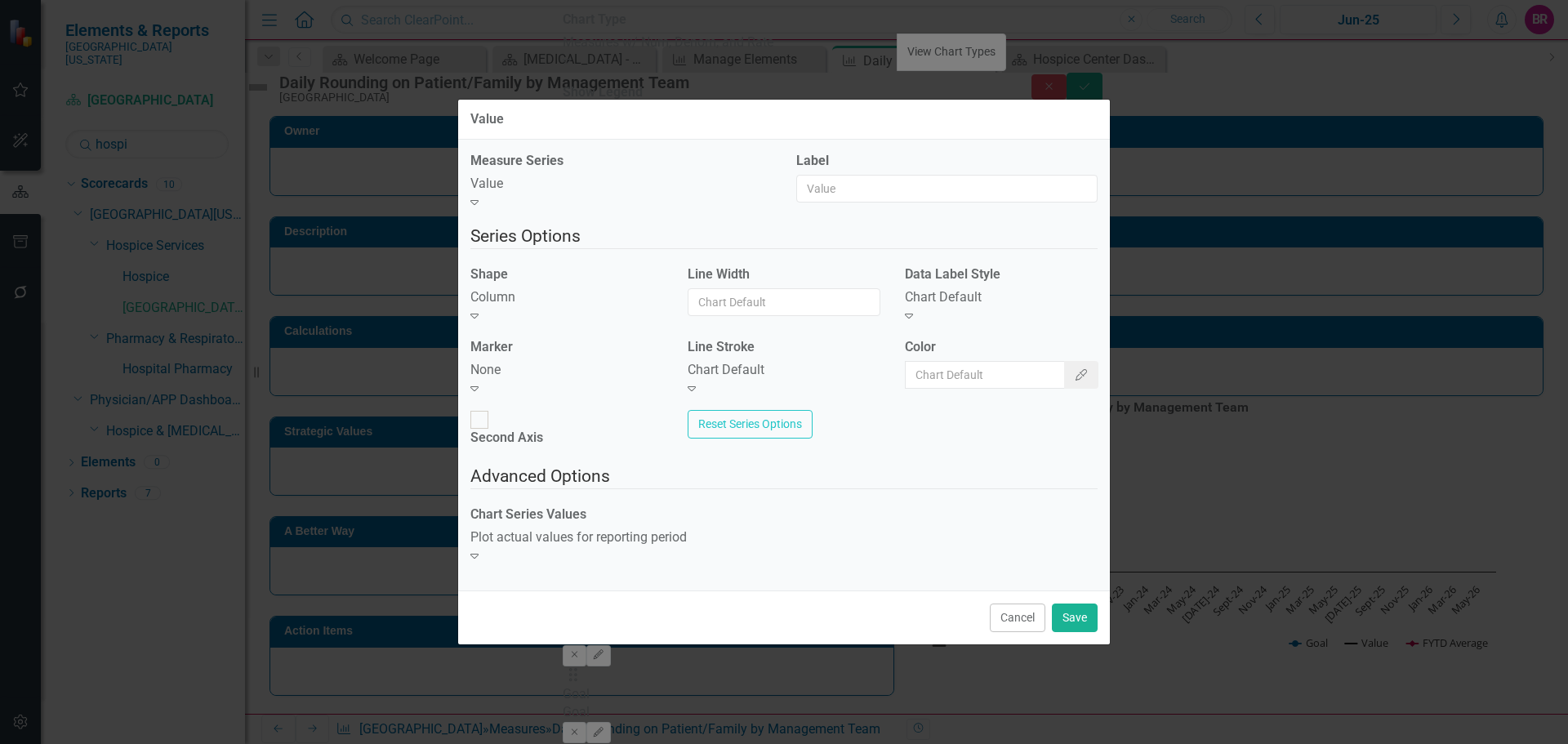
click at [959, 307] on div "Chart Default" at bounding box center [1001, 297] width 193 height 19
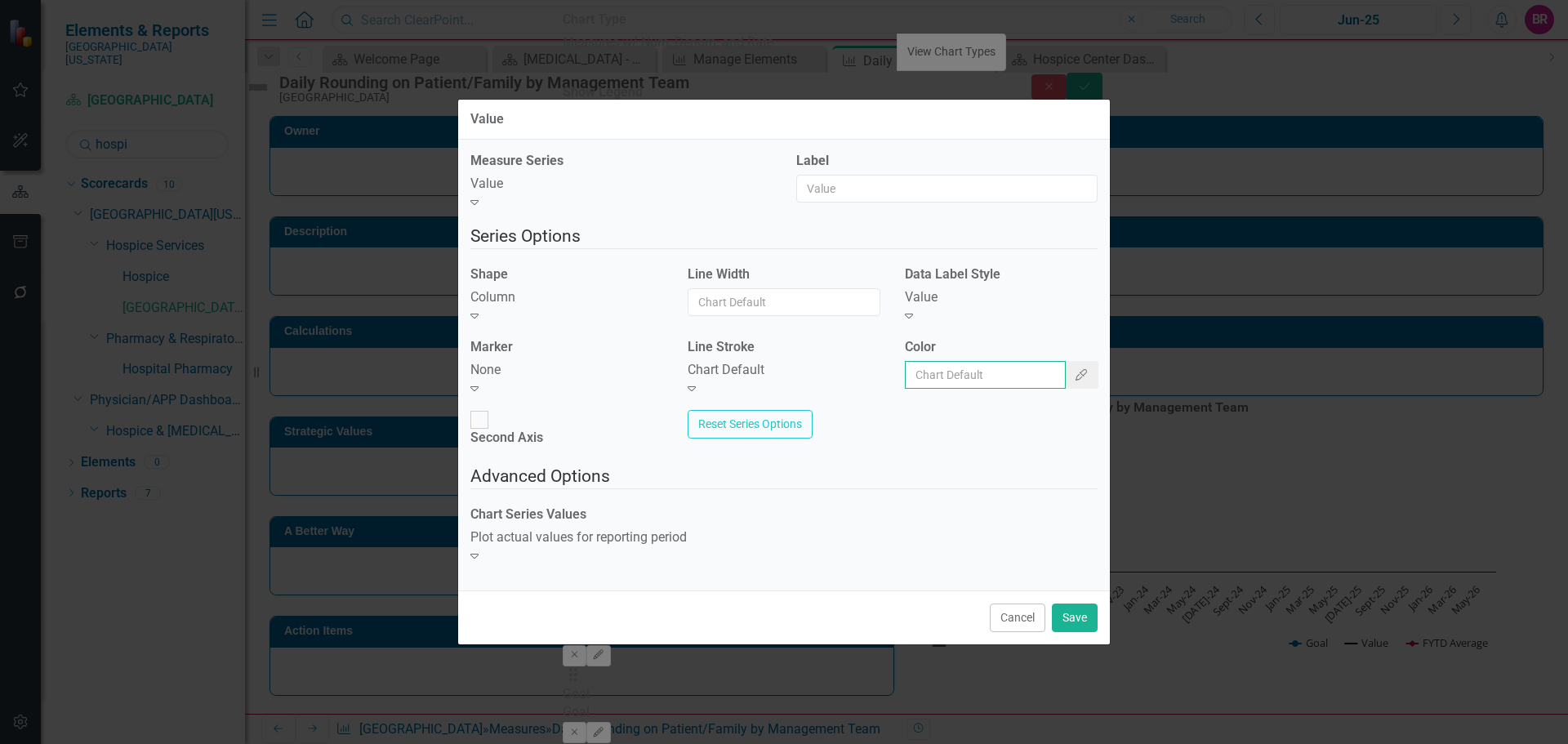
click at [968, 388] on input "Color" at bounding box center [985, 374] width 161 height 28
type input "#2e75b6"
click at [1072, 604] on button "Save" at bounding box center [1074, 618] width 46 height 29
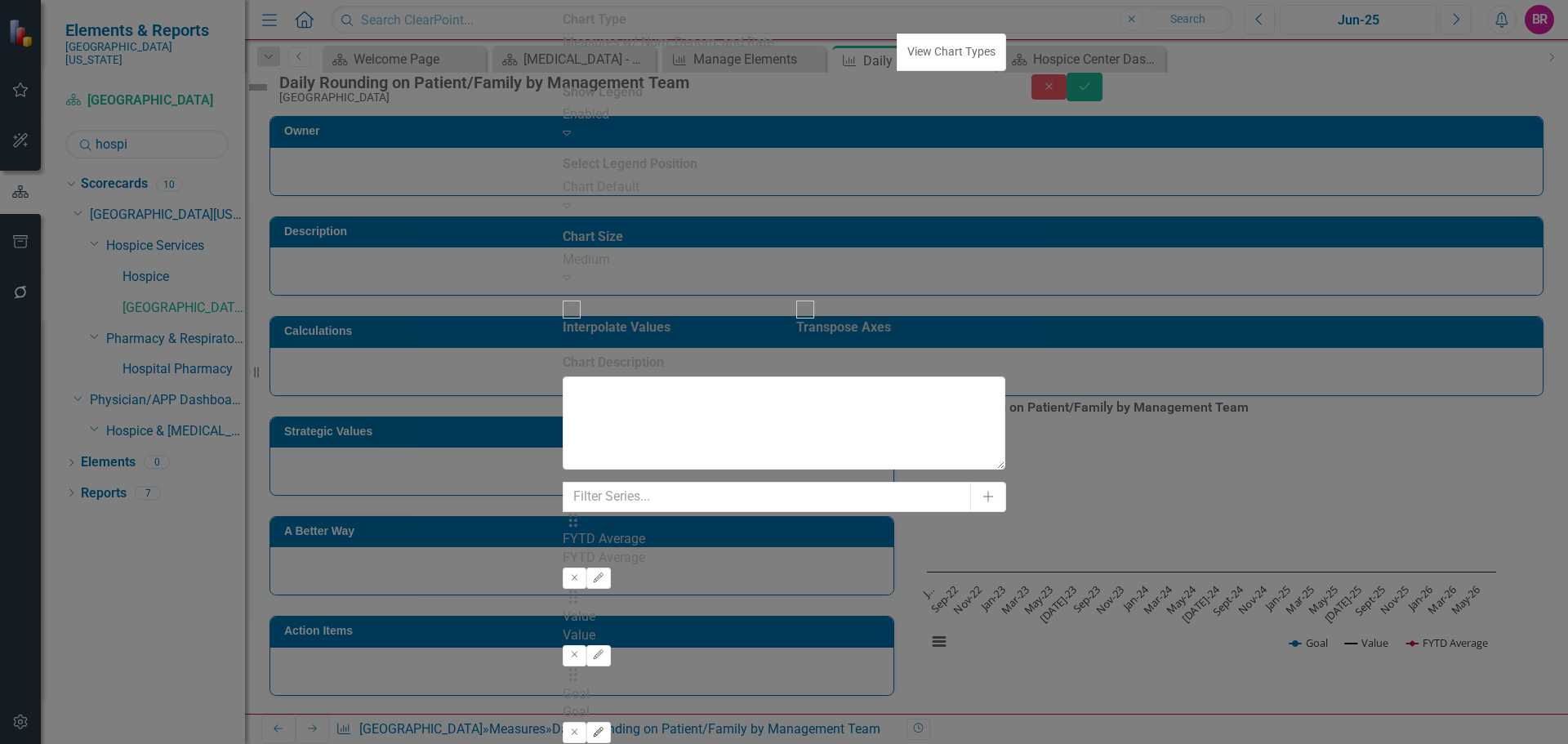
click at [610, 722] on button "Edit" at bounding box center [598, 732] width 24 height 21
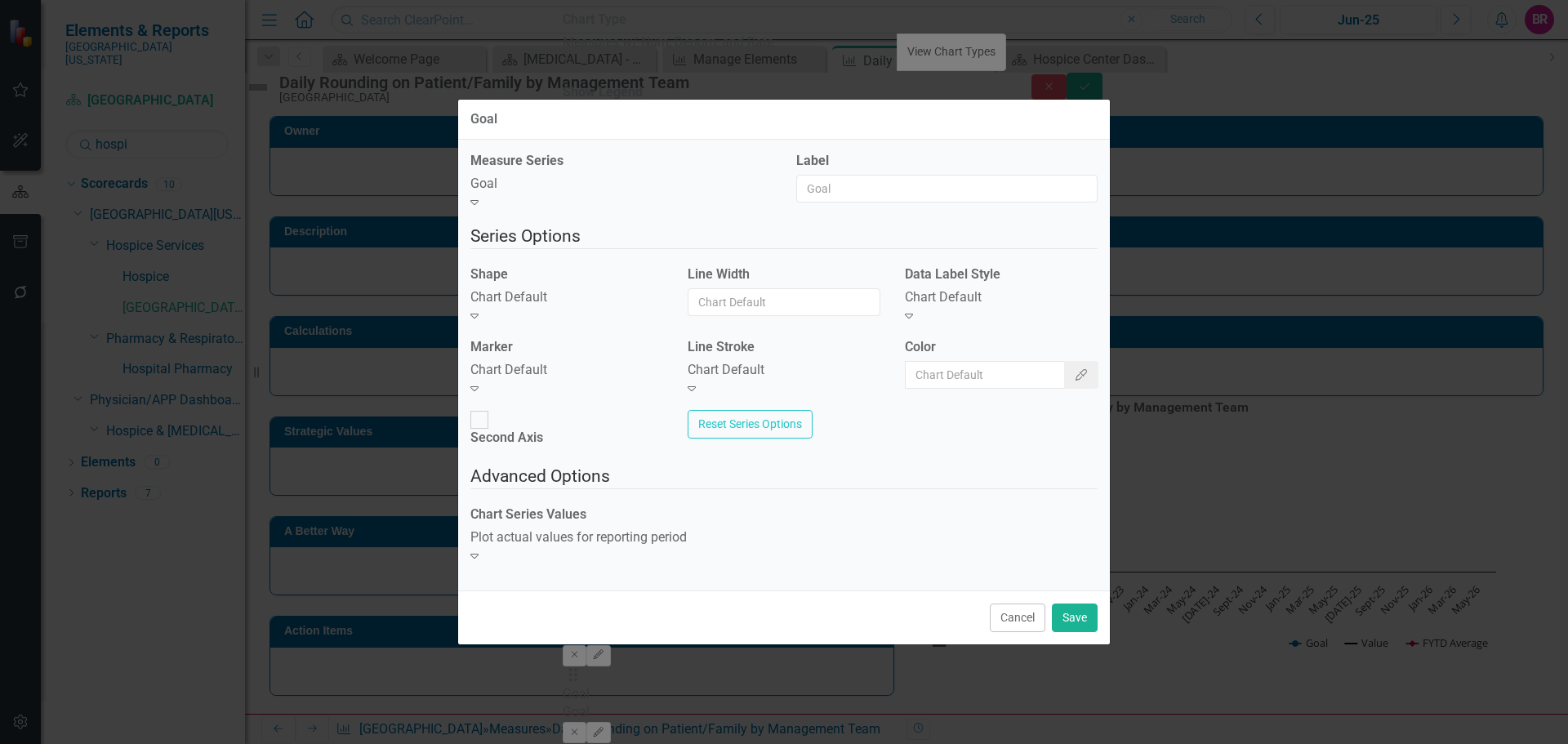
click at [613, 305] on div "Chart Default Expand" at bounding box center [567, 307] width 193 height 38
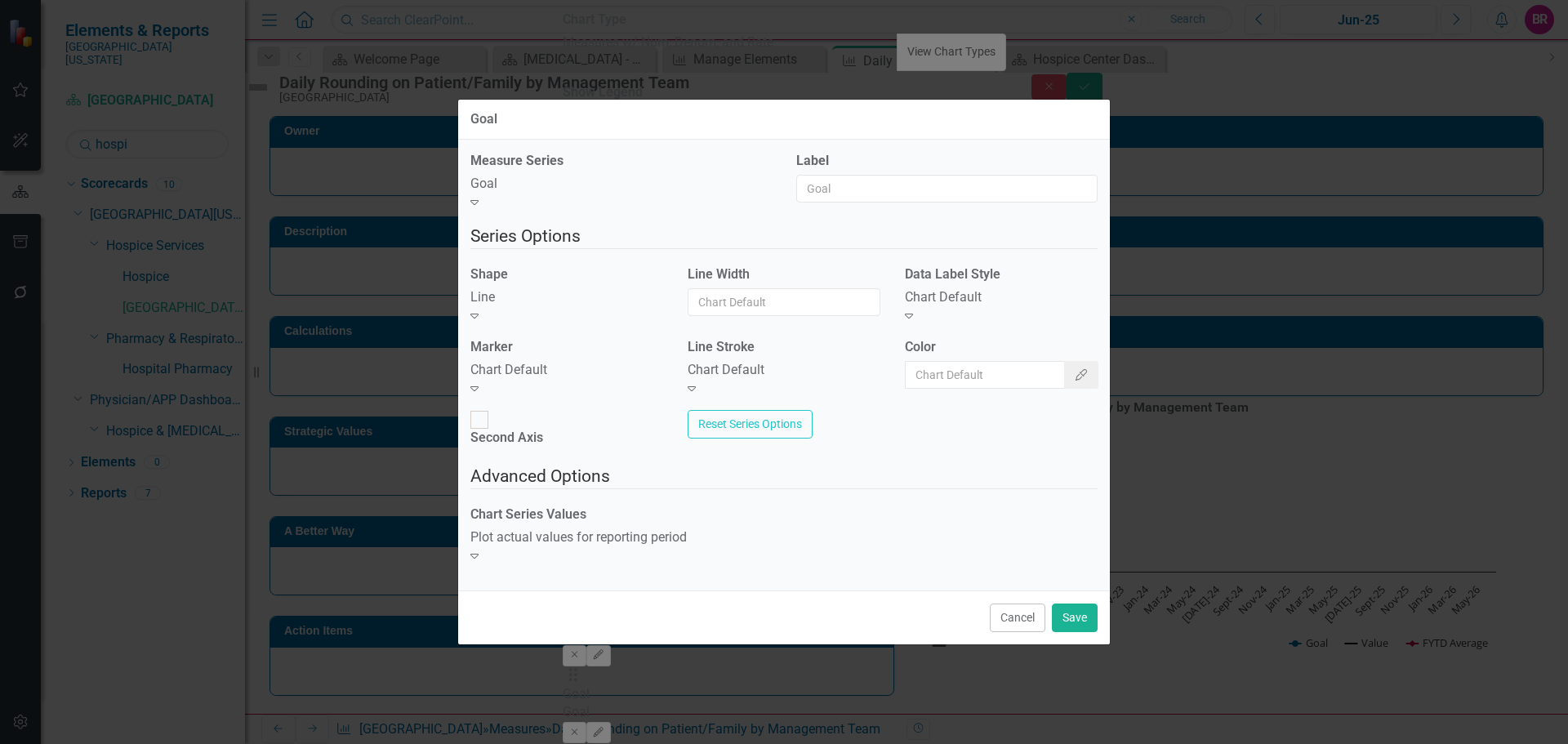
click at [589, 393] on div "Chart Default Expand" at bounding box center [567, 379] width 193 height 38
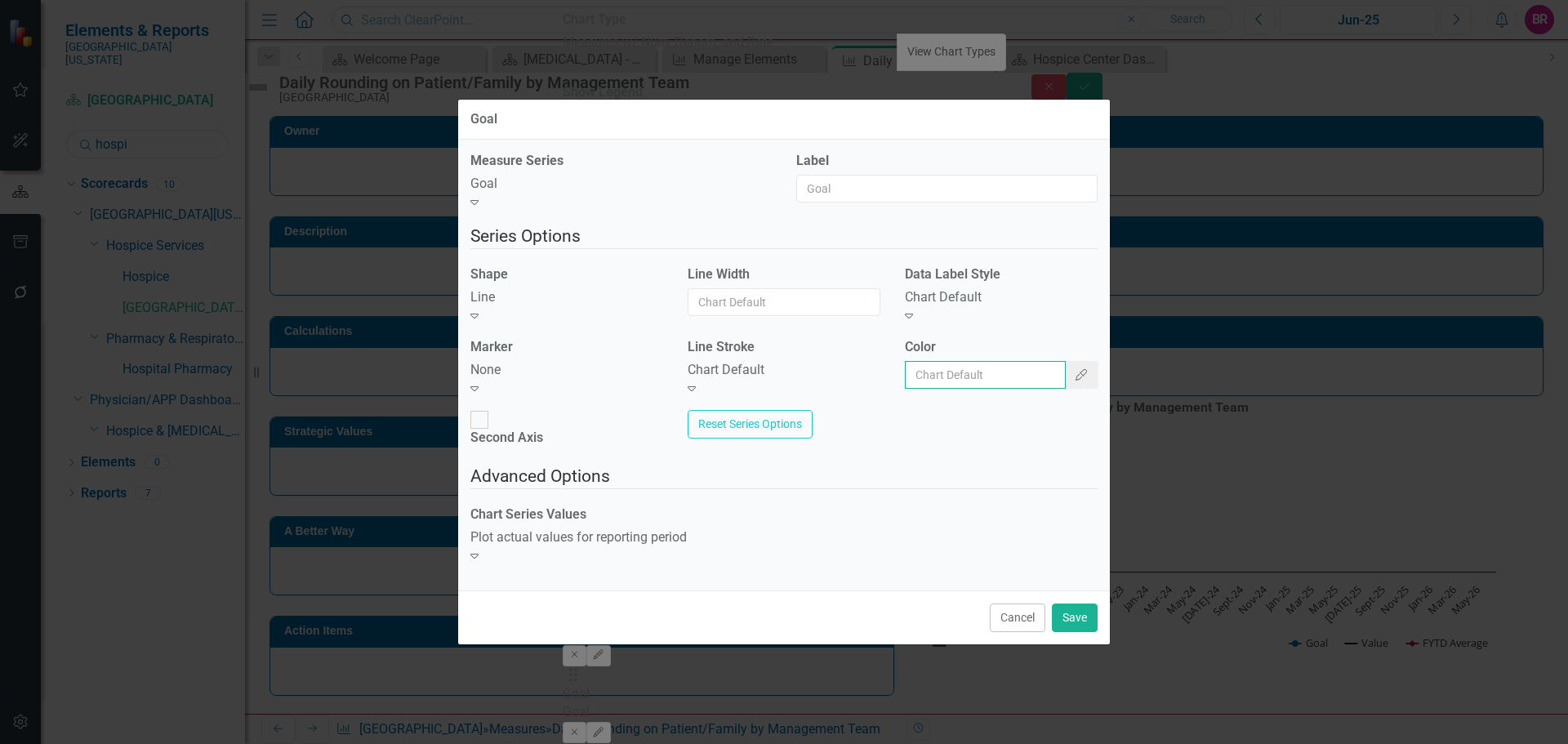
click at [1018, 377] on input "Color" at bounding box center [985, 374] width 161 height 28
type input "#c40650"
click at [1076, 604] on button "Save" at bounding box center [1074, 618] width 46 height 29
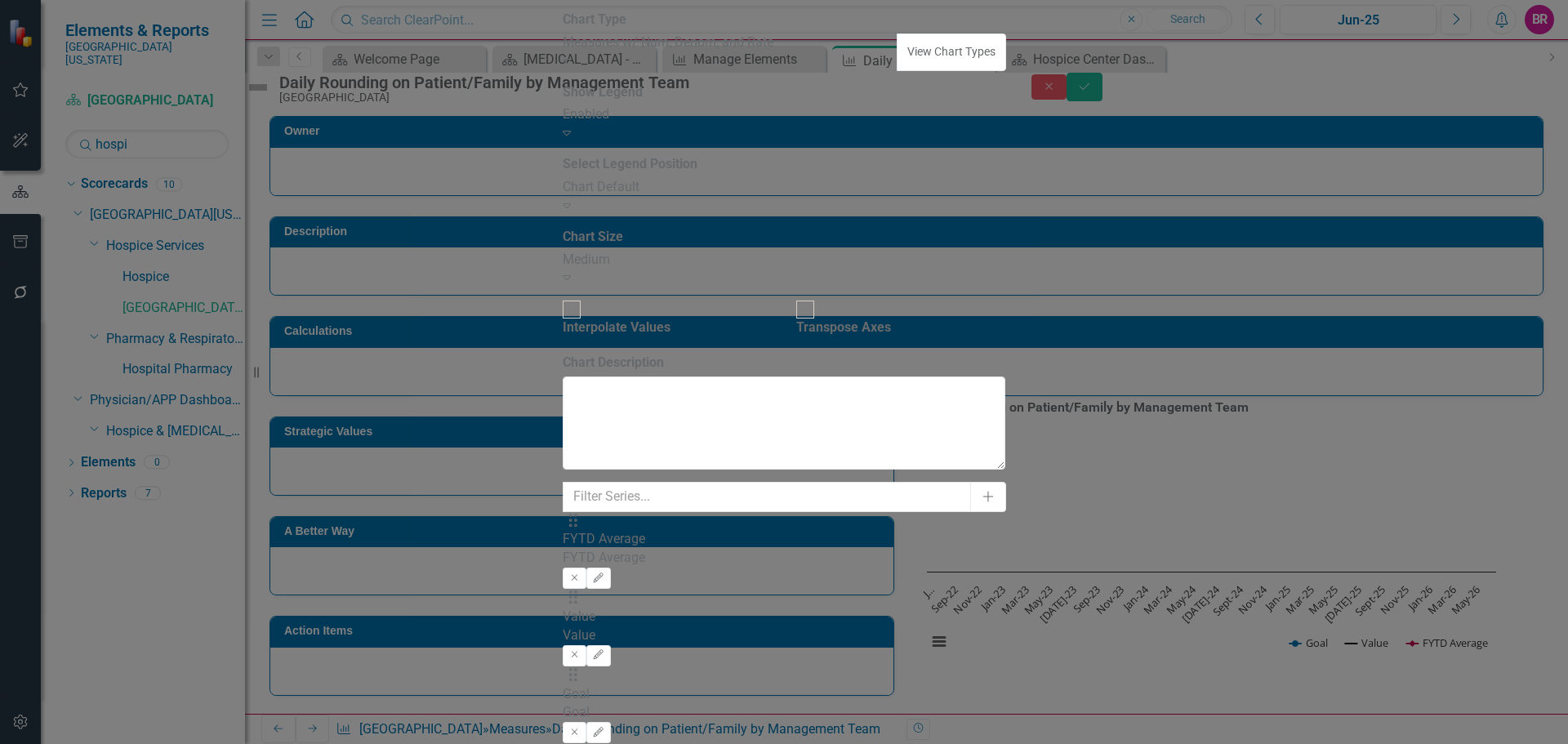
drag, startPoint x: 416, startPoint y: 137, endPoint x: 417, endPoint y: 127, distance: 10.0
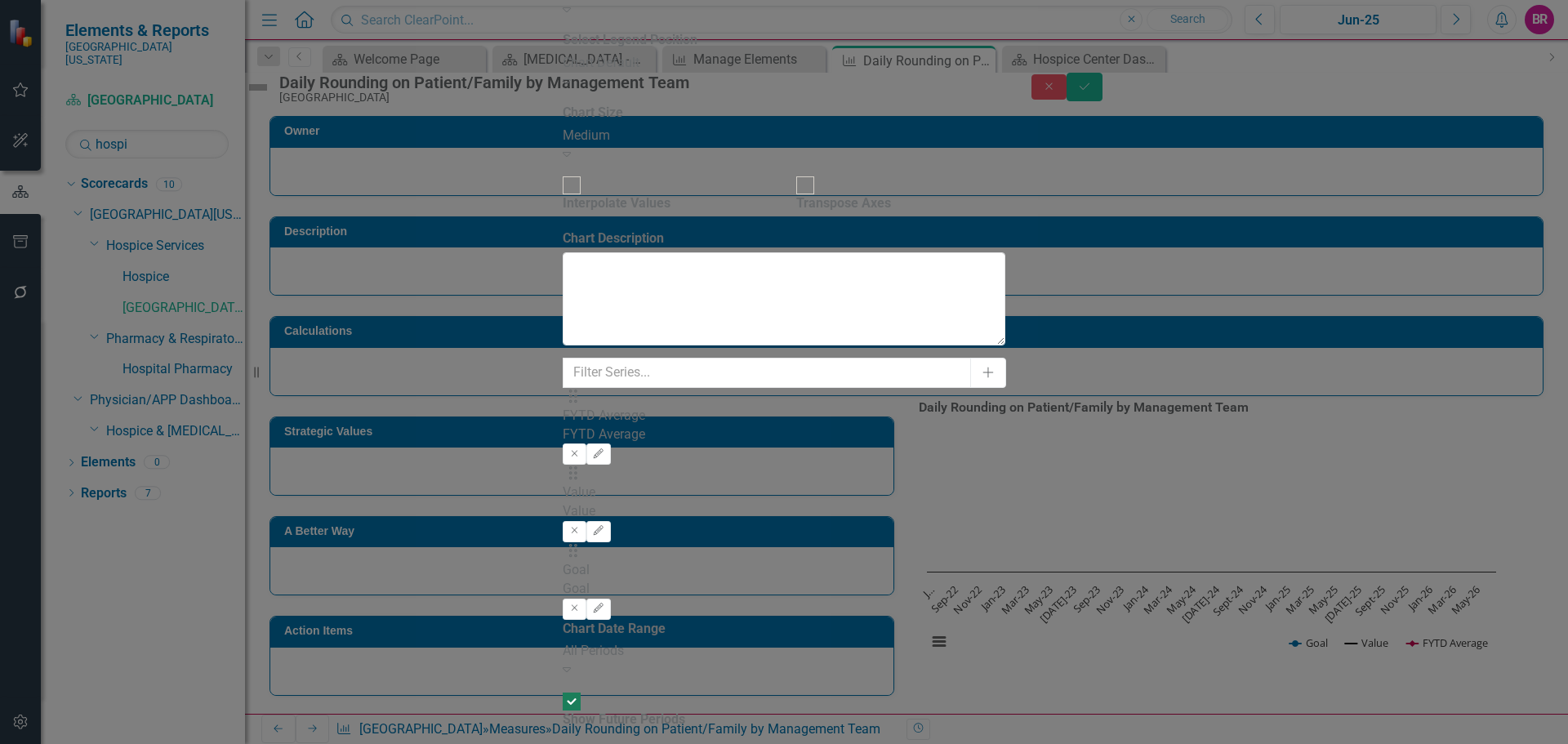
click at [636, 642] on div "All Periods" at bounding box center [784, 651] width 443 height 19
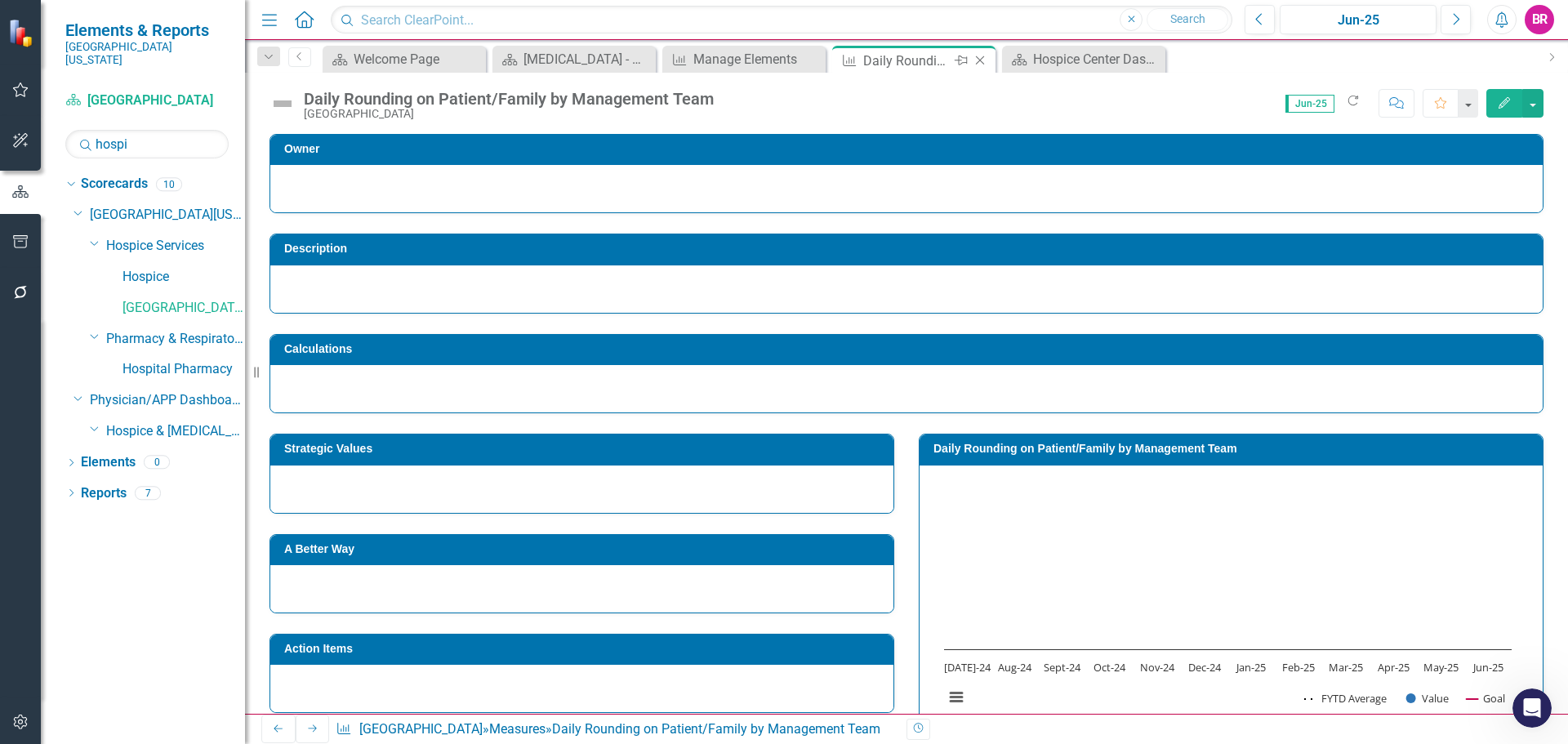
click at [981, 60] on icon at bounding box center [980, 61] width 9 height 9
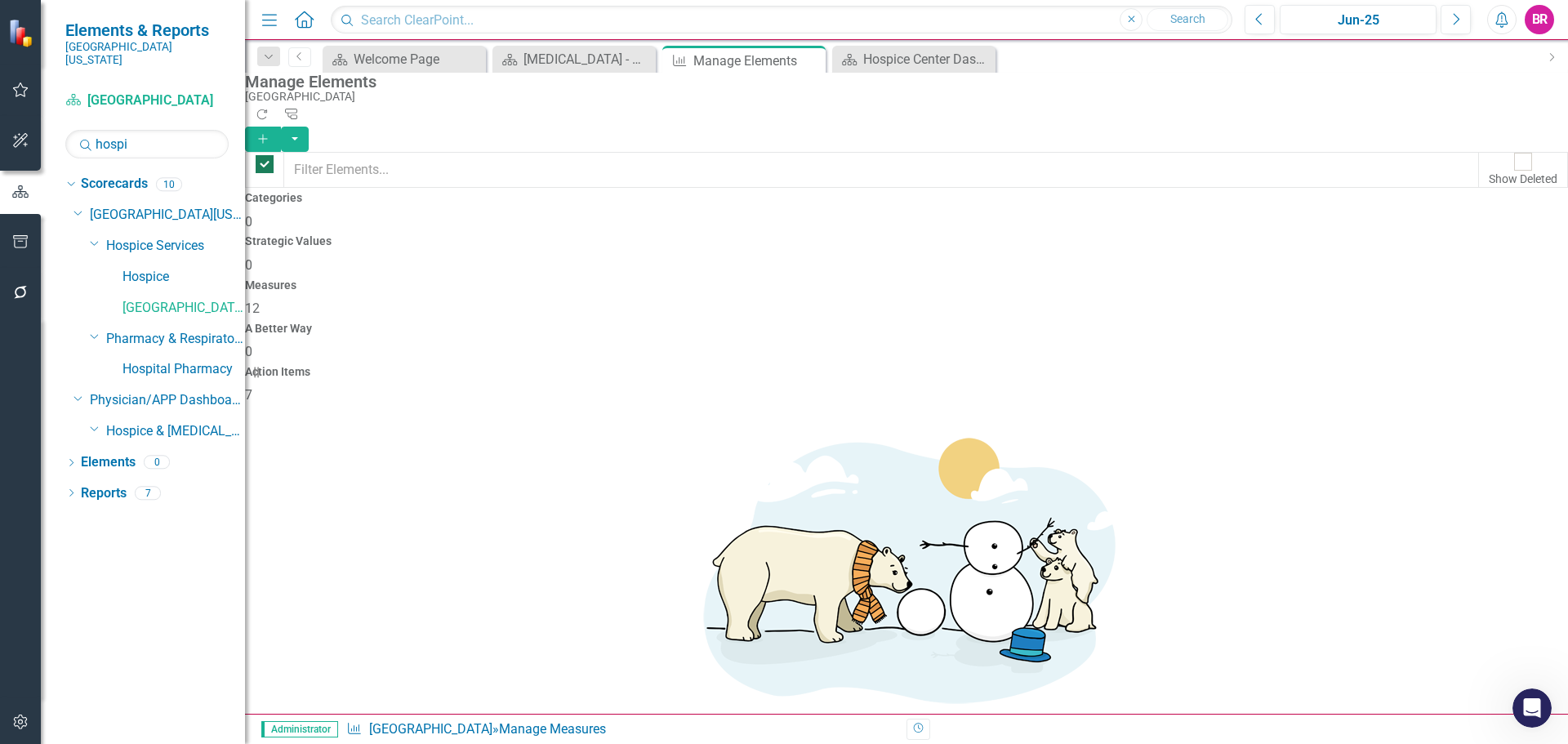
checkbox input "false"
